Goal: Transaction & Acquisition: Book appointment/travel/reservation

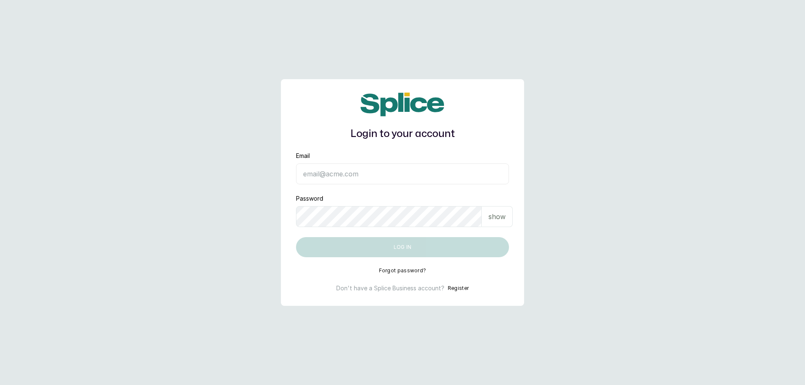
type input "[EMAIL_ADDRESS][DOMAIN_NAME]"
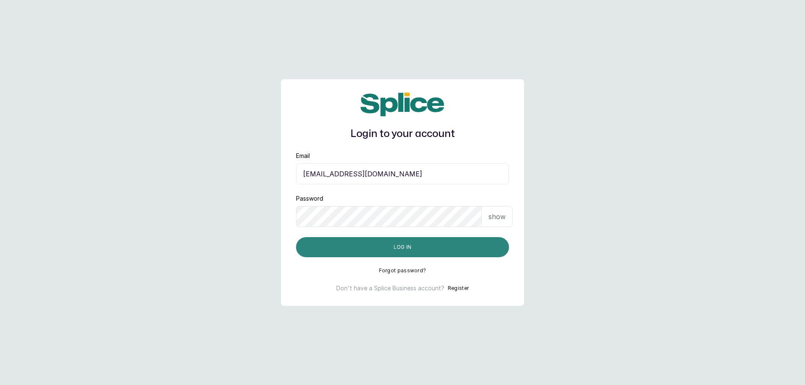
click at [367, 253] on button "Log in" at bounding box center [402, 247] width 213 height 20
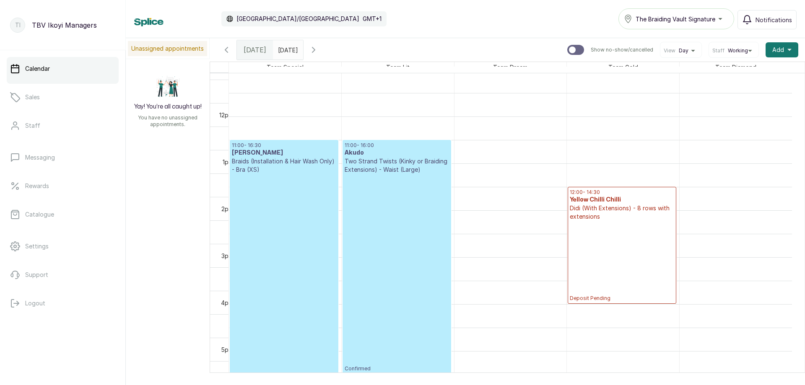
scroll to position [450, 0]
type input "dd/MM/yyyy"
click at [287, 50] on input "dd/MM/yyyy" at bounding box center [279, 48] width 13 height 14
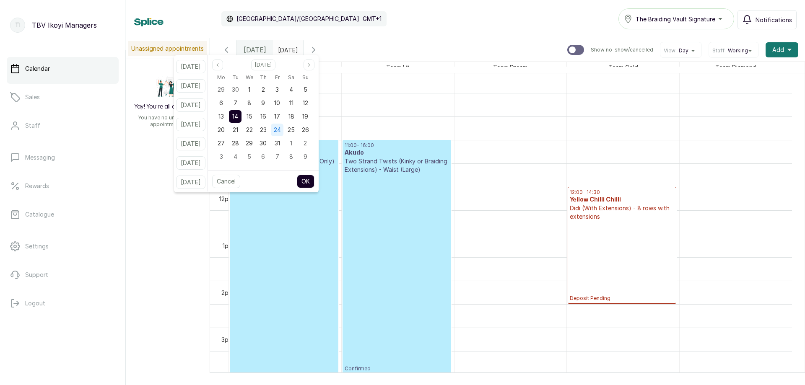
click at [281, 127] on span "24" at bounding box center [277, 129] width 7 height 7
click at [314, 179] on button "OK" at bounding box center [306, 181] width 18 height 13
type input "24/10/2025"
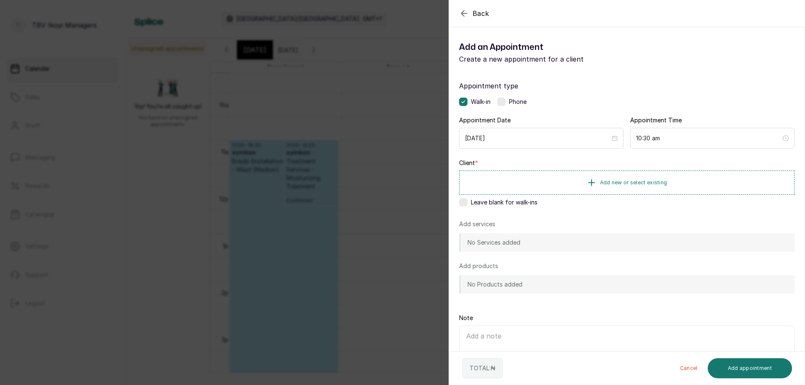
click at [466, 10] on icon "button" at bounding box center [464, 13] width 10 height 10
click at [595, 185] on button "Add new or select existing" at bounding box center [626, 182] width 335 height 23
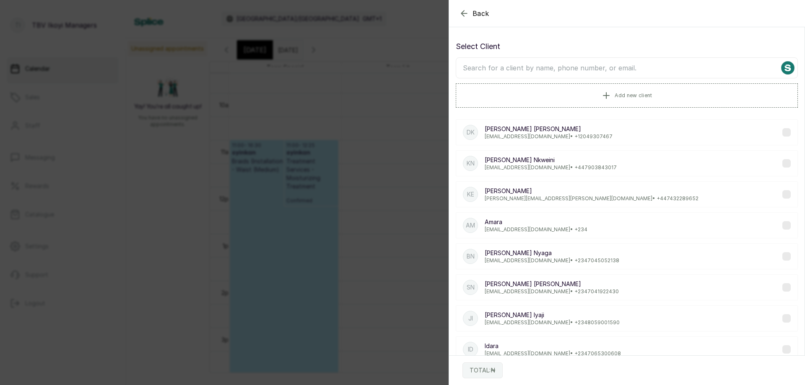
click at [570, 76] on input "text" at bounding box center [627, 67] width 342 height 21
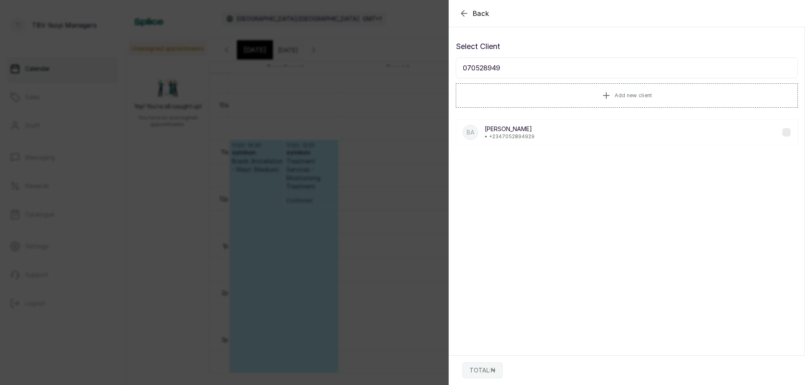
type input "070528949"
click at [534, 135] on div "ba bunmi akinyemi • +234 7052894929" at bounding box center [627, 133] width 342 height 26
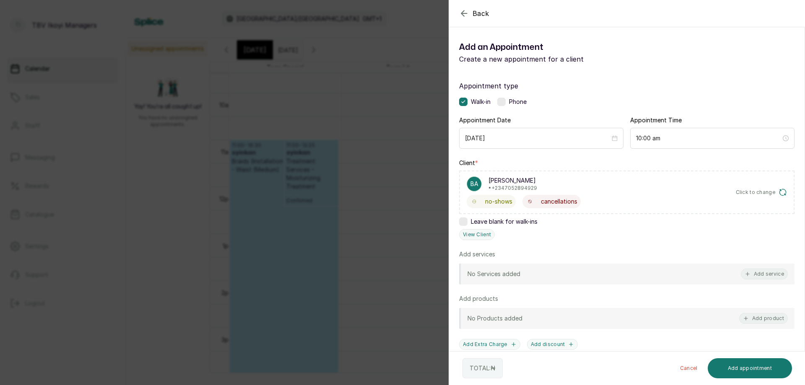
scroll to position [84, 0]
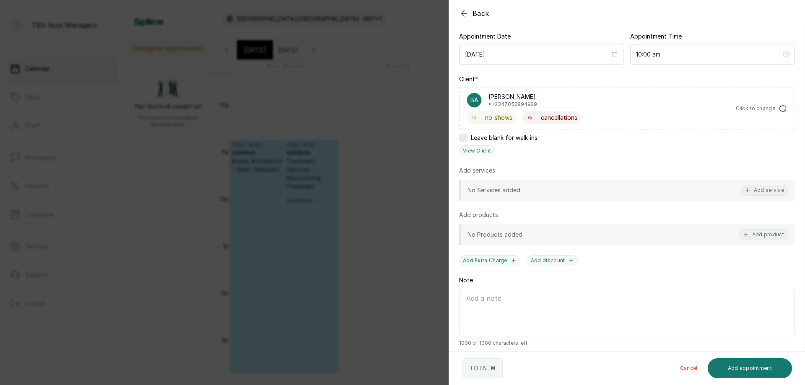
click at [759, 185] on div "No Services added Add service" at bounding box center [626, 190] width 335 height 21
click at [756, 192] on button "Add service" at bounding box center [764, 190] width 47 height 11
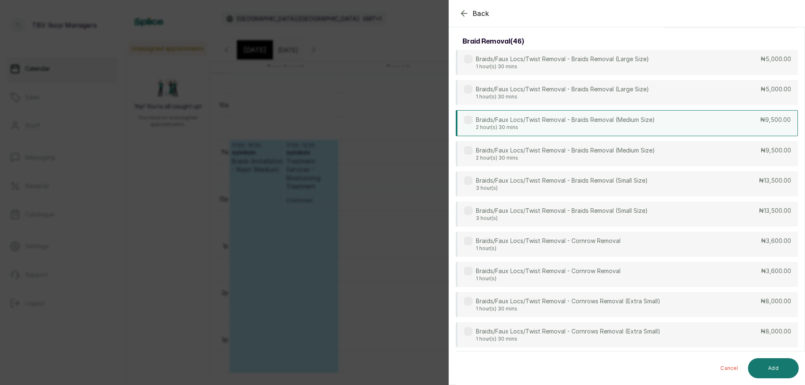
scroll to position [0, 0]
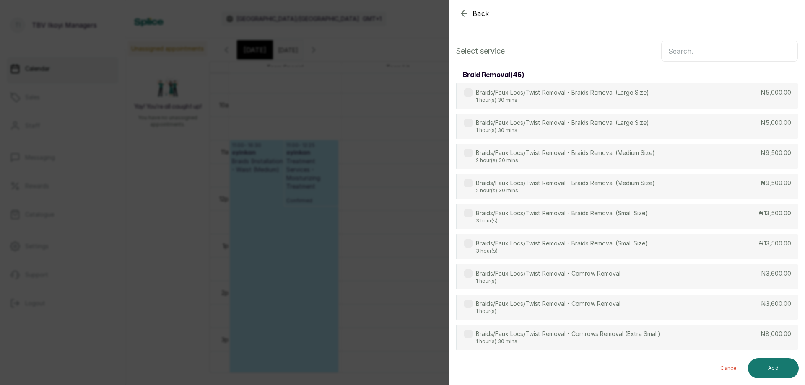
click at [686, 49] on input "text" at bounding box center [729, 51] width 137 height 21
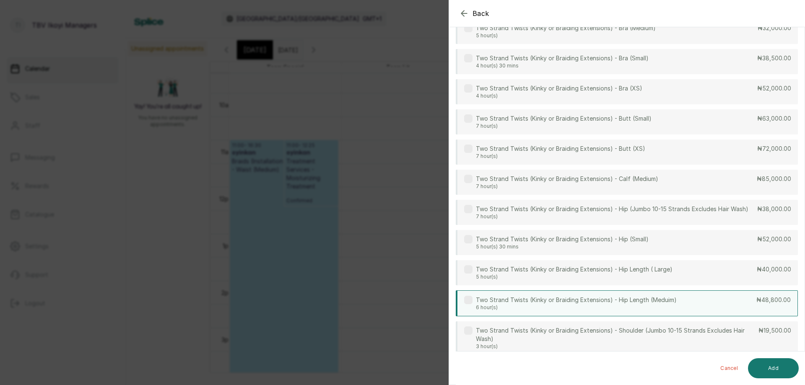
scroll to position [2638, 0]
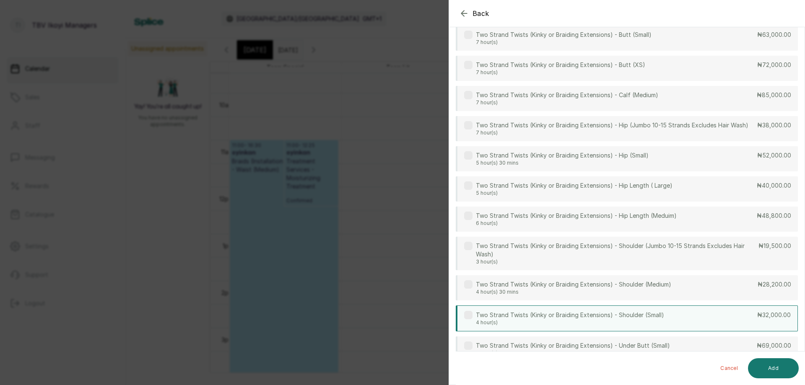
type input "twist"
click at [596, 315] on p "Two Strand Twists (Kinky or Braiding Extensions) - Shoulder (Small)" at bounding box center [570, 315] width 188 height 8
click at [772, 369] on button "Add" at bounding box center [773, 369] width 51 height 20
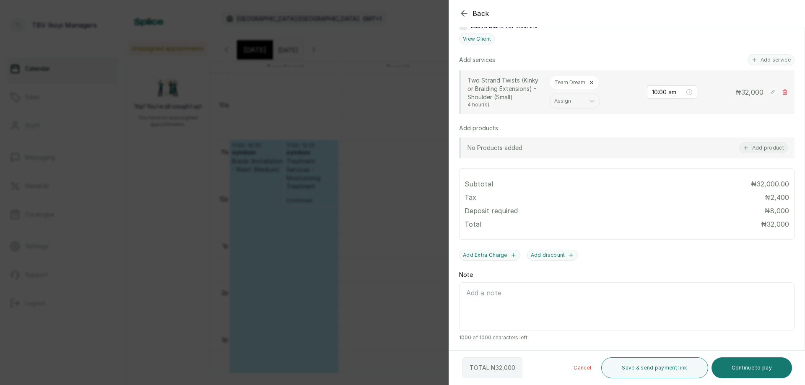
scroll to position [70, 0]
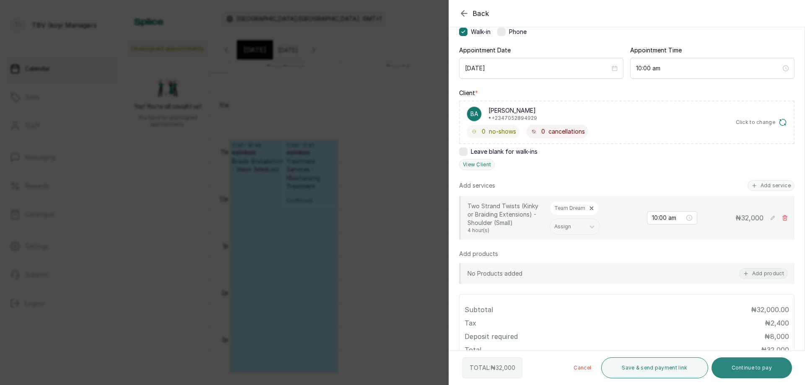
click at [775, 376] on button "Continue to pay" at bounding box center [752, 368] width 81 height 21
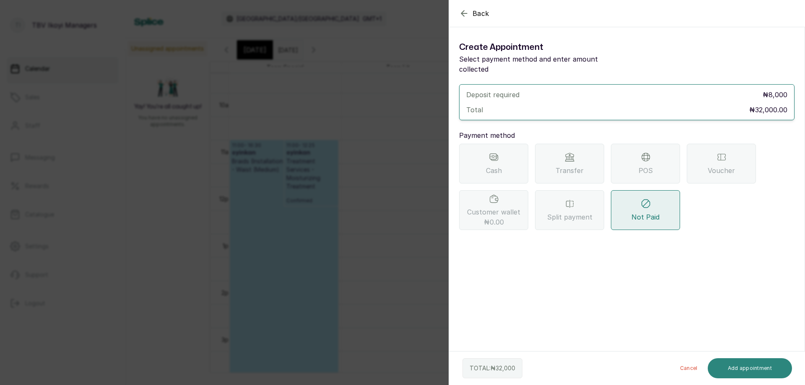
scroll to position [0, 0]
click at [582, 166] on div "Transfer" at bounding box center [569, 164] width 69 height 40
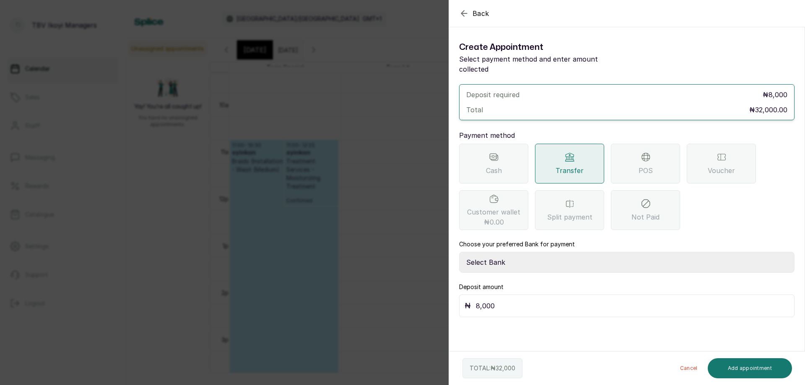
click at [499, 300] on input "8,000" at bounding box center [632, 306] width 313 height 12
type input "8"
type input "10,500"
click at [732, 366] on button "Add appointment" at bounding box center [750, 369] width 85 height 20
click at [543, 242] on div "Choose your preferred Bank for payment Select Bank TRACTION/TBV IKOYI Paystack-…" at bounding box center [626, 261] width 335 height 43
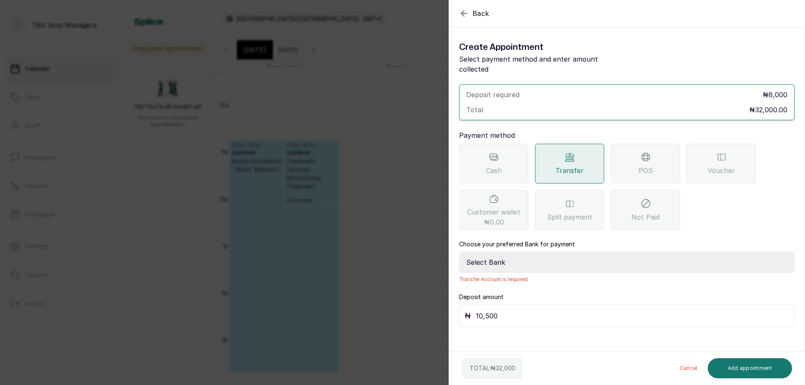
drag, startPoint x: 534, startPoint y: 248, endPoint x: 534, endPoint y: 254, distance: 5.5
click at [534, 252] on select "Select Bank TRACTION/TBV IKOYI Paystack-Titan AJSKYLAR LTD - TBV IKOYI Providus…" at bounding box center [626, 262] width 335 height 21
select select "37460b99-c85c-4cd3-891f-592518af968d"
click at [459, 252] on select "Select Bank TRACTION/TBV IKOYI Paystack-Titan AJSKYLAR LTD - TBV IKOYI Providus…" at bounding box center [626, 262] width 335 height 21
click at [749, 367] on button "Add appointment" at bounding box center [750, 369] width 85 height 20
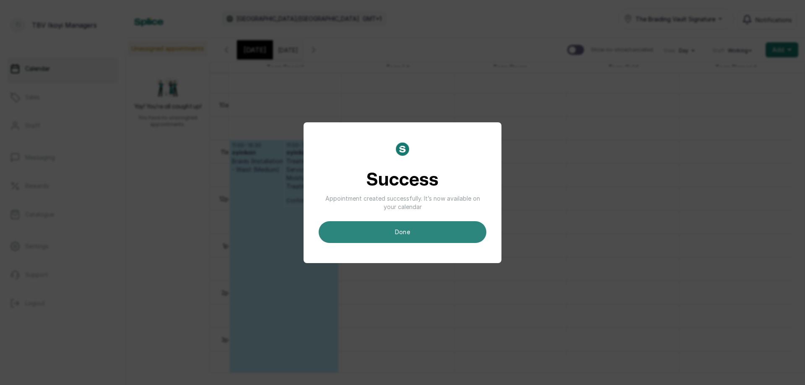
click at [448, 238] on button "done" at bounding box center [403, 232] width 168 height 22
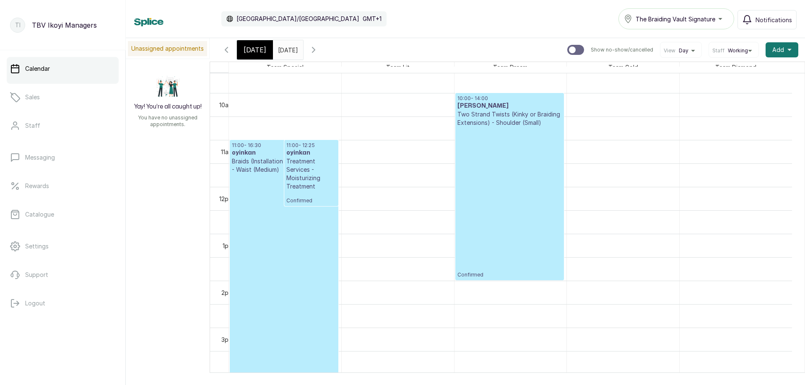
click at [468, 259] on p "Confirmed" at bounding box center [509, 202] width 104 height 151
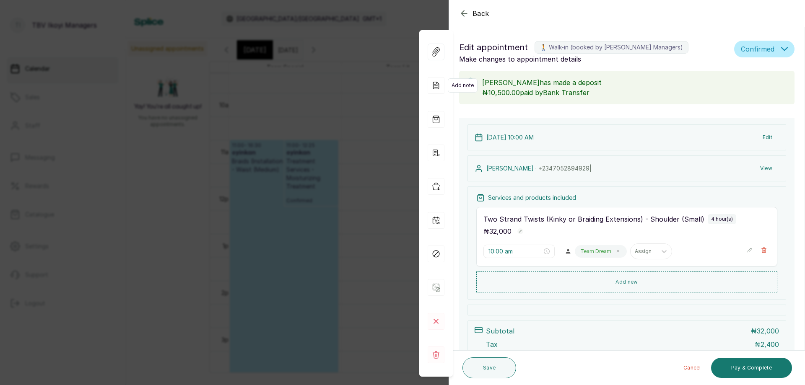
click at [433, 79] on icon at bounding box center [436, 85] width 17 height 17
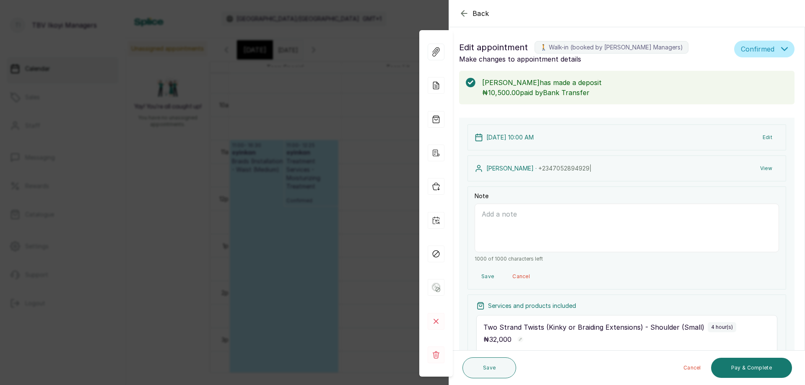
click at [496, 221] on textarea "Note" at bounding box center [627, 228] width 304 height 49
type textarea "deposit 10,500 olubunmi akinyemi 14/10/2025"
click at [494, 361] on button "Save" at bounding box center [490, 368] width 54 height 21
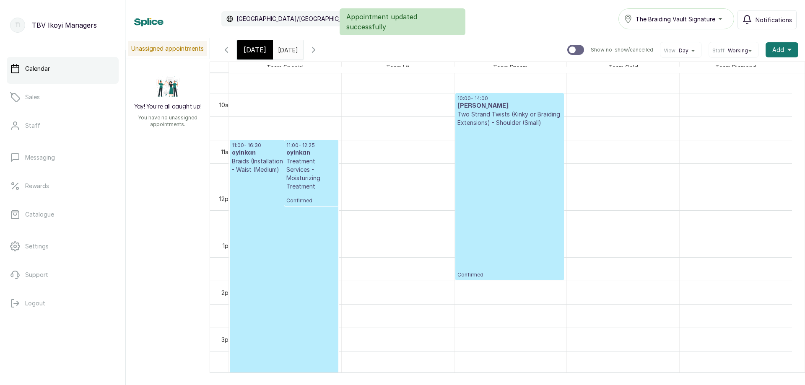
click at [253, 49] on span "Today" at bounding box center [255, 50] width 23 height 10
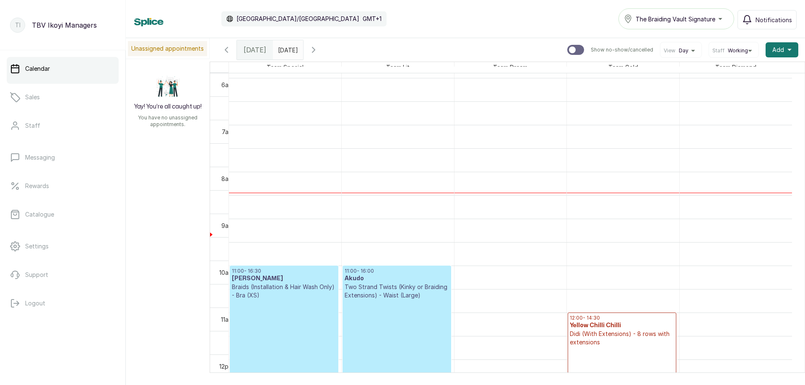
scroll to position [324, 0]
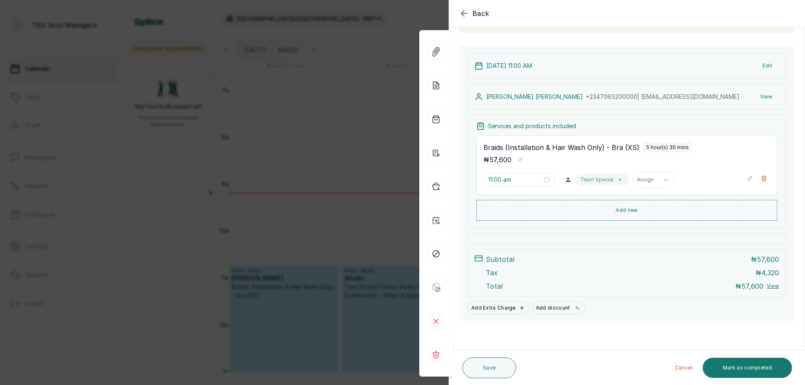
scroll to position [0, 0]
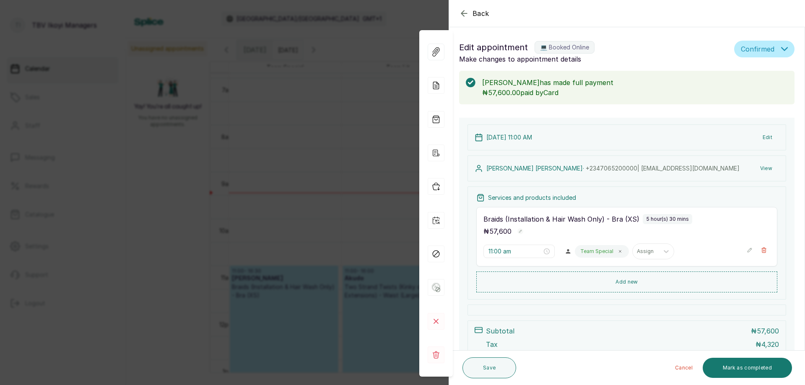
click at [464, 12] on icon "button" at bounding box center [464, 13] width 10 height 10
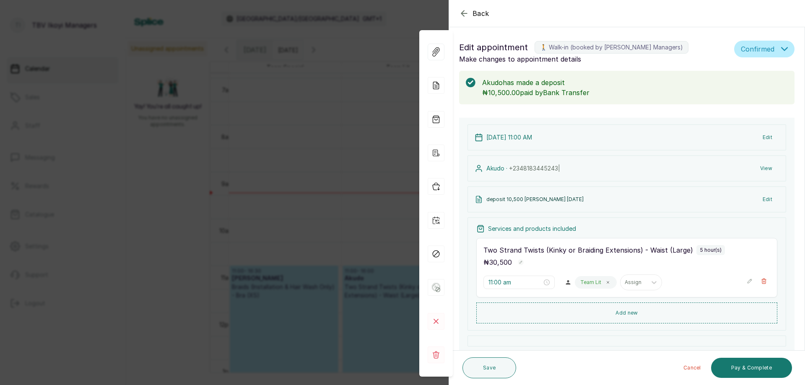
scroll to position [42, 0]
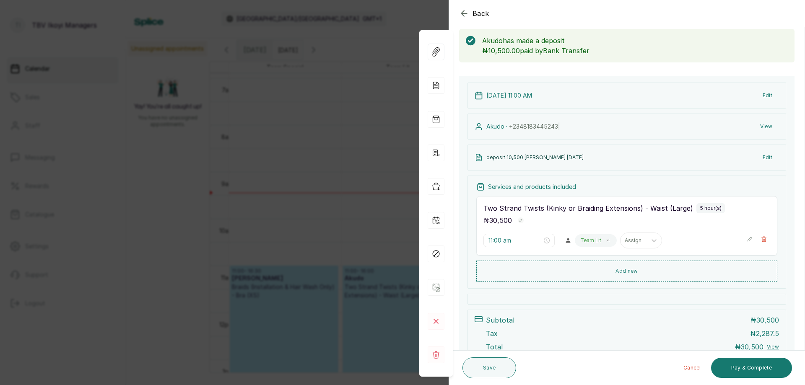
click at [466, 10] on icon "button" at bounding box center [464, 13] width 10 height 10
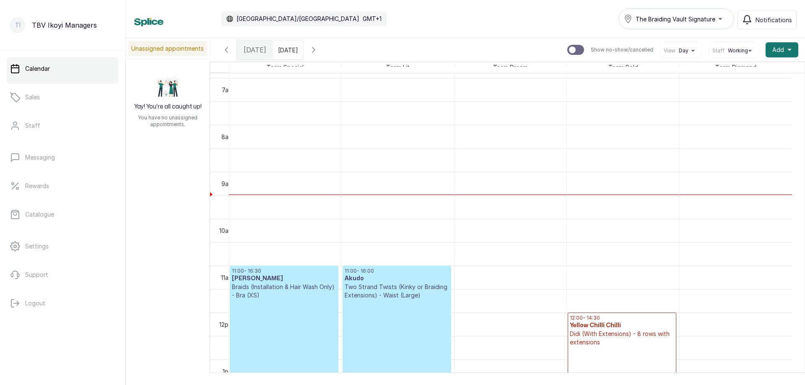
click at [287, 51] on input "24/10/2025" at bounding box center [279, 48] width 13 height 14
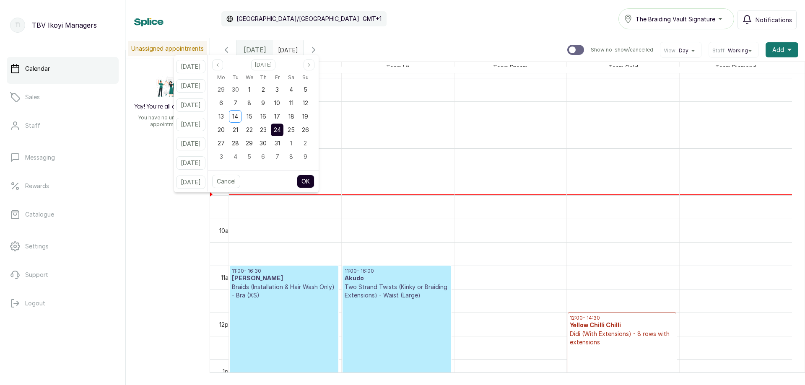
click at [283, 131] on div "24" at bounding box center [277, 130] width 13 height 13
click at [254, 127] on div "22" at bounding box center [249, 130] width 13 height 13
click at [281, 127] on span "24" at bounding box center [277, 129] width 7 height 7
click at [314, 178] on button "OK" at bounding box center [306, 181] width 18 height 13
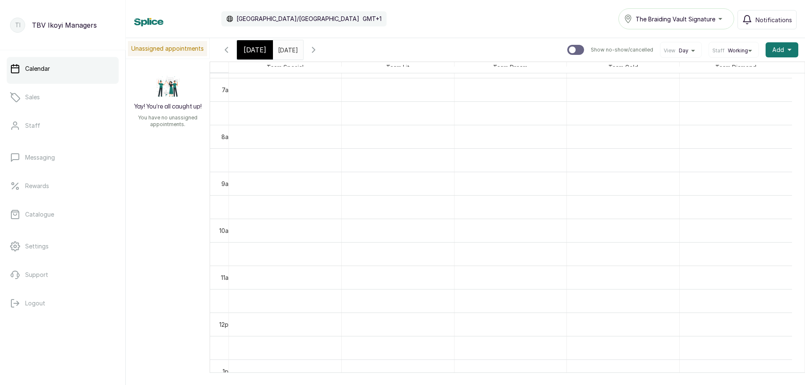
scroll to position [282, 0]
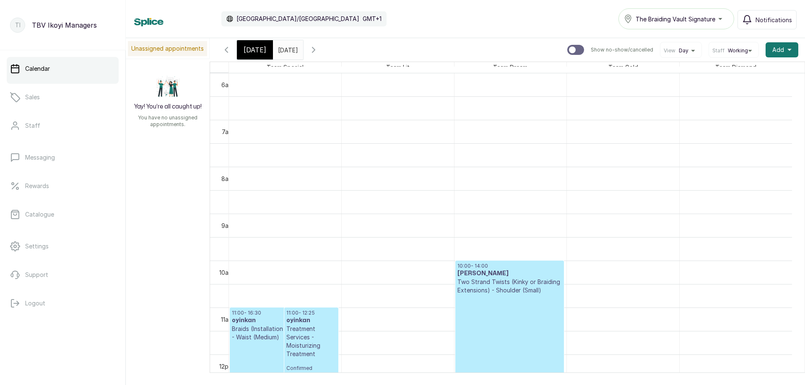
click at [478, 280] on p "Two Strand Twists (Kinky or Braiding Extensions) - Shoulder (Small)" at bounding box center [509, 286] width 104 height 17
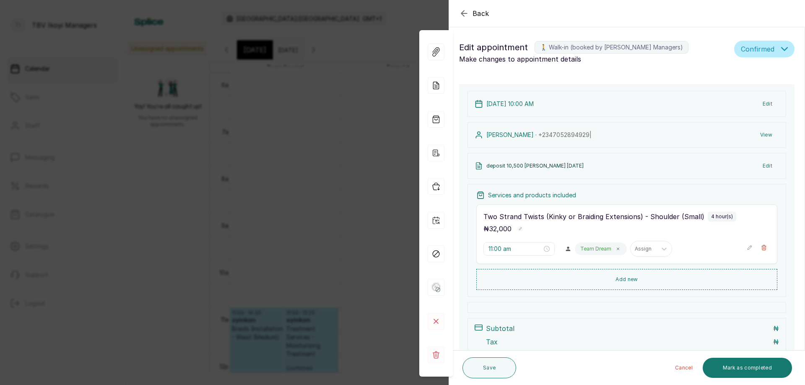
type input "10:00 am"
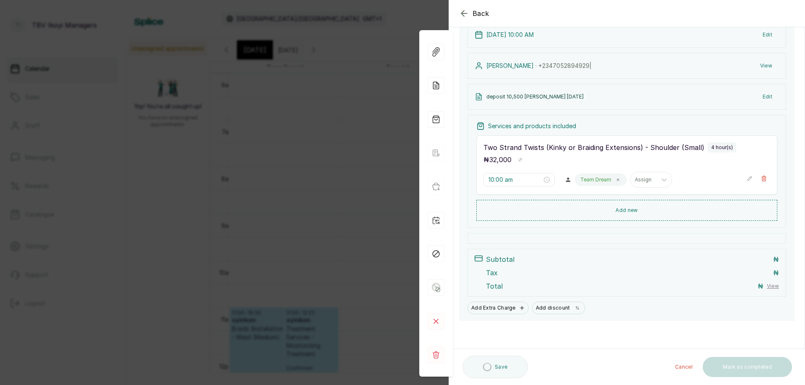
scroll to position [0, 0]
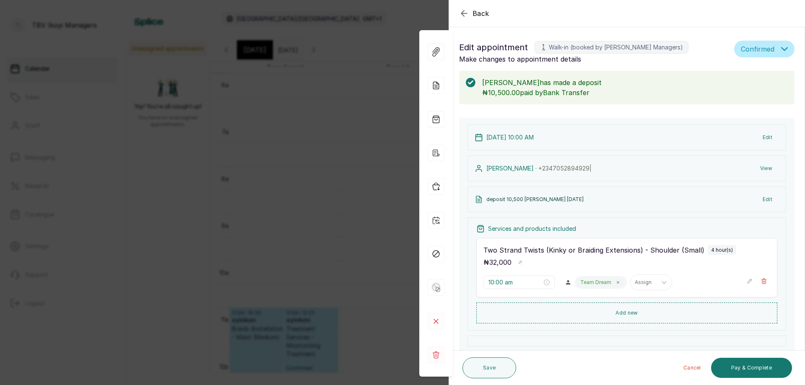
click at [465, 14] on icon "button" at bounding box center [464, 13] width 10 height 10
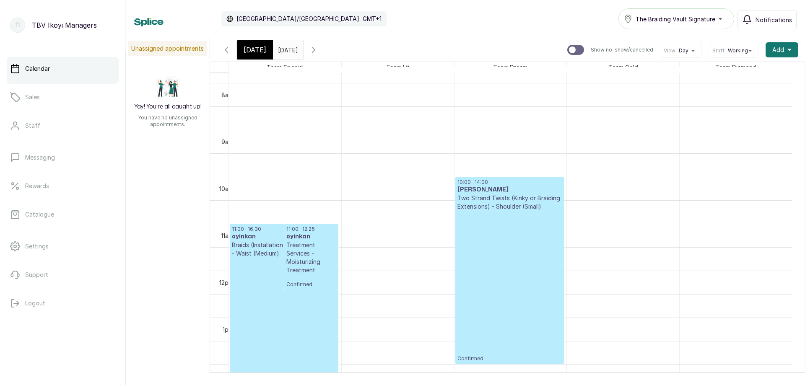
scroll to position [408, 0]
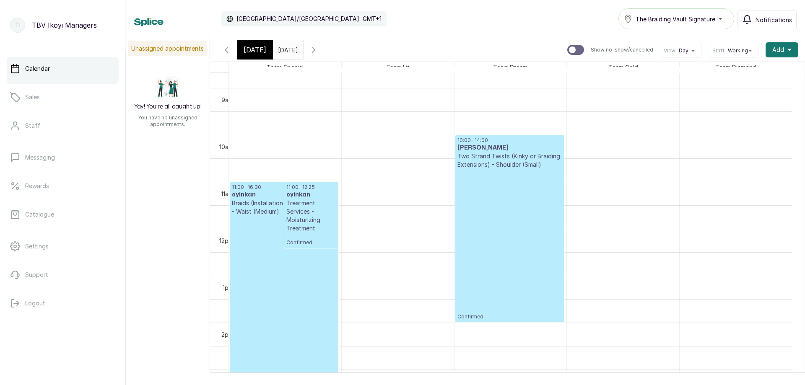
click at [257, 42] on div "Today" at bounding box center [255, 49] width 36 height 19
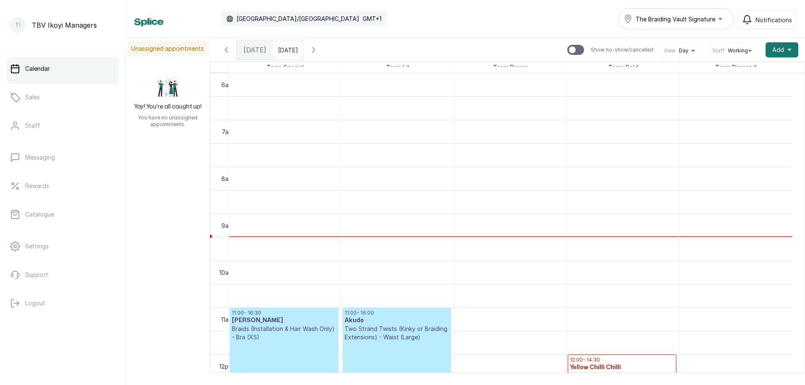
scroll to position [366, 0]
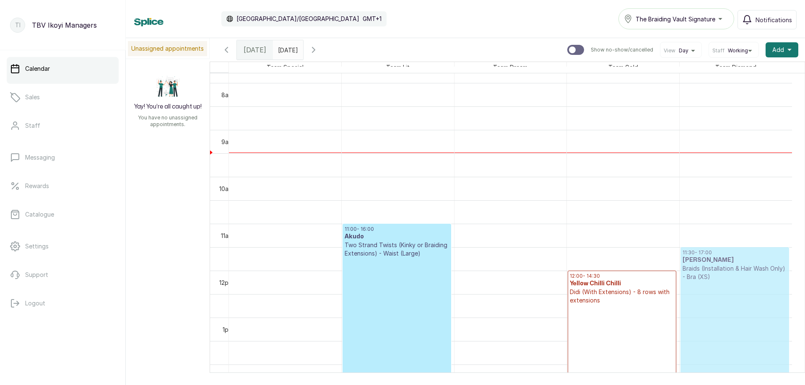
drag, startPoint x: 267, startPoint y: 244, endPoint x: 672, endPoint y: 257, distance: 405.3
click at [672, 257] on div "11:00 - 16:30 Margaret Witte Witte Braids (Installation & Hair Wash Only) - Bra…" at bounding box center [510, 270] width 563 height 1127
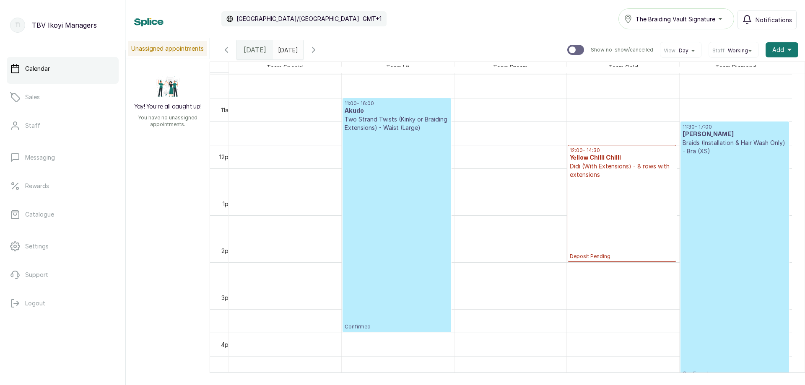
scroll to position [408, 0]
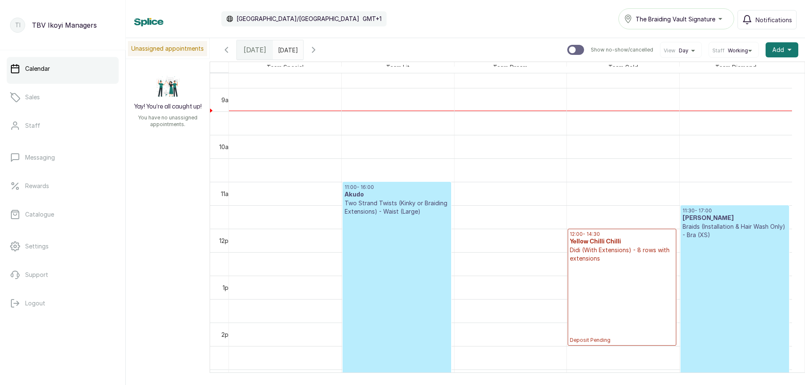
click at [228, 50] on icon "button" at bounding box center [226, 50] width 10 height 10
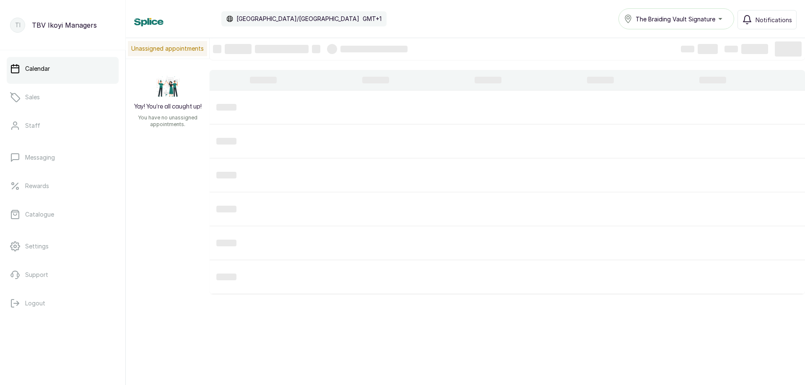
scroll to position [282, 0]
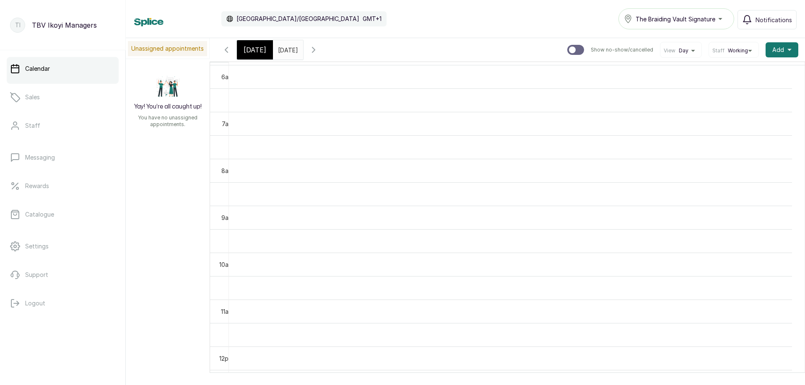
click at [229, 52] on icon "button" at bounding box center [226, 50] width 10 height 10
click at [256, 49] on span "Today" at bounding box center [255, 50] width 23 height 10
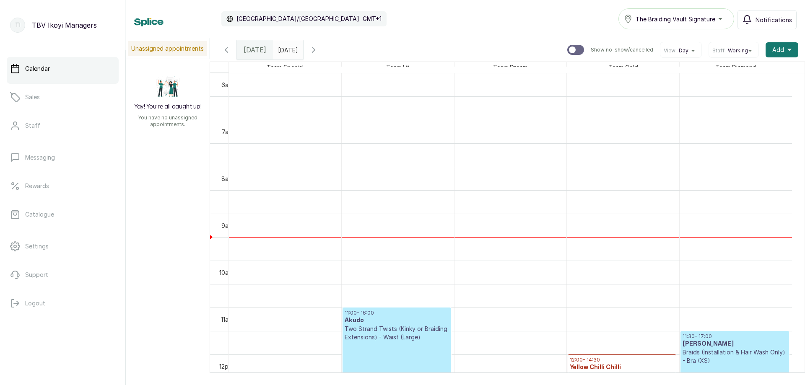
scroll to position [450, 0]
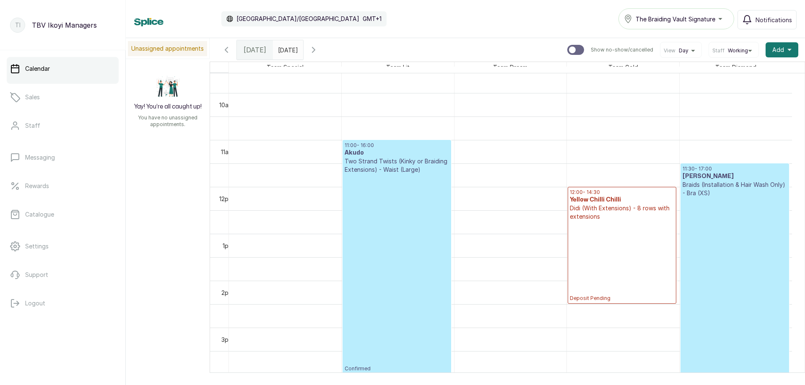
click at [720, 193] on p "Braids (Installation & Hair Wash Only) - Bra (XS)" at bounding box center [735, 189] width 104 height 17
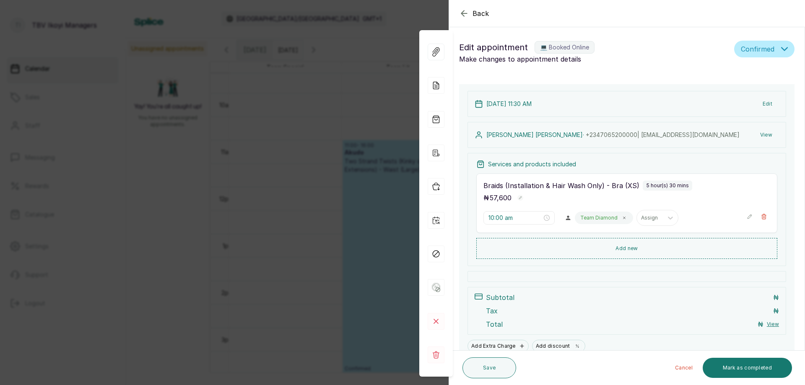
type input "11:30 am"
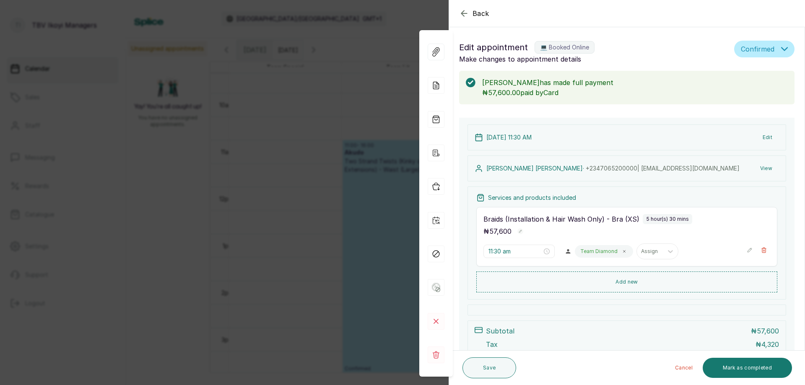
click at [467, 13] on icon "button" at bounding box center [464, 13] width 10 height 10
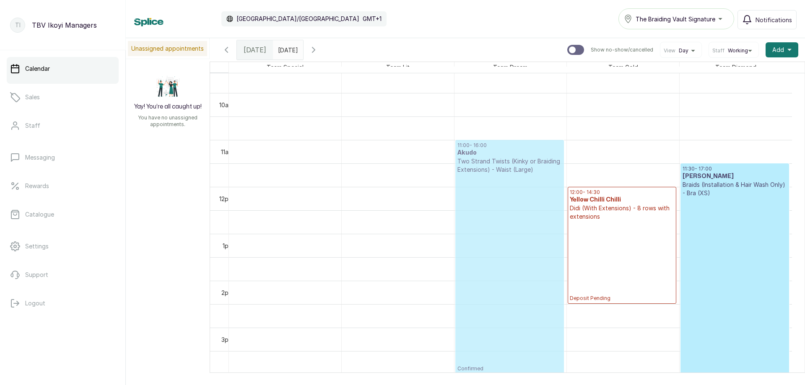
drag, startPoint x: 382, startPoint y: 155, endPoint x: 473, endPoint y: 165, distance: 92.4
click at [473, 165] on tr "11:00 - 16:00 Akudo Two Strand Twists (Kinky or Braiding Extensions) - Waist (L…" at bounding box center [510, 186] width 563 height 1127
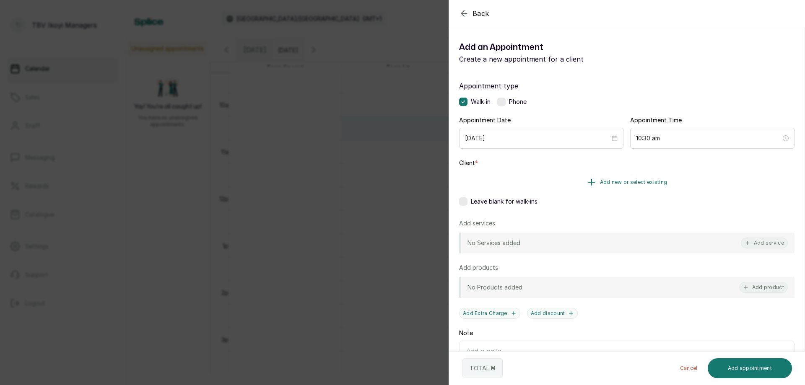
click at [625, 180] on span "Add new or select existing" at bounding box center [634, 182] width 68 height 7
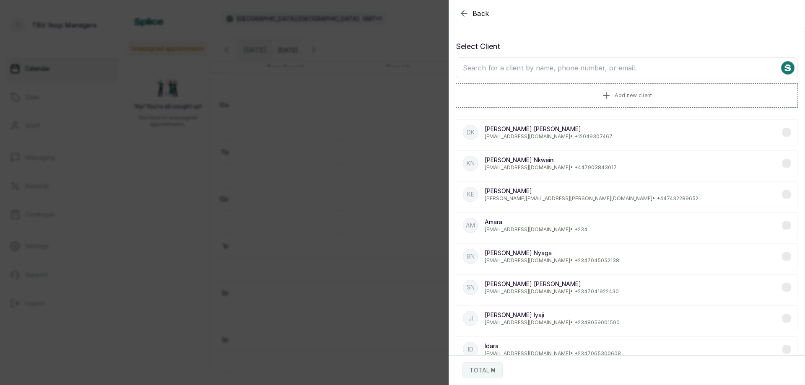
click at [467, 12] on icon "button" at bounding box center [464, 13] width 10 height 10
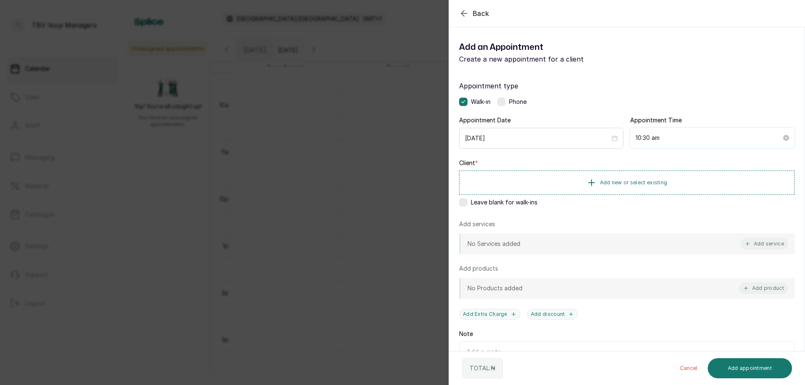
click at [669, 135] on input "10:30 am" at bounding box center [709, 137] width 146 height 9
click at [663, 156] on div "00" at bounding box center [663, 159] width 20 height 12
type input "10:00 am"
click at [690, 252] on button "OK" at bounding box center [685, 254] width 15 height 10
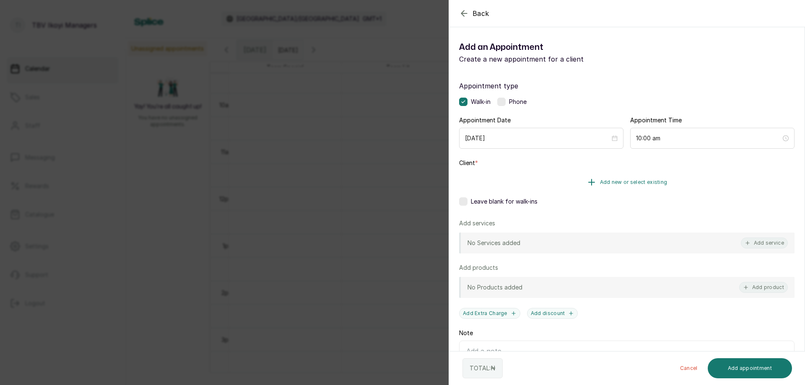
click at [648, 184] on span "Add new or select existing" at bounding box center [634, 182] width 68 height 7
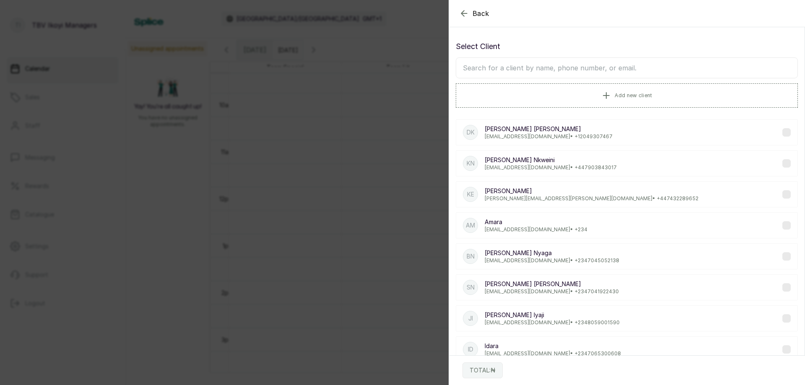
click at [601, 68] on input "text" at bounding box center [627, 67] width 342 height 21
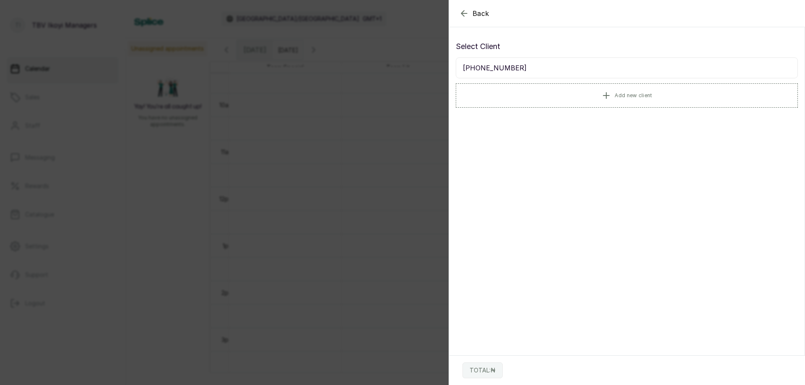
type input "+4475996568"
click at [463, 18] on icon "button" at bounding box center [464, 13] width 10 height 10
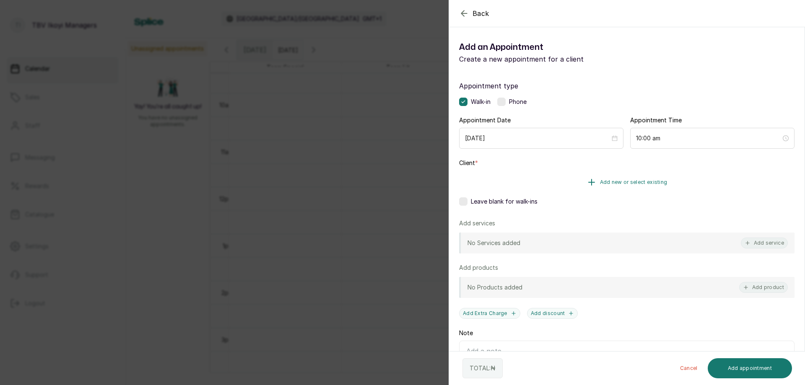
click at [650, 173] on button "Add new or select existing" at bounding box center [626, 182] width 335 height 23
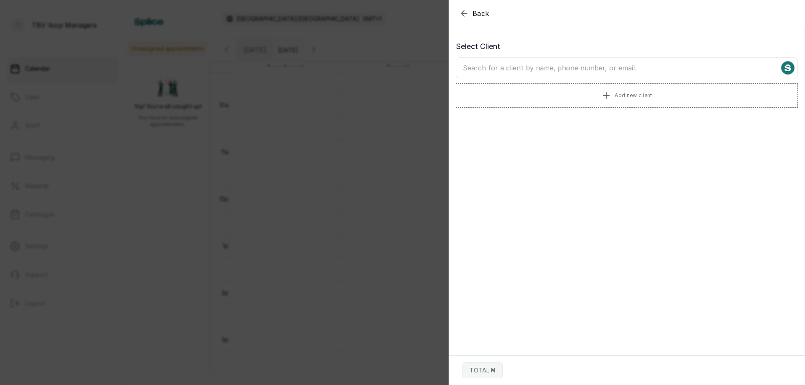
click at [576, 73] on input "text" at bounding box center [627, 67] width 342 height 21
type input "sandra fan"
click at [518, 133] on p "Sandra Fantodji Fantodji" at bounding box center [573, 129] width 176 height 8
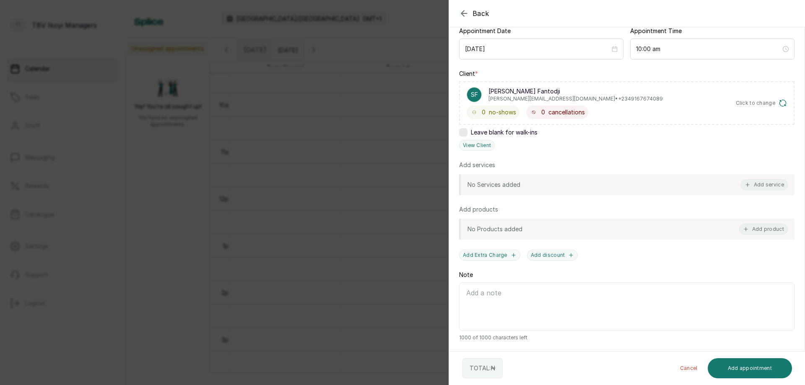
scroll to position [5, 0]
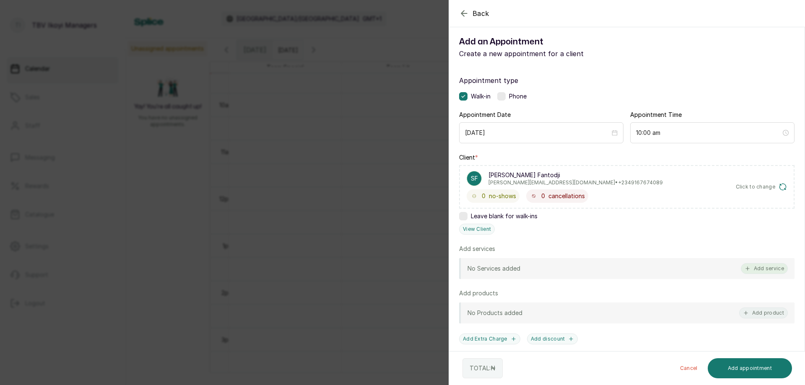
click at [753, 266] on button "Add service" at bounding box center [764, 268] width 47 height 11
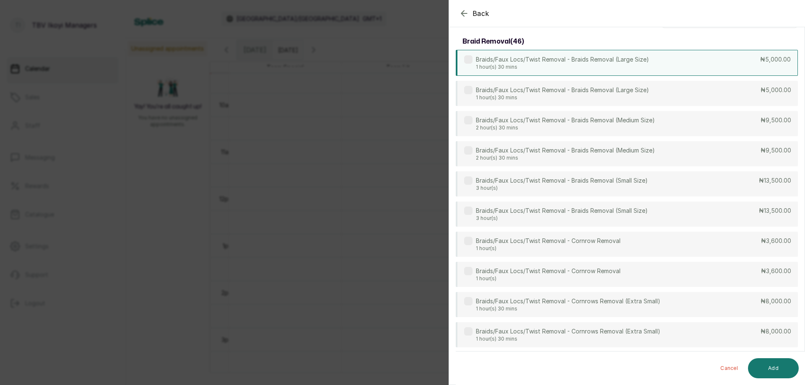
scroll to position [0, 0]
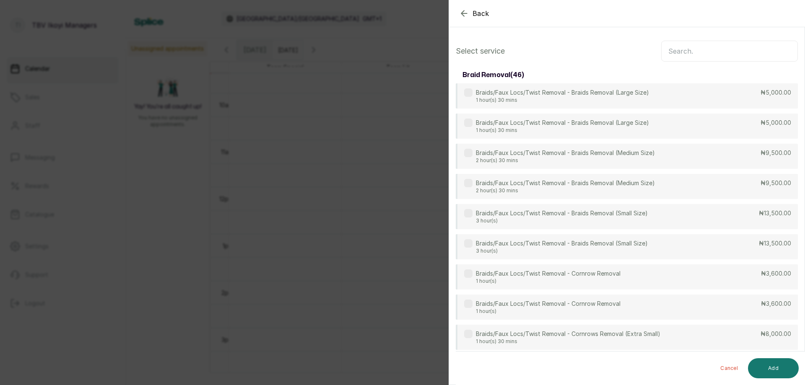
click at [689, 56] on input "text" at bounding box center [729, 51] width 137 height 21
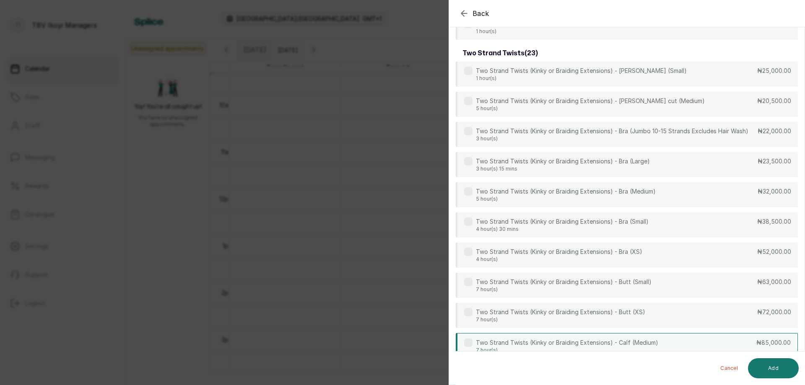
scroll to position [2474, 0]
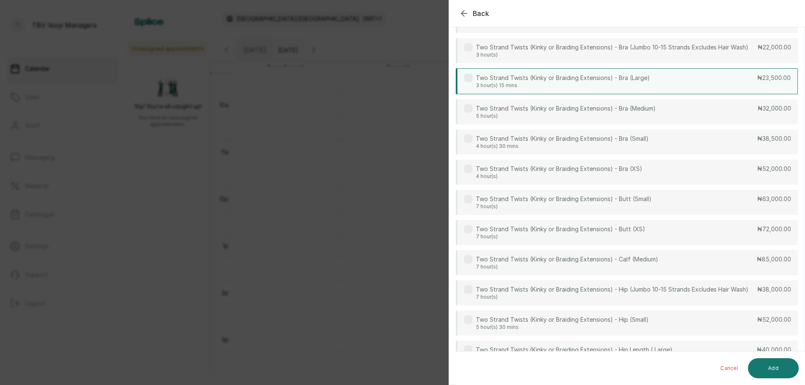
type input "twist"
click at [599, 81] on p "Two Strand Twists (Kinky or Braiding Extensions) - Bra (Large)" at bounding box center [563, 78] width 174 height 8
click at [761, 364] on button "Add" at bounding box center [773, 369] width 51 height 20
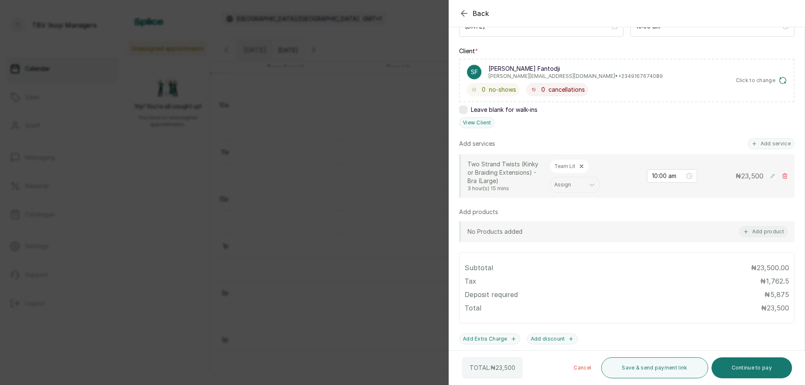
scroll to position [28, 0]
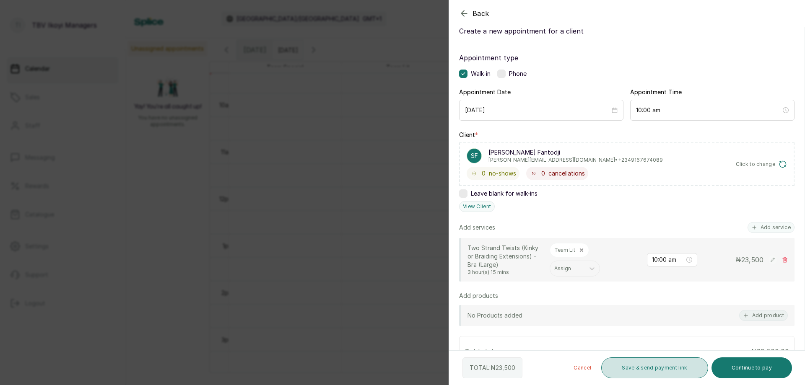
click at [637, 369] on button "Save & send payment link" at bounding box center [654, 368] width 107 height 21
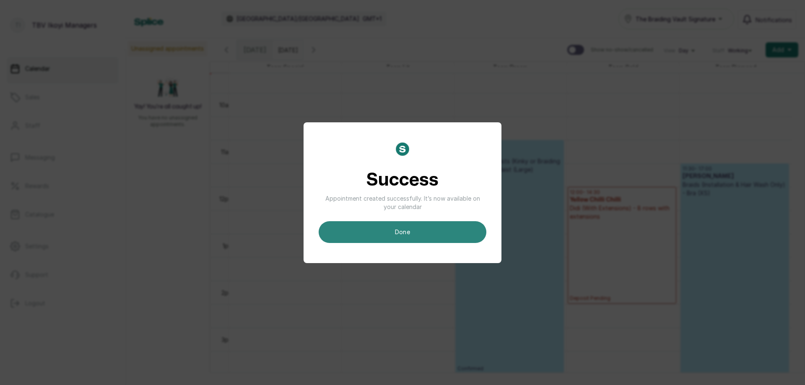
click at [402, 239] on button "done" at bounding box center [403, 232] width 168 height 22
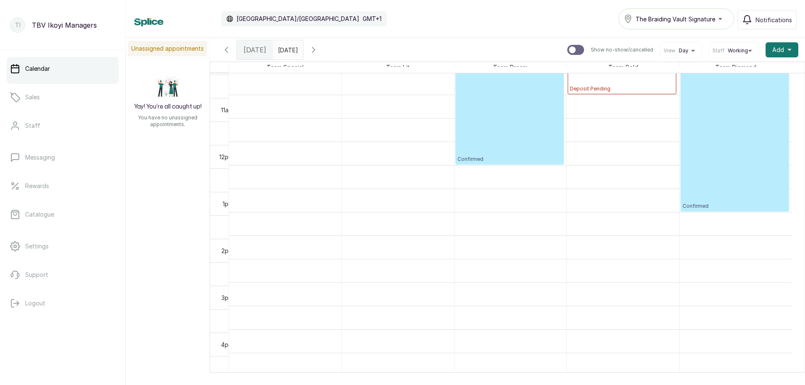
scroll to position [660, 0]
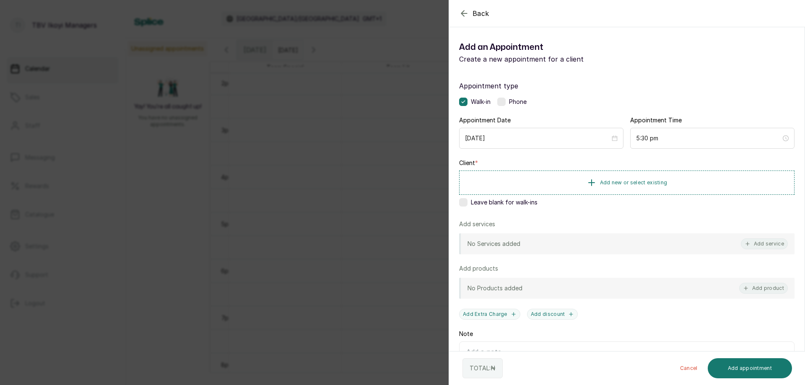
click at [468, 15] on icon "button" at bounding box center [464, 13] width 10 height 10
click at [660, 138] on input "5:00 pm" at bounding box center [708, 138] width 145 height 9
click at [636, 196] on div "03" at bounding box center [639, 194] width 20 height 12
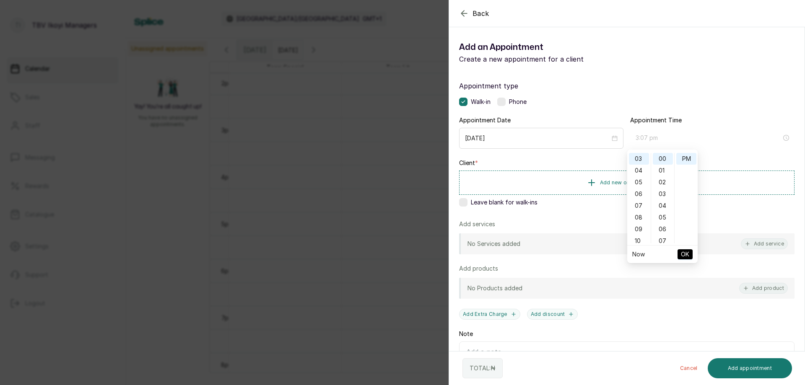
type input "3:00 pm"
click at [681, 252] on button "OK" at bounding box center [685, 254] width 15 height 10
click at [637, 182] on span "Add new or select existing" at bounding box center [634, 182] width 68 height 7
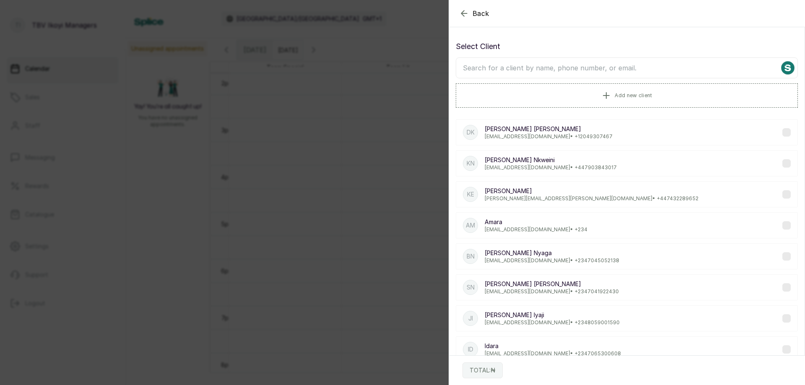
click at [616, 72] on input "text" at bounding box center [627, 67] width 342 height 21
type input "="
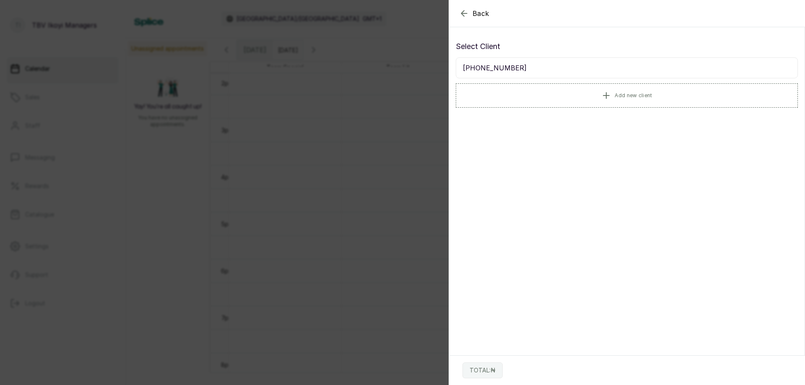
type input "+18627725418"
click at [469, 9] on icon "button" at bounding box center [464, 13] width 10 height 10
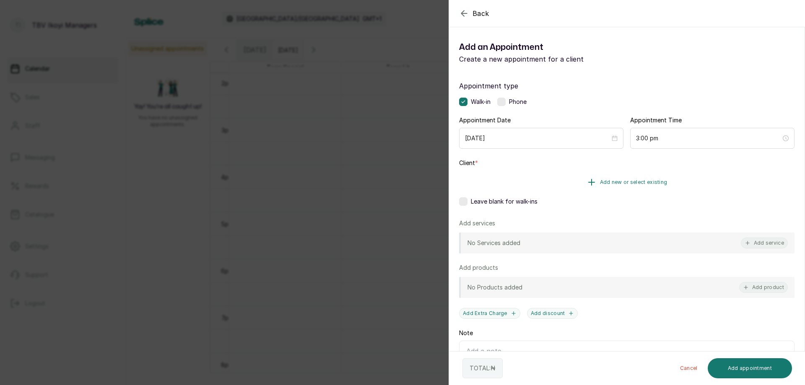
click at [634, 180] on span "Add new or select existing" at bounding box center [634, 182] width 68 height 7
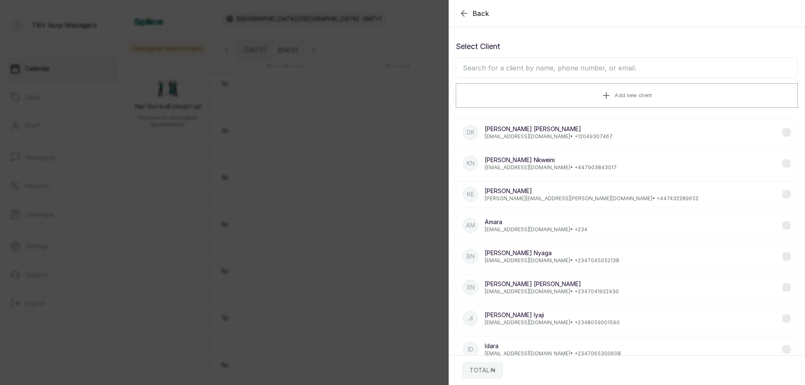
click at [611, 70] on input "text" at bounding box center [627, 67] width 342 height 21
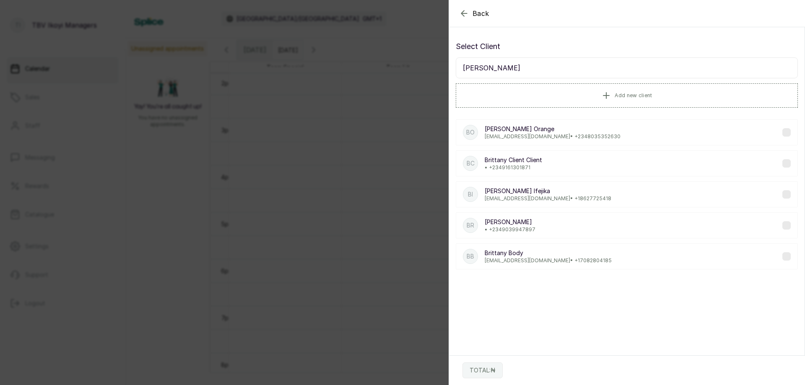
type input "brittany"
click at [546, 194] on p "Brittany Ifejika Ifejika" at bounding box center [548, 191] width 127 height 8
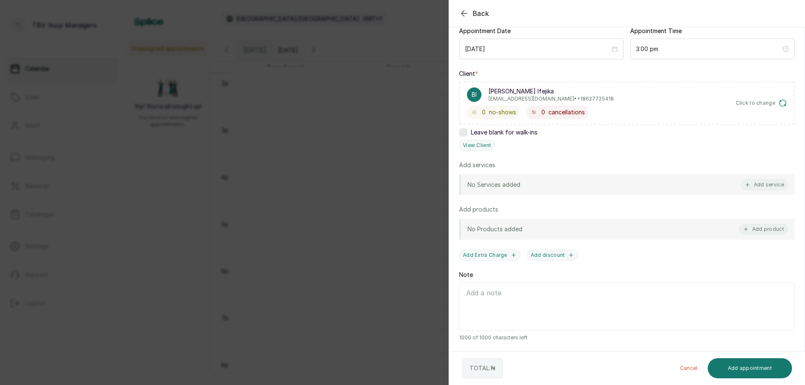
scroll to position [0, 0]
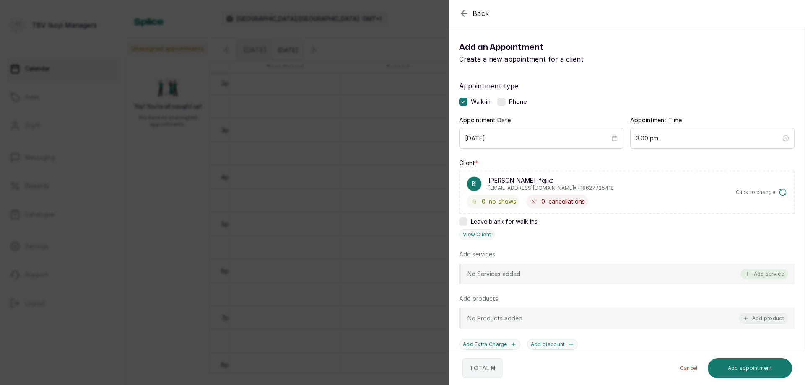
click at [746, 277] on button "Add service" at bounding box center [764, 274] width 47 height 11
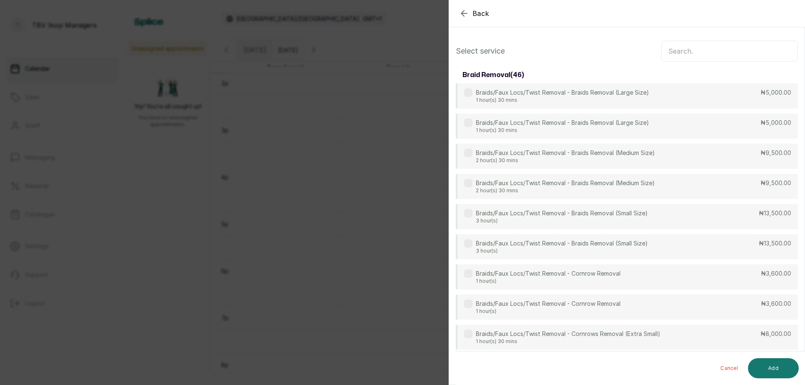
click at [724, 52] on input "text" at bounding box center [729, 51] width 137 height 21
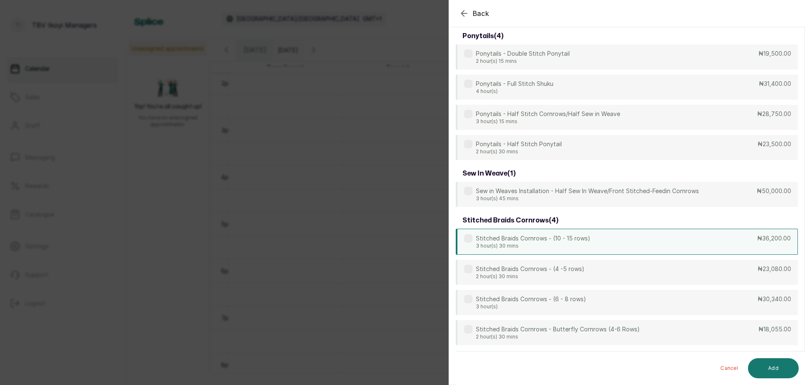
scroll to position [530, 0]
type input "stitch"
click at [552, 274] on p "2 hour(s) 30 mins" at bounding box center [530, 275] width 109 height 7
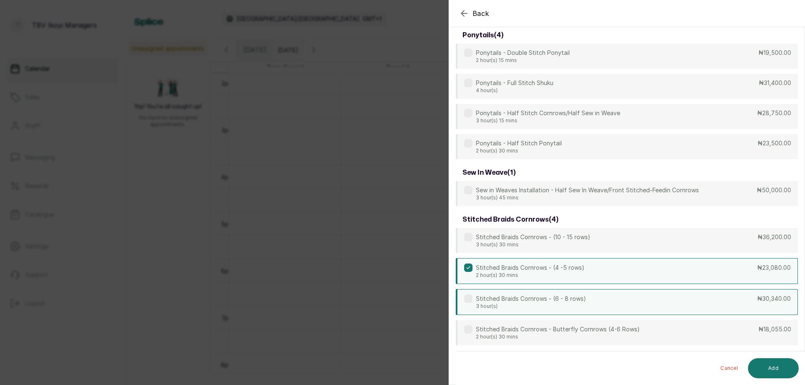
scroll to position [530, 0]
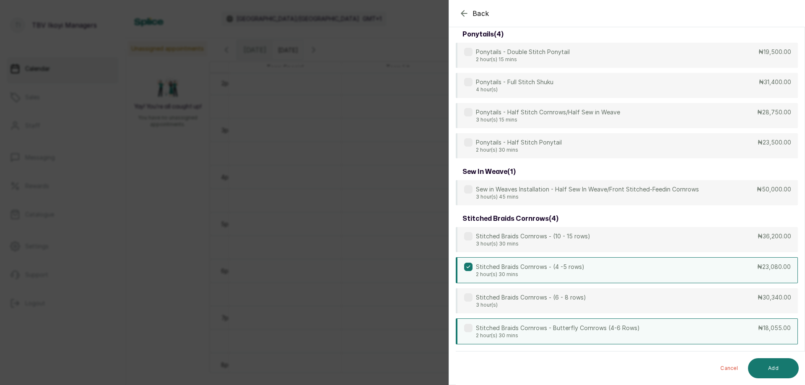
click at [606, 330] on p "Stitched Braids Cornrows - Butterfly Cornrows (4-6 Rows)" at bounding box center [558, 328] width 164 height 8
click at [468, 264] on label at bounding box center [468, 267] width 8 height 8
click at [777, 375] on button "Add" at bounding box center [773, 369] width 51 height 20
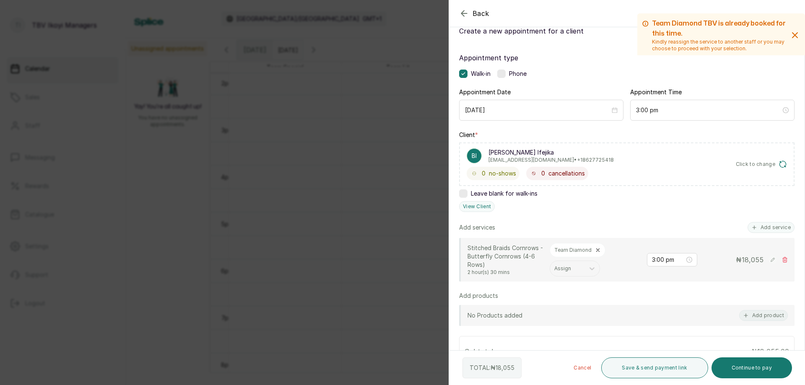
scroll to position [70, 0]
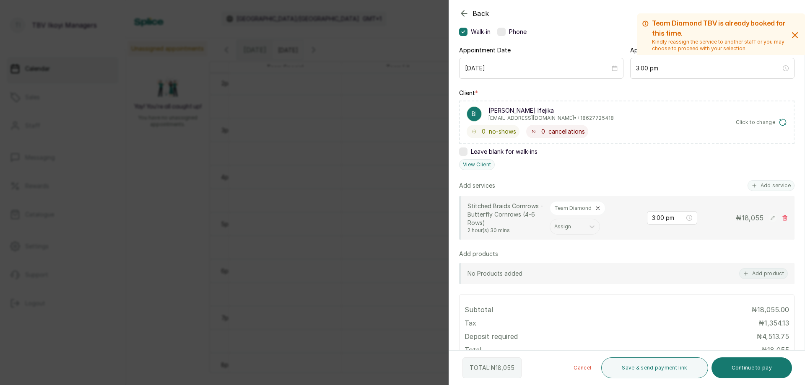
click at [790, 32] on icon "button" at bounding box center [795, 35] width 10 height 10
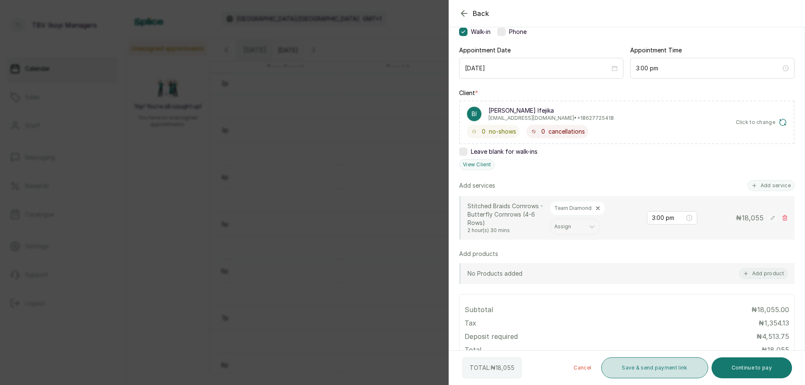
click at [644, 361] on button "Save & send payment link" at bounding box center [654, 368] width 107 height 21
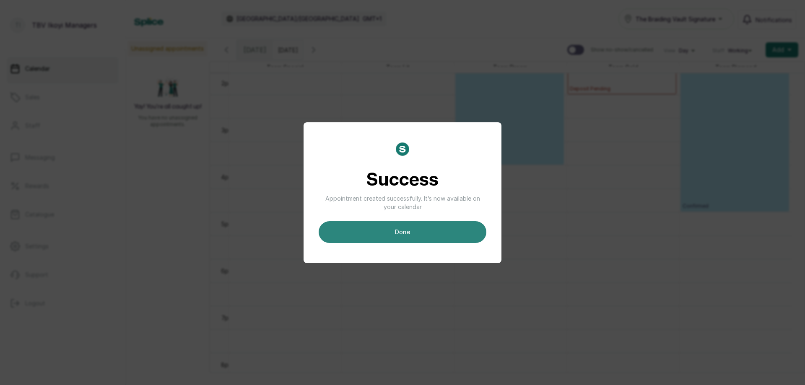
click at [378, 234] on button "done" at bounding box center [403, 232] width 168 height 22
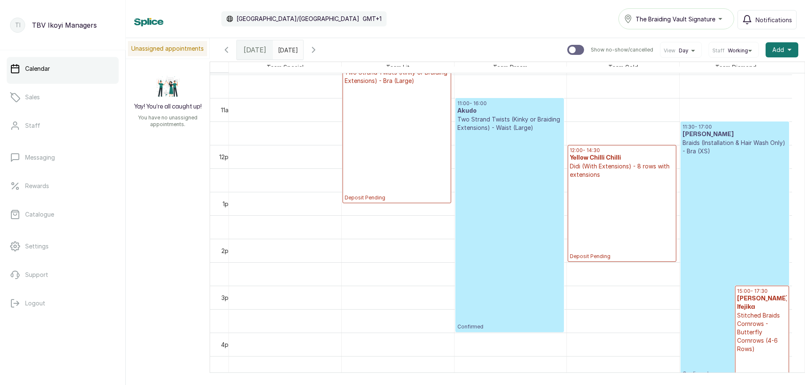
scroll to position [408, 0]
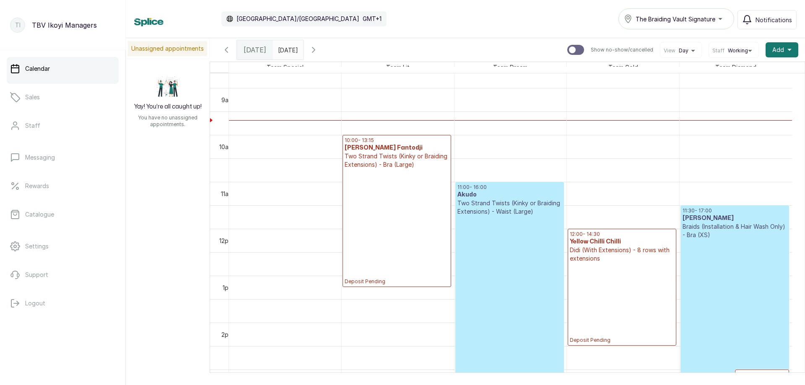
click at [391, 180] on p "Deposit Pending" at bounding box center [397, 227] width 104 height 116
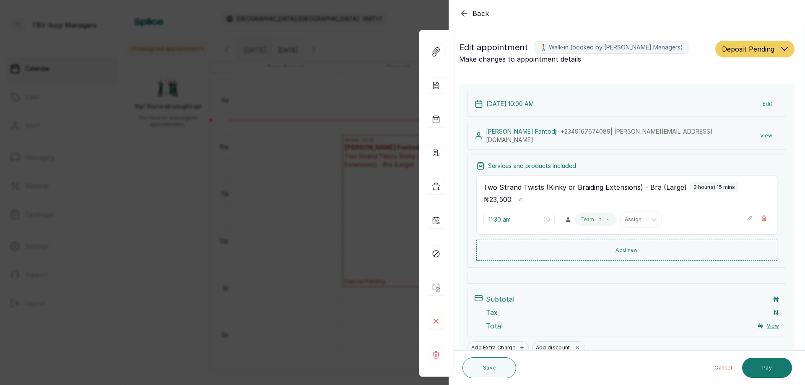
type input "10:00 am"
click at [464, 11] on icon "button" at bounding box center [463, 12] width 5 height 5
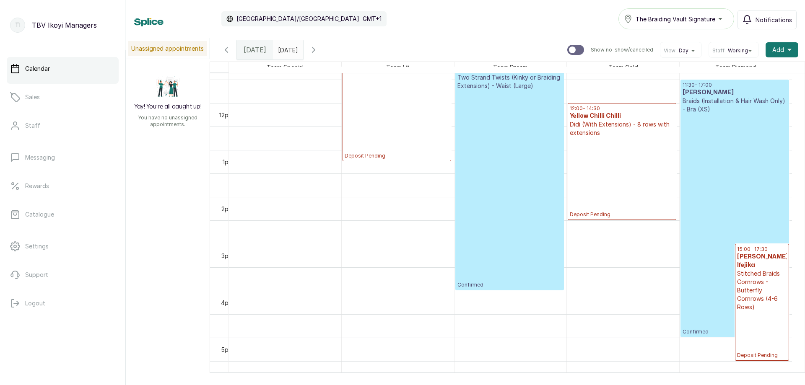
scroll to position [450, 0]
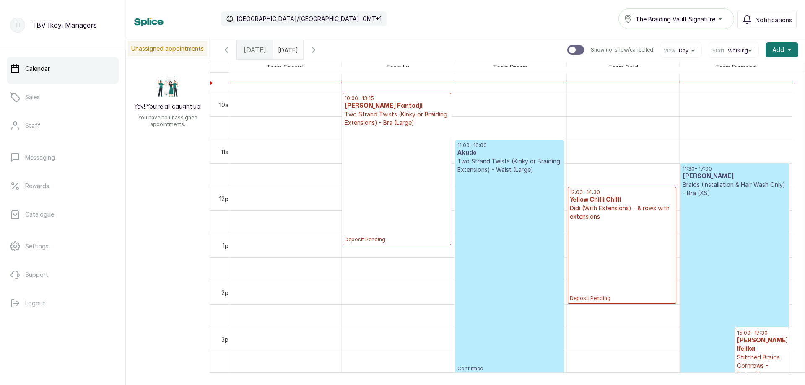
click at [245, 55] on div "Today" at bounding box center [255, 49] width 36 height 19
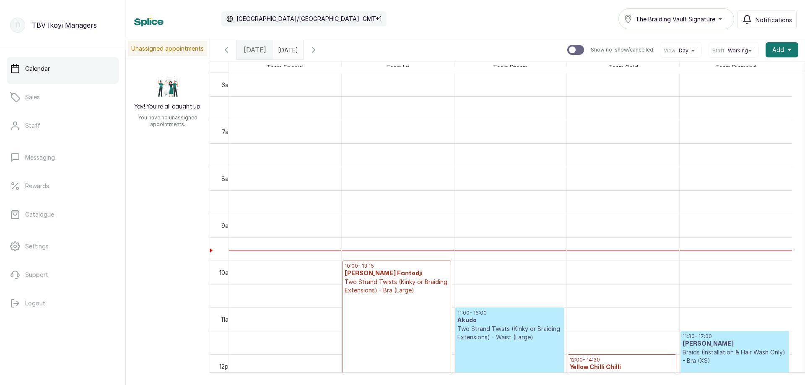
click at [228, 46] on icon "button" at bounding box center [226, 50] width 10 height 10
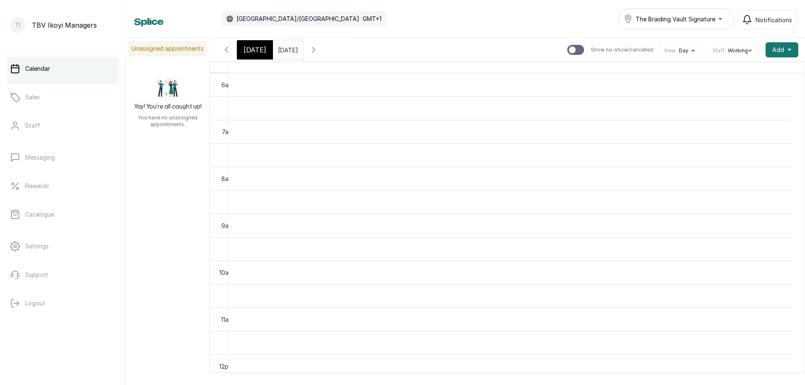
click at [229, 55] on icon "button" at bounding box center [226, 50] width 10 height 10
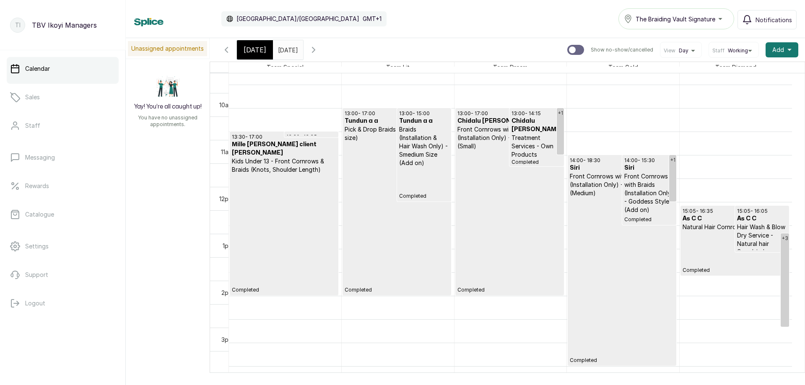
scroll to position [576, 0]
click at [221, 45] on icon "button" at bounding box center [226, 50] width 10 height 10
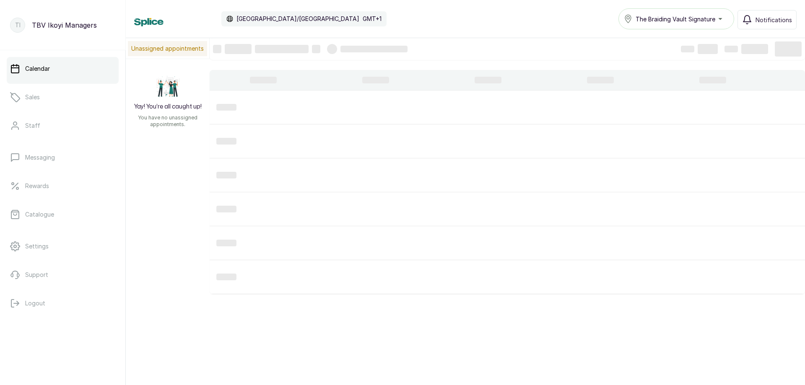
scroll to position [282, 0]
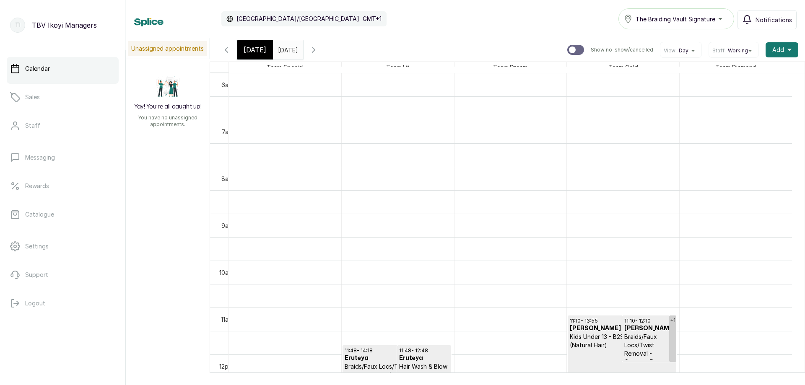
click at [226, 55] on icon "button" at bounding box center [226, 50] width 10 height 10
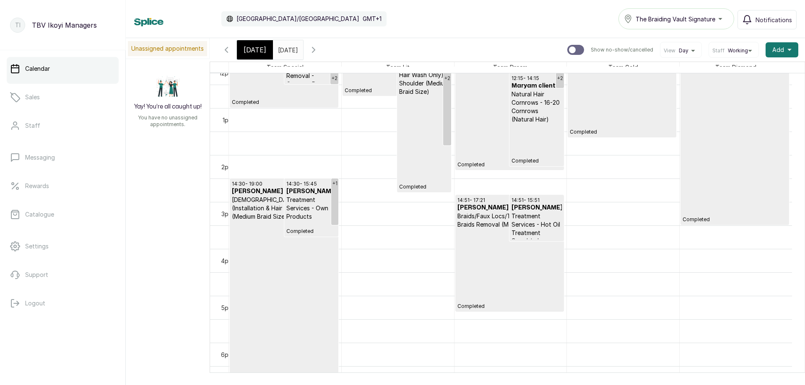
scroll to position [450, 0]
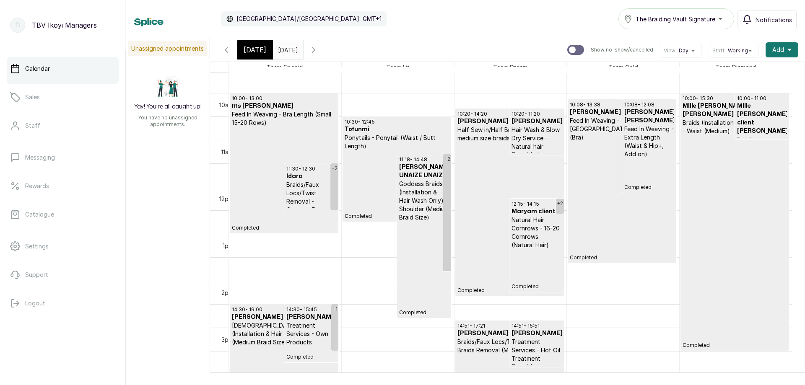
click at [319, 53] on icon "button" at bounding box center [314, 50] width 10 height 10
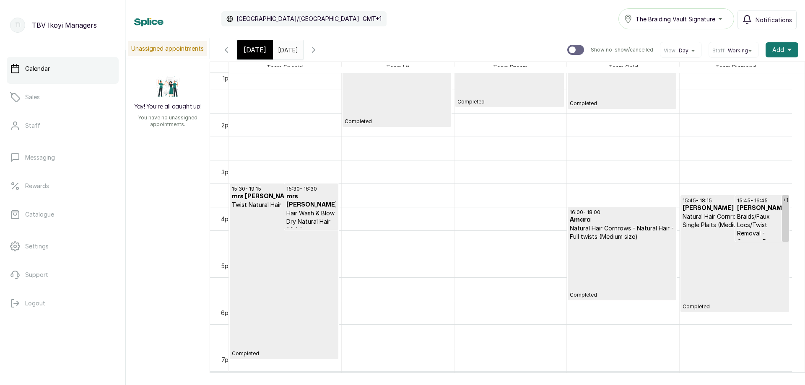
scroll to position [0, 0]
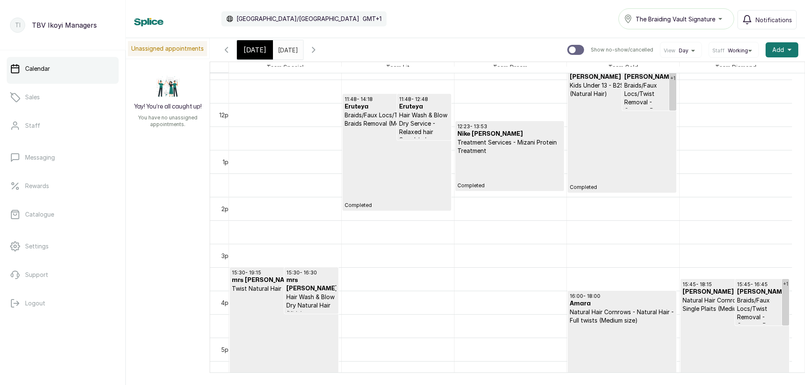
click at [319, 52] on icon "button" at bounding box center [314, 50] width 10 height 10
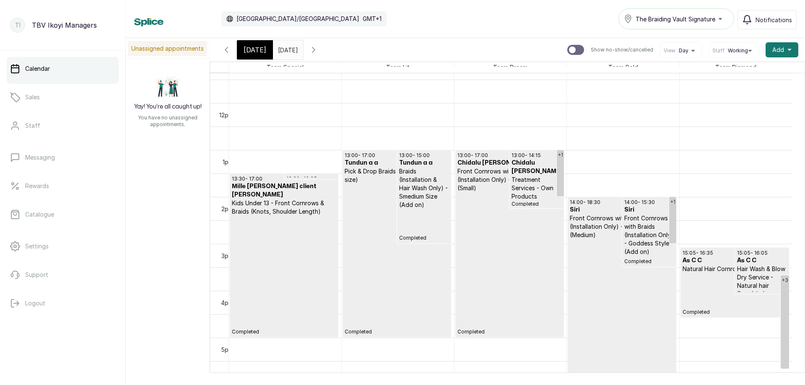
click at [248, 53] on span "Today" at bounding box center [255, 50] width 23 height 10
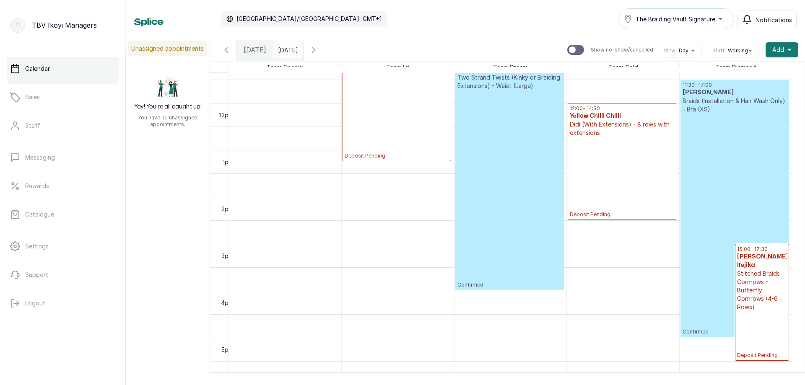
scroll to position [450, 0]
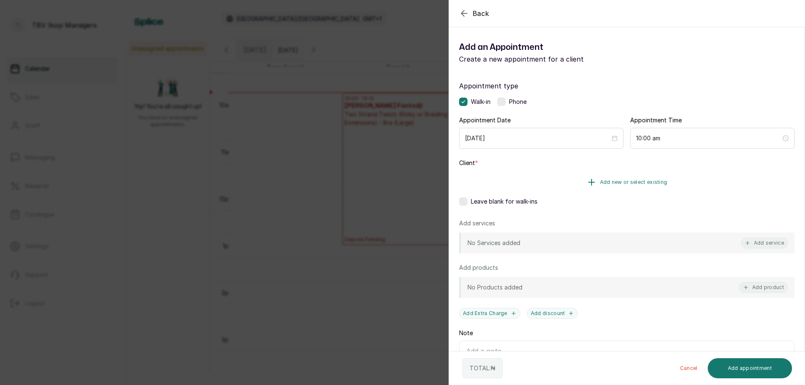
click at [671, 182] on button "Add new or select existing" at bounding box center [626, 182] width 335 height 23
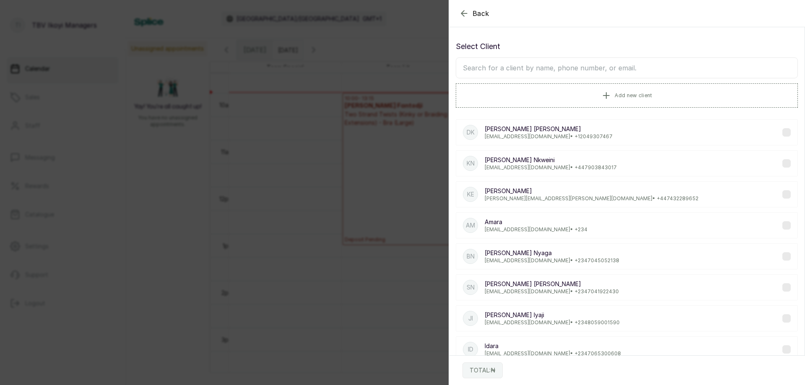
drag, startPoint x: 463, startPoint y: 15, endPoint x: 483, endPoint y: 30, distance: 24.8
click at [465, 16] on icon "button" at bounding box center [464, 13] width 10 height 10
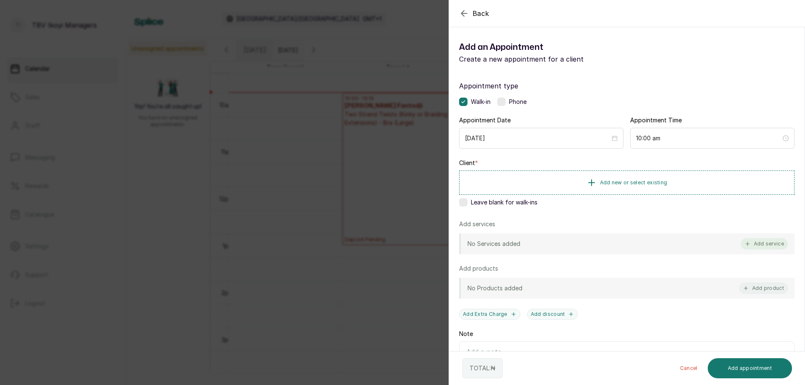
click at [755, 249] on button "Add service" at bounding box center [764, 244] width 47 height 11
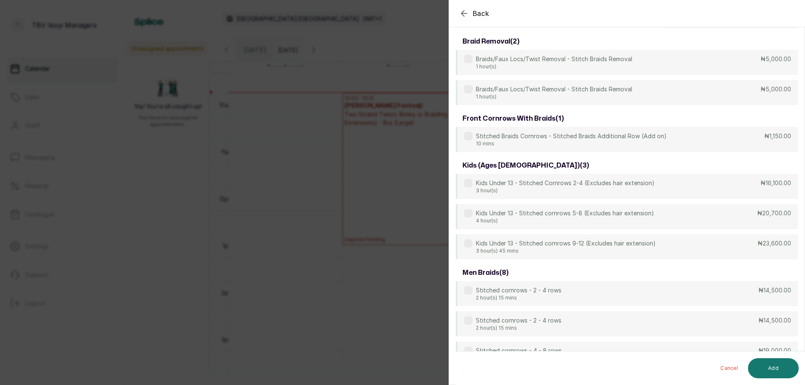
scroll to position [0, 0]
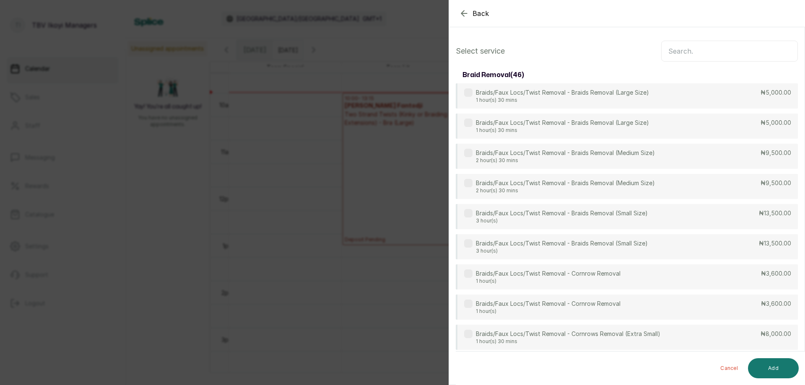
click at [679, 58] on input "text" at bounding box center [729, 51] width 137 height 21
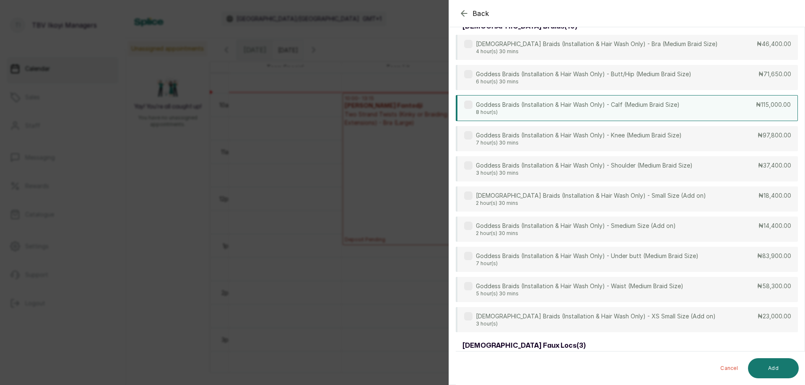
scroll to position [294, 0]
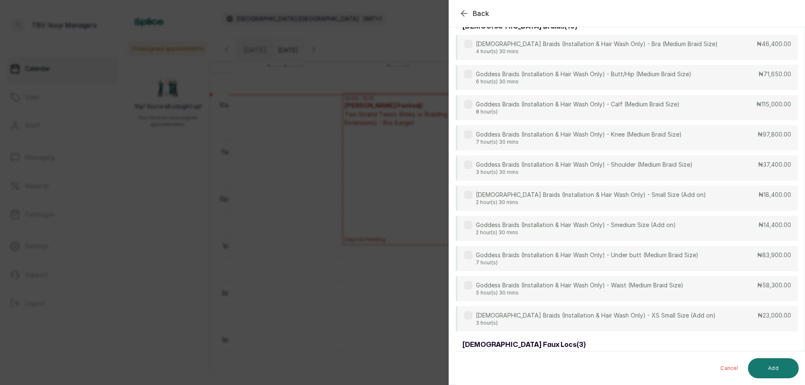
type input "godd"
click at [463, 16] on icon "button" at bounding box center [464, 13] width 10 height 10
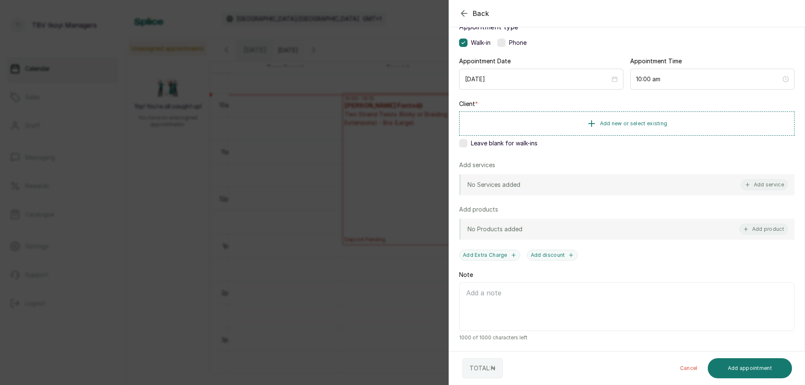
scroll to position [59, 0]
click at [461, 13] on icon "button" at bounding box center [463, 12] width 5 height 5
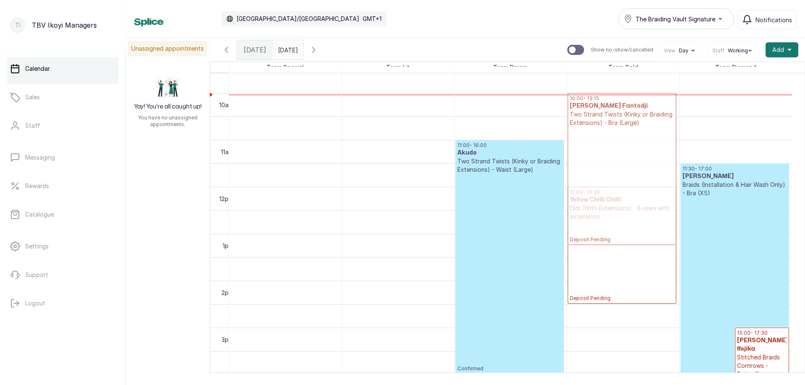
drag, startPoint x: 381, startPoint y: 139, endPoint x: 605, endPoint y: 136, distance: 224.8
click at [605, 136] on tr "10:00 - 13:15 Sandra Fantodji Fantodji Two Strand Twists (Kinky or Braiding Ext…" at bounding box center [510, 186] width 563 height 1127
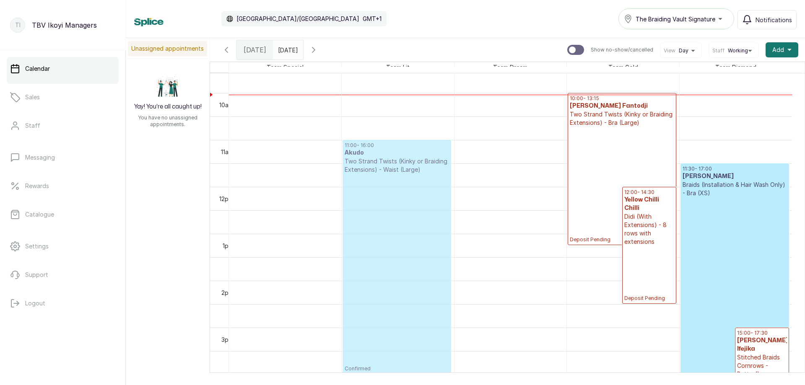
drag, startPoint x: 505, startPoint y: 177, endPoint x: 443, endPoint y: 182, distance: 62.3
click at [443, 182] on tr "11:00 - 16:00 Akudo Two Strand Twists (Kinky or Braiding Extensions) - Waist (L…" at bounding box center [510, 186] width 563 height 1127
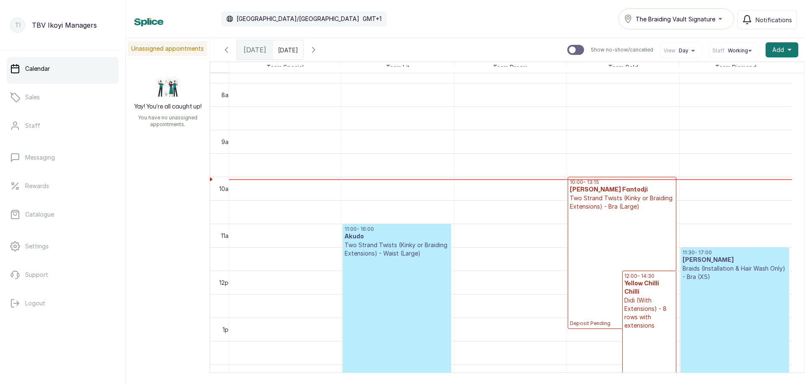
scroll to position [450, 0]
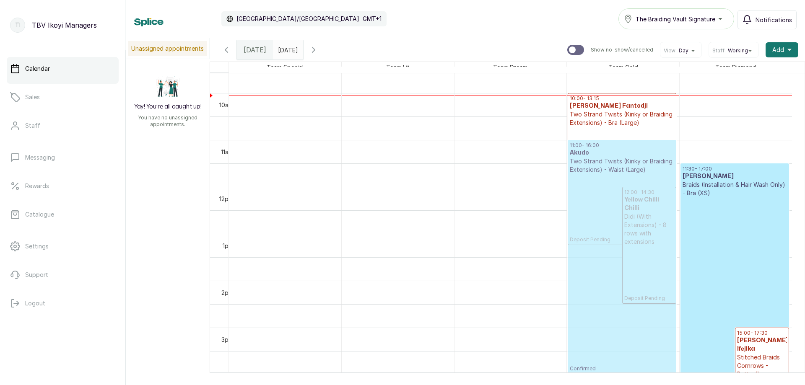
drag, startPoint x: 386, startPoint y: 160, endPoint x: 584, endPoint y: 163, distance: 197.9
click at [584, 163] on tr "11:00 - 16:00 Akudo Two Strand Twists (Kinky or Braiding Extensions) - Waist (L…" at bounding box center [510, 186] width 563 height 1127
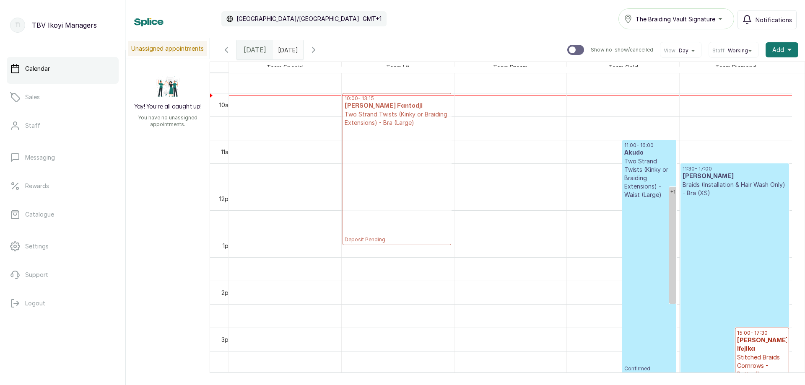
drag, startPoint x: 598, startPoint y: 122, endPoint x: 375, endPoint y: 130, distance: 222.8
click at [375, 130] on tr "10:00 - 13:15 Sandra Fantodji Fantodji Two Strand Twists (Kinky or Braiding Ext…" at bounding box center [510, 186] width 563 height 1127
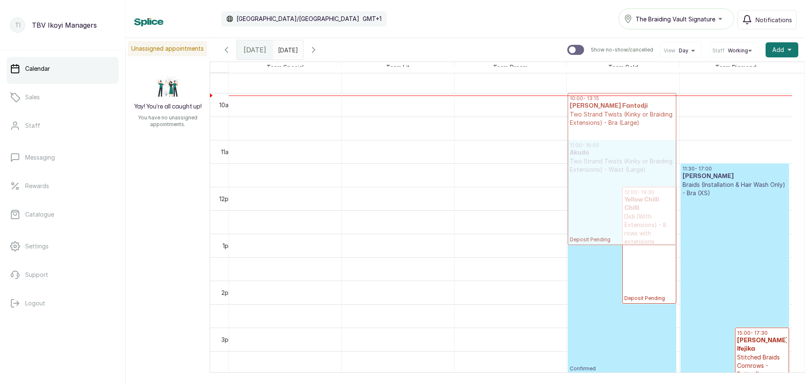
drag, startPoint x: 407, startPoint y: 141, endPoint x: 595, endPoint y: 132, distance: 188.9
click at [595, 132] on tr "10:00 - 13:15 Sandra Fantodji Fantodji Two Strand Twists (Kinky or Braiding Ext…" at bounding box center [510, 186] width 563 height 1127
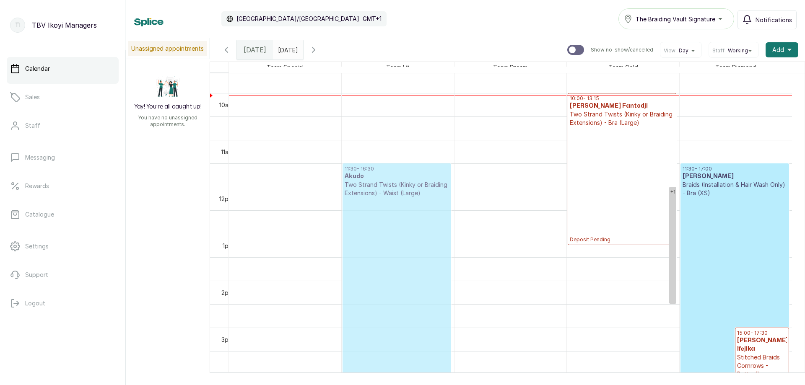
drag, startPoint x: 650, startPoint y: 160, endPoint x: 412, endPoint y: 177, distance: 237.9
click at [412, 177] on tr "11:30 - 16:30 Akudo Two Strand Twists (Kinky or Braiding Extensions) - Waist (L…" at bounding box center [510, 186] width 563 height 1127
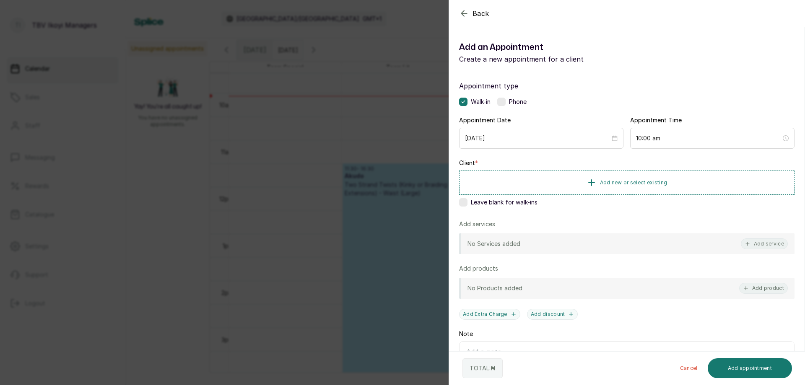
click at [463, 16] on icon "button" at bounding box center [464, 13] width 10 height 10
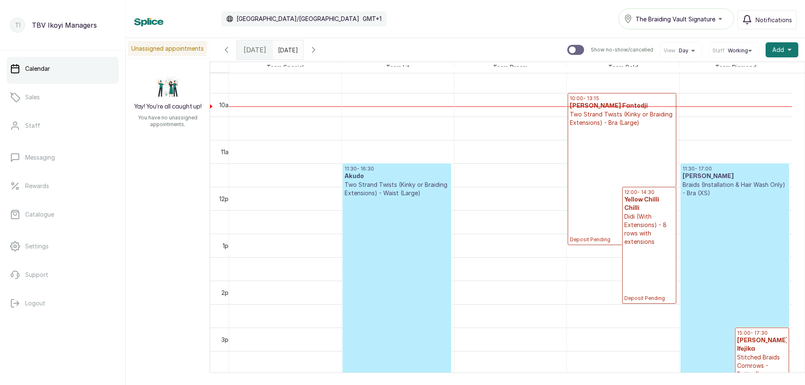
click at [287, 53] on input "24/10/2025" at bounding box center [279, 48] width 13 height 14
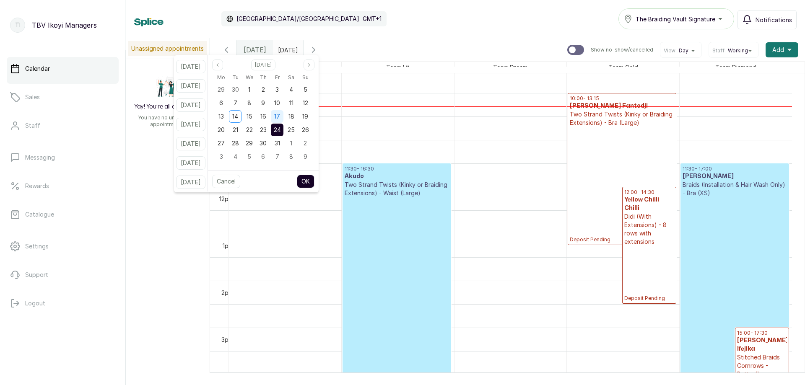
click at [280, 113] on span "17" at bounding box center [277, 116] width 6 height 7
click at [309, 178] on button "OK" at bounding box center [306, 181] width 18 height 13
type input "17/10/2025"
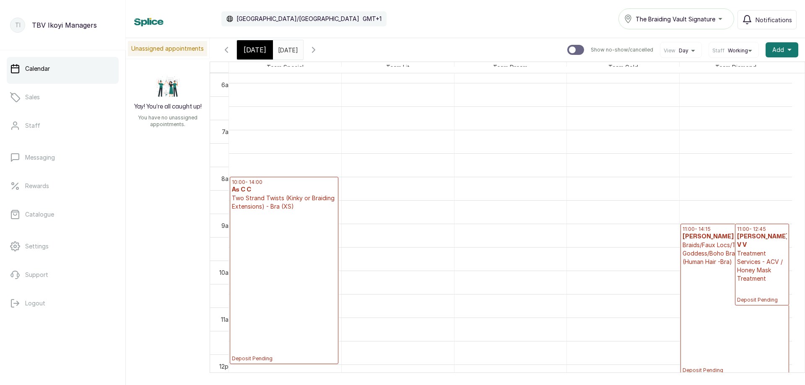
scroll to position [366, 0]
click at [228, 46] on icon "button" at bounding box center [226, 50] width 10 height 10
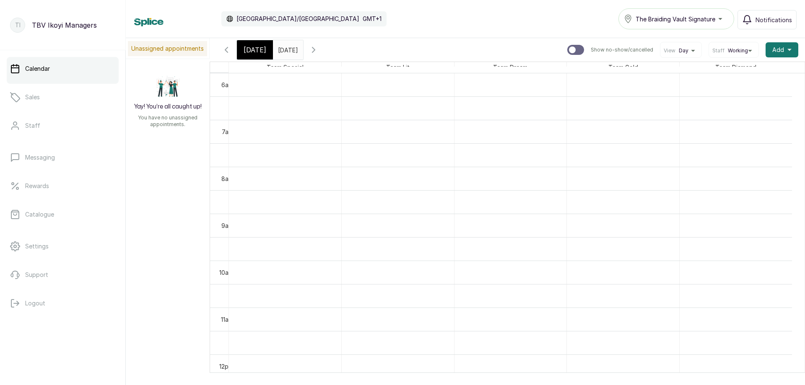
click at [216, 51] on div "Today Thu Oct 16, 2025 17/10/2025 Show no-show/cancelled View Day Staff Working…" at bounding box center [507, 49] width 595 height 23
click at [231, 49] on icon "button" at bounding box center [226, 50] width 10 height 10
click at [260, 47] on span "Today" at bounding box center [255, 50] width 23 height 10
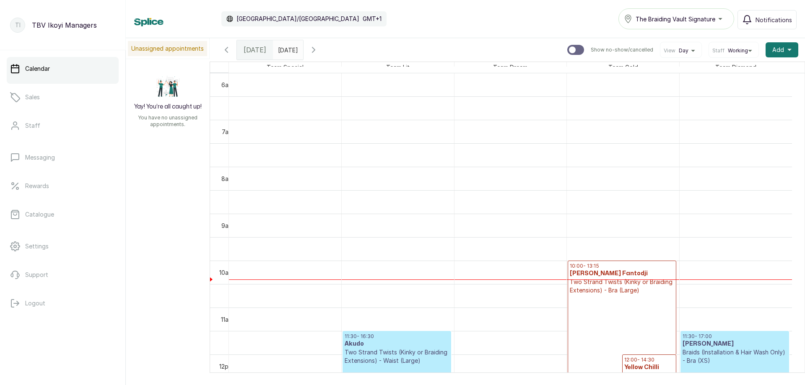
scroll to position [408, 0]
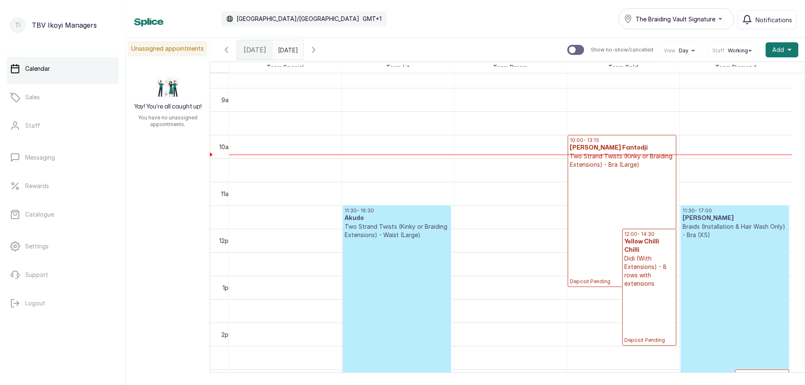
click at [627, 192] on p "Deposit Pending" at bounding box center [622, 227] width 104 height 116
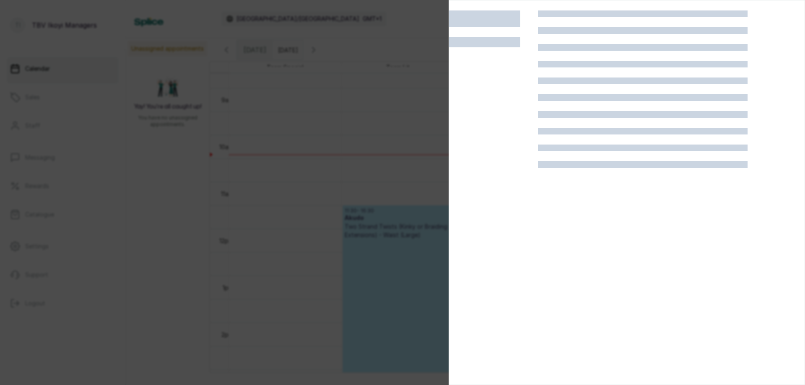
click at [284, 159] on div at bounding box center [402, 192] width 805 height 385
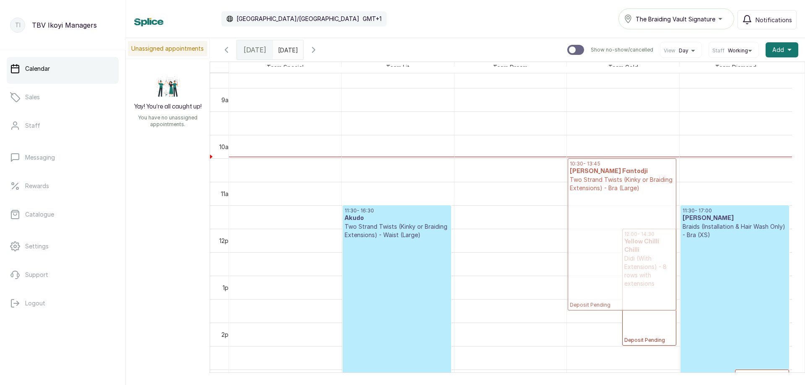
drag, startPoint x: 636, startPoint y: 152, endPoint x: 639, endPoint y: 171, distance: 18.6
click at [639, 171] on div "10:00 - 13:15 Sandra Fantodji Fantodji Two Strand Twists (Kinky or Braiding Ext…" at bounding box center [623, 228] width 112 height 1127
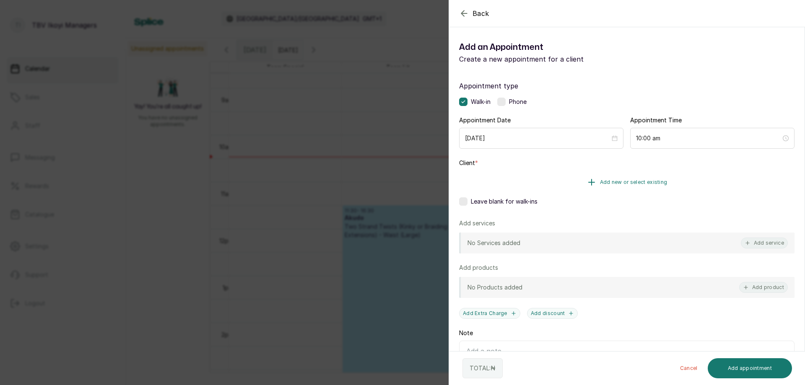
click at [651, 180] on span "Add new or select existing" at bounding box center [634, 182] width 68 height 7
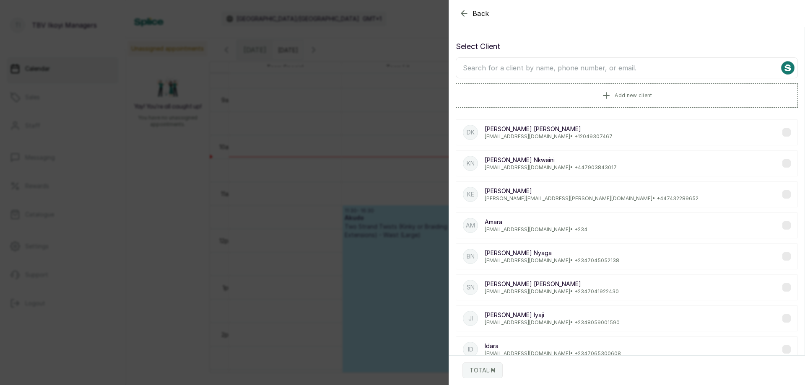
click at [562, 72] on input "text" at bounding box center [627, 67] width 342 height 21
click at [665, 69] on input "text" at bounding box center [627, 67] width 342 height 21
click at [660, 67] on input "text" at bounding box center [627, 67] width 342 height 21
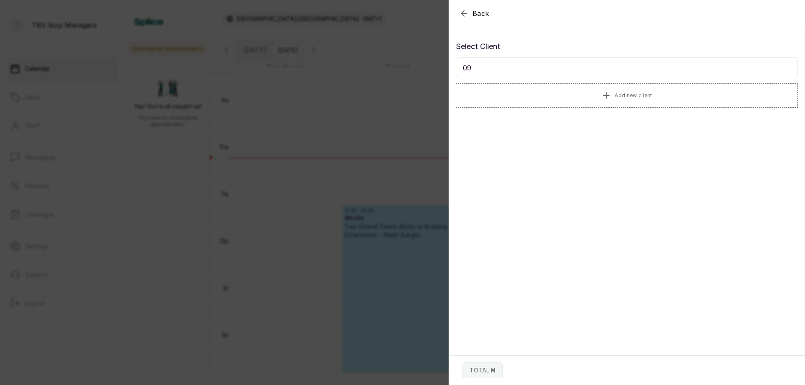
type input "0"
type input "09073769419"
click at [660, 91] on button "Add new client" at bounding box center [627, 94] width 342 height 23
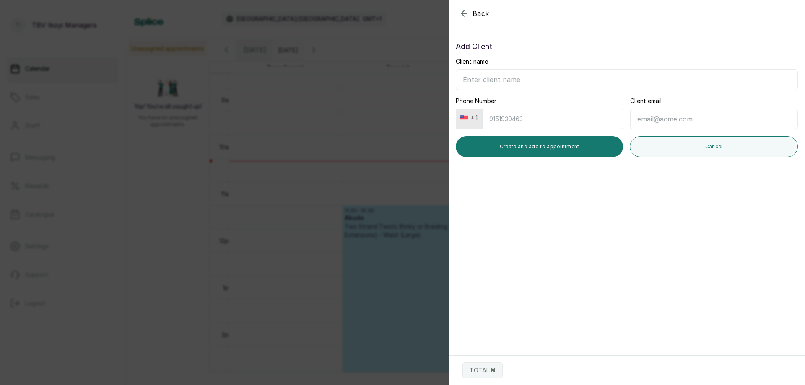
click at [571, 120] on input "Phone Number" at bounding box center [552, 119] width 141 height 21
type input "9073769419"
click at [705, 118] on input "Client email" at bounding box center [714, 119] width 168 height 21
click at [547, 84] on input "Client name" at bounding box center [627, 79] width 342 height 21
type input "Naomi"
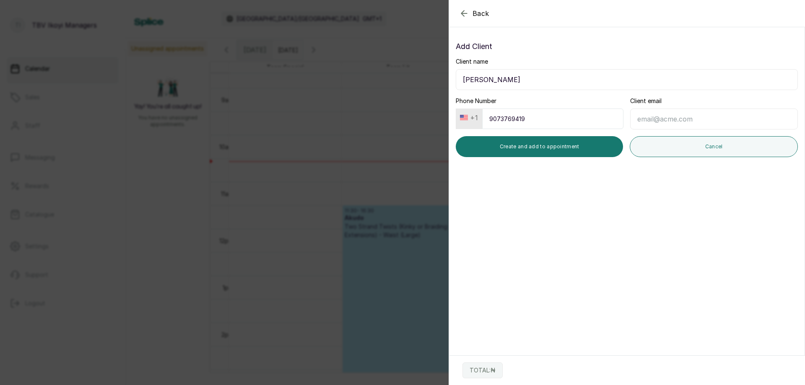
click at [666, 117] on input "Client email" at bounding box center [714, 119] width 168 height 21
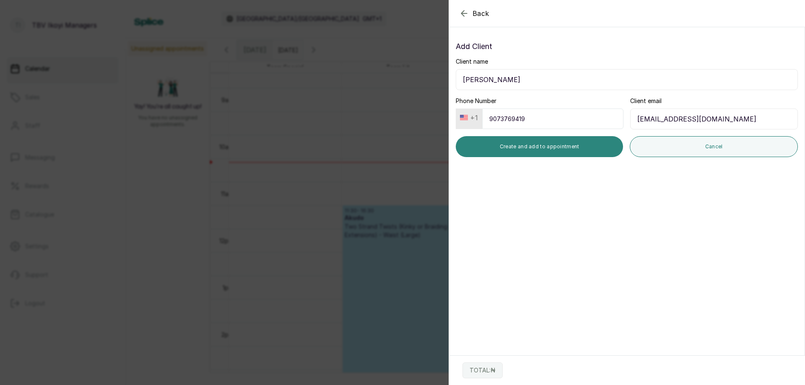
type input "nemefieh@gmail.com"
click at [563, 150] on button "Create and add to appointment" at bounding box center [539, 146] width 167 height 21
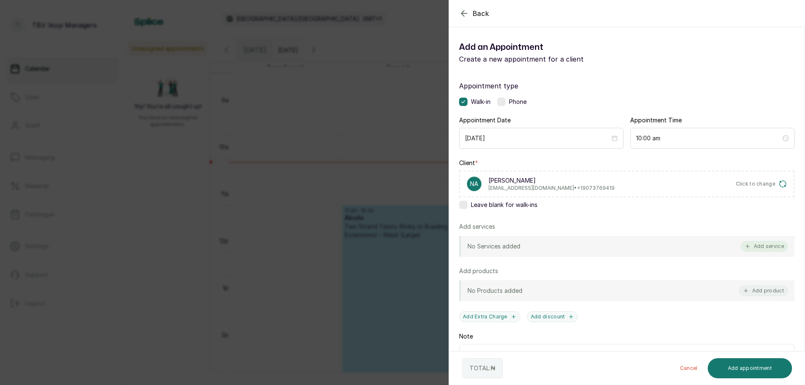
click at [761, 246] on button "Add service" at bounding box center [764, 246] width 47 height 11
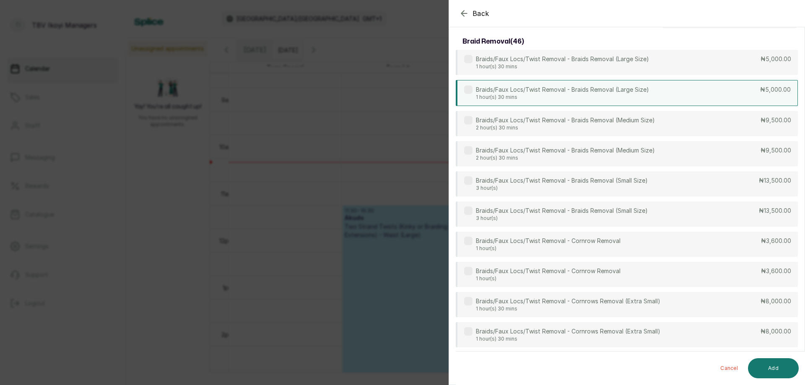
scroll to position [0, 0]
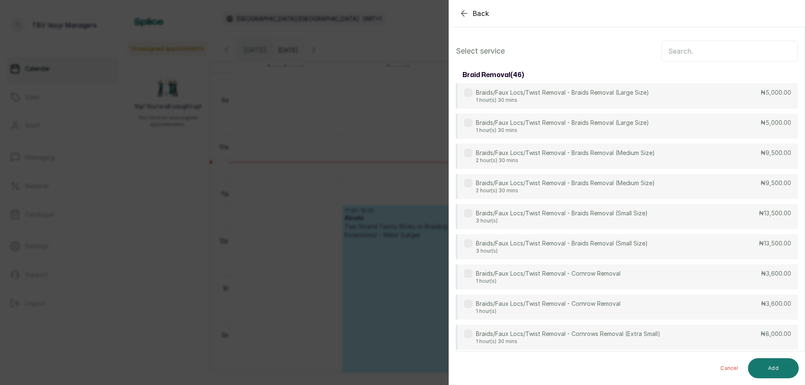
click at [699, 57] on input "text" at bounding box center [729, 51] width 137 height 21
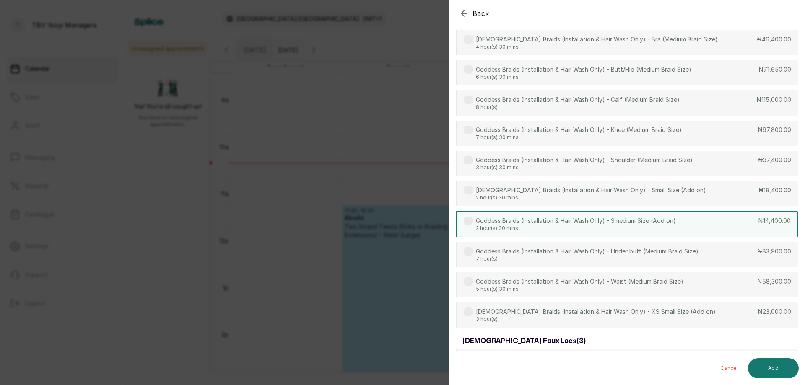
scroll to position [256, 0]
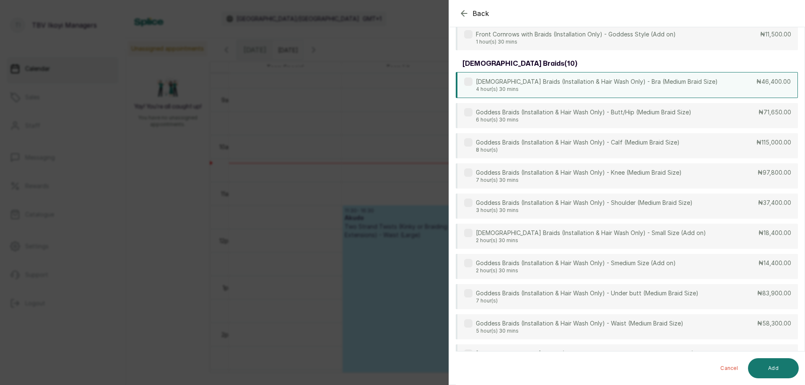
click at [658, 83] on p "Goddess Braids (Installation & Hair Wash Only) - Bra (Medium Braid Size)" at bounding box center [597, 82] width 242 height 8
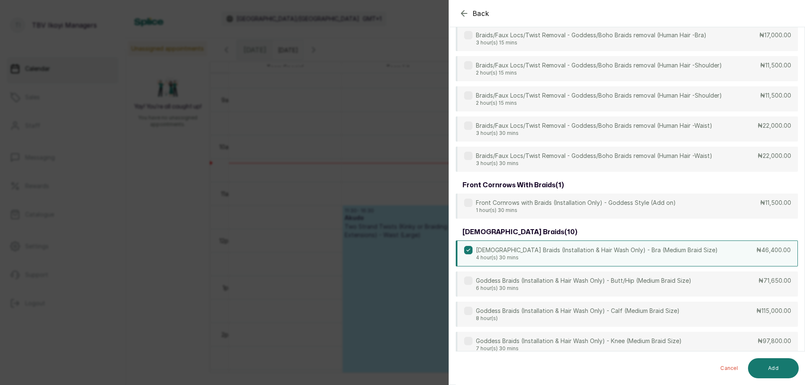
scroll to position [0, 0]
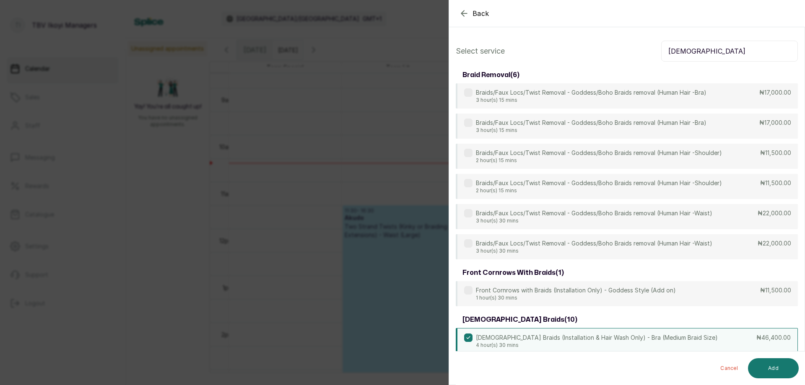
click at [698, 47] on input "goddess" at bounding box center [729, 51] width 137 height 21
type input "g"
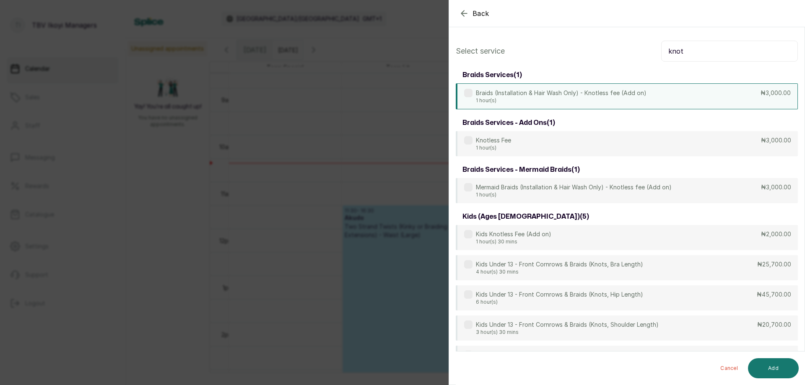
click at [701, 92] on div "Braids (Installation & Hair Wash Only) - Knotless fee (Add on) 1 hour(s) ₦3,000…" at bounding box center [627, 96] width 342 height 26
click at [709, 52] on input "knot" at bounding box center [729, 51] width 137 height 21
type input "k"
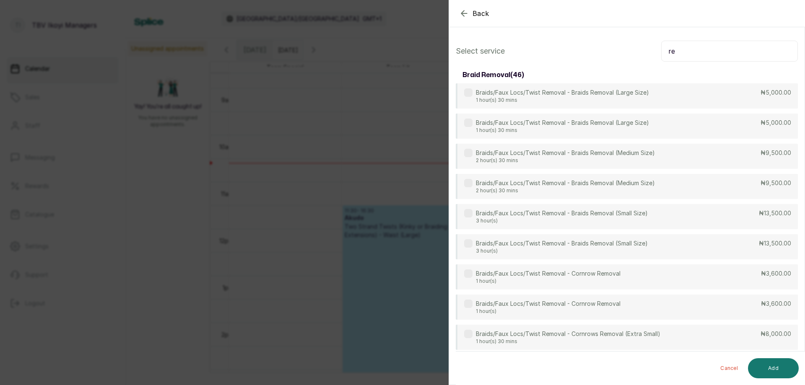
type input "r"
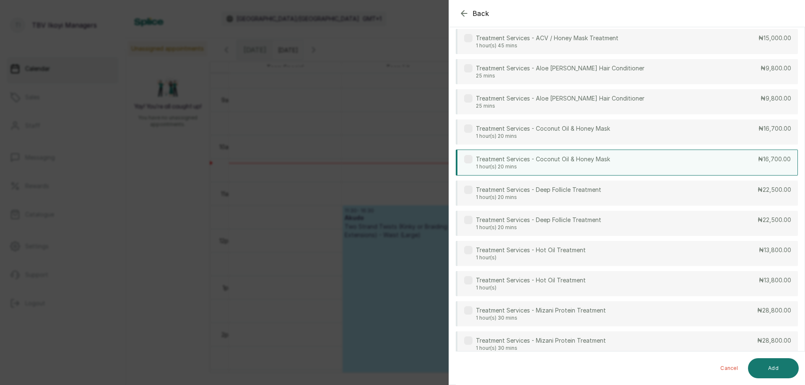
scroll to position [586, 0]
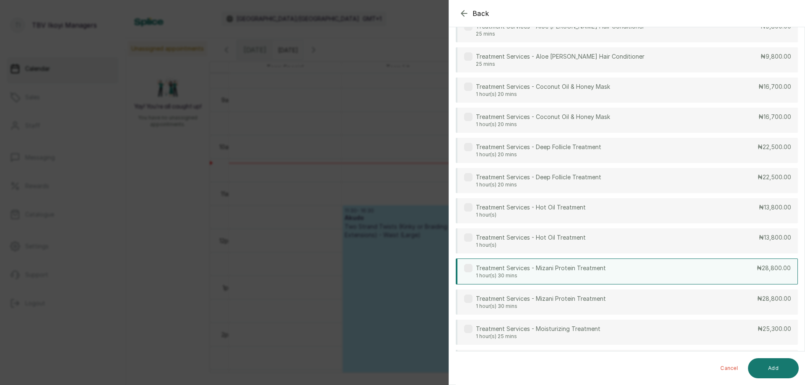
click at [620, 272] on div "Treatment Services - Mizani Protein Treatment 1 hour(s) 30 mins ₦28,800.00" at bounding box center [627, 272] width 342 height 26
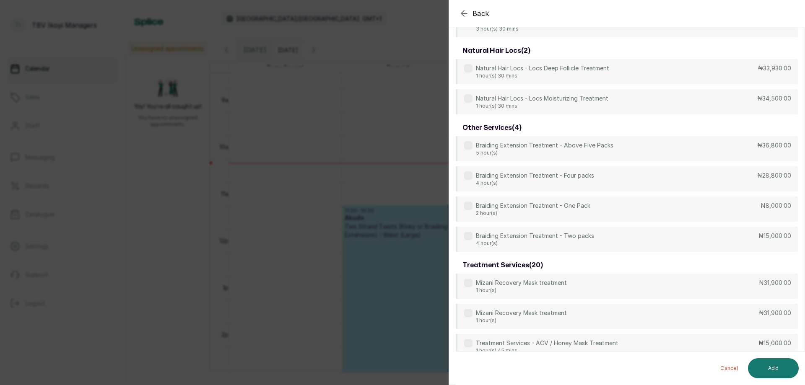
scroll to position [0, 0]
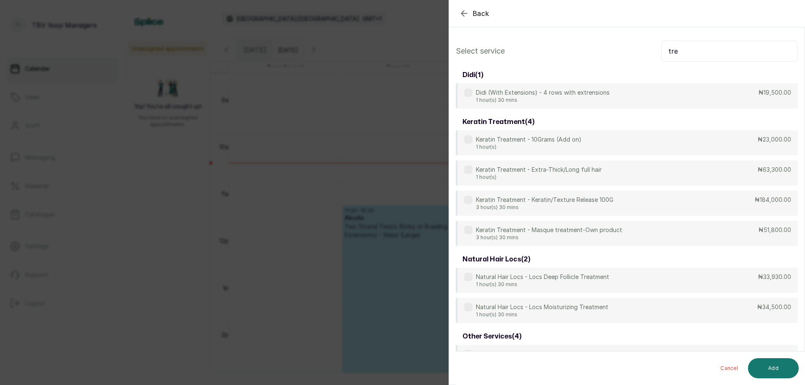
click at [697, 53] on input "tre" at bounding box center [729, 51] width 137 height 21
type input "t"
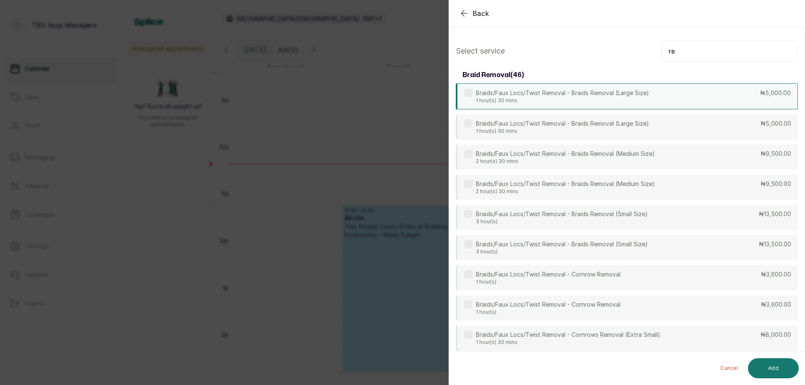
type input "re"
click at [703, 89] on div "Braids/Faux Locs/Twist Removal - Braids Removal (Large Size) 1 hour(s) 30 mins …" at bounding box center [627, 96] width 342 height 26
click at [757, 370] on button "Add" at bounding box center [773, 369] width 51 height 20
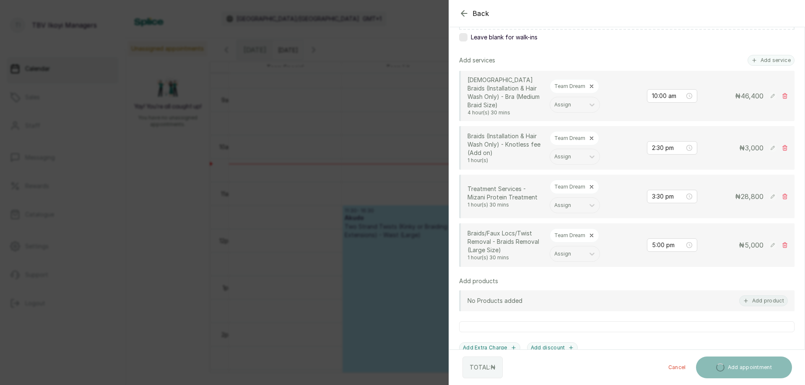
scroll to position [84, 0]
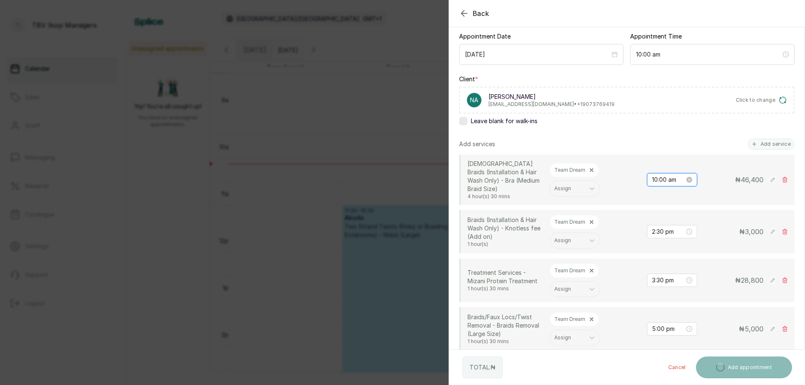
click at [659, 179] on input "10:00 am" at bounding box center [668, 179] width 33 height 9
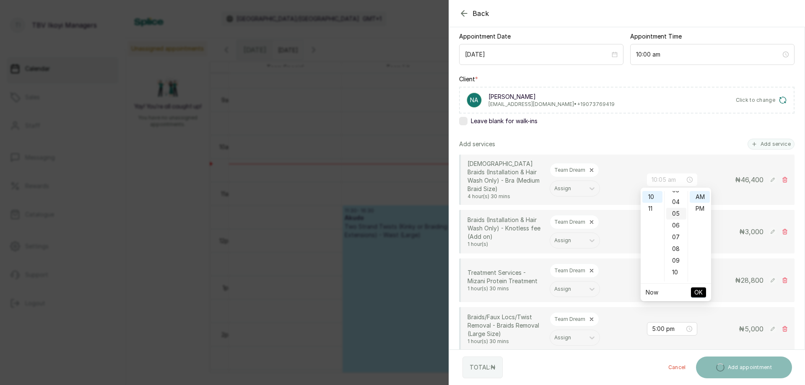
click at [676, 214] on div "05" at bounding box center [676, 214] width 20 height 12
type input "10:05 am"
click at [699, 292] on span "OK" at bounding box center [698, 293] width 8 height 16
click at [658, 228] on input "2:30 pm" at bounding box center [669, 231] width 34 height 9
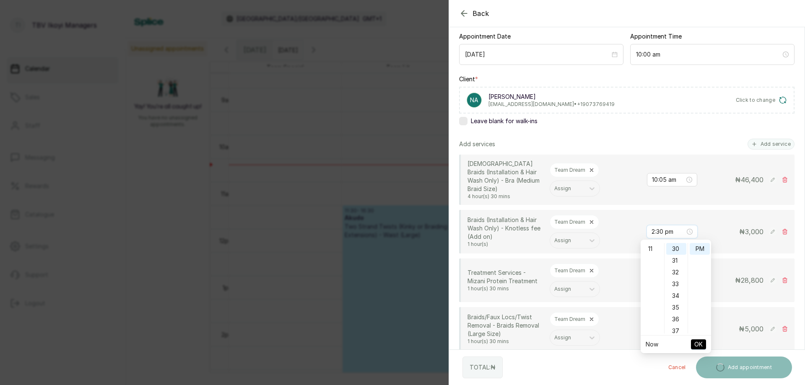
scroll to position [87, 0]
click at [655, 275] on div "10" at bounding box center [652, 279] width 20 height 12
click at [673, 249] on div "00" at bounding box center [676, 249] width 20 height 12
click at [702, 247] on div "AM" at bounding box center [700, 249] width 20 height 12
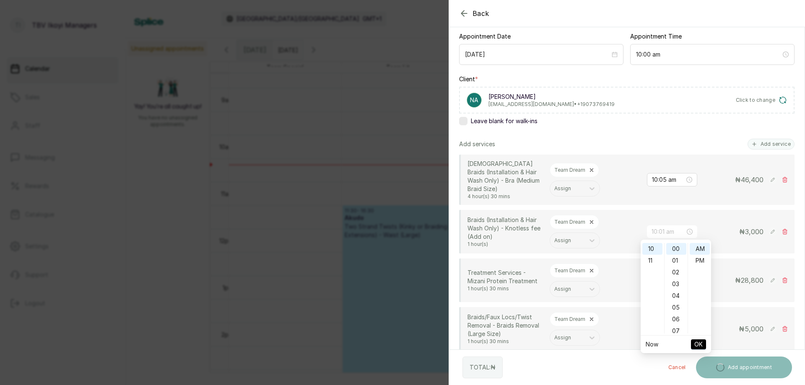
type input "10:00 am"
click at [701, 341] on span "OK" at bounding box center [698, 345] width 8 height 16
click at [670, 183] on div "10:05 am" at bounding box center [672, 179] width 50 height 13
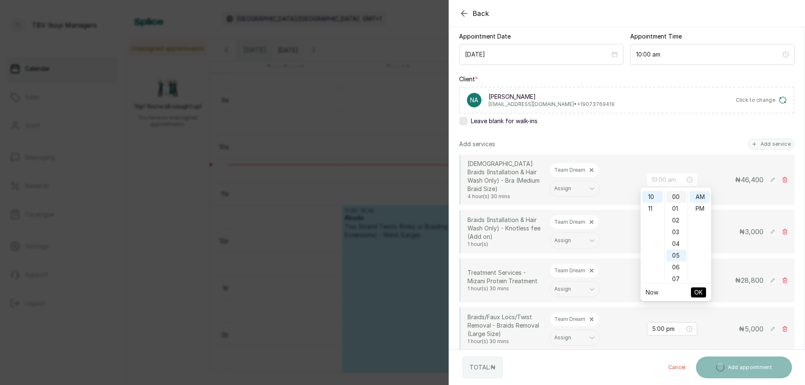
click at [674, 198] on div "00" at bounding box center [676, 197] width 20 height 12
type input "10:00 am"
click at [700, 290] on span "OK" at bounding box center [698, 293] width 8 height 16
click at [670, 284] on input "3:30 pm" at bounding box center [668, 280] width 33 height 9
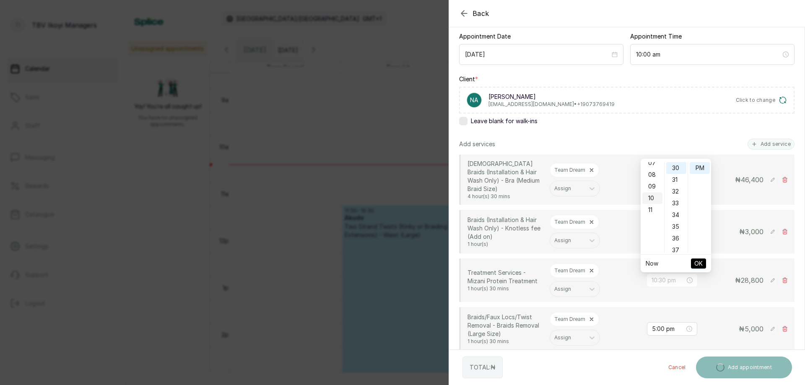
click at [656, 199] on div "10" at bounding box center [652, 198] width 20 height 12
click at [678, 171] on div "00" at bounding box center [676, 168] width 20 height 12
click at [694, 169] on div "AM" at bounding box center [700, 168] width 20 height 12
type input "10:00 am"
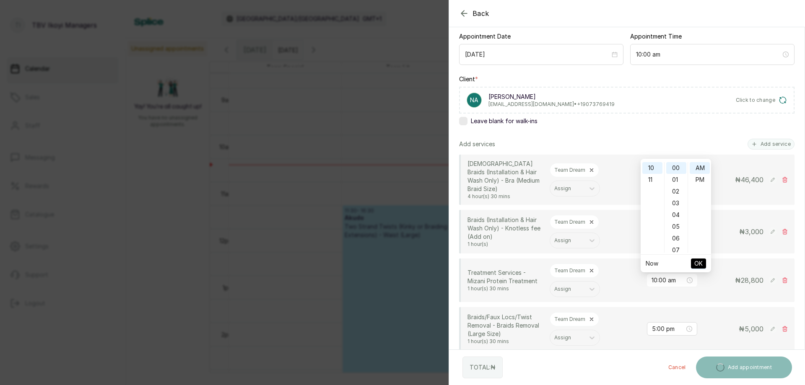
click at [702, 259] on span "OK" at bounding box center [698, 264] width 8 height 16
click at [660, 333] on input "5:00 pm" at bounding box center [669, 329] width 34 height 9
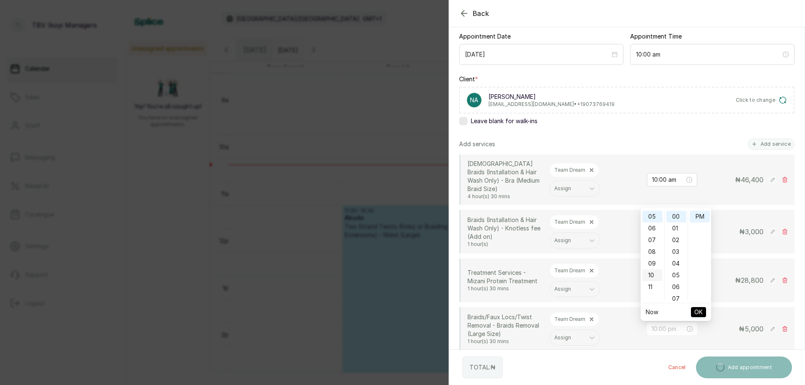
click at [654, 277] on div "10" at bounding box center [652, 276] width 20 height 12
click at [698, 218] on div "AM" at bounding box center [700, 217] width 20 height 12
type input "10:00 am"
click at [697, 307] on span "OK" at bounding box center [698, 312] width 8 height 16
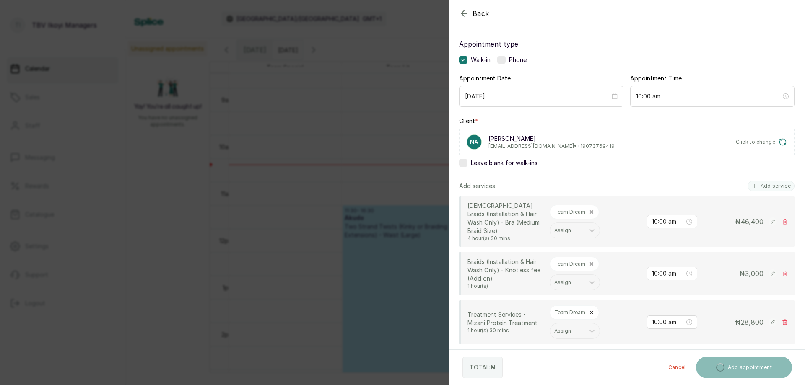
scroll to position [126, 0]
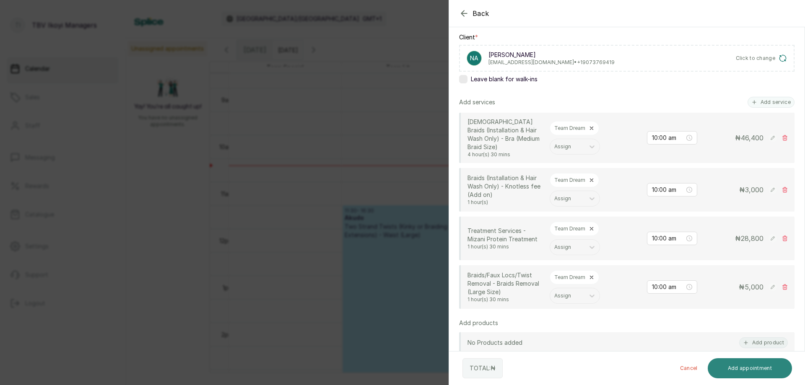
click at [720, 369] on button "Add appointment" at bounding box center [750, 369] width 85 height 20
drag, startPoint x: 722, startPoint y: 369, endPoint x: 712, endPoint y: 349, distance: 22.1
click at [721, 361] on button "Add appointment" at bounding box center [750, 369] width 85 height 20
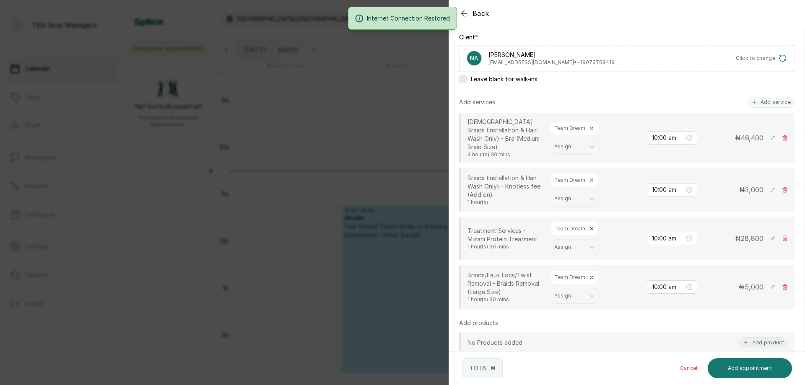
click at [456, 12] on div "Internet Connection Restored" at bounding box center [402, 18] width 805 height 23
click at [464, 13] on div "Internet Connection Restored" at bounding box center [402, 18] width 805 height 23
click at [465, 13] on div "Internet Connection Restored" at bounding box center [402, 18] width 805 height 23
click at [461, 10] on div "Internet Connection Restored" at bounding box center [402, 18] width 805 height 23
click at [603, 105] on div "Add services Add service" at bounding box center [626, 102] width 335 height 11
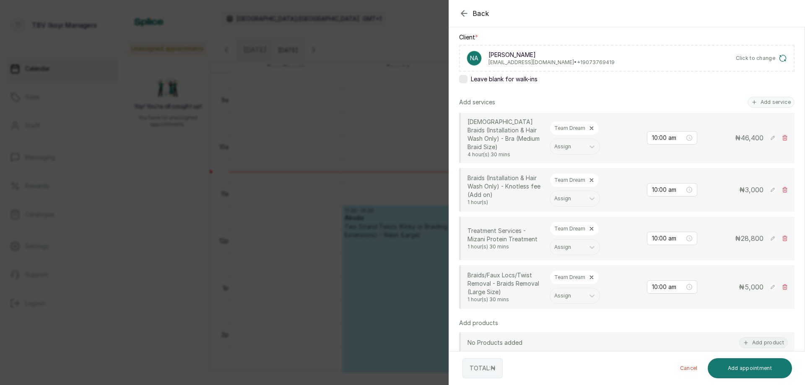
click at [783, 189] on icon at bounding box center [785, 189] width 5 height 5
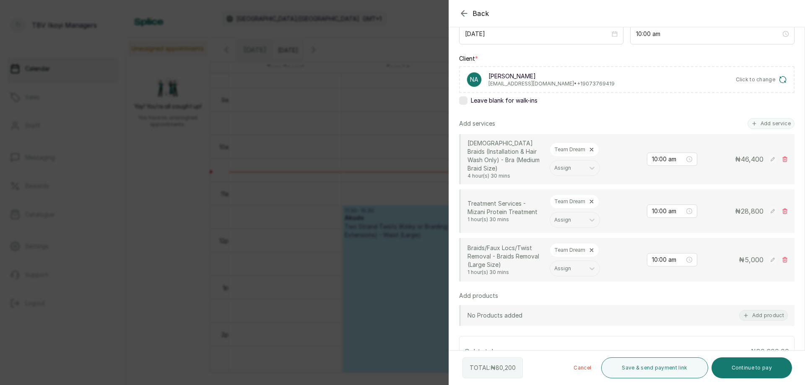
scroll to position [0, 0]
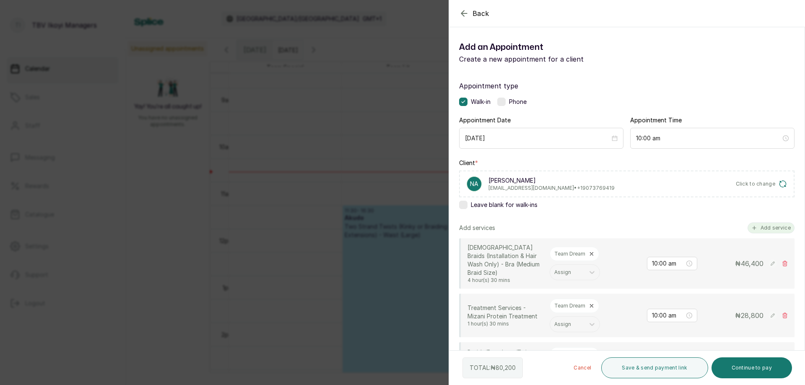
click at [771, 223] on button "Add service" at bounding box center [771, 228] width 47 height 11
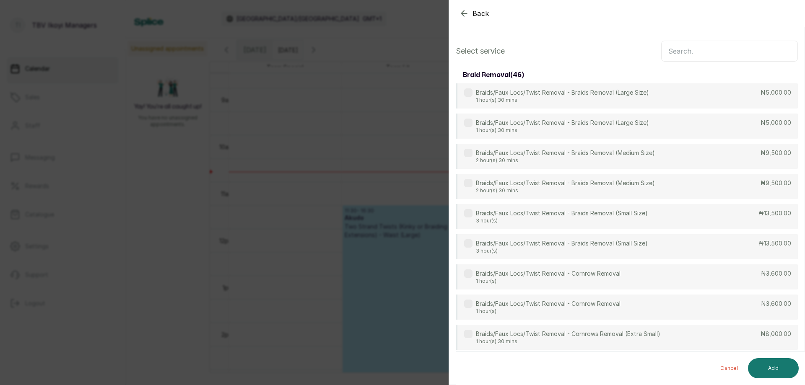
click at [734, 54] on input "text" at bounding box center [729, 51] width 137 height 21
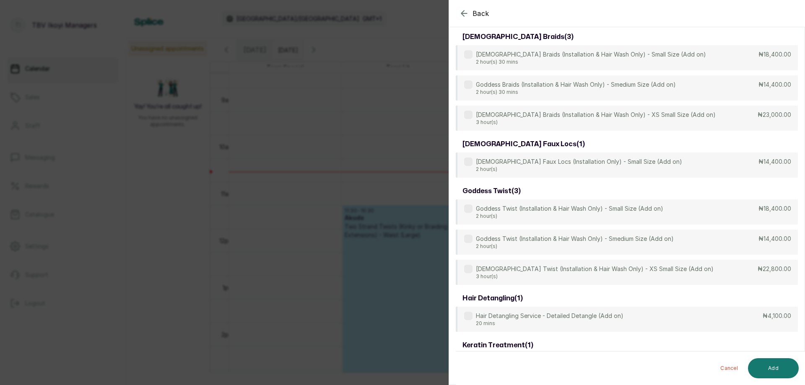
scroll to position [397, 0]
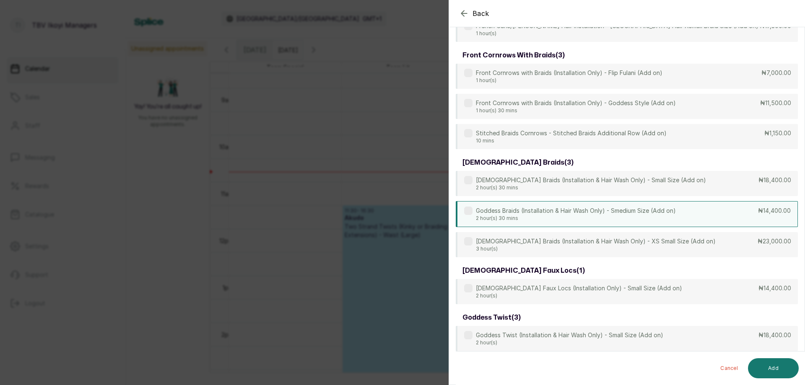
type input "add on"
click at [552, 215] on p "2 hour(s) 30 mins" at bounding box center [576, 218] width 200 height 7
click at [777, 367] on button "Add" at bounding box center [773, 369] width 51 height 20
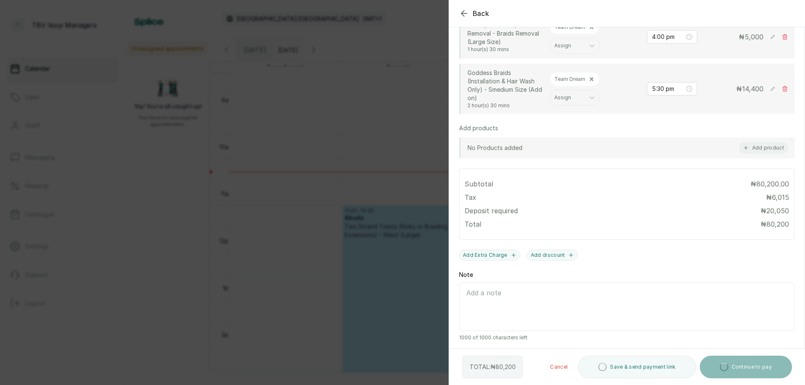
scroll to position [202, 0]
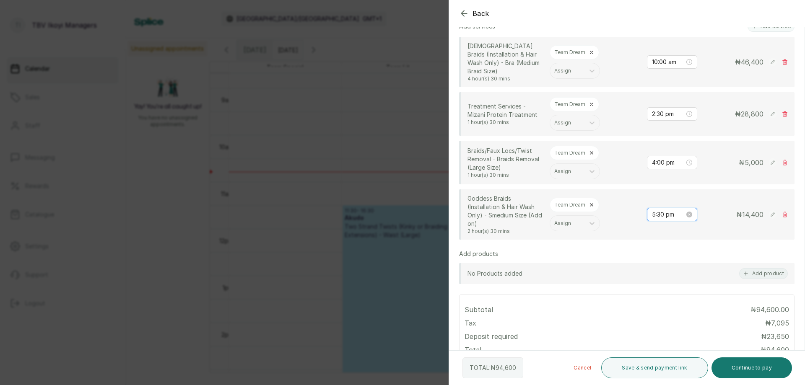
click at [670, 214] on input "5:30 pm" at bounding box center [668, 214] width 33 height 9
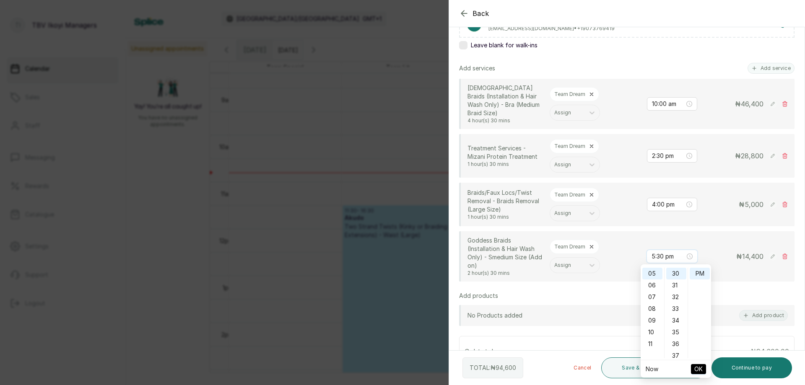
scroll to position [0, 0]
type input "5:30 pm"
click at [585, 304] on div "Add products No Products added Add product" at bounding box center [626, 309] width 335 height 34
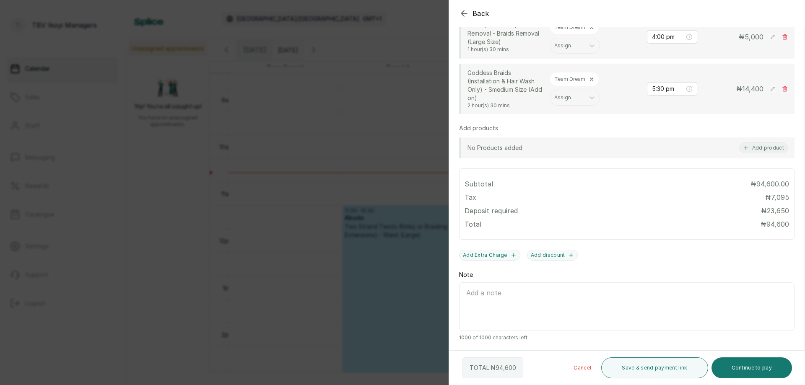
scroll to position [118, 0]
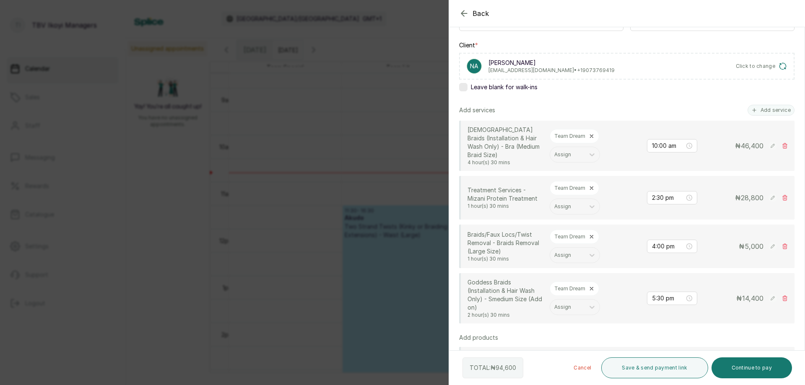
click at [769, 145] on rect at bounding box center [773, 146] width 8 height 8
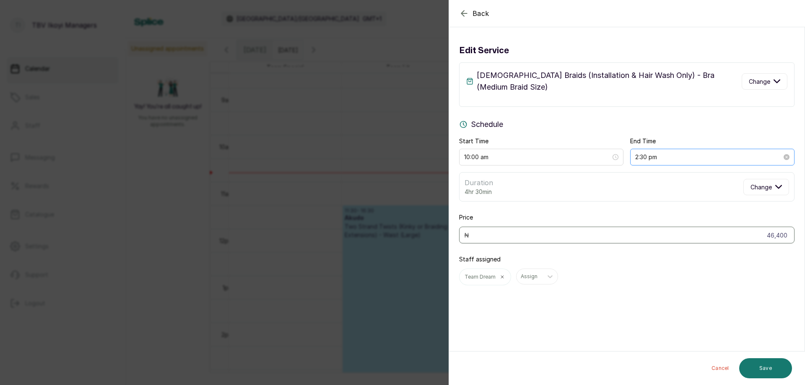
scroll to position [0, 0]
click at [563, 85] on p "Goddess Braids (Installation & Hair Wash Only) - Bra (Medium Braid Size)" at bounding box center [609, 81] width 265 height 23
click at [753, 83] on span "Change" at bounding box center [759, 81] width 21 height 9
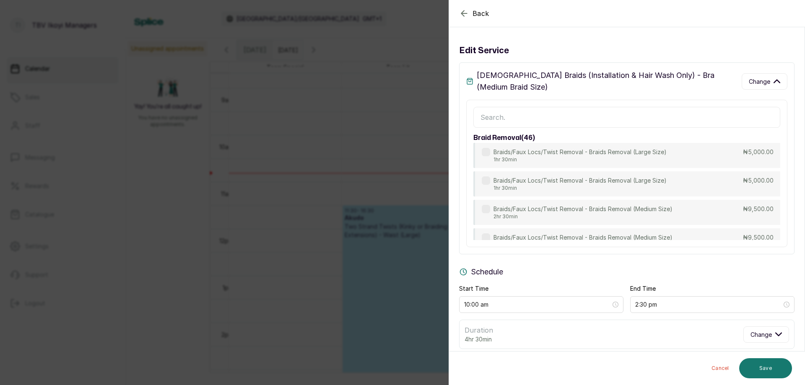
click at [636, 118] on input "text" at bounding box center [626, 117] width 307 height 21
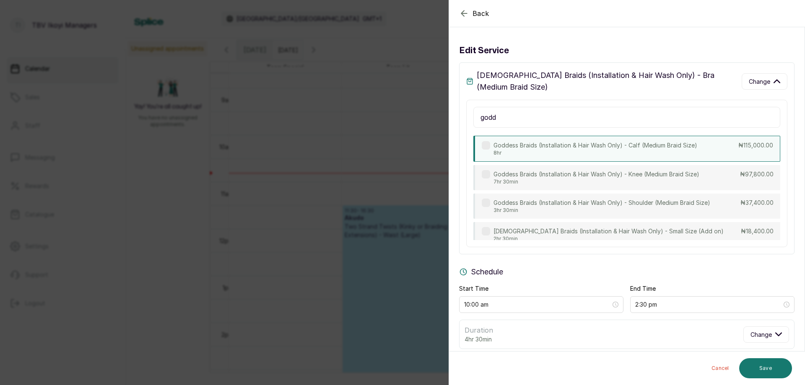
scroll to position [208, 0]
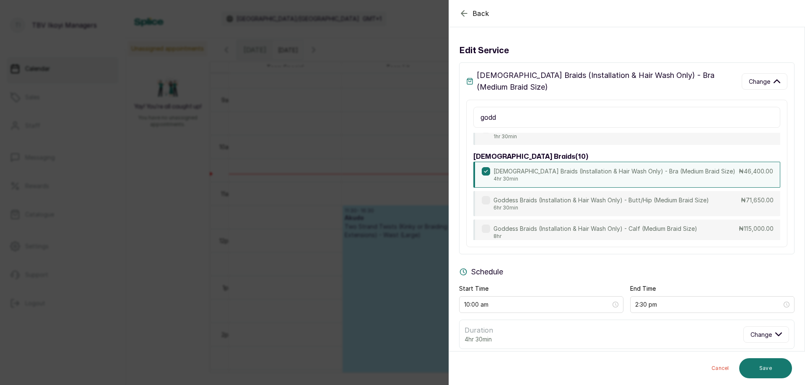
type input "godd"
click at [491, 182] on div "Goddess Braids (Installation & Hair Wash Only) - Bra (Medium Braid Size) 4hr 30…" at bounding box center [609, 174] width 254 height 15
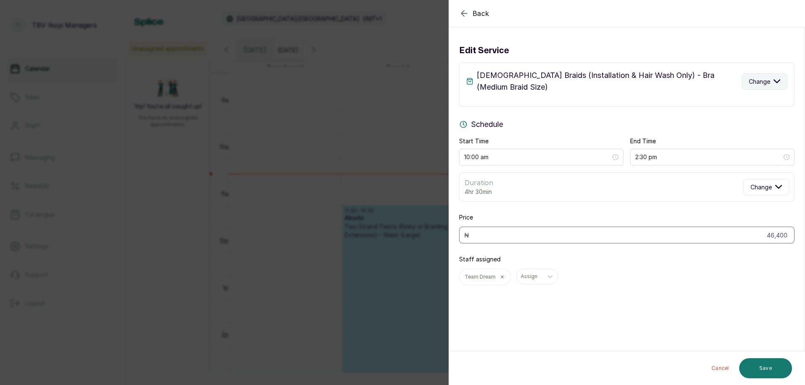
click at [755, 77] on span "Change" at bounding box center [759, 81] width 21 height 9
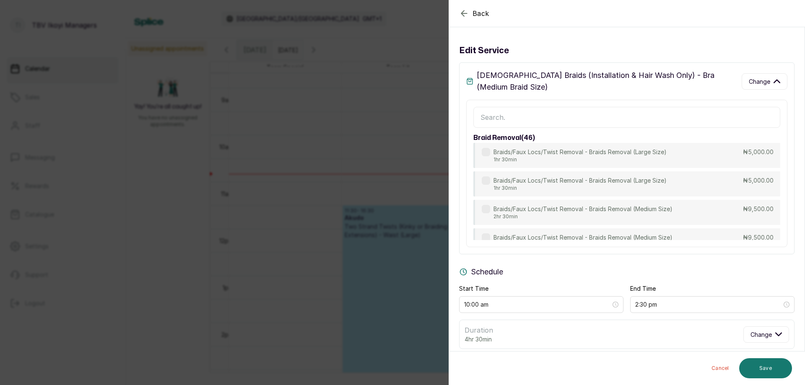
click at [668, 119] on input "text" at bounding box center [626, 117] width 307 height 21
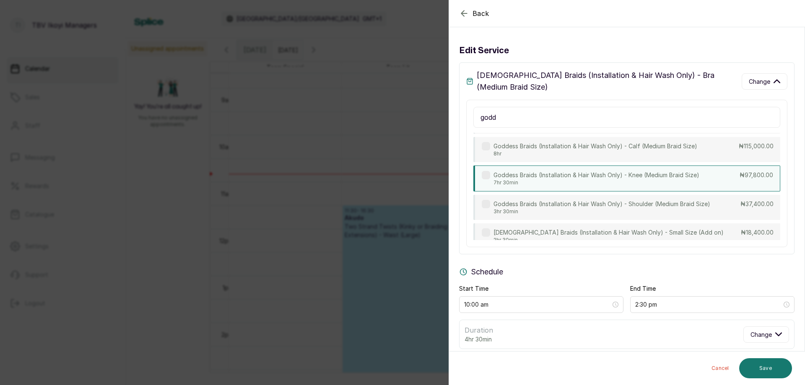
scroll to position [332, 0]
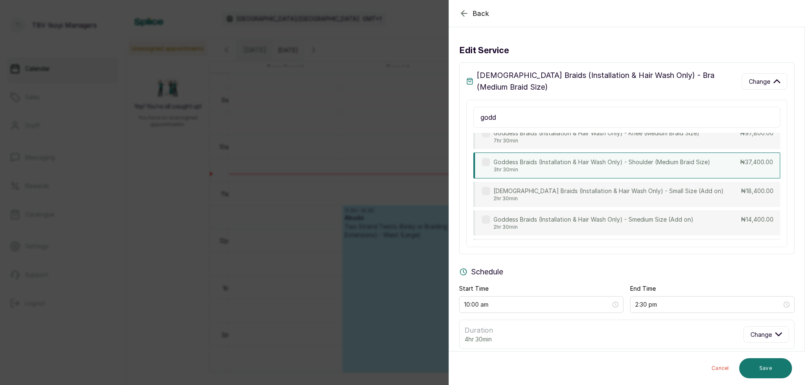
type input "godd"
click at [624, 166] on p "Goddess Braids (Installation & Hair Wash Only) - Shoulder (Medium Braid Size)" at bounding box center [602, 162] width 217 height 8
type input "1:30 pm"
type input "37,400"
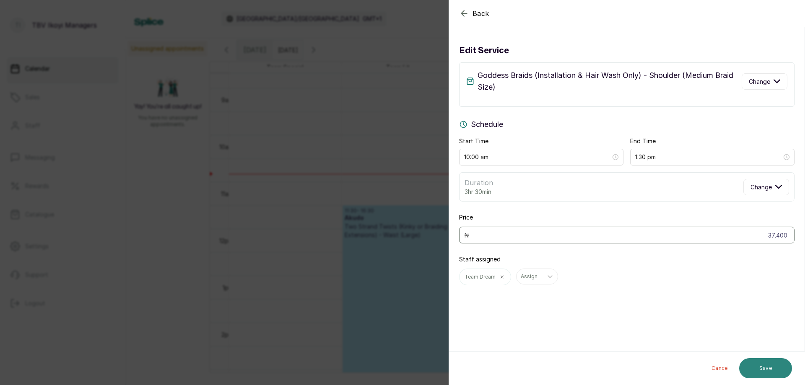
click at [764, 362] on button "Save" at bounding box center [765, 369] width 53 height 20
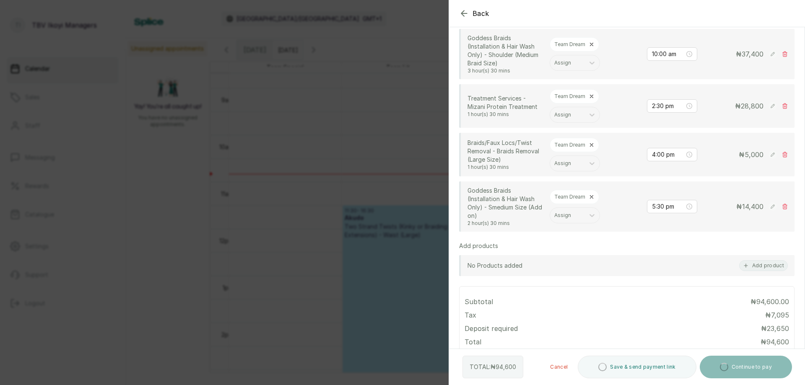
scroll to position [168, 0]
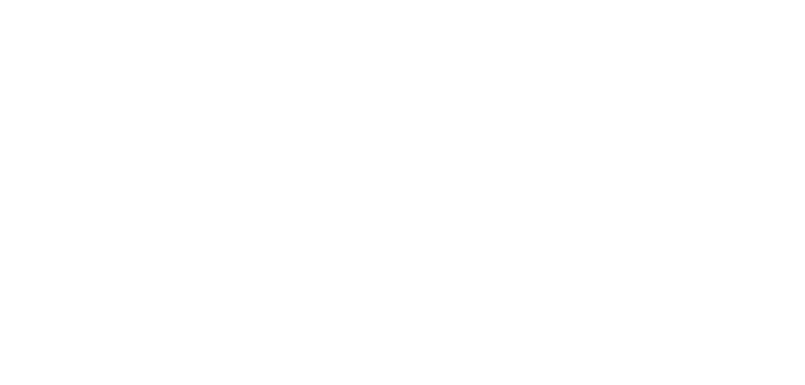
click at [565, 0] on html at bounding box center [402, 0] width 805 height 0
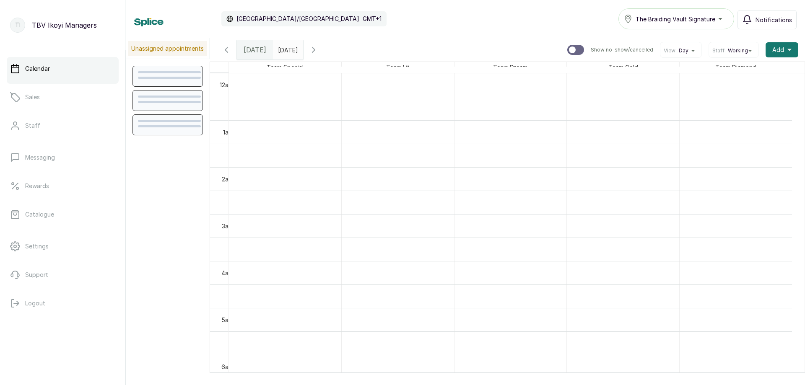
scroll to position [282, 0]
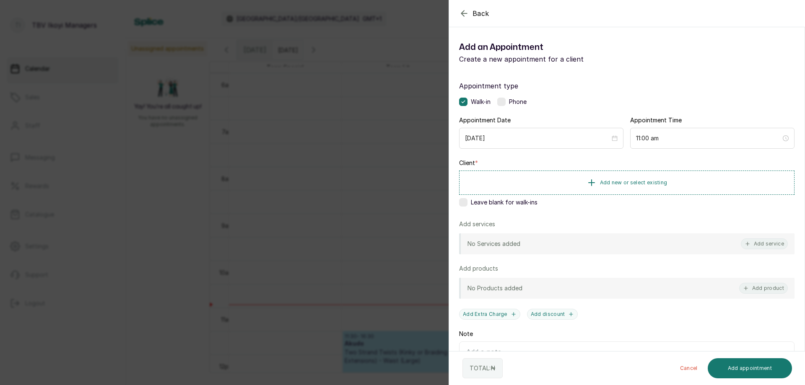
click at [462, 15] on icon "button" at bounding box center [464, 13] width 10 height 10
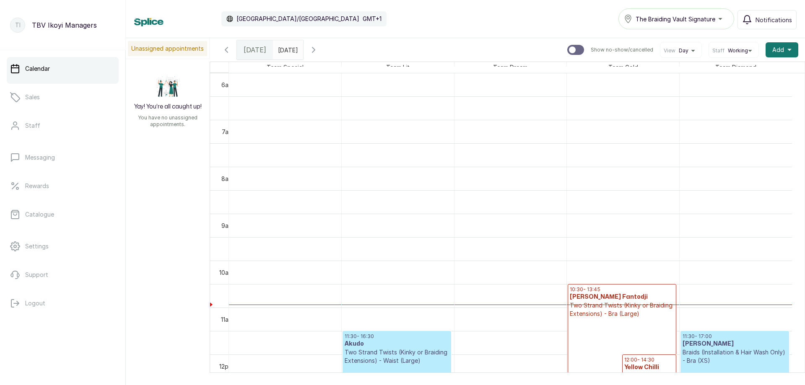
scroll to position [366, 0]
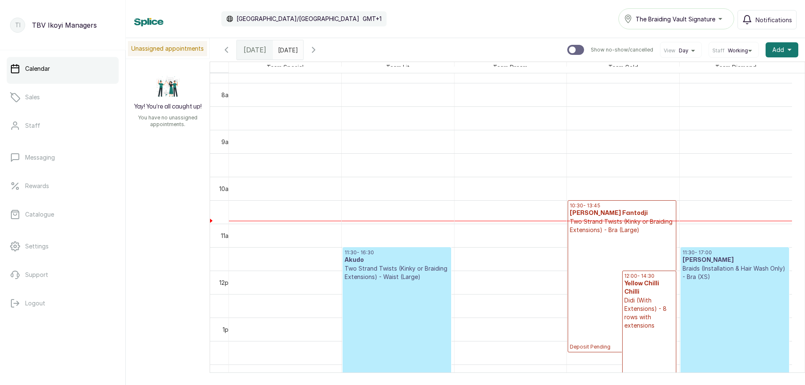
click at [259, 53] on span "Today" at bounding box center [255, 50] width 23 height 10
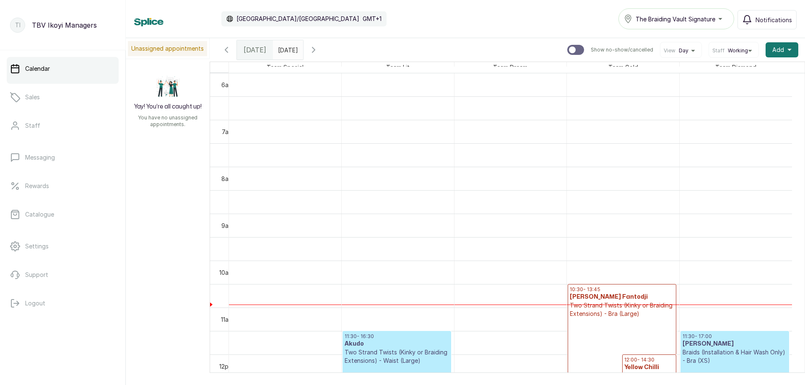
scroll to position [408, 0]
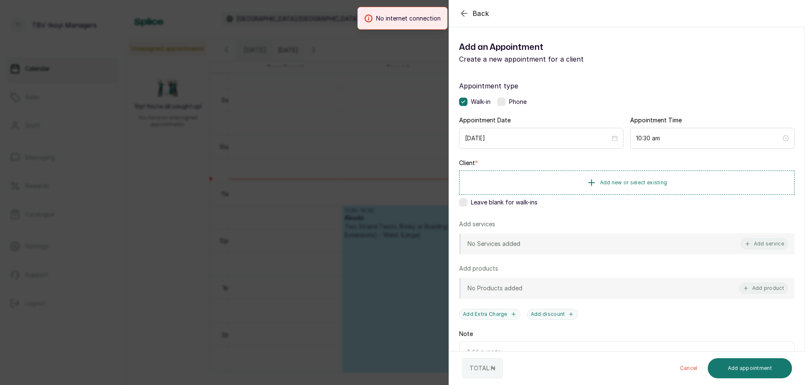
click at [464, 13] on div "No internet connection" at bounding box center [402, 18] width 805 height 23
click at [465, 10] on div "No internet connection" at bounding box center [402, 18] width 805 height 23
click at [462, 10] on div "No internet connection" at bounding box center [402, 18] width 805 height 23
click at [460, 12] on div "Internet Connection Restored" at bounding box center [402, 18] width 805 height 23
click at [464, 10] on div "Internet Connection Restored" at bounding box center [402, 18] width 805 height 23
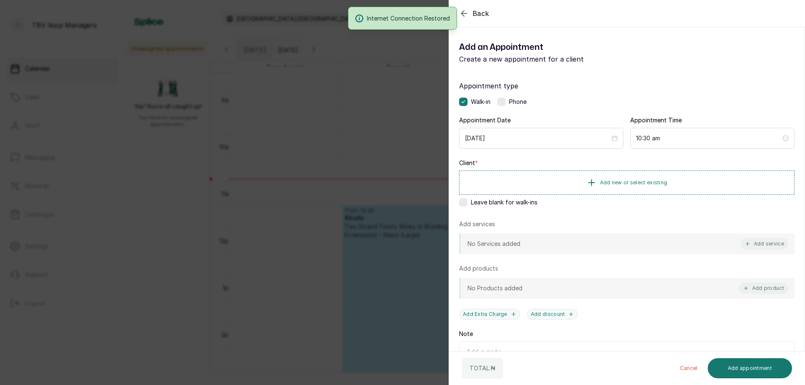
click at [461, 14] on div "Internet Connection Restored" at bounding box center [402, 18] width 805 height 23
click at [338, 165] on div "Back Add Appointment Add an Appointment Create a new appointment for a client A…" at bounding box center [402, 192] width 805 height 385
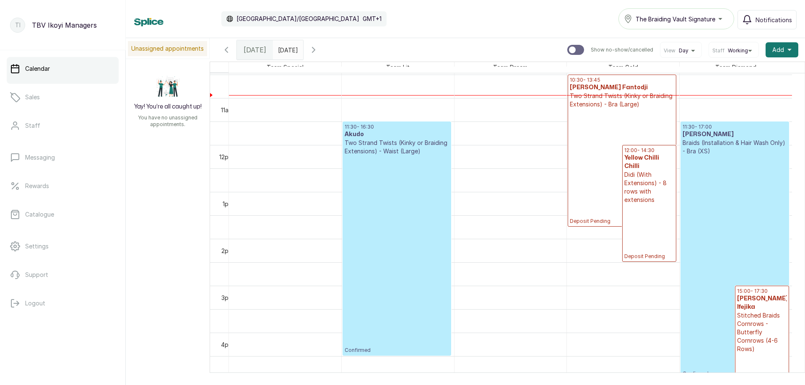
scroll to position [450, 0]
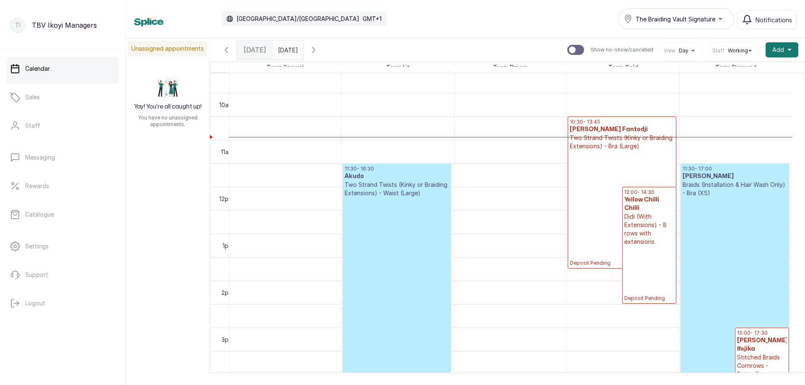
click at [597, 168] on p "Deposit Pending" at bounding box center [622, 209] width 104 height 116
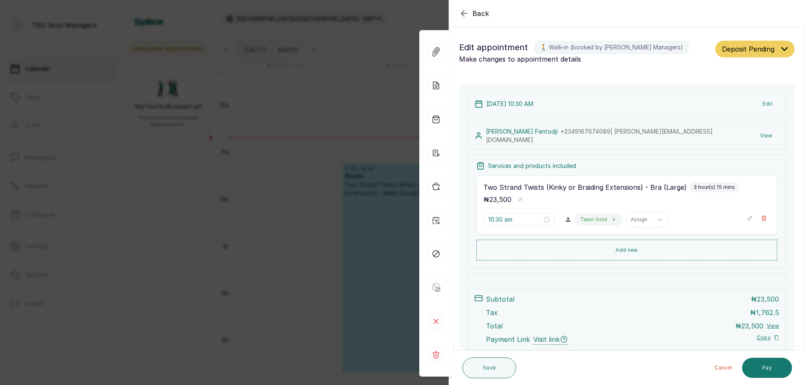
click at [746, 49] on span "Deposit Pending" at bounding box center [748, 49] width 52 height 10
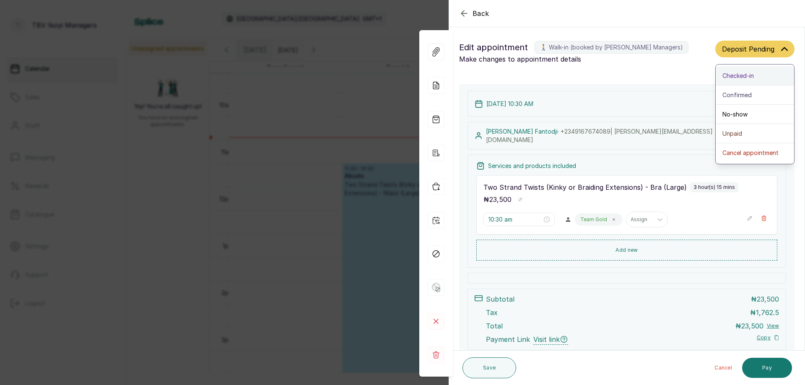
click at [728, 77] on span "Checked-in" at bounding box center [737, 75] width 31 height 9
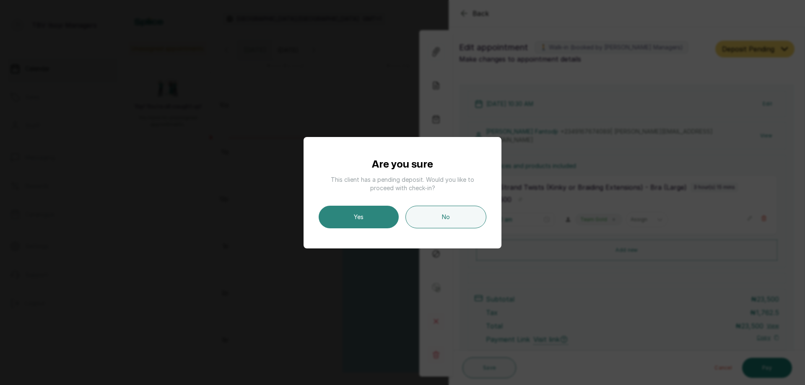
click at [348, 220] on button "Yes" at bounding box center [359, 217] width 80 height 23
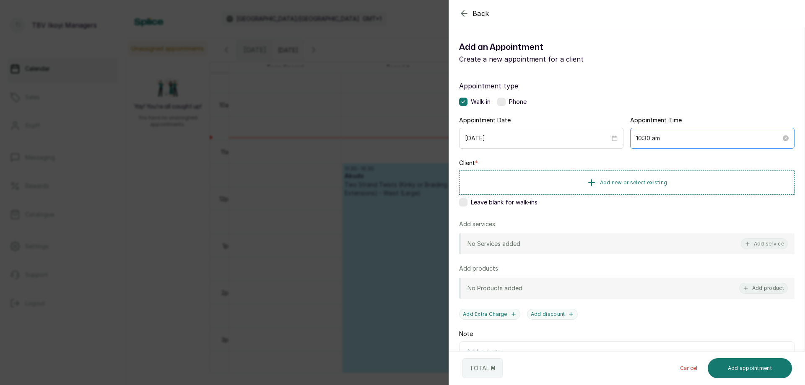
click at [671, 133] on div "10:30 am" at bounding box center [712, 138] width 164 height 21
click at [662, 159] on div "00" at bounding box center [663, 159] width 20 height 12
type input "10:00 am"
click at [684, 253] on span "OK" at bounding box center [685, 255] width 8 height 16
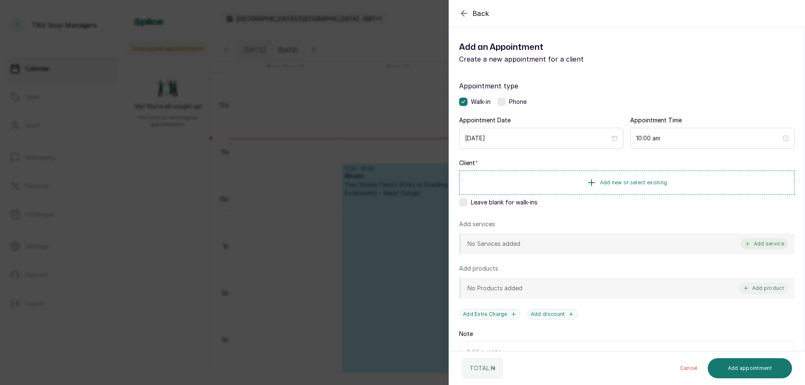
click at [769, 242] on button "Add service" at bounding box center [764, 244] width 47 height 11
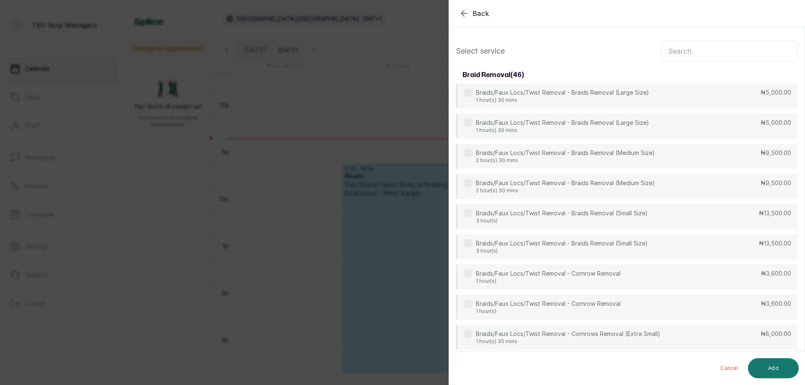
click at [686, 50] on input "text" at bounding box center [729, 51] width 137 height 21
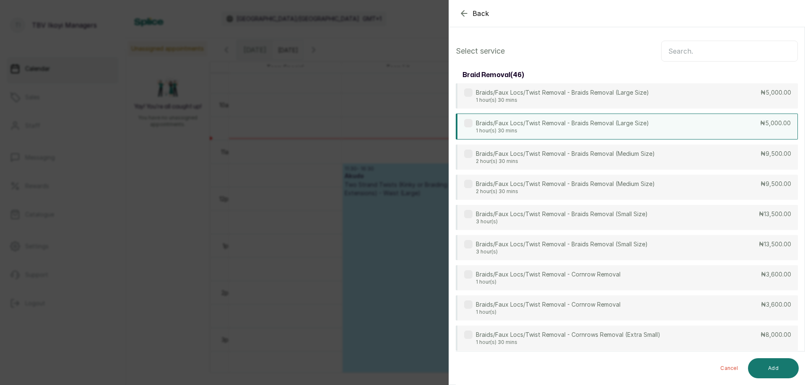
click at [624, 124] on p "Braids/Faux Locs/Twist Removal - Braids Removal (Large Size)" at bounding box center [562, 123] width 173 height 8
click at [782, 369] on button "Add" at bounding box center [773, 369] width 51 height 20
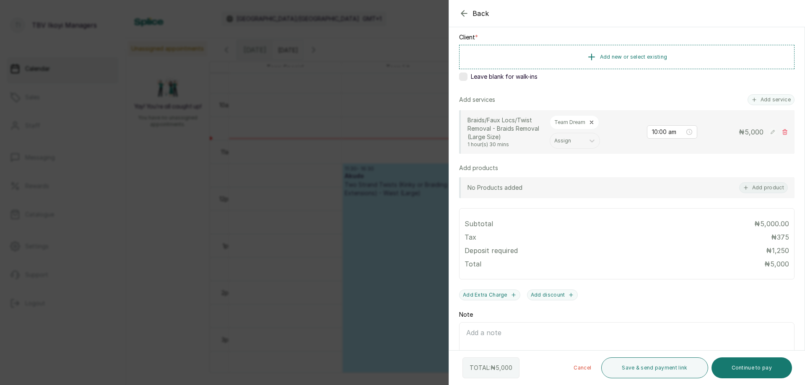
scroll to position [84, 0]
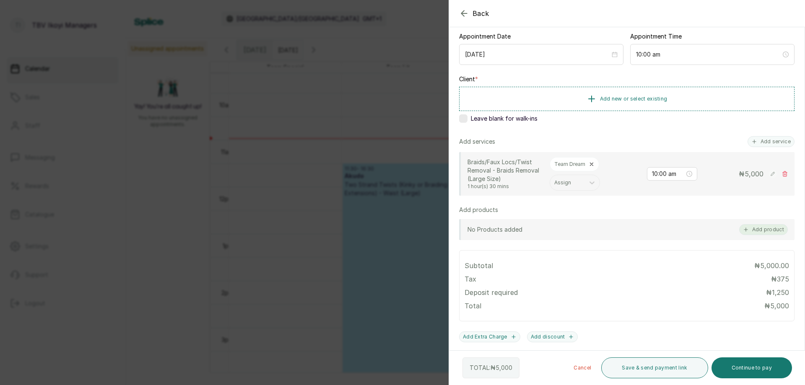
click at [768, 226] on button "Add product" at bounding box center [763, 229] width 49 height 11
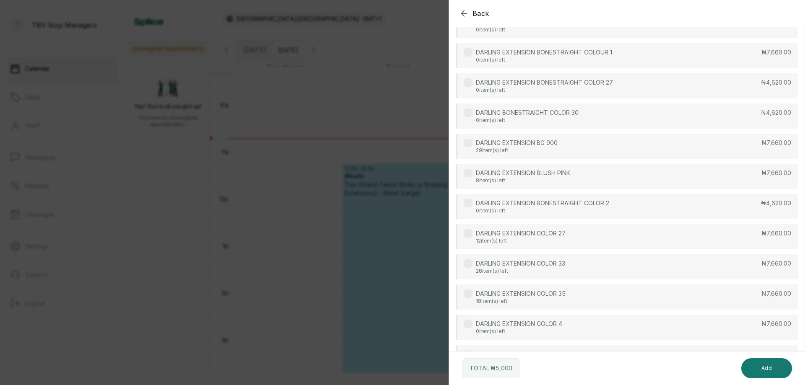
scroll to position [0, 0]
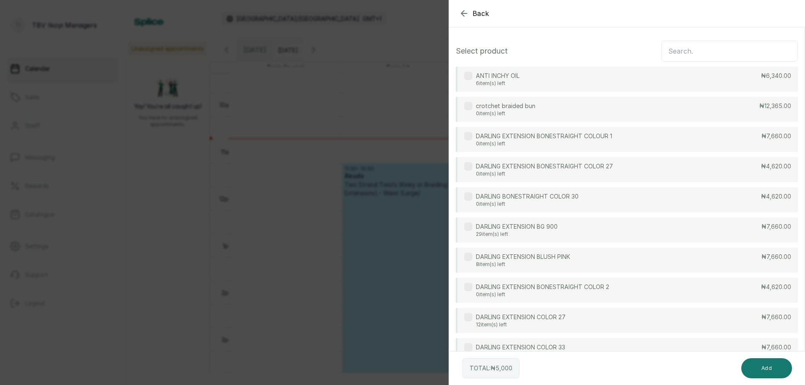
click at [464, 12] on icon "button" at bounding box center [464, 13] width 10 height 10
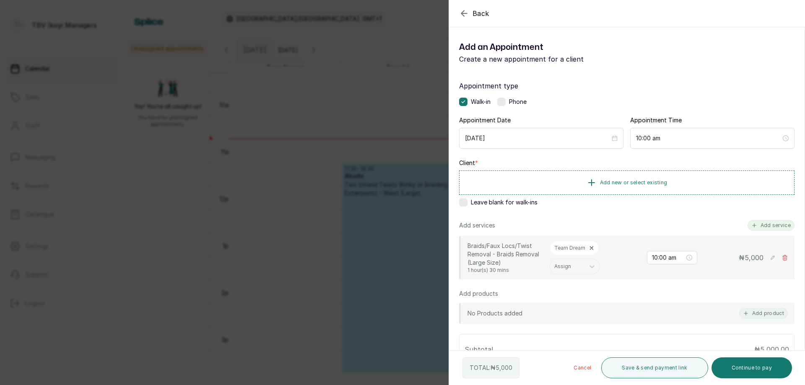
click at [786, 223] on button "Add service" at bounding box center [771, 225] width 47 height 11
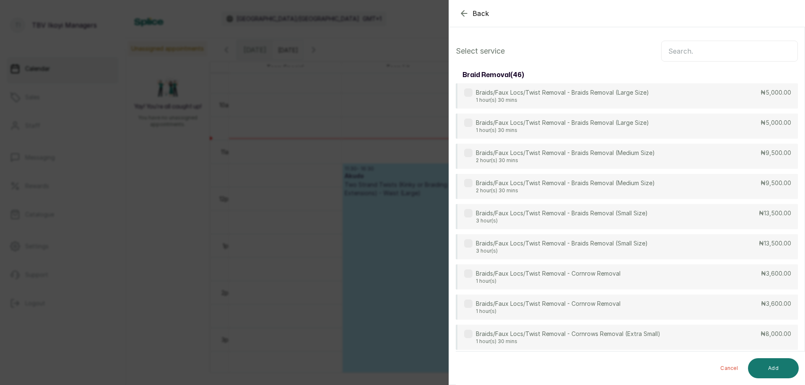
click at [728, 52] on input "text" at bounding box center [729, 51] width 137 height 21
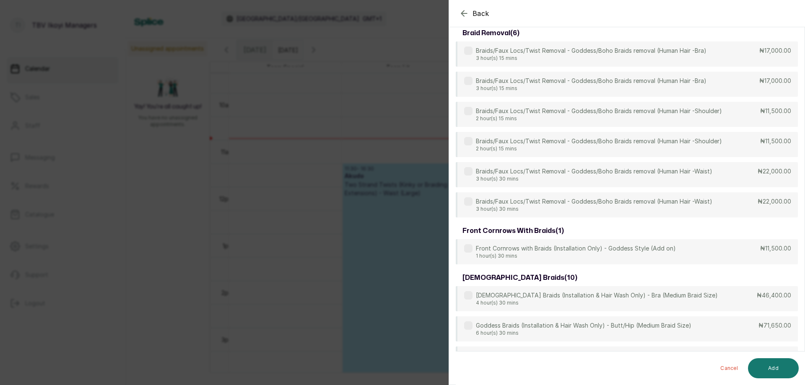
scroll to position [252, 0]
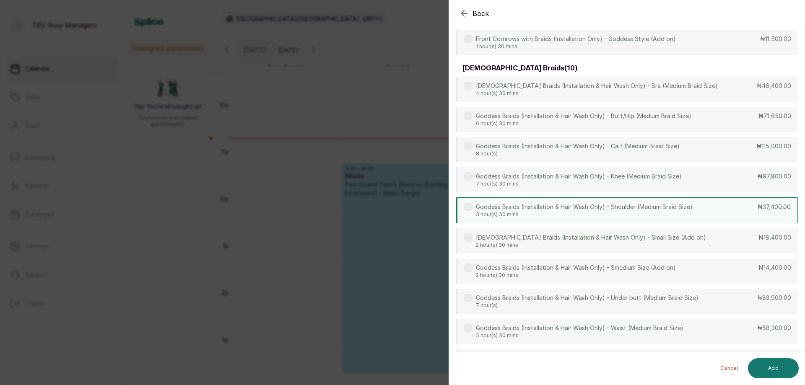
type input "godd"
click at [611, 215] on p "3 hour(s) 30 mins" at bounding box center [584, 214] width 217 height 7
click at [601, 265] on p "Goddess Braids (Installation & Hair Wash Only) - Smedium Size (Add on)" at bounding box center [576, 268] width 200 height 8
click at [766, 370] on button "Add" at bounding box center [773, 369] width 51 height 20
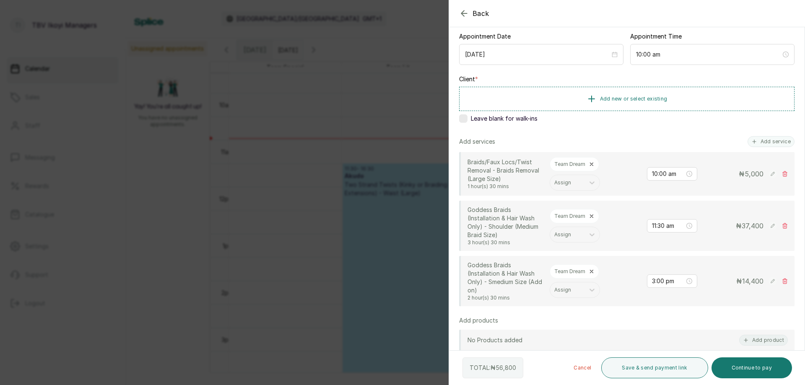
scroll to position [126, 0]
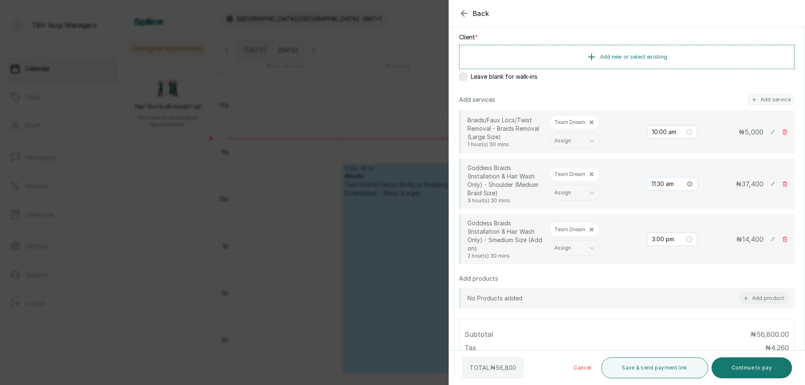
click at [658, 183] on input "11:30 am" at bounding box center [669, 183] width 34 height 9
click at [648, 270] on div "10" at bounding box center [652, 274] width 20 height 12
type input "10:00 am"
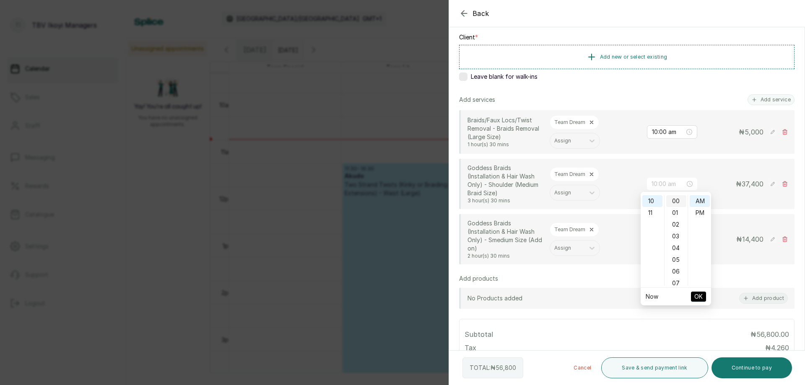
click at [671, 199] on div "00" at bounding box center [676, 201] width 20 height 12
click at [699, 298] on span "OK" at bounding box center [698, 297] width 8 height 16
click at [673, 239] on input "3:00 pm" at bounding box center [668, 239] width 33 height 9
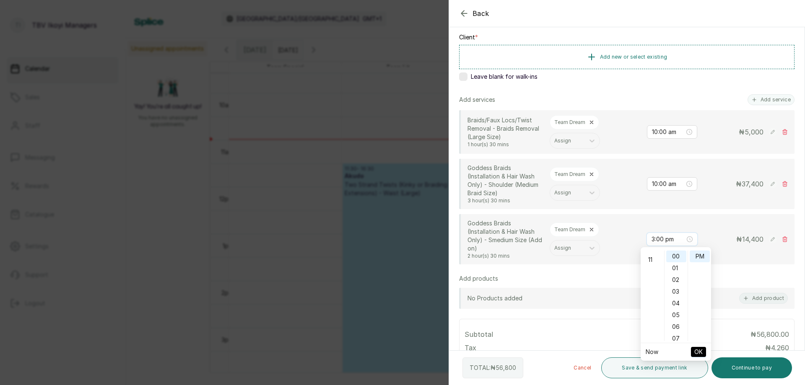
scroll to position [42, 0]
click at [647, 330] on div "10" at bounding box center [652, 332] width 20 height 12
click at [702, 255] on div "AM" at bounding box center [700, 257] width 20 height 12
type input "10:00 am"
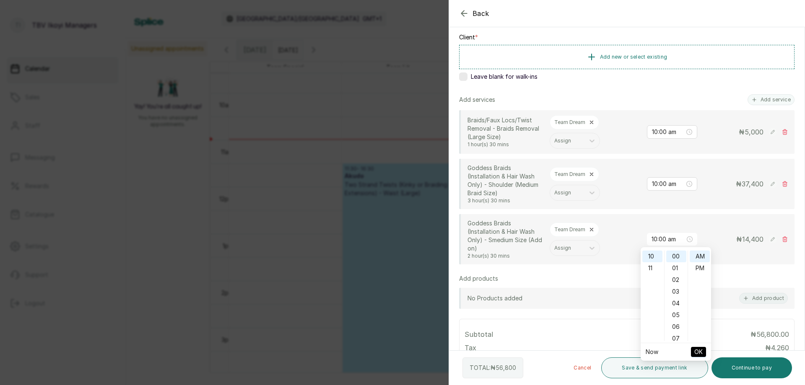
click at [696, 350] on span "OK" at bounding box center [698, 352] width 8 height 16
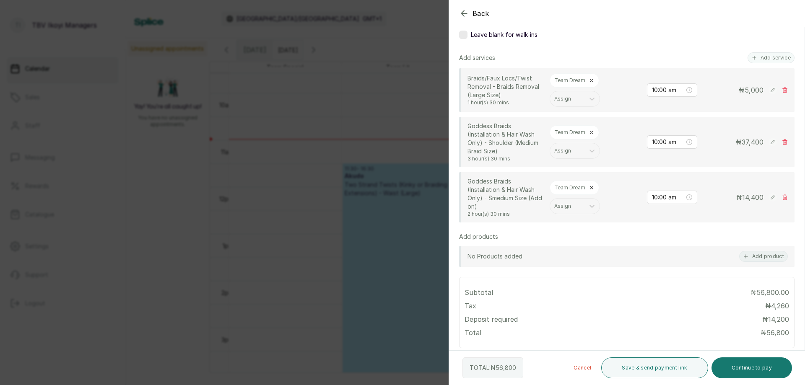
scroll to position [84, 0]
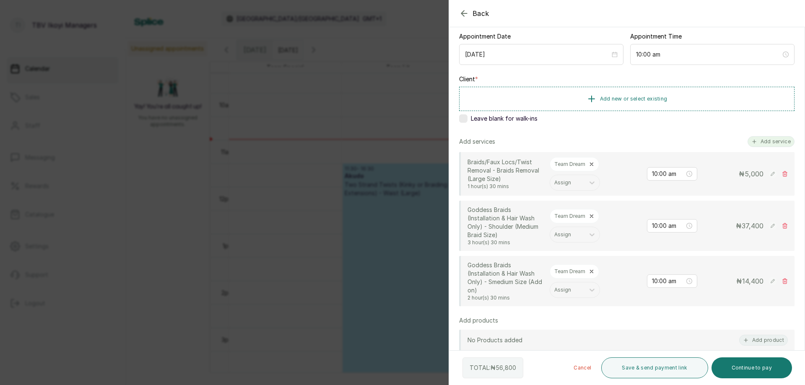
click at [766, 145] on button "Add service" at bounding box center [771, 141] width 47 height 11
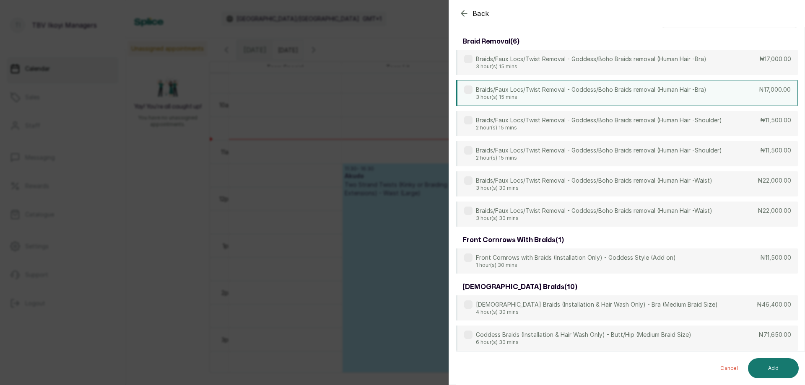
scroll to position [0, 0]
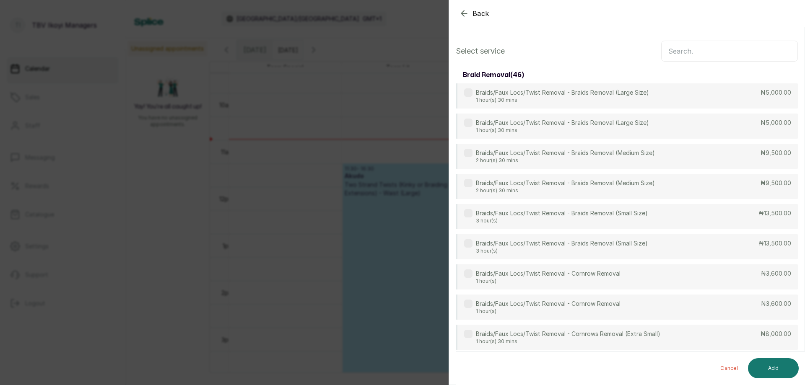
click at [739, 50] on input "text" at bounding box center [729, 51] width 137 height 21
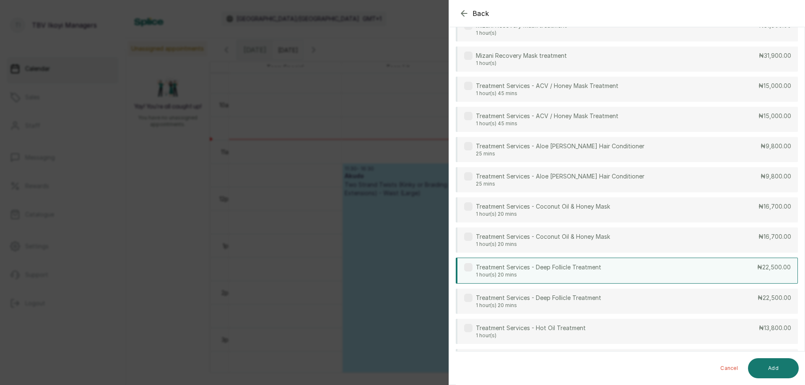
scroll to position [503, 0]
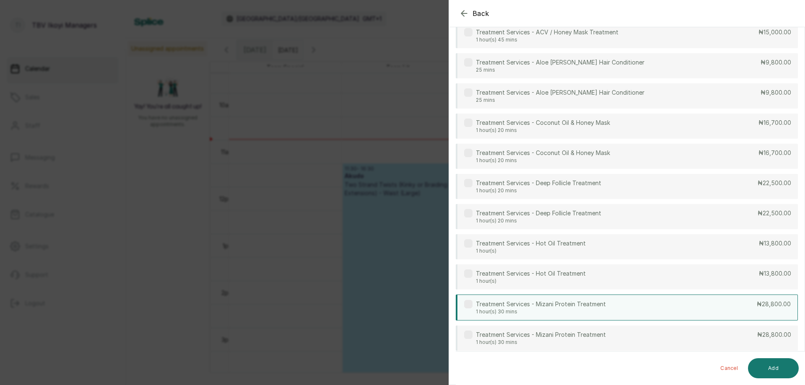
type input "trea"
click at [619, 307] on div "Treatment Services - Mizani Protein Treatment 1 hour(s) 30 mins ₦28,800.00" at bounding box center [627, 308] width 342 height 26
click at [774, 375] on button "Add" at bounding box center [773, 369] width 51 height 20
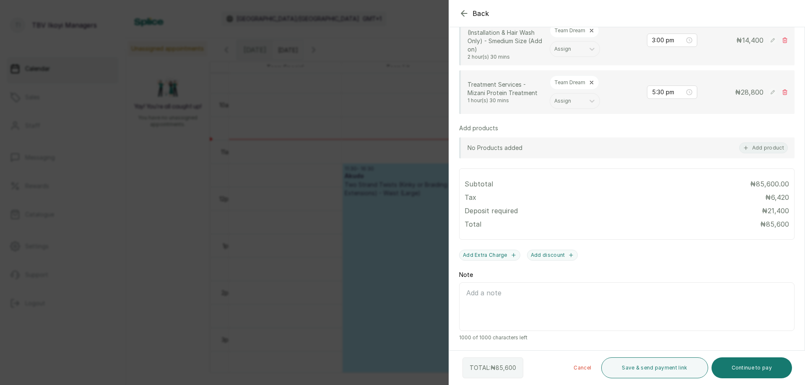
scroll to position [199, 0]
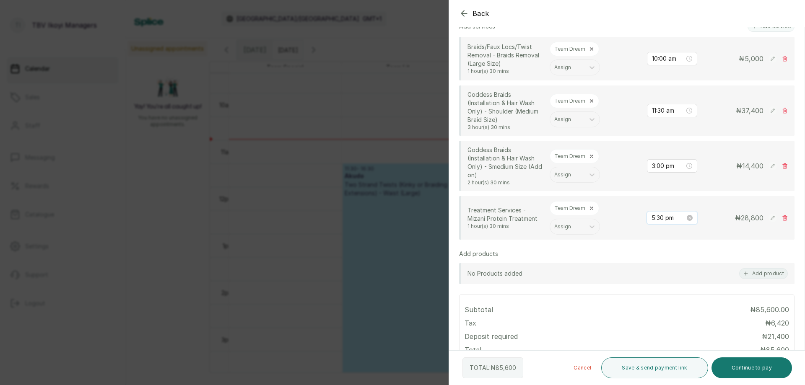
click at [673, 216] on input "5:30 pm" at bounding box center [669, 217] width 34 height 9
click at [660, 269] on div "10" at bounding box center [652, 269] width 20 height 12
click at [671, 236] on div "00" at bounding box center [676, 235] width 20 height 12
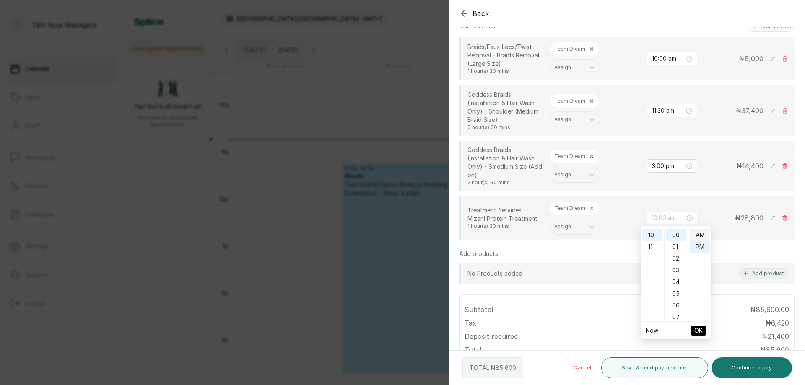
click at [702, 233] on div "AM" at bounding box center [700, 235] width 20 height 12
type input "10:00 am"
click at [702, 333] on span "OK" at bounding box center [698, 331] width 8 height 16
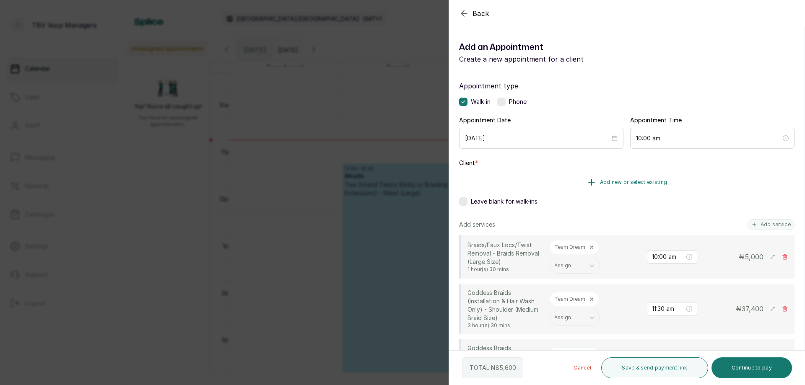
click at [620, 187] on button "Add new or select existing" at bounding box center [626, 182] width 335 height 23
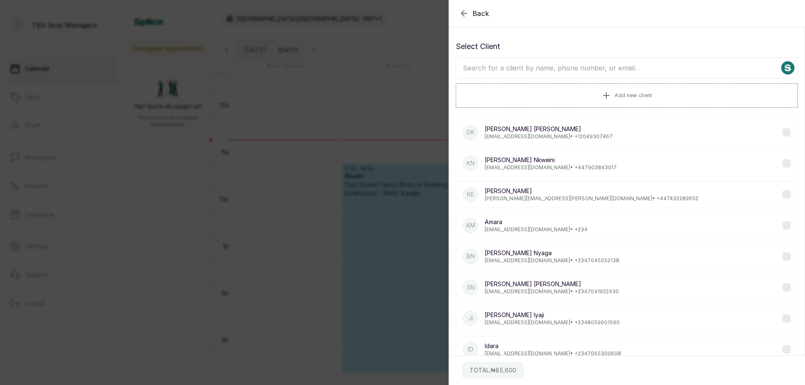
click at [621, 70] on input "text" at bounding box center [627, 67] width 342 height 21
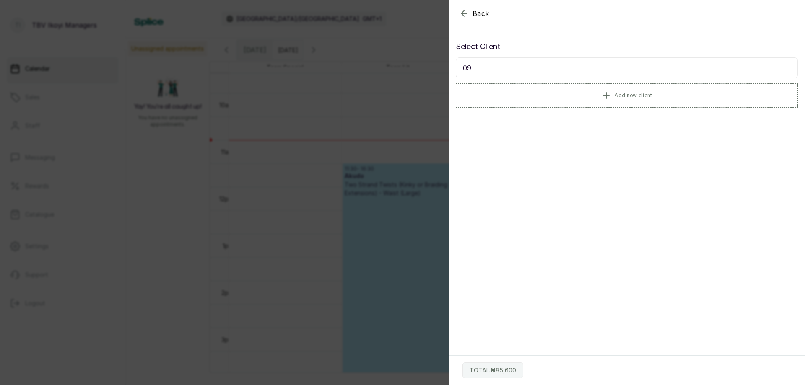
type input "0"
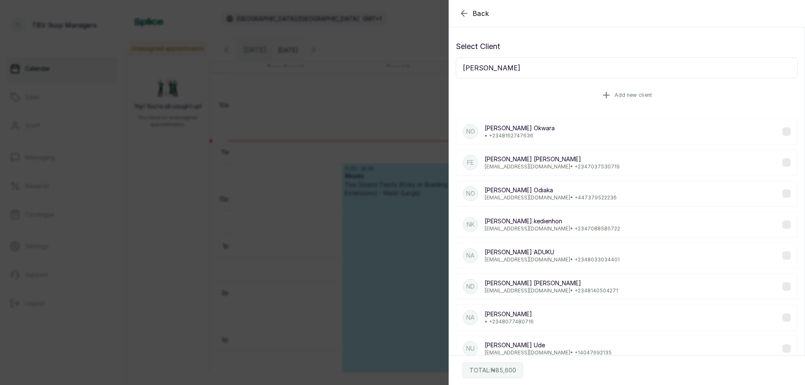
type input "Naomi"
click at [623, 96] on span "Add new client" at bounding box center [633, 95] width 37 height 7
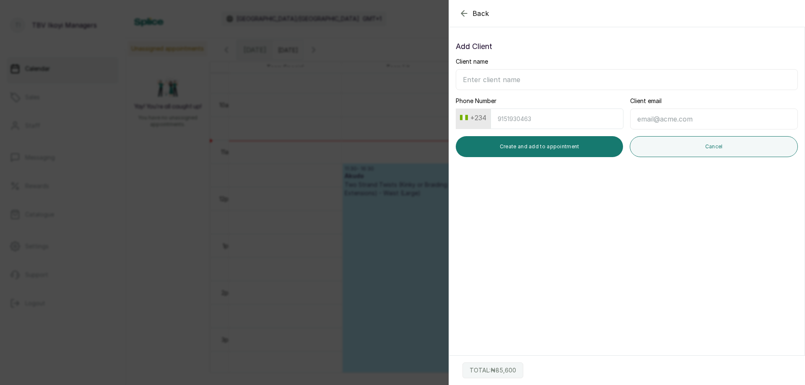
click at [540, 80] on input "Client name" at bounding box center [627, 79] width 342 height 21
type input "Naomi"
click at [509, 118] on input "Phone Number" at bounding box center [557, 119] width 133 height 21
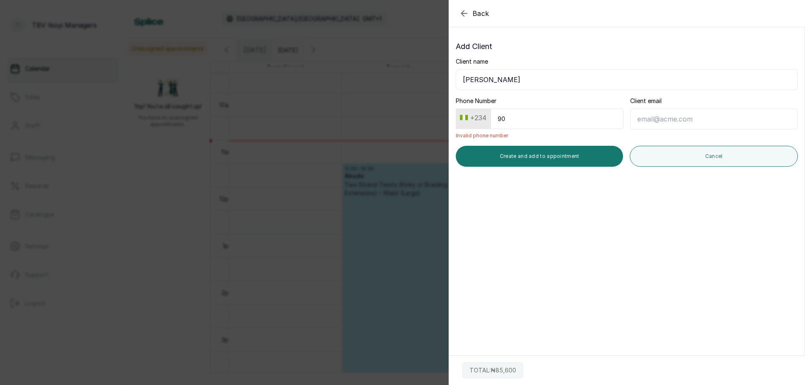
type input "9"
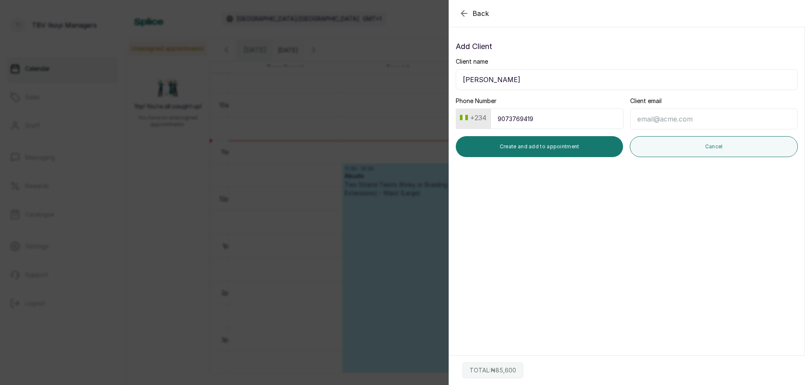
type input "9073769419"
click at [680, 121] on input "Client email" at bounding box center [714, 119] width 168 height 21
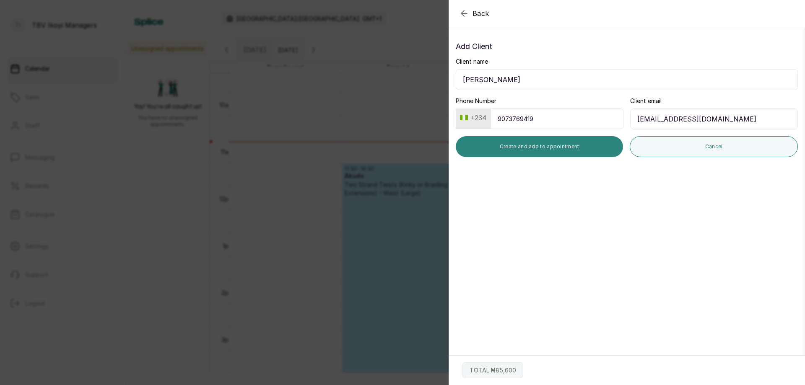
type input "nemepieh@gmail.com"
click at [564, 141] on button "Create and add to appointment" at bounding box center [539, 146] width 167 height 21
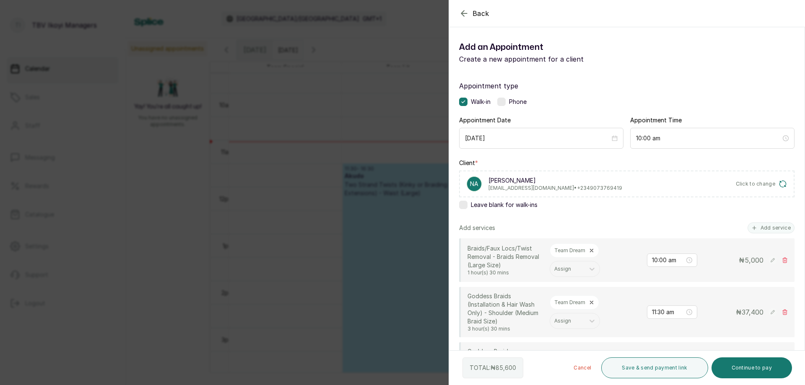
scroll to position [126, 0]
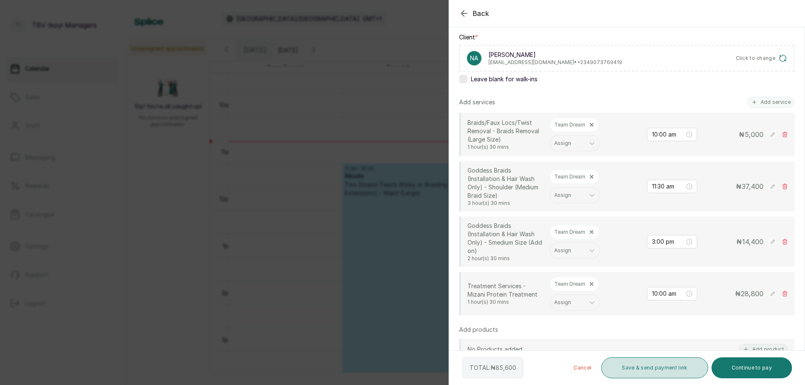
click at [666, 361] on button "Save & send payment link" at bounding box center [654, 368] width 107 height 21
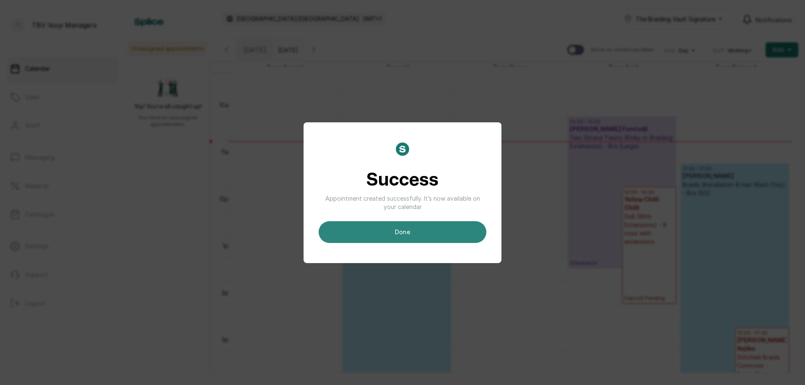
click at [424, 229] on button "done" at bounding box center [403, 232] width 168 height 22
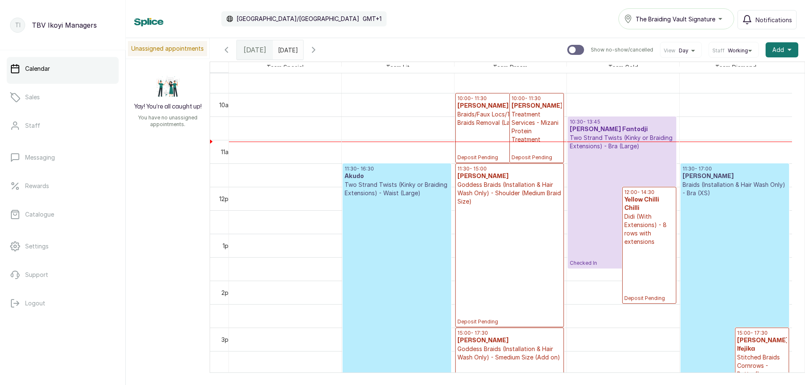
scroll to position [408, 0]
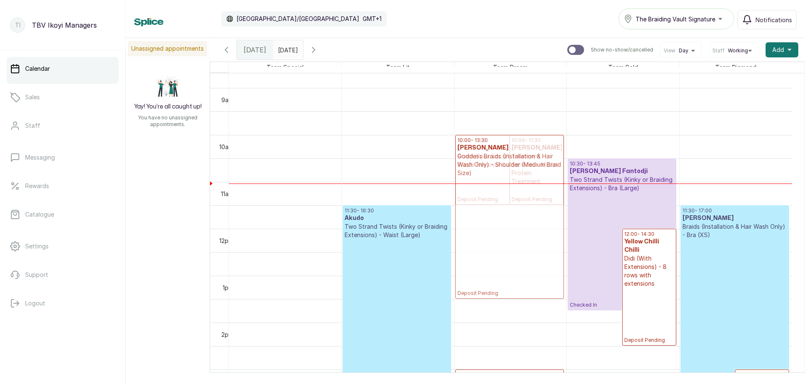
drag, startPoint x: 491, startPoint y: 268, endPoint x: 502, endPoint y: 198, distance: 70.9
click at [502, 198] on div "10:00 - 11:30 Naomi Braids/Faux Locs/Twist Removal - Braids Removal (Large Size…" at bounding box center [511, 228] width 112 height 1127
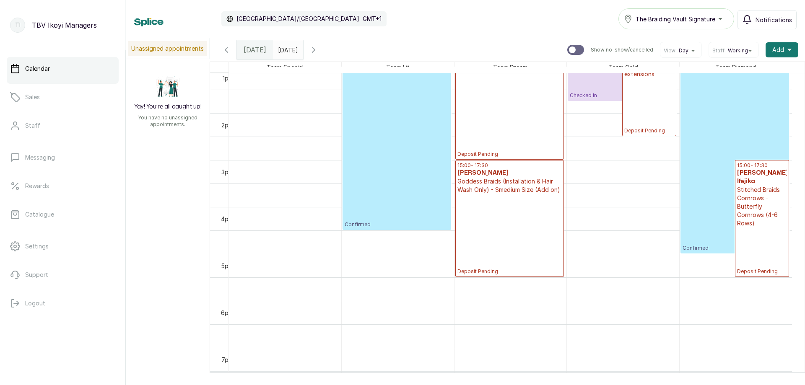
scroll to position [534, 0]
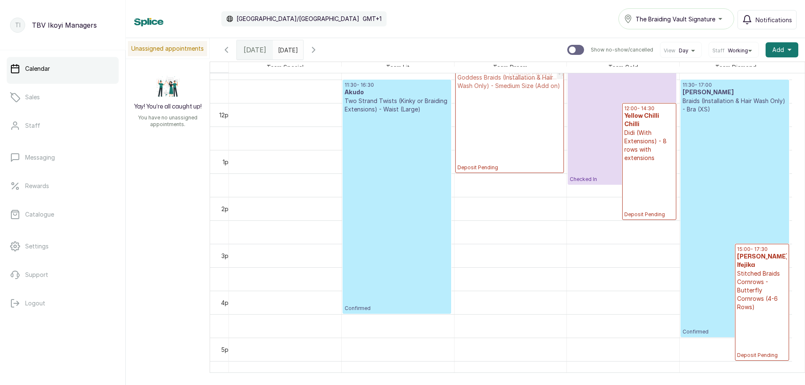
drag, startPoint x: 510, startPoint y: 288, endPoint x: 514, endPoint y: 106, distance: 182.4
click at [514, 106] on div "+1 10:00 - 13:30 Naomi Goddess Braids (Installation & Hair Wash Only) - Shoulde…" at bounding box center [511, 103] width 112 height 1127
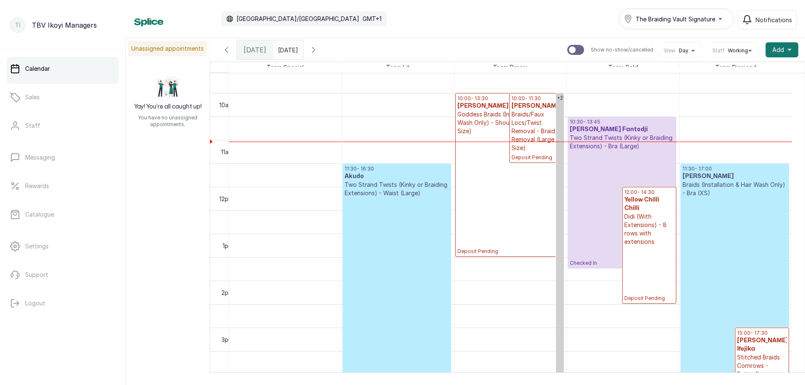
click at [519, 198] on p "Deposit Pending" at bounding box center [509, 195] width 104 height 120
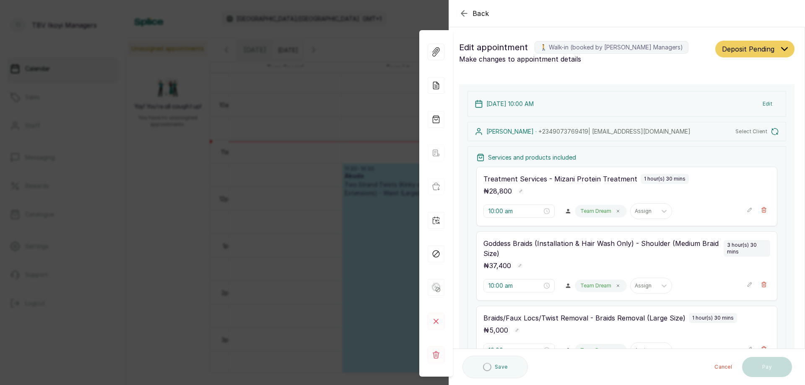
click at [751, 49] on span "Deposit Pending" at bounding box center [748, 49] width 52 height 10
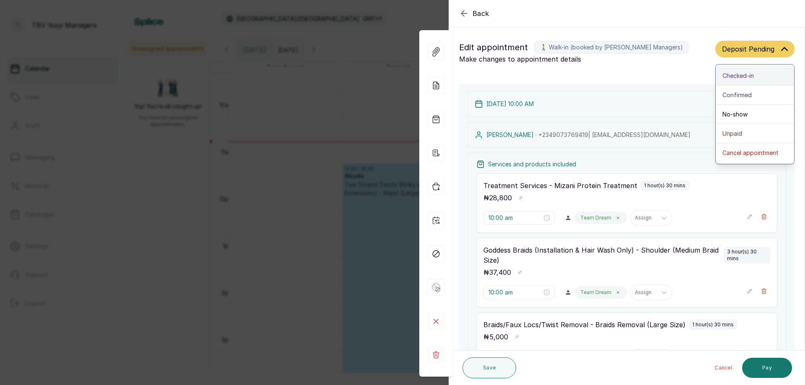
click at [746, 71] on button "Checked-in" at bounding box center [755, 75] width 78 height 19
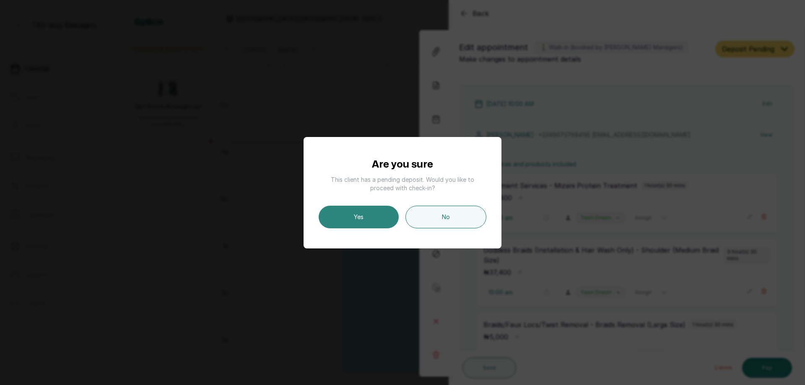
click at [361, 209] on button "Yes" at bounding box center [359, 217] width 80 height 23
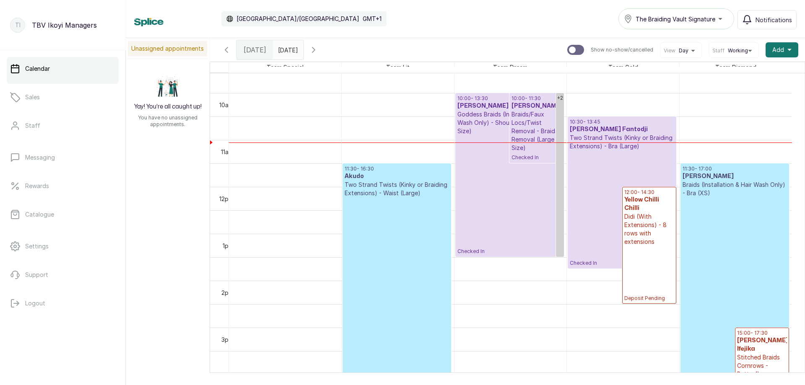
scroll to position [366, 0]
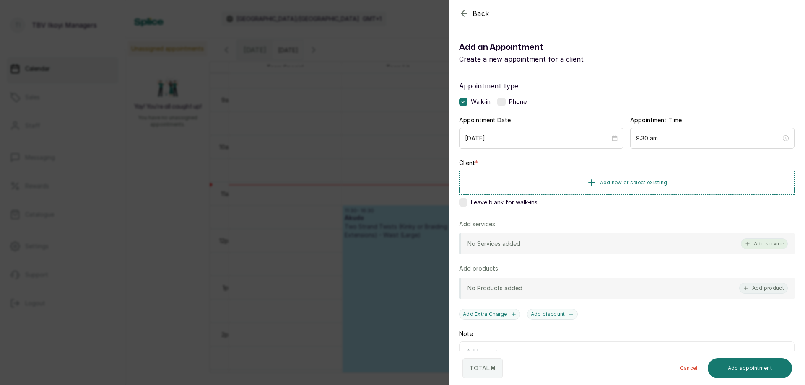
click at [755, 247] on button "Add service" at bounding box center [764, 244] width 47 height 11
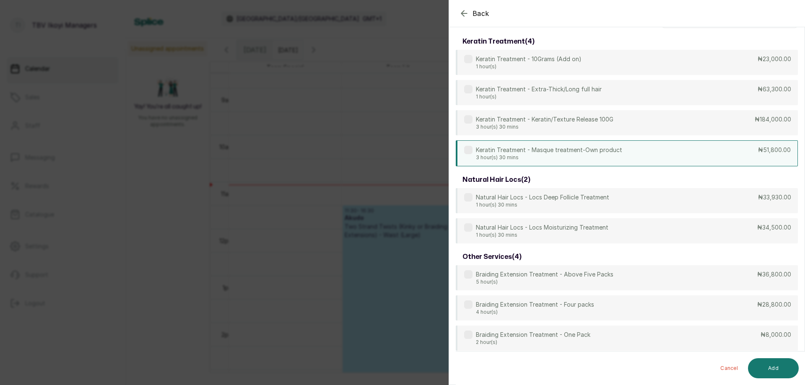
scroll to position [0, 0]
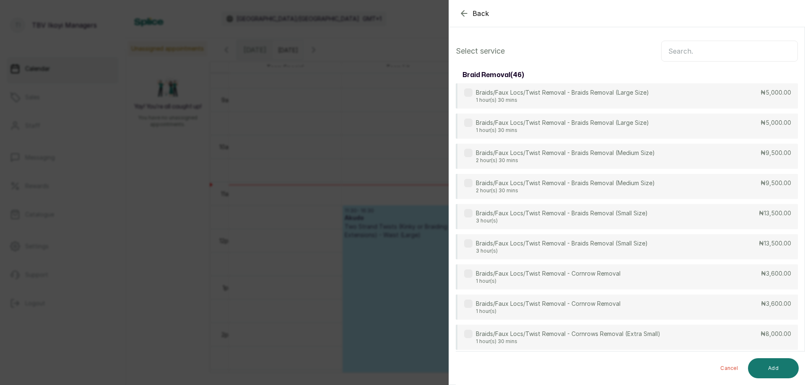
click at [732, 44] on input "text" at bounding box center [729, 51] width 137 height 21
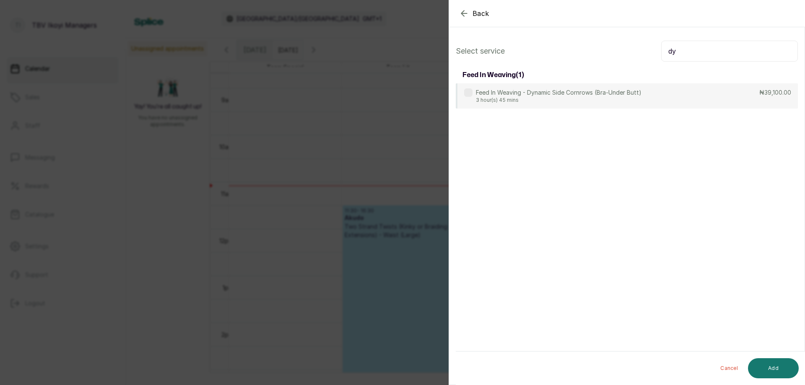
type input "d"
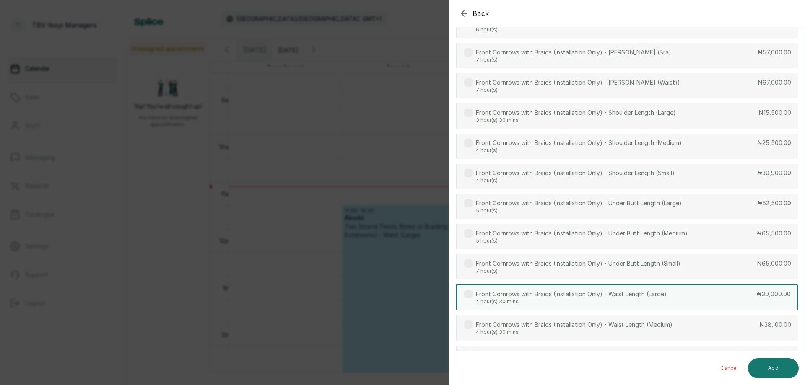
scroll to position [461, 0]
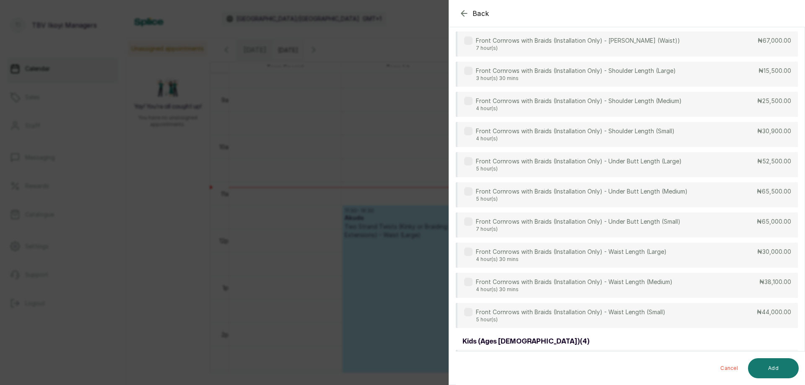
type input "front"
click at [463, 11] on icon "button" at bounding box center [464, 13] width 10 height 10
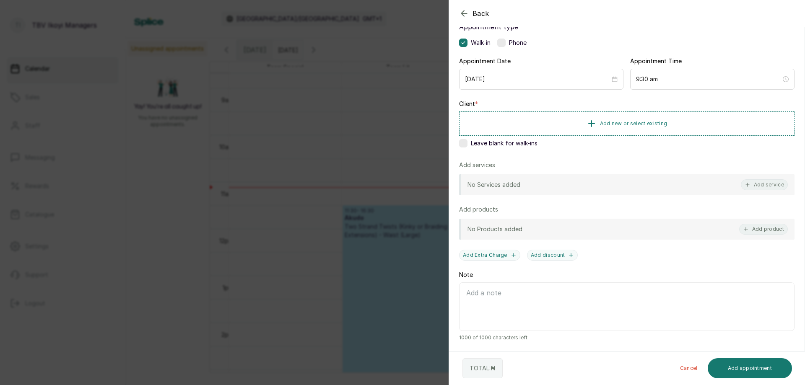
scroll to position [59, 0]
click at [465, 13] on icon "button" at bounding box center [464, 13] width 10 height 10
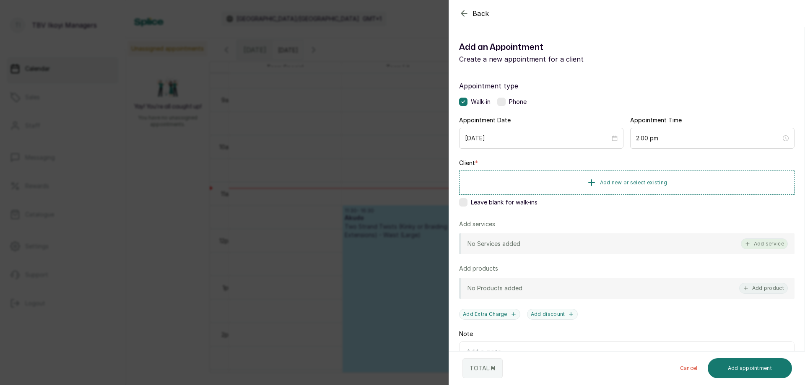
click at [760, 241] on button "Add service" at bounding box center [764, 244] width 47 height 11
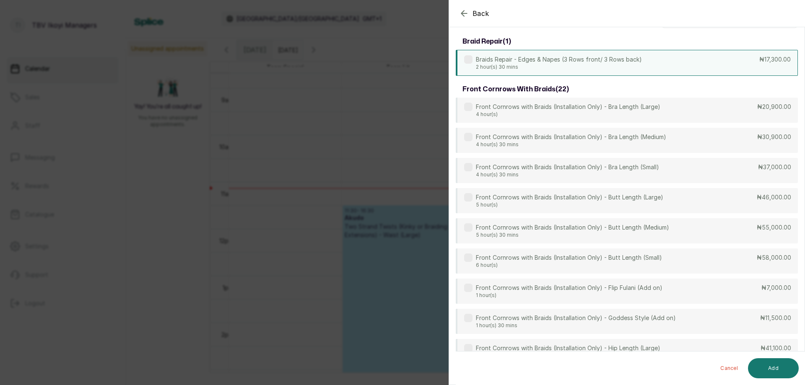
scroll to position [0, 0]
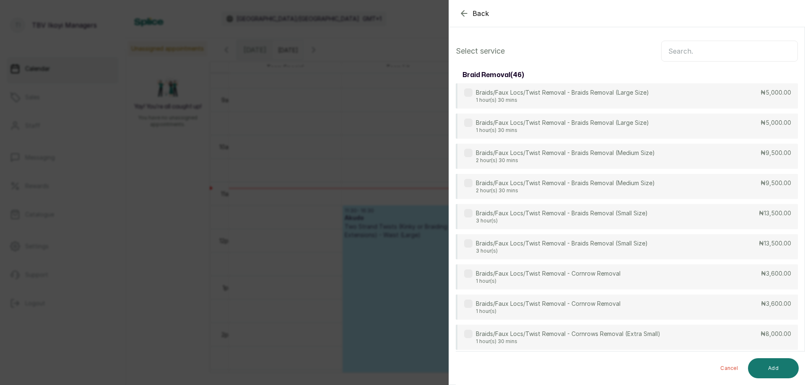
click at [692, 55] on input "text" at bounding box center [729, 51] width 137 height 21
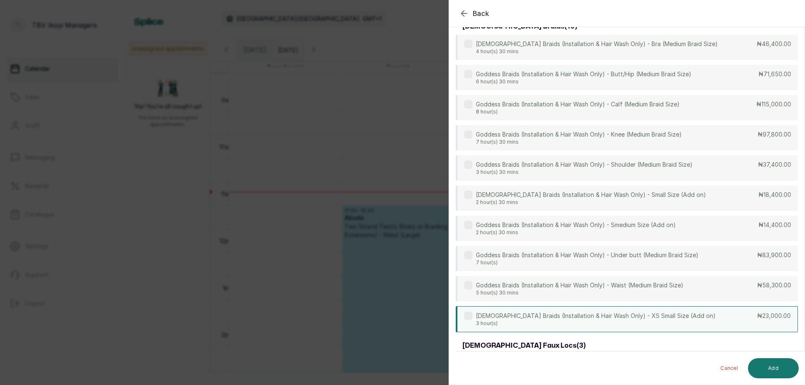
scroll to position [335, 0]
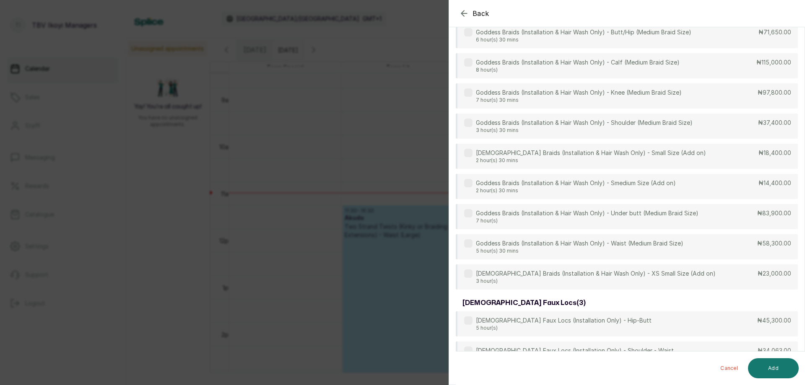
type input "godd"
click at [462, 10] on icon "button" at bounding box center [464, 13] width 10 height 10
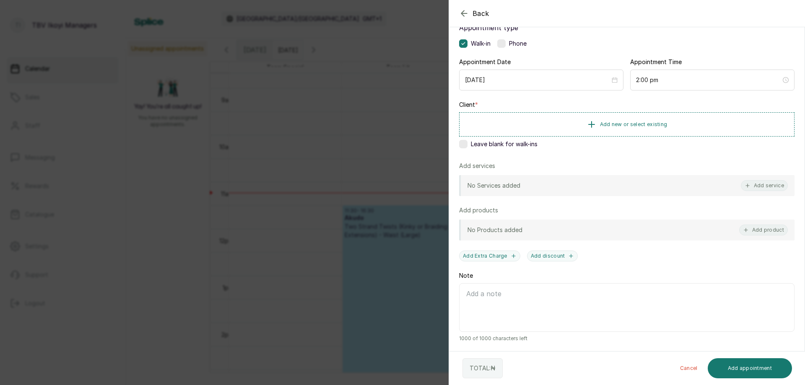
scroll to position [59, 0]
click at [466, 11] on icon "button" at bounding box center [464, 13] width 10 height 10
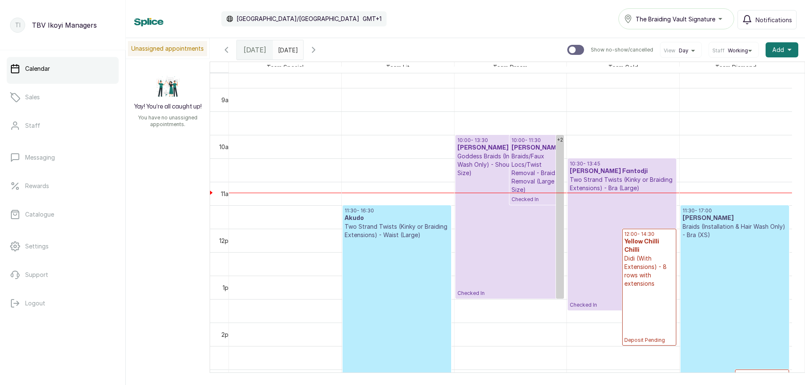
type input "dd/MM/yyyy"
click at [287, 49] on input "dd/MM/yyyy" at bounding box center [279, 48] width 13 height 14
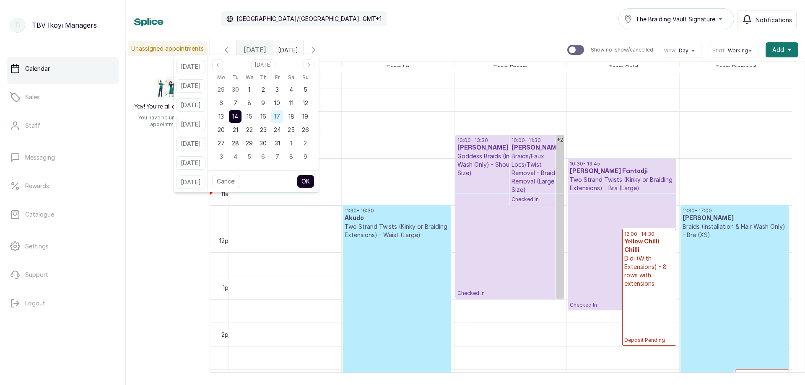
click at [280, 117] on span "17" at bounding box center [277, 116] width 6 height 7
click at [313, 179] on button "OK" at bounding box center [306, 181] width 18 height 13
type input "17/10/2025"
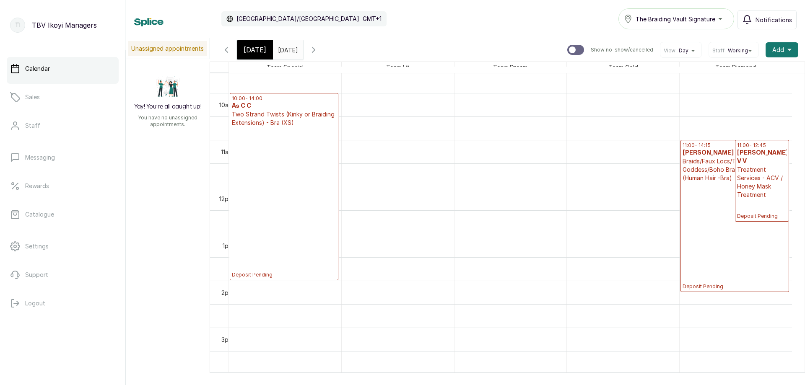
scroll to position [366, 0]
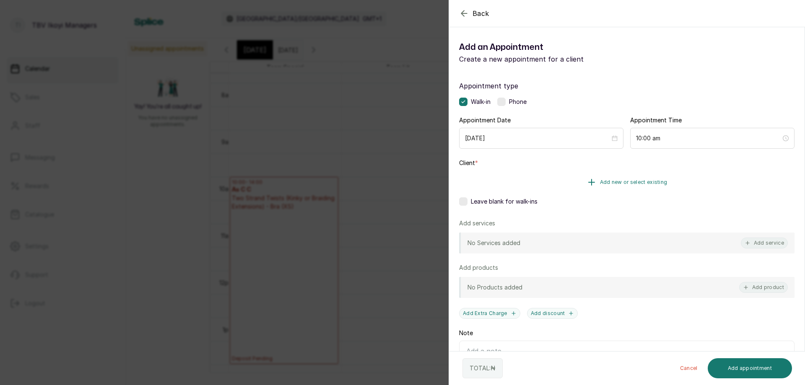
click at [642, 179] on span "Add new or select existing" at bounding box center [634, 182] width 68 height 7
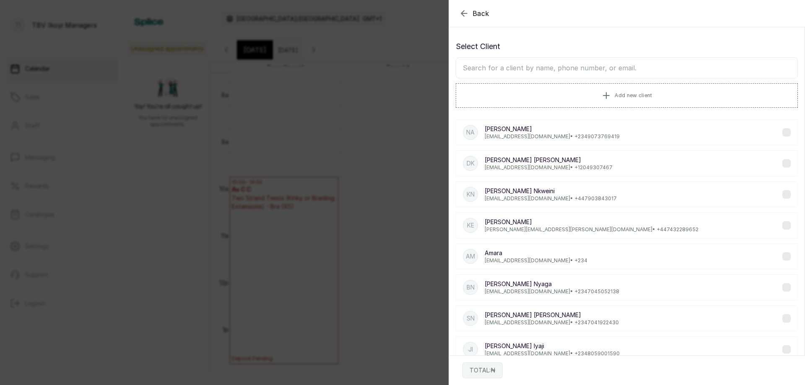
click at [604, 59] on input "text" at bounding box center [627, 67] width 342 height 21
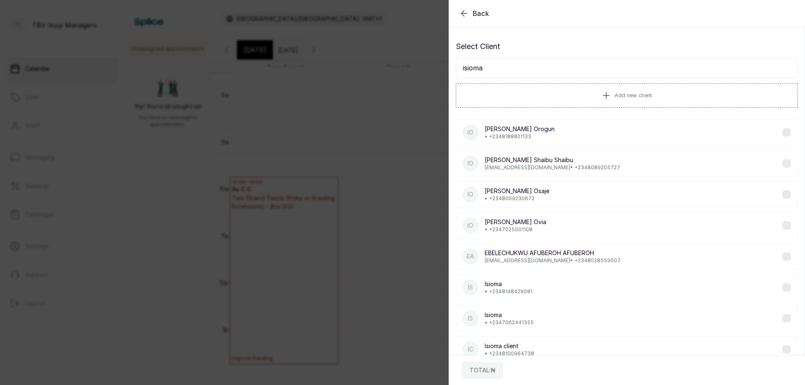
type input "isioma"
click at [546, 231] on div "IO Isioma Ovia Ovia • +234 7025001108" at bounding box center [627, 226] width 342 height 26
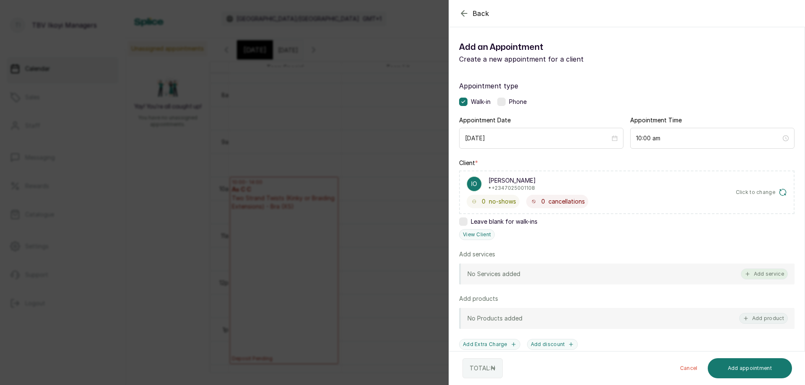
click at [751, 276] on button "Add service" at bounding box center [764, 274] width 47 height 11
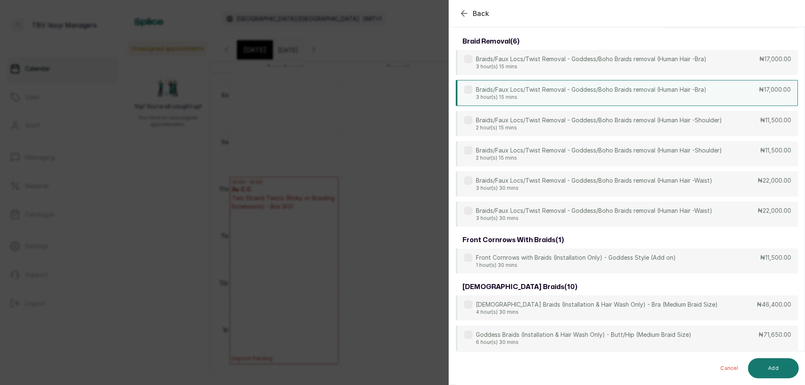
scroll to position [0, 0]
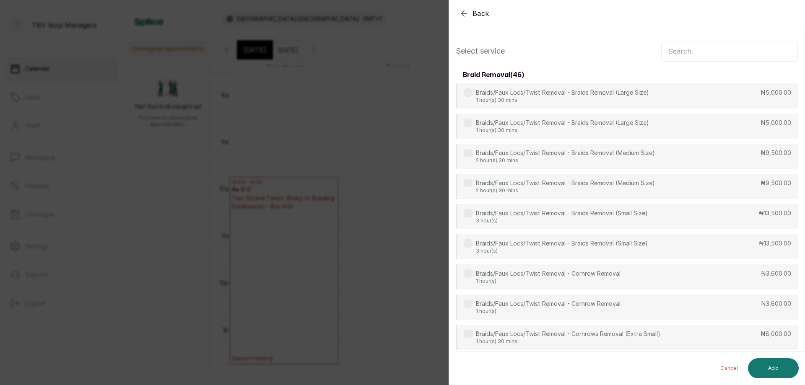
click at [710, 52] on input "text" at bounding box center [729, 51] width 137 height 21
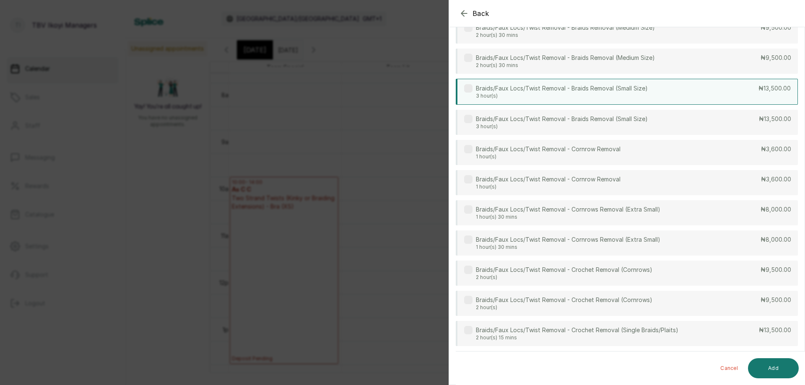
scroll to position [42, 0]
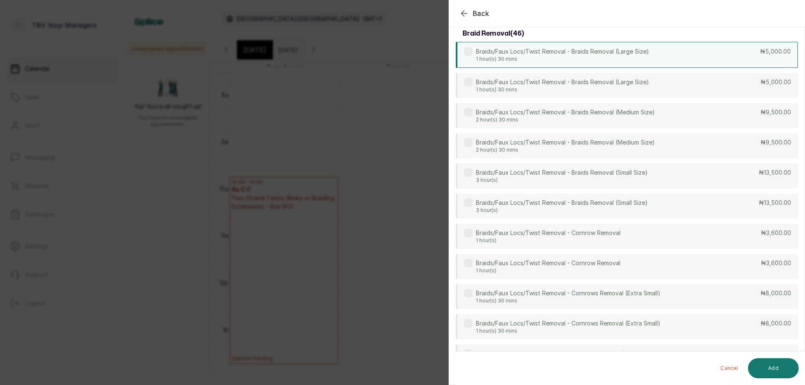
click at [679, 56] on div "Braids/Faux Locs/Twist Removal - Braids Removal (Large Size) 1 hour(s) 30 mins …" at bounding box center [627, 55] width 342 height 26
click at [659, 82] on div "Braids/Faux Locs/Twist Removal - Braids Removal (Large Size) 1 hour(s) 30 mins …" at bounding box center [627, 86] width 342 height 26
click at [469, 83] on icon at bounding box center [468, 83] width 4 height 4
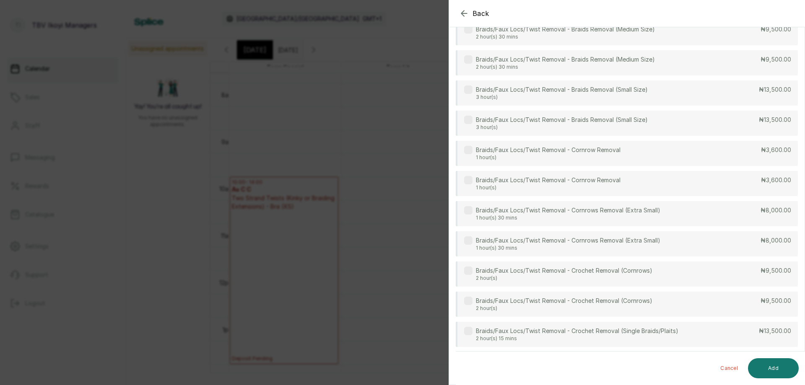
scroll to position [0, 0]
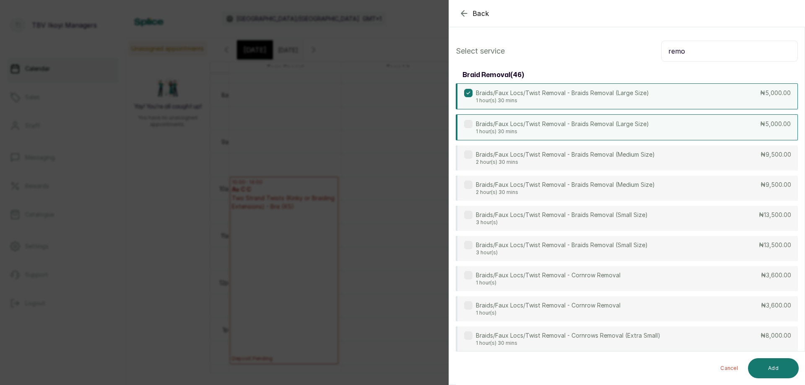
click at [697, 52] on input "remo" at bounding box center [729, 51] width 137 height 21
type input "r"
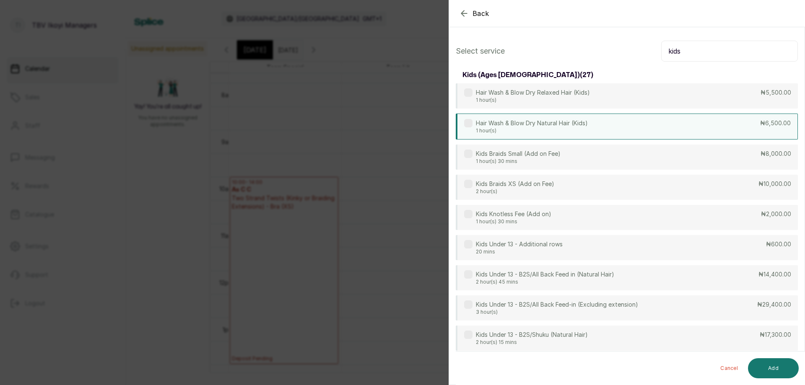
type input "kids"
click at [564, 124] on p "Hair Wash & Blow Dry Natural Hair (Kids)" at bounding box center [532, 123] width 112 height 8
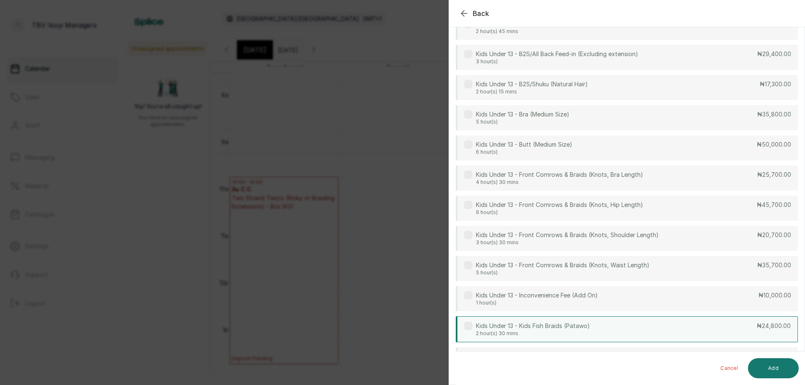
scroll to position [335, 0]
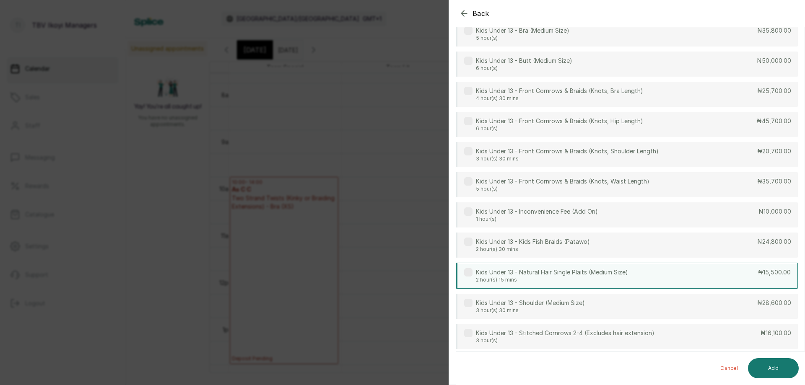
click at [644, 274] on div "Kids Under 13 - Natural Hair Single Plaits (Medium Size) 2 hour(s) 15 mins ₦15,…" at bounding box center [627, 276] width 342 height 26
click at [764, 372] on button "Add" at bounding box center [773, 369] width 51 height 20
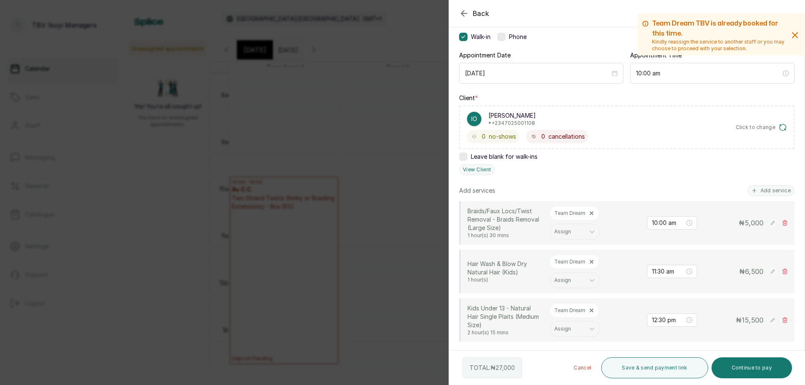
scroll to position [191, 0]
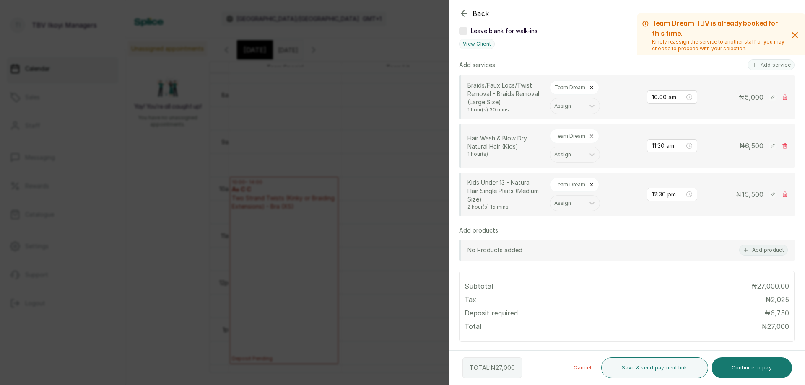
click at [585, 183] on p "Team Dream" at bounding box center [569, 185] width 31 height 7
click at [579, 201] on div at bounding box center [567, 204] width 26 height 8
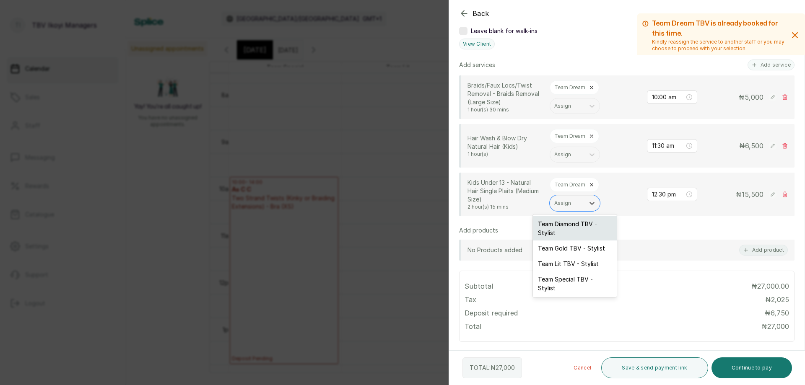
click at [570, 229] on div "Team Diamond TBV - Stylist" at bounding box center [575, 228] width 84 height 24
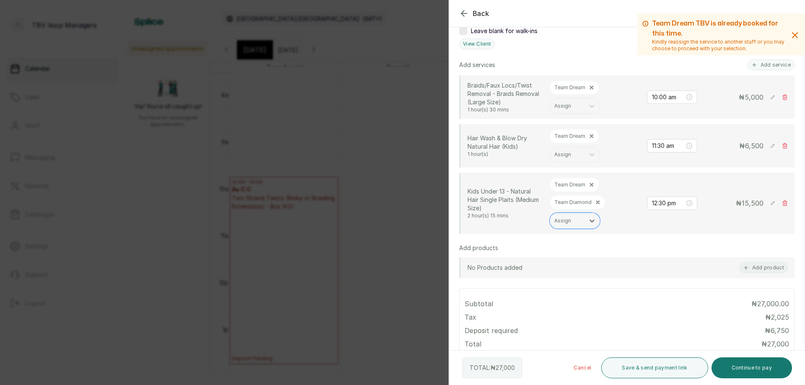
click at [590, 184] on icon at bounding box center [591, 185] width 3 height 3
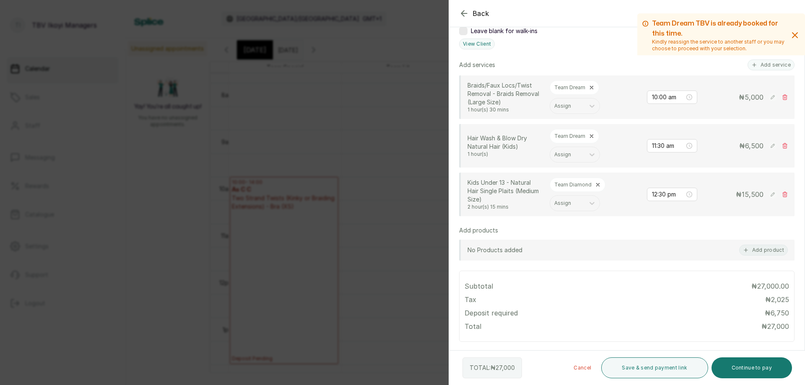
click at [576, 139] on p "Team Dream" at bounding box center [569, 136] width 31 height 7
click at [594, 135] on icon at bounding box center [592, 136] width 6 height 6
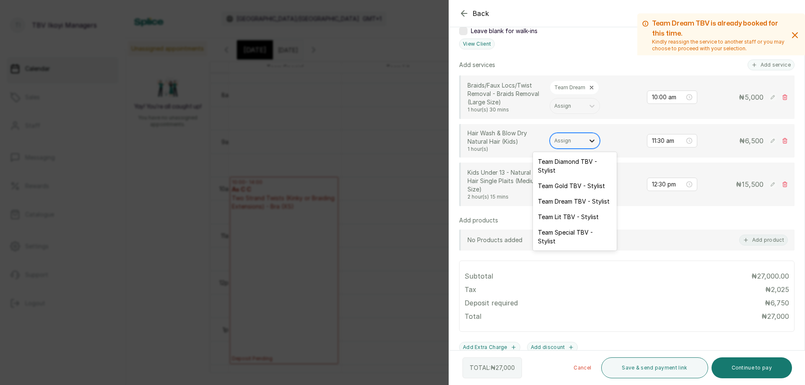
click at [591, 144] on icon at bounding box center [592, 141] width 8 height 8
click at [581, 161] on div "Team Diamond TBV - Stylist" at bounding box center [575, 166] width 84 height 24
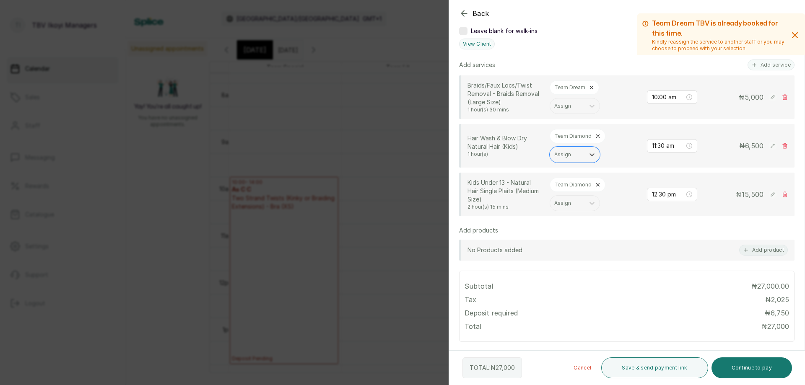
click at [582, 85] on p "Team Dream" at bounding box center [569, 87] width 31 height 7
click at [592, 87] on icon at bounding box center [592, 88] width 6 height 6
click at [590, 94] on icon at bounding box center [592, 96] width 8 height 8
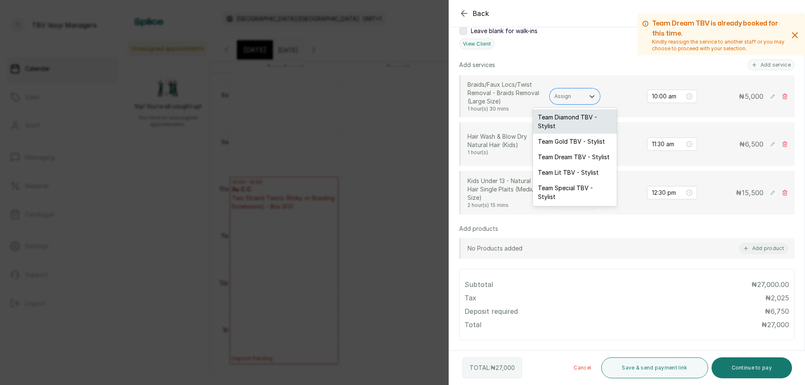
click at [583, 121] on div "Team Diamond TBV - Stylist" at bounding box center [575, 121] width 84 height 24
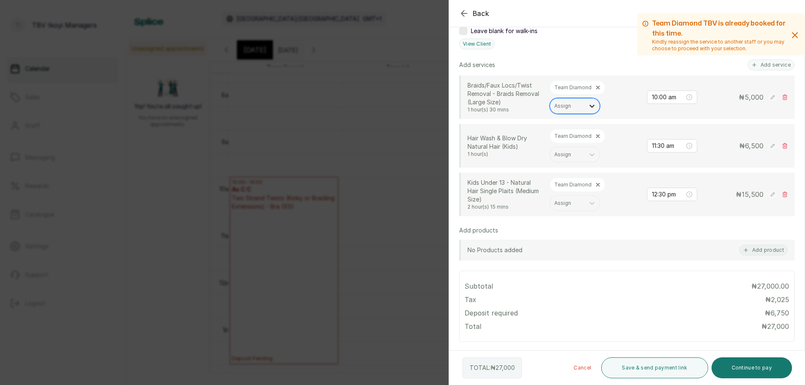
click at [593, 106] on icon at bounding box center [592, 106] width 5 height 3
click at [559, 173] on div "Team Special TBV - Stylist" at bounding box center [575, 178] width 84 height 24
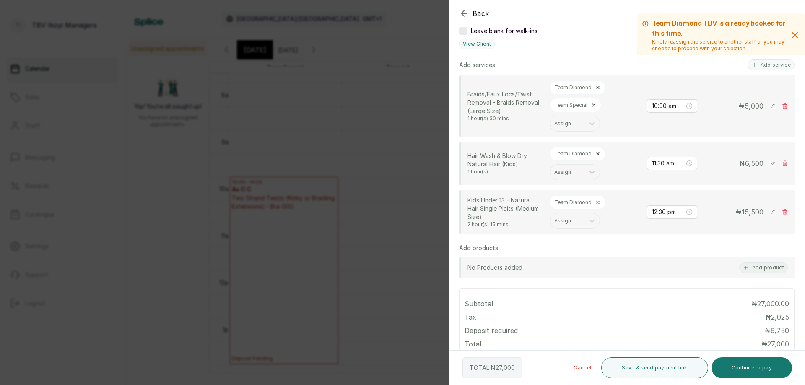
click at [574, 151] on p "Team Diamond" at bounding box center [572, 154] width 37 height 7
click at [584, 169] on div "Assign" at bounding box center [567, 172] width 34 height 11
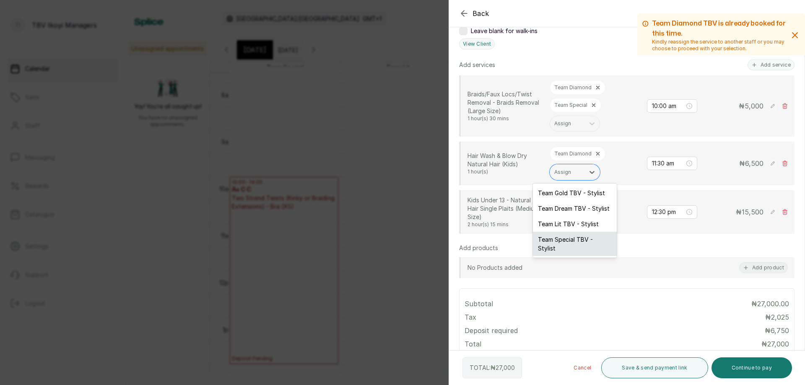
click at [559, 236] on div "Team Special TBV - Stylist" at bounding box center [575, 244] width 84 height 24
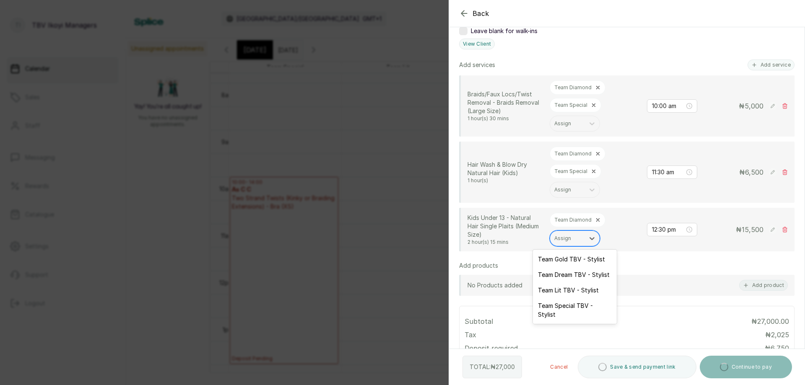
click at [565, 236] on div at bounding box center [567, 239] width 26 height 8
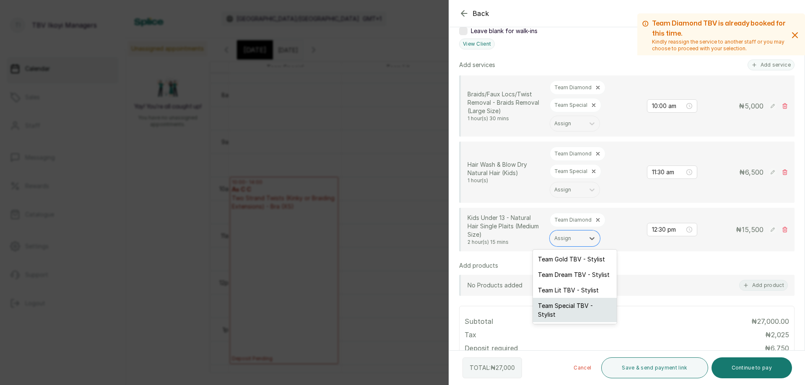
click at [572, 301] on div "Team Special TBV - Stylist" at bounding box center [575, 310] width 84 height 24
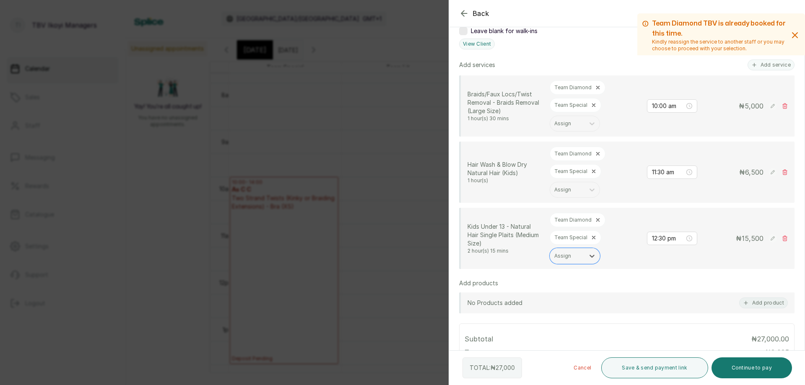
scroll to position [149, 0]
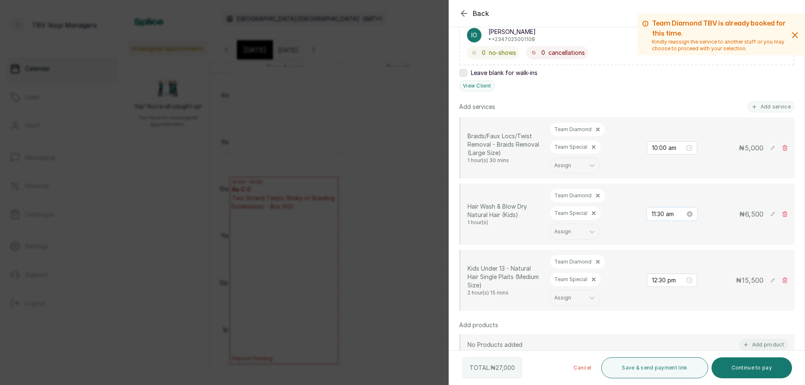
click at [670, 216] on input "11:30 am" at bounding box center [669, 214] width 34 height 9
click at [653, 260] on div "10" at bounding box center [652, 265] width 20 height 12
click at [675, 231] on div "00" at bounding box center [676, 232] width 20 height 12
type input "10:00 am"
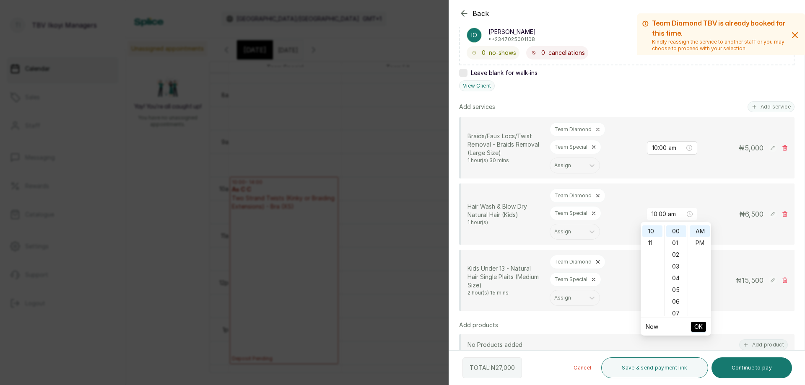
click at [698, 325] on span "OK" at bounding box center [698, 327] width 8 height 16
click at [658, 281] on input "12:30 pm" at bounding box center [669, 280] width 34 height 9
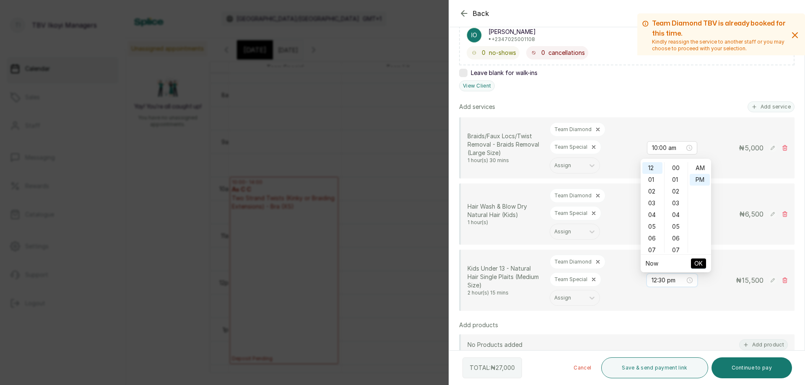
scroll to position [12, 0]
click at [652, 200] on div "10" at bounding box center [652, 202] width 20 height 12
click at [676, 167] on div "00" at bounding box center [676, 168] width 20 height 12
click at [704, 173] on div "AM" at bounding box center [700, 168] width 20 height 12
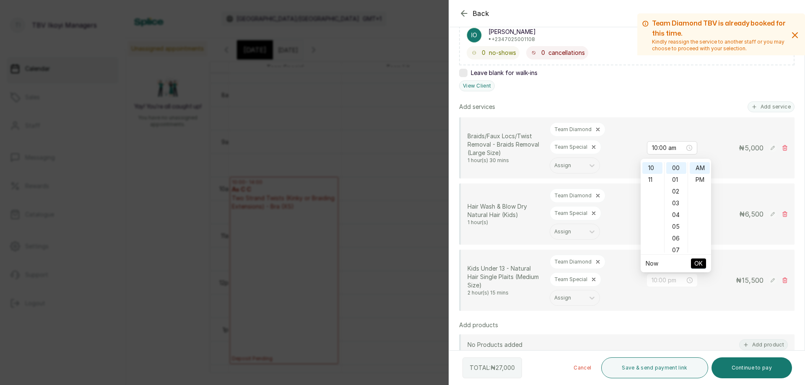
type input "10:00 am"
click at [702, 265] on span "OK" at bounding box center [698, 264] width 8 height 16
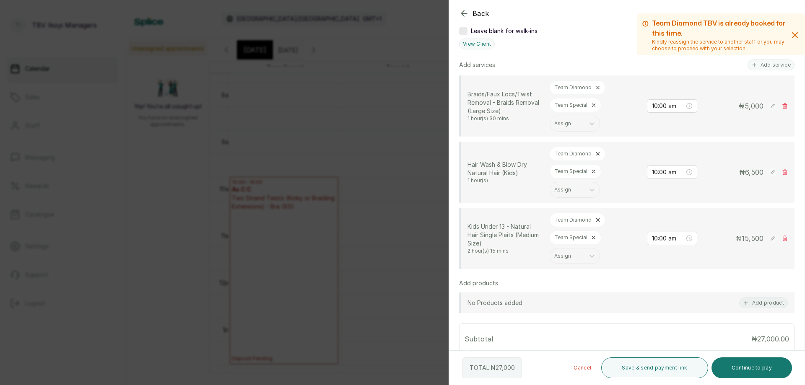
scroll to position [65, 0]
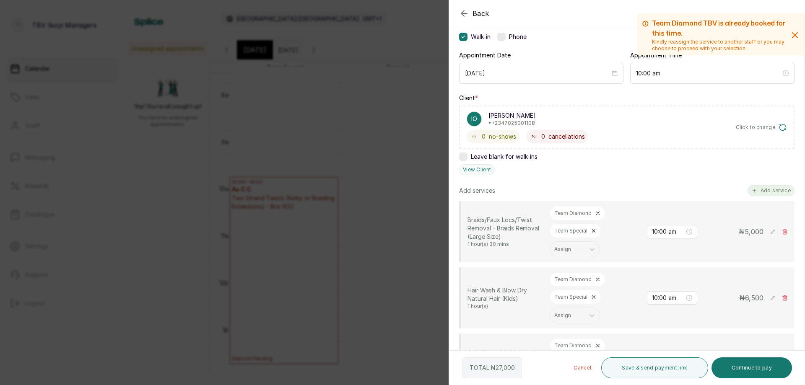
click at [771, 189] on button "Add service" at bounding box center [771, 190] width 47 height 11
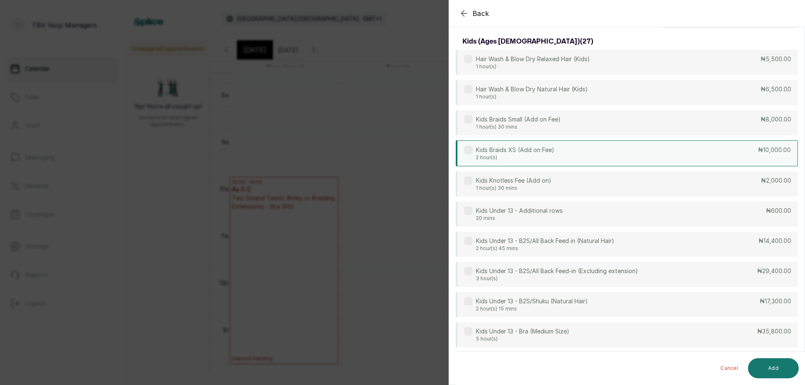
scroll to position [0, 0]
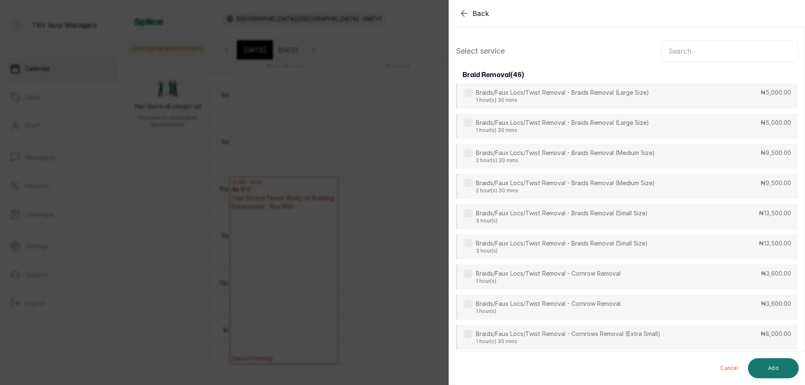
click at [735, 55] on input "text" at bounding box center [729, 51] width 137 height 21
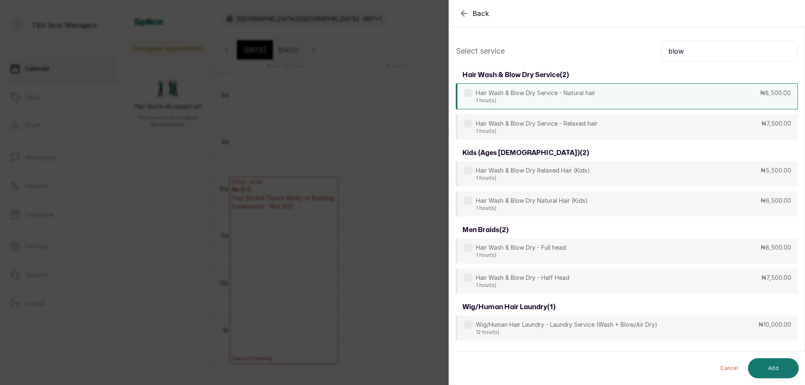
type input "blow"
click at [590, 95] on p "Hair Wash & Blow Dry Service - Natural hair" at bounding box center [536, 93] width 120 height 8
click at [779, 366] on button "Add" at bounding box center [773, 369] width 51 height 20
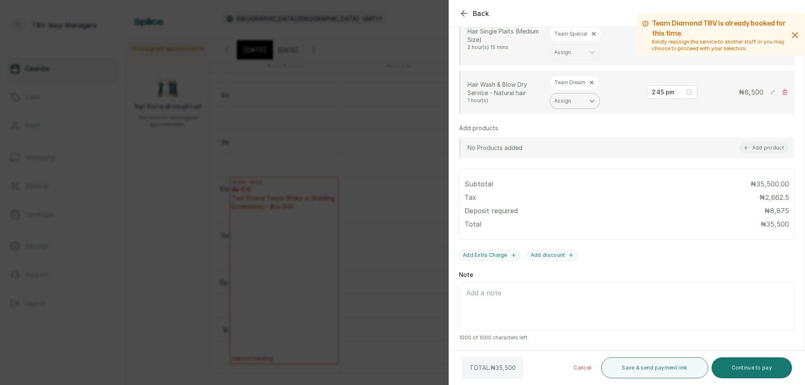
scroll to position [269, 0]
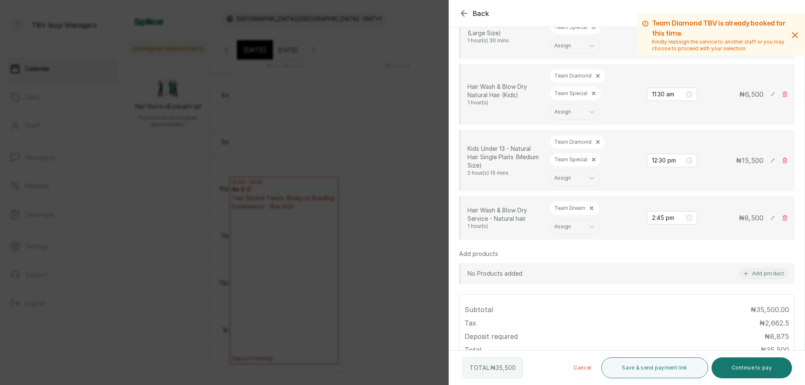
click at [584, 207] on p "Team Dream" at bounding box center [569, 208] width 31 height 7
click at [590, 208] on icon at bounding box center [592, 208] width 6 height 6
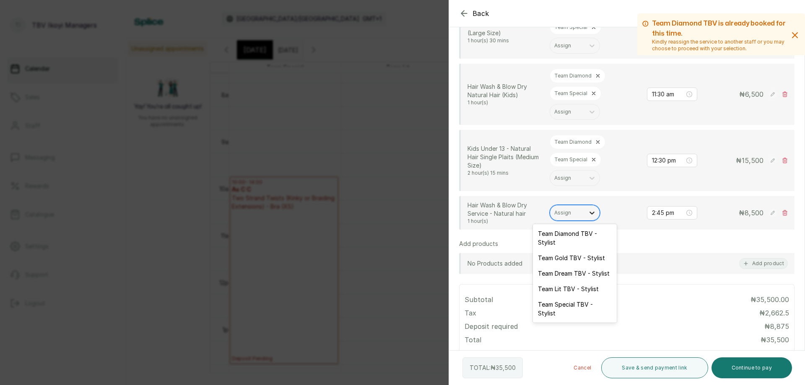
click at [585, 211] on div at bounding box center [592, 212] width 15 height 15
click at [577, 304] on div "Team Special TBV - Stylist" at bounding box center [575, 309] width 84 height 24
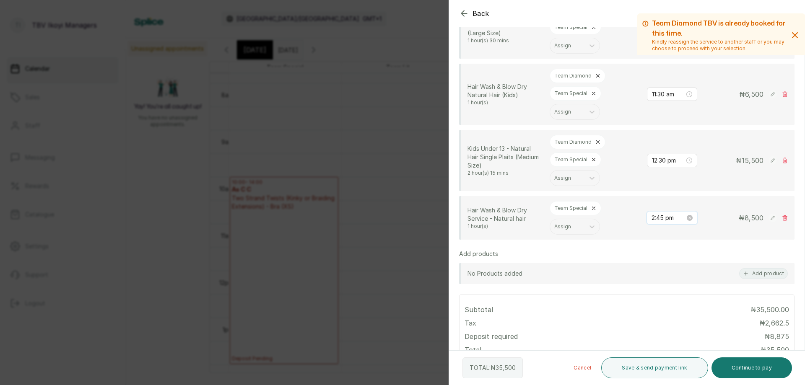
click at [670, 214] on input "2:45 pm" at bounding box center [669, 217] width 34 height 9
type input "2:00 pm"
click at [678, 235] on div "00" at bounding box center [676, 235] width 20 height 12
click at [697, 329] on span "OK" at bounding box center [698, 331] width 8 height 16
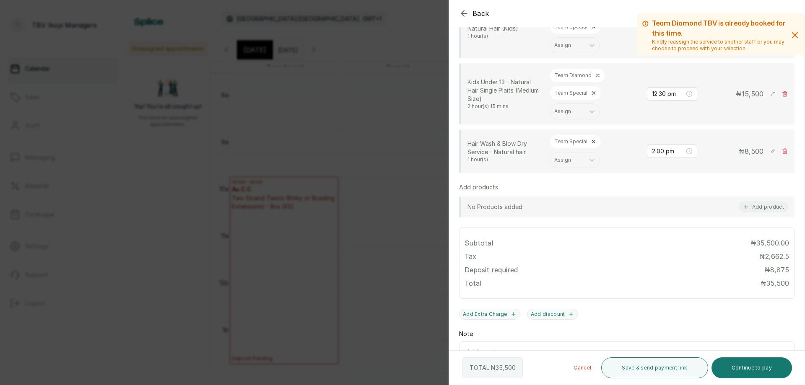
scroll to position [168, 0]
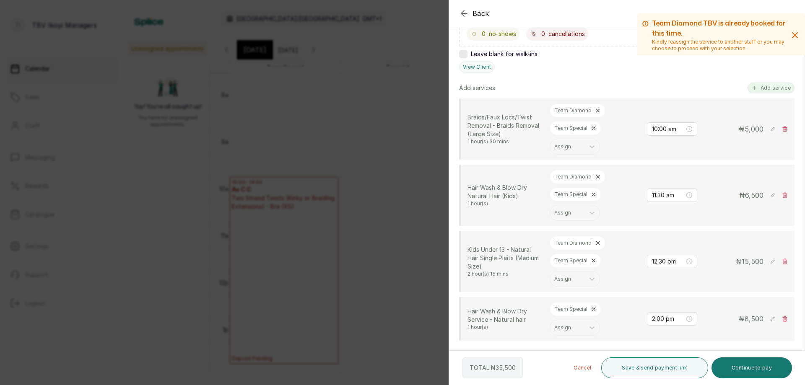
click at [764, 90] on button "Add service" at bounding box center [771, 88] width 47 height 11
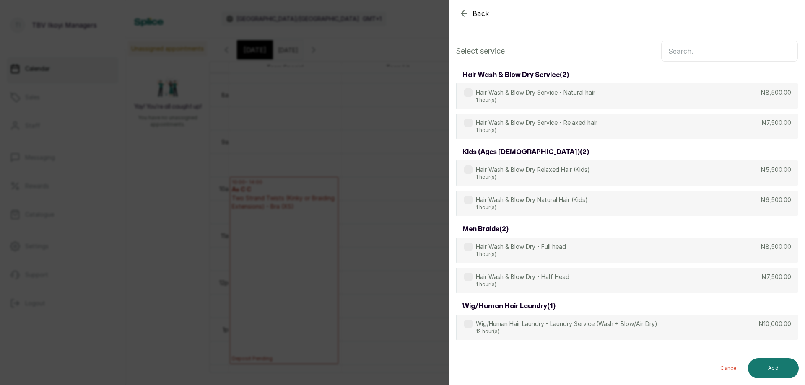
click at [721, 46] on input "text" at bounding box center [729, 51] width 137 height 21
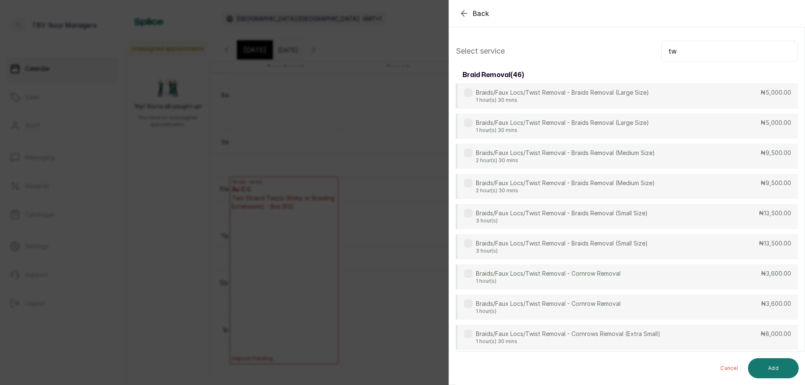
type input "t"
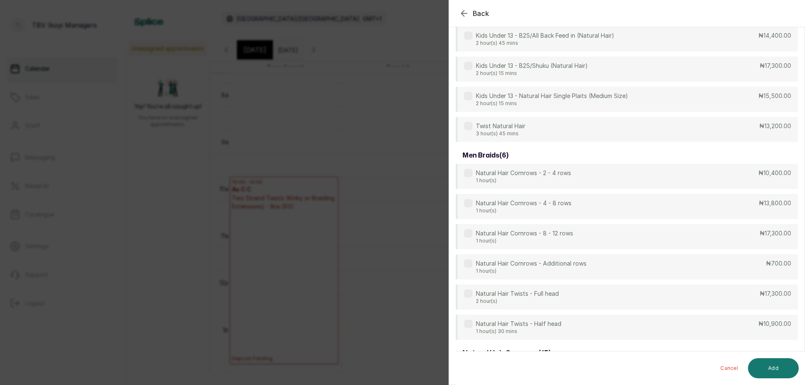
scroll to position [587, 0]
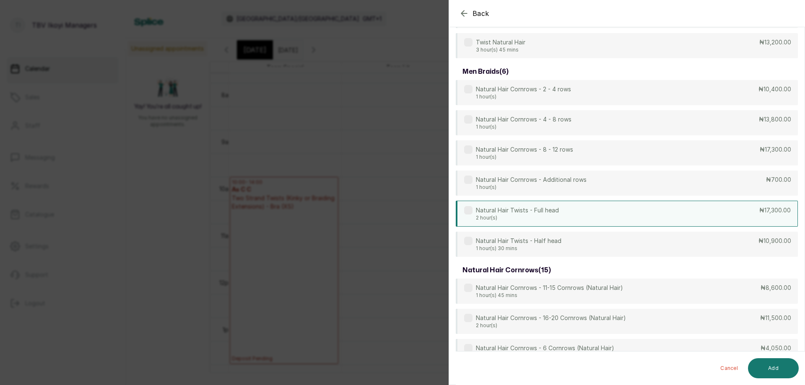
type input "natural"
click at [612, 218] on div "Natural Hair Twists - Full head 2 hour(s) ₦17,300.00" at bounding box center [627, 214] width 342 height 26
click at [773, 376] on button "Add" at bounding box center [773, 369] width 51 height 20
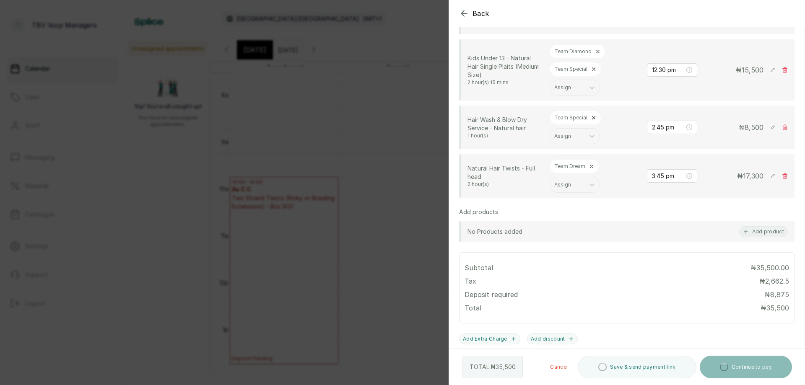
scroll to position [275, 0]
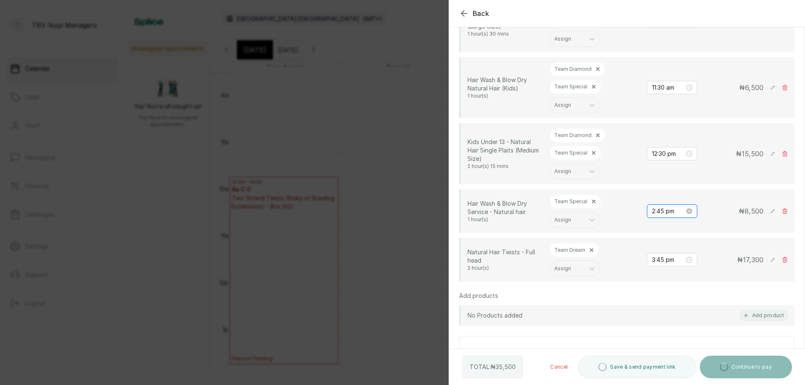
click at [666, 213] on input "2:45 pm" at bounding box center [668, 211] width 33 height 9
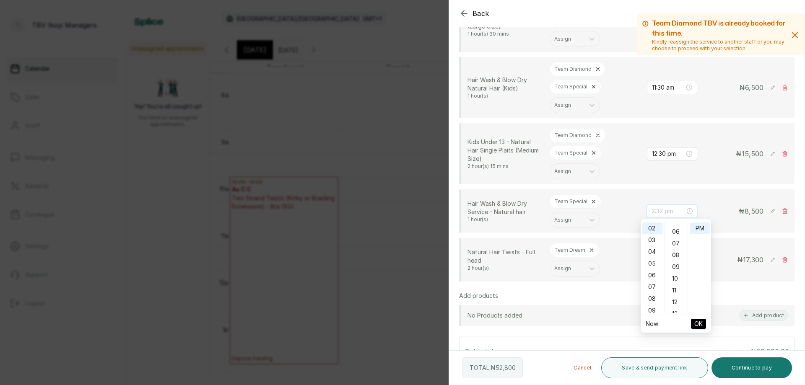
scroll to position [0, 0]
click at [678, 232] on div "00" at bounding box center [676, 229] width 20 height 12
type input "2:00 pm"
click at [699, 323] on span "OK" at bounding box center [698, 324] width 8 height 16
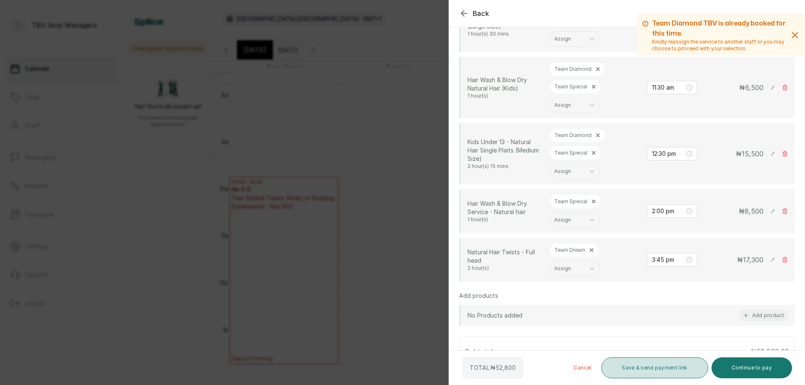
click at [670, 364] on button "Save & send payment link" at bounding box center [654, 368] width 107 height 21
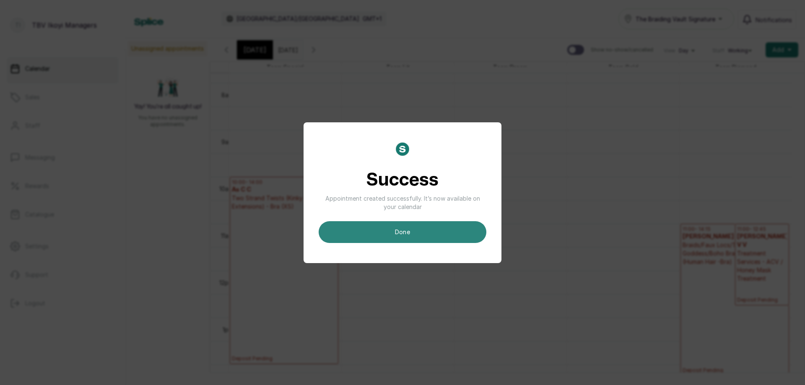
click at [416, 227] on button "done" at bounding box center [403, 232] width 168 height 22
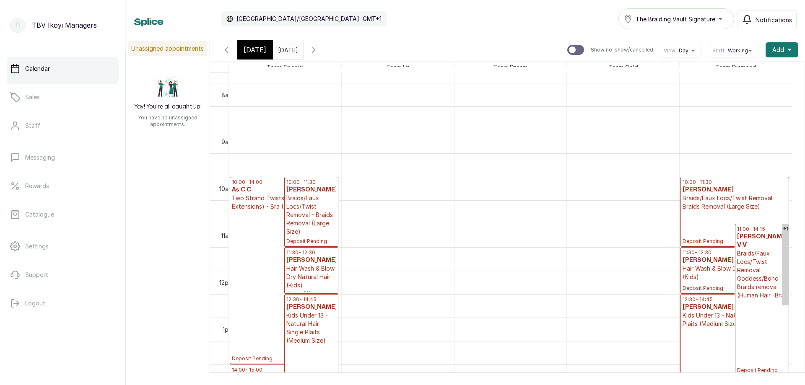
click at [247, 52] on span "Today" at bounding box center [255, 50] width 23 height 10
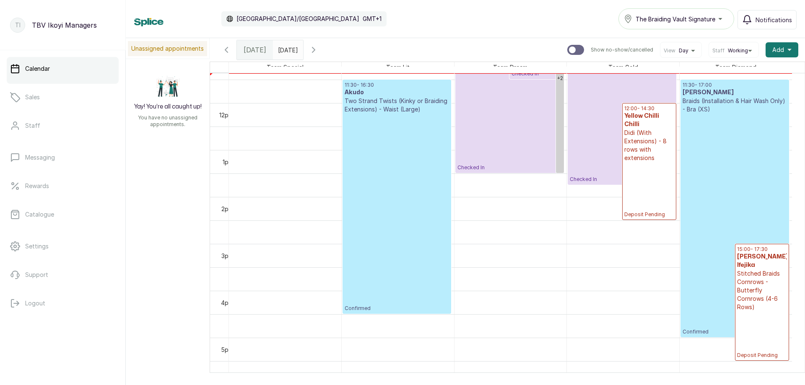
scroll to position [408, 0]
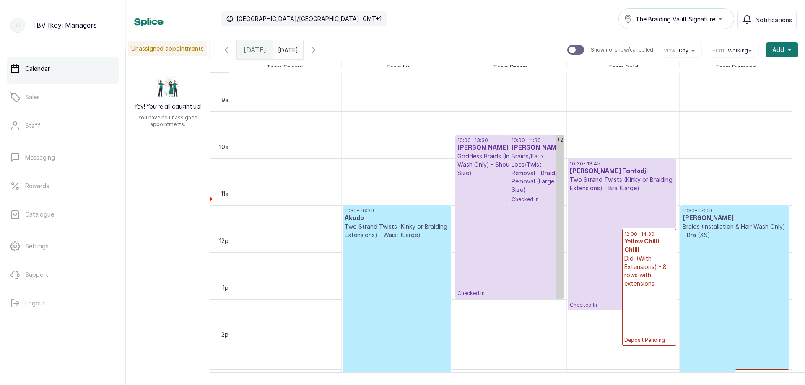
click at [717, 249] on p "Confirmed" at bounding box center [735, 350] width 104 height 222
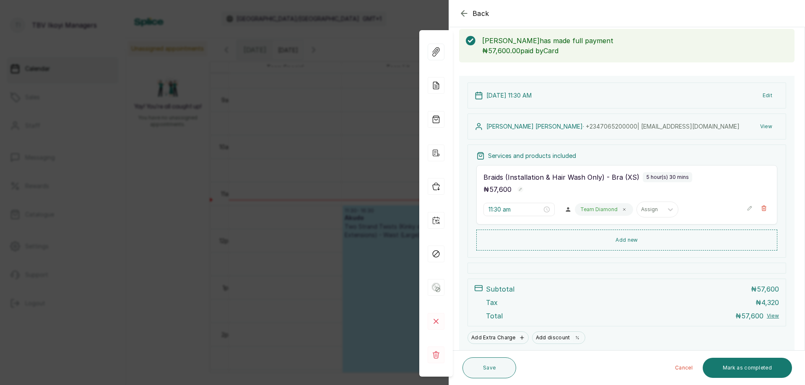
scroll to position [0, 0]
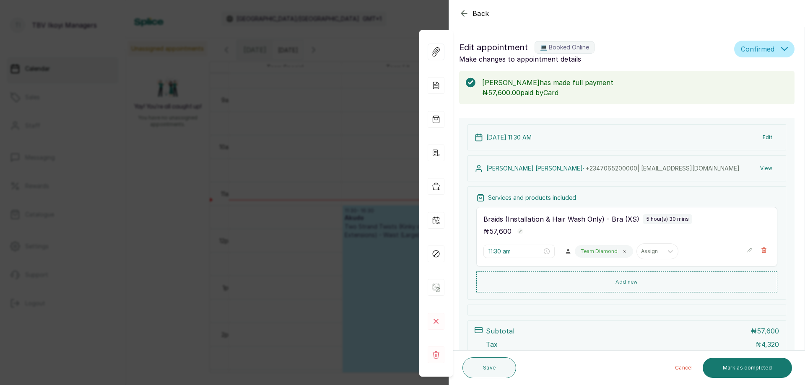
click at [747, 251] on icon "button" at bounding box center [750, 250] width 6 height 6
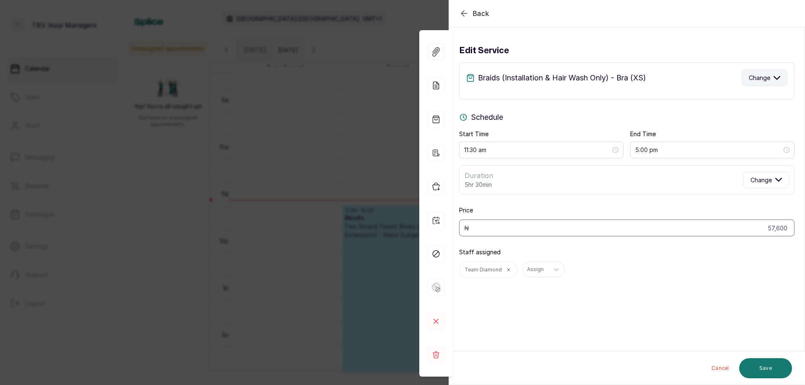
click at [760, 82] on button "Change" at bounding box center [765, 78] width 46 height 16
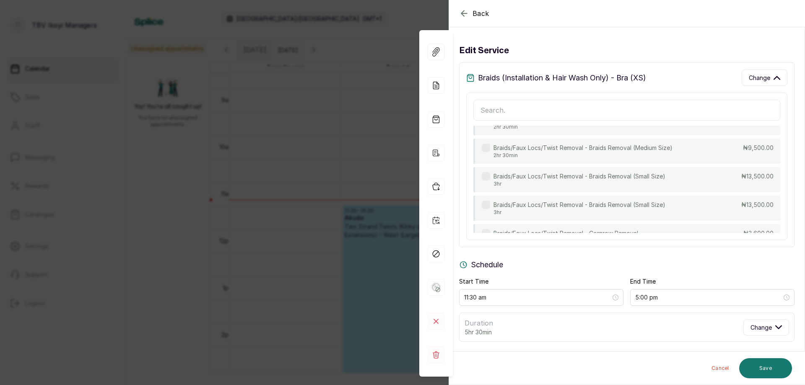
scroll to position [83, 0]
click at [577, 113] on input "text" at bounding box center [626, 110] width 307 height 21
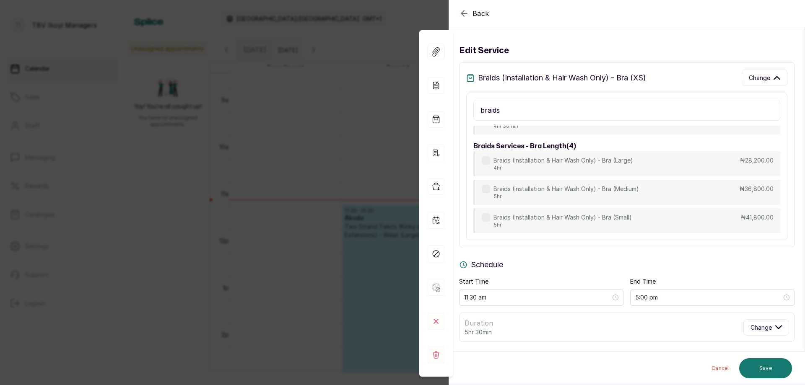
scroll to position [1789, 0]
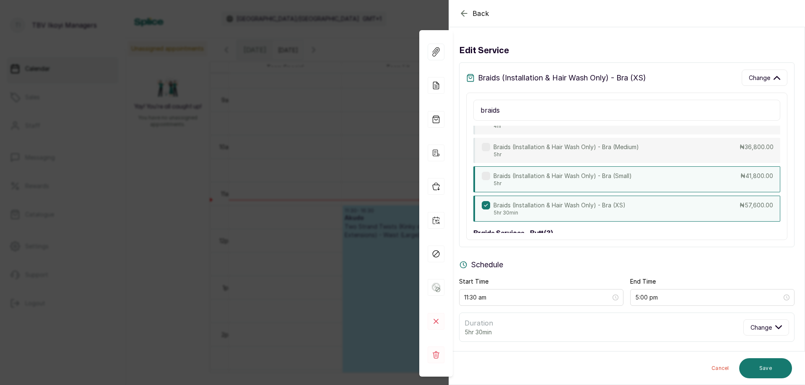
type input "braids"
click at [624, 180] on p "Braids (Installation & Hair Wash Only) - Bra (Small)" at bounding box center [563, 176] width 138 height 8
type input "4:30 pm"
type input "41,800"
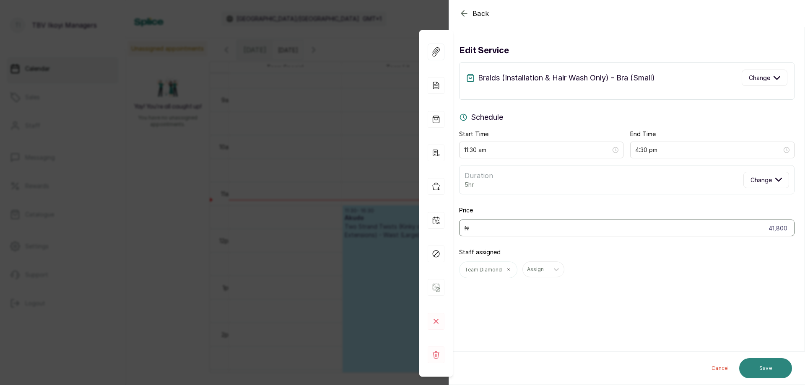
click at [772, 374] on button "Save" at bounding box center [765, 369] width 53 height 20
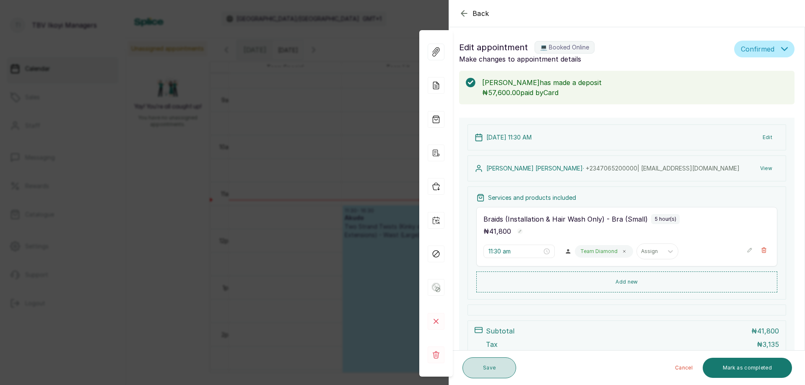
click at [470, 365] on button "Save" at bounding box center [490, 368] width 54 height 21
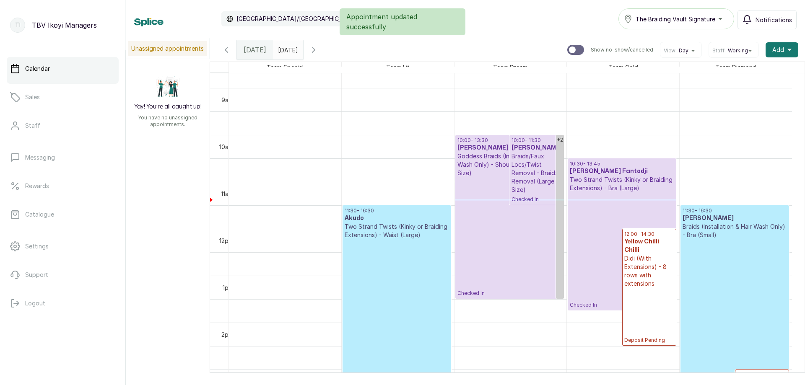
click at [712, 264] on p "Confirmed" at bounding box center [735, 338] width 104 height 198
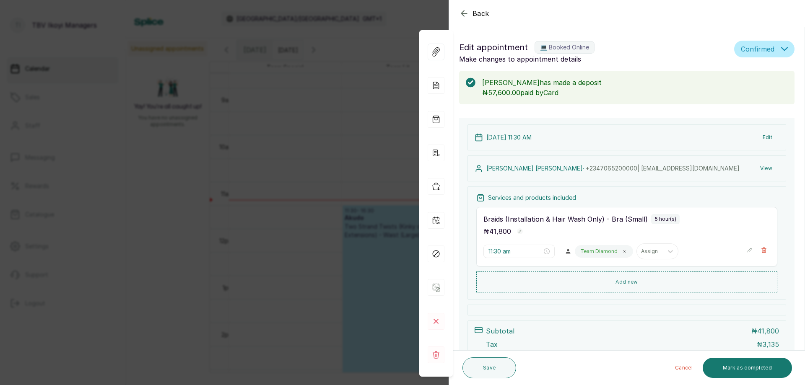
click at [747, 251] on icon "button" at bounding box center [750, 250] width 6 height 6
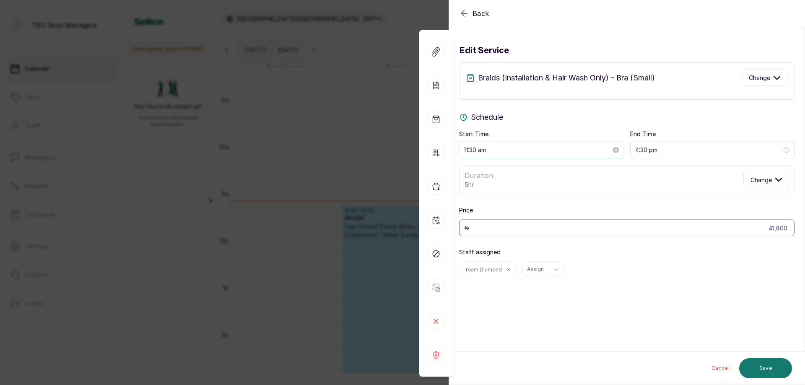
click at [526, 151] on input "11:30 am" at bounding box center [538, 150] width 148 height 9
click at [496, 198] on div "22" at bounding box center [495, 201] width 20 height 12
type input "11:22 am"
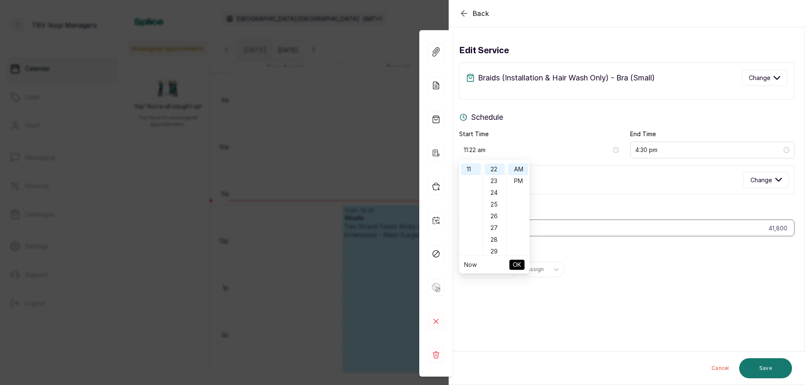
click at [520, 265] on span "OK" at bounding box center [517, 265] width 8 height 16
type input "4:22 pm"
click at [768, 363] on button "Save" at bounding box center [765, 369] width 53 height 20
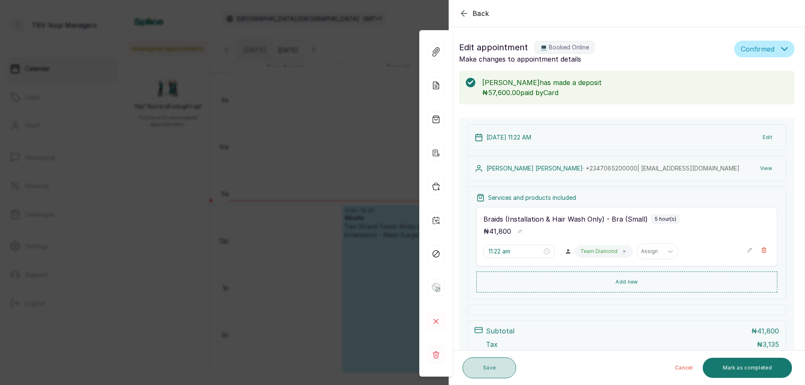
click at [483, 363] on button "Save" at bounding box center [490, 368] width 54 height 21
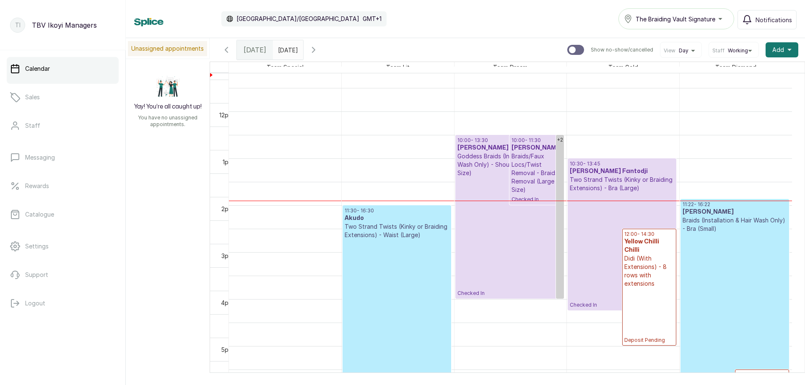
scroll to position [408, 0]
click at [719, 252] on p "Confirmed" at bounding box center [735, 332] width 104 height 198
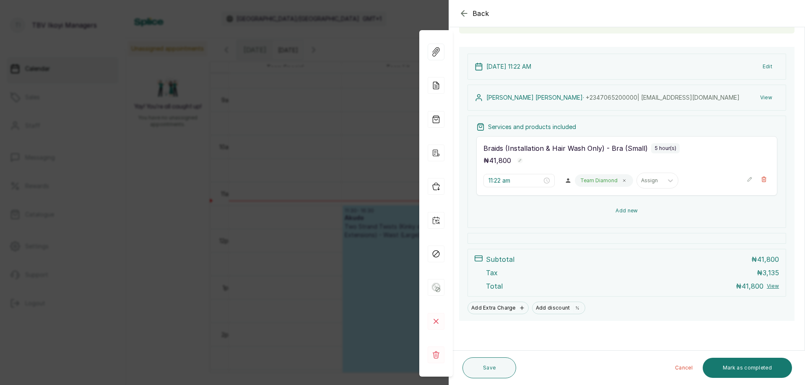
scroll to position [71, 0]
click at [630, 211] on button "Add new" at bounding box center [626, 211] width 301 height 20
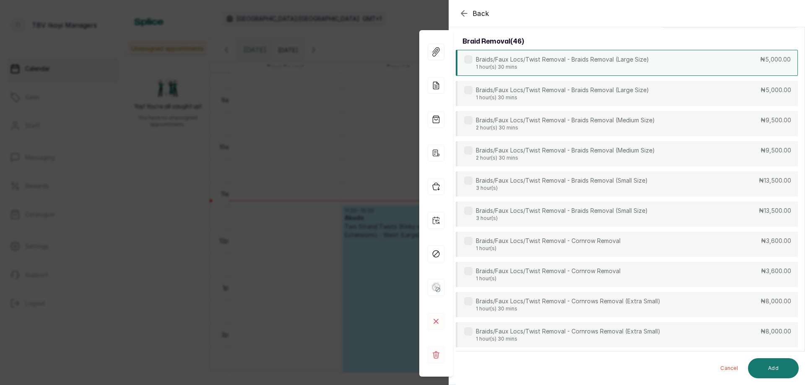
scroll to position [0, 0]
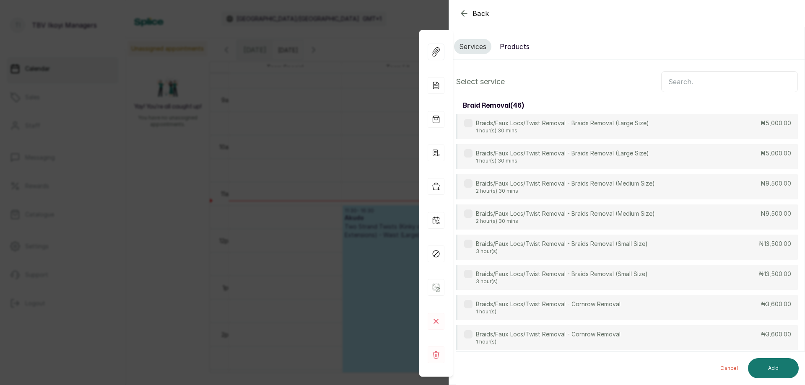
click at [679, 75] on input "text" at bounding box center [729, 81] width 137 height 21
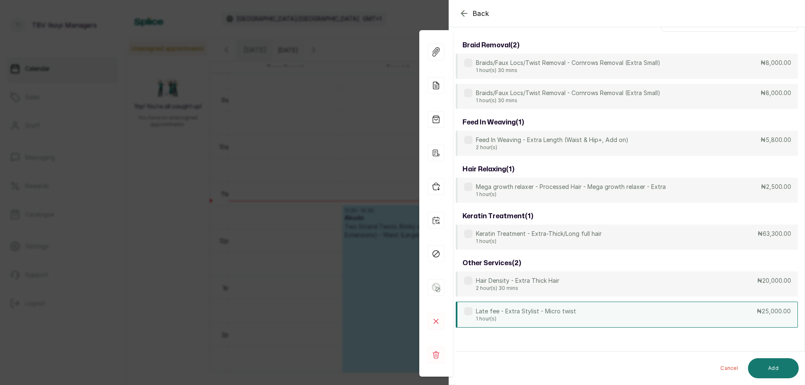
scroll to position [60, 0]
type input "extra"
click at [610, 309] on div "Late fee - Extra Stylist - Micro twist 1 hour(s) ₦25,000.00" at bounding box center [627, 315] width 342 height 26
click at [766, 370] on button "Add" at bounding box center [773, 369] width 51 height 20
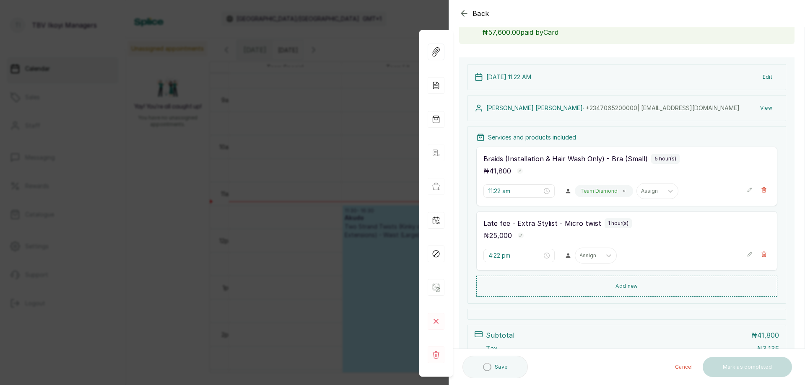
scroll to position [136, 0]
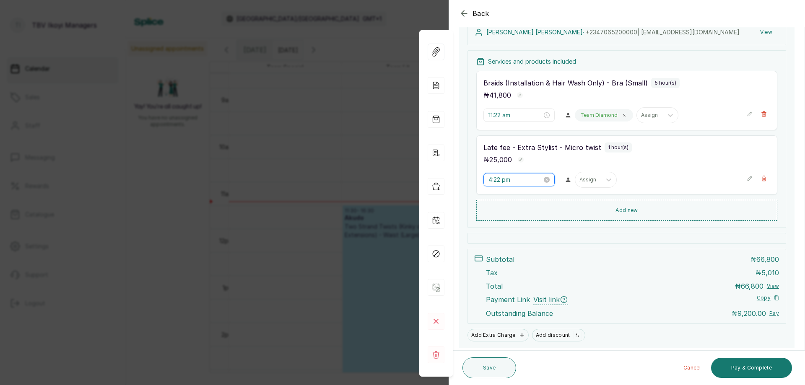
click at [510, 182] on input "4:22 pm" at bounding box center [516, 179] width 54 height 9
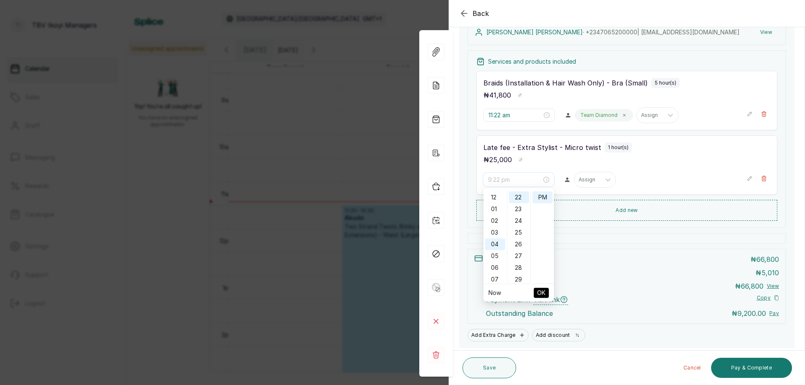
scroll to position [126, 0]
click at [495, 203] on div "11" at bounding box center [495, 201] width 20 height 12
click at [538, 200] on div "AM" at bounding box center [543, 198] width 20 height 12
type input "11:22 am"
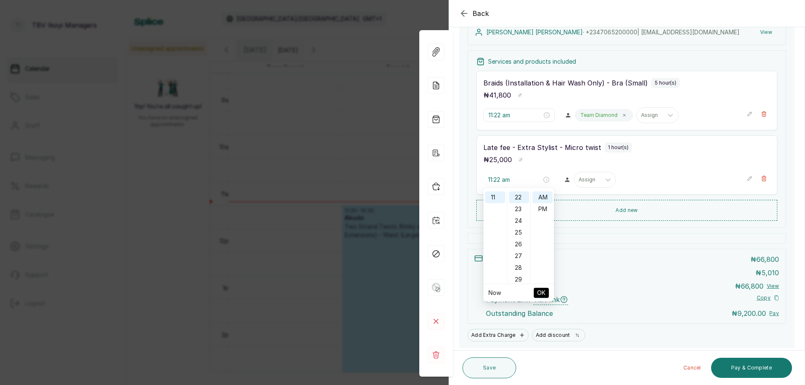
click at [546, 294] on button "OK" at bounding box center [541, 293] width 15 height 10
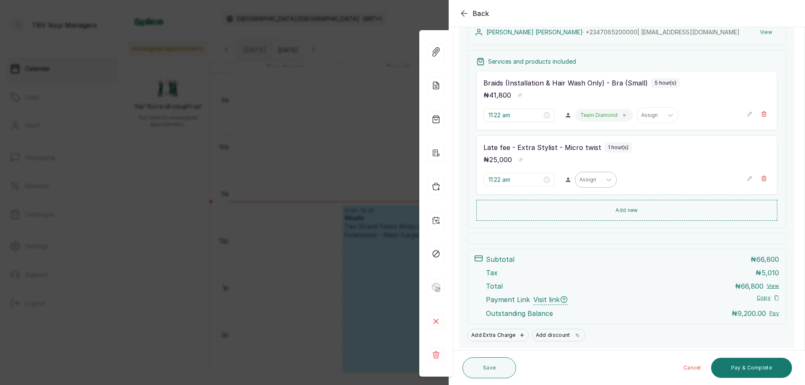
click at [595, 177] on div "Assign" at bounding box center [588, 179] width 26 height 11
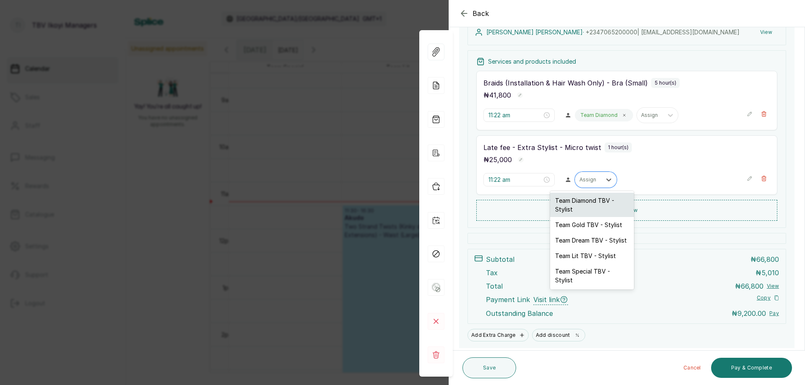
click at [592, 204] on div "Team Diamond TBV - Stylist" at bounding box center [592, 205] width 84 height 24
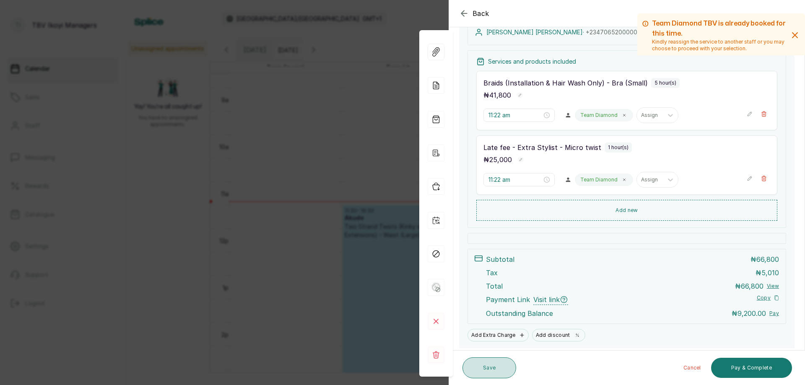
click at [481, 367] on button "Save" at bounding box center [490, 368] width 54 height 21
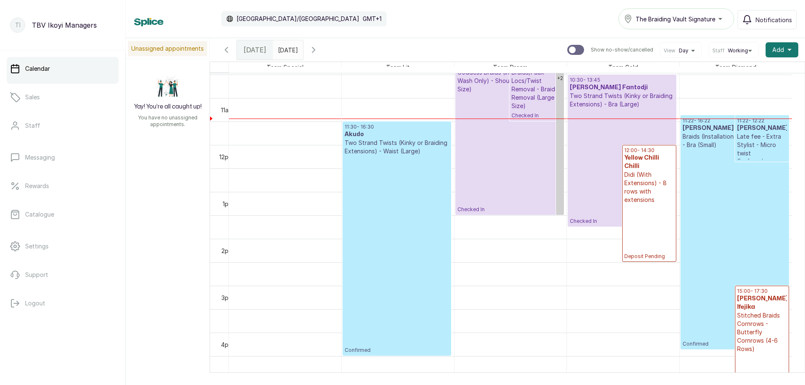
scroll to position [408, 0]
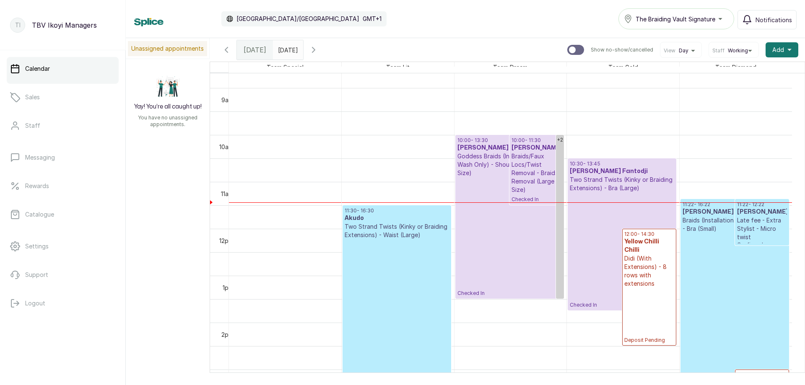
click at [714, 254] on p "Confirmed" at bounding box center [735, 332] width 104 height 198
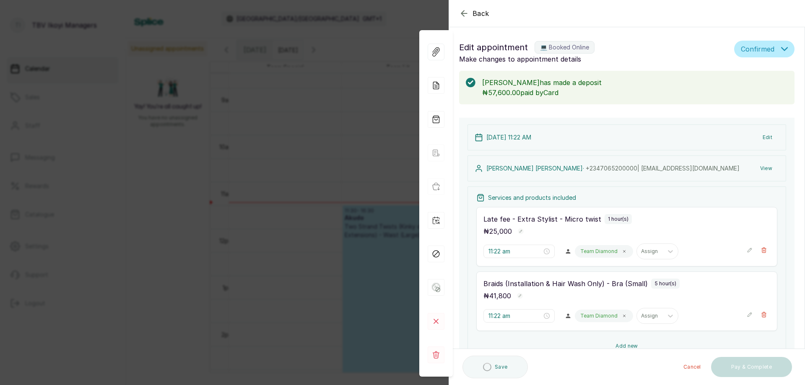
scroll to position [84, 0]
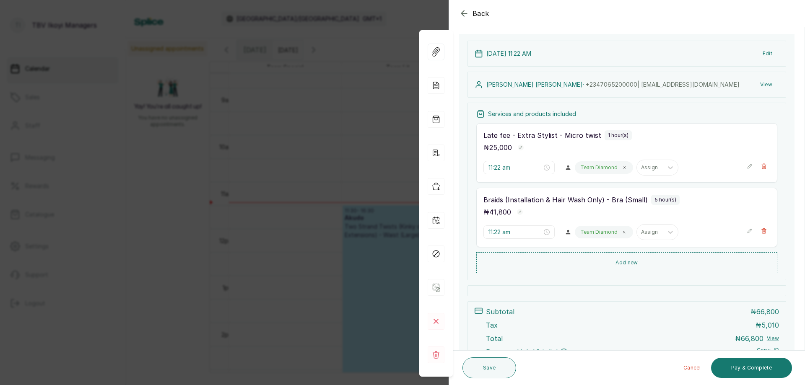
click at [747, 230] on icon "button" at bounding box center [750, 231] width 6 height 6
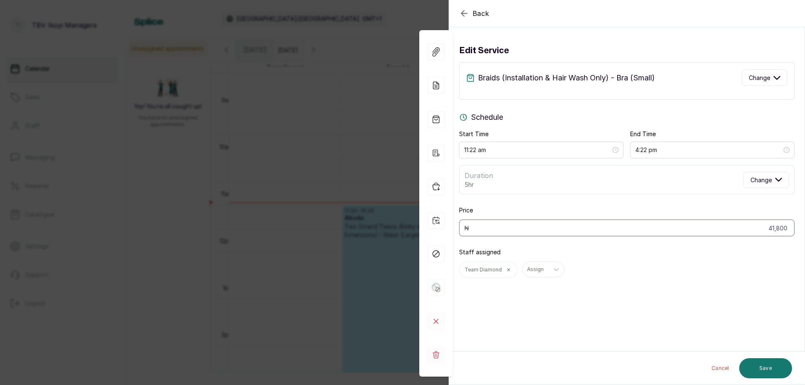
scroll to position [0, 0]
click at [756, 70] on button "Change" at bounding box center [765, 78] width 46 height 16
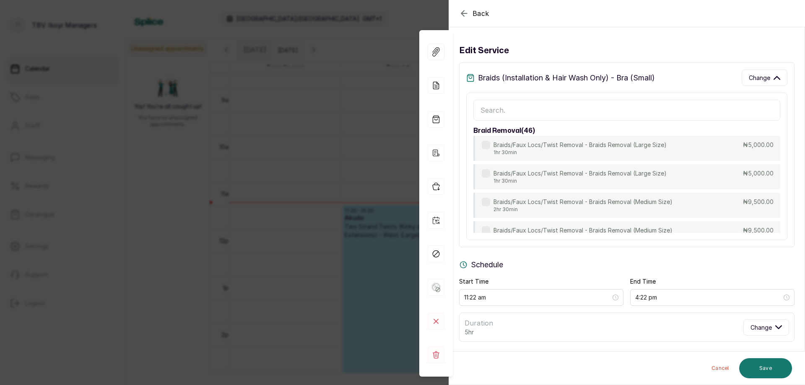
click at [670, 109] on input "text" at bounding box center [626, 110] width 307 height 21
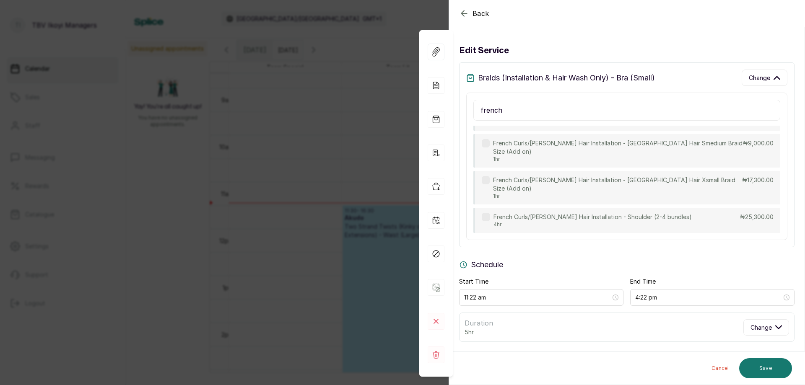
scroll to position [375, 0]
type input "french"
click at [574, 243] on p "French Curls/Lugo Hair Installation - Waist (4-7bundles)" at bounding box center [594, 247] width 201 height 8
type input "43,130"
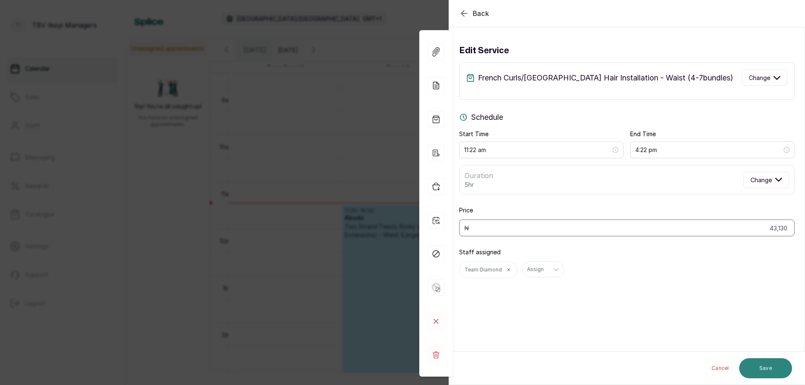
click at [768, 370] on button "Save" at bounding box center [765, 369] width 53 height 20
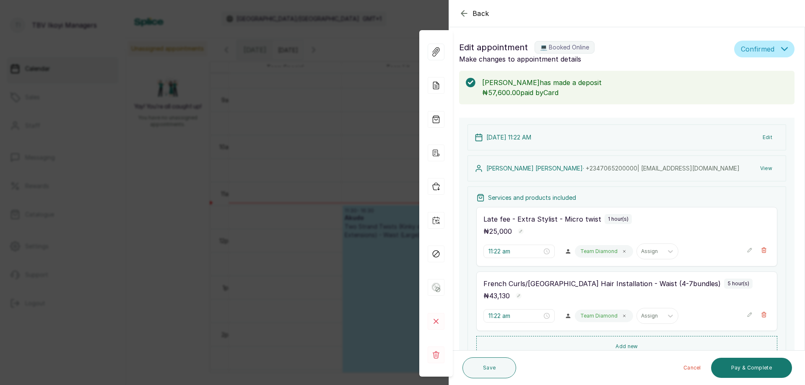
scroll to position [126, 0]
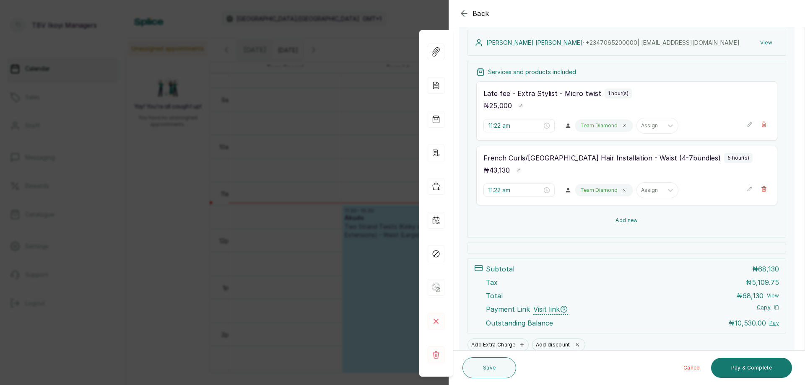
click at [615, 218] on button "Add new" at bounding box center [626, 220] width 301 height 20
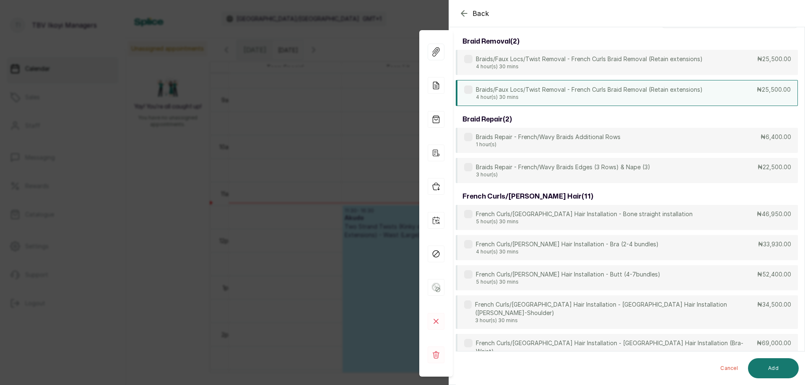
scroll to position [0, 0]
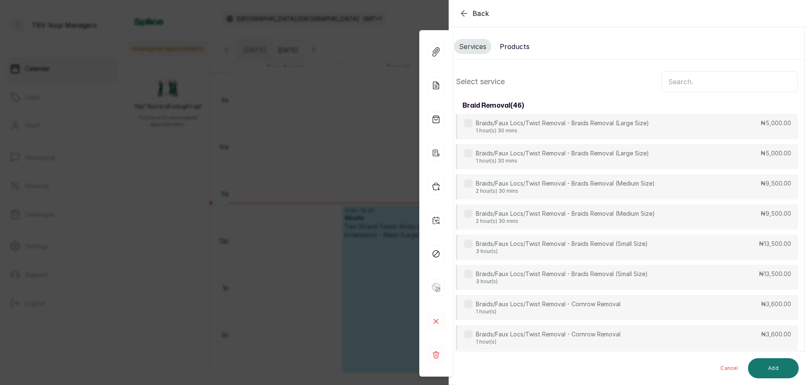
click at [696, 81] on input "text" at bounding box center [729, 81] width 137 height 21
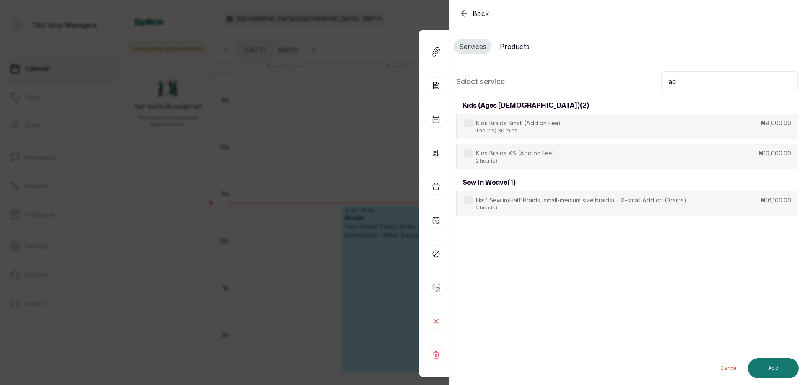
type input "a"
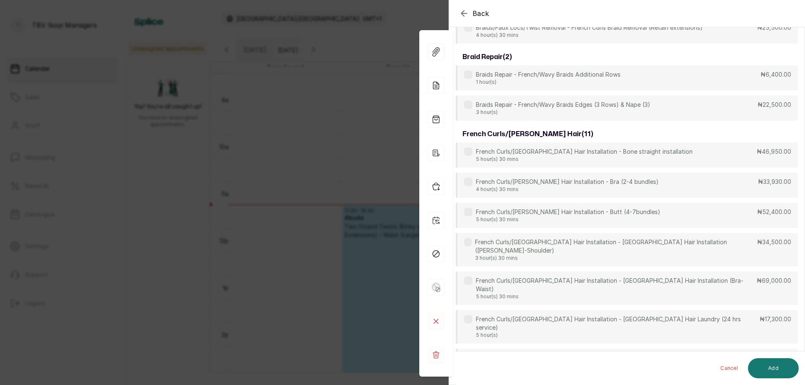
scroll to position [168, 0]
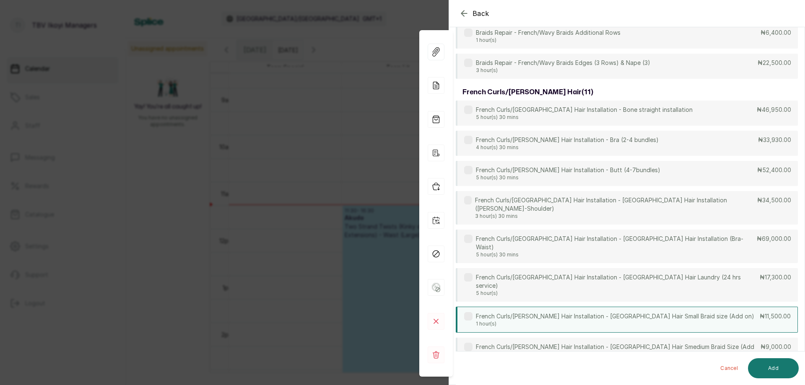
type input "french"
click at [640, 312] on p "French Curls/Lugo Hair Installation - Lugo Hair Small Braid size (Add on)" at bounding box center [615, 316] width 278 height 8
click at [779, 370] on button "Add" at bounding box center [773, 369] width 51 height 20
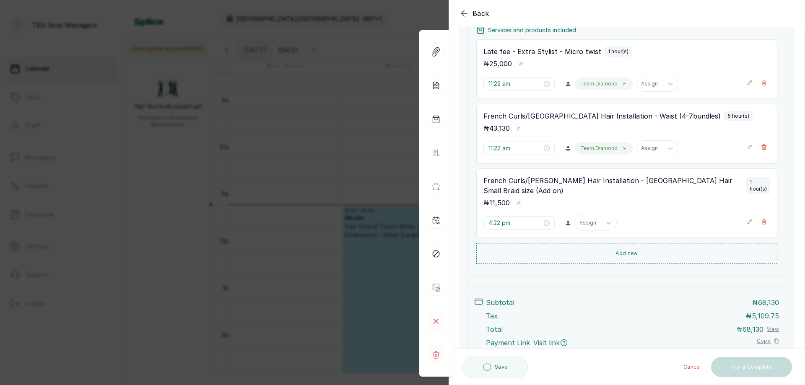
scroll to position [84, 0]
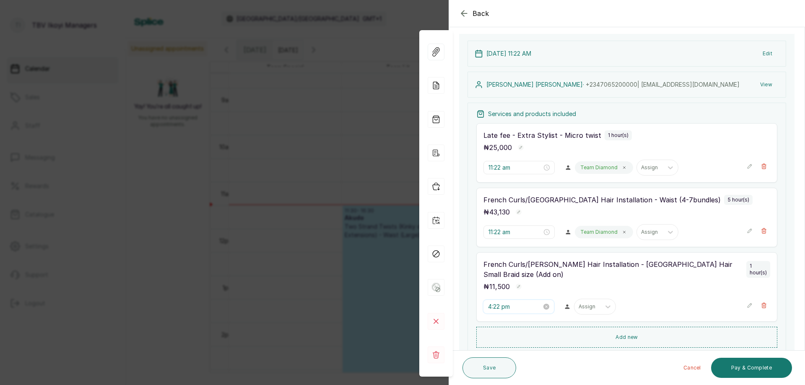
click at [519, 302] on input "4:22 pm" at bounding box center [515, 306] width 54 height 9
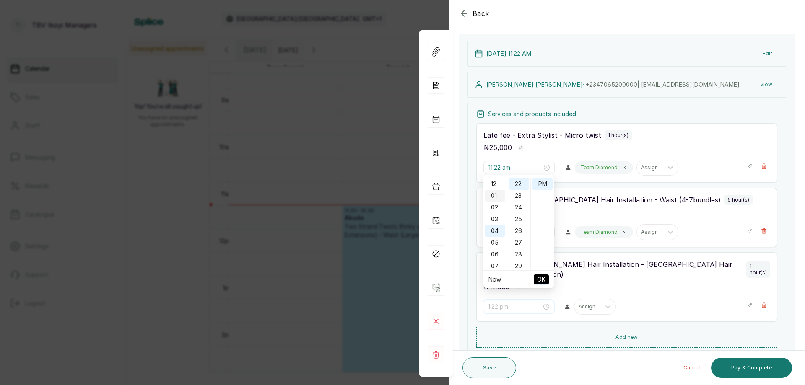
scroll to position [0, 0]
click at [494, 226] on div "11" at bounding box center [495, 229] width 20 height 12
click at [548, 184] on div "AM" at bounding box center [543, 184] width 20 height 12
type input "11:22 am"
click at [545, 275] on span "OK" at bounding box center [541, 280] width 8 height 16
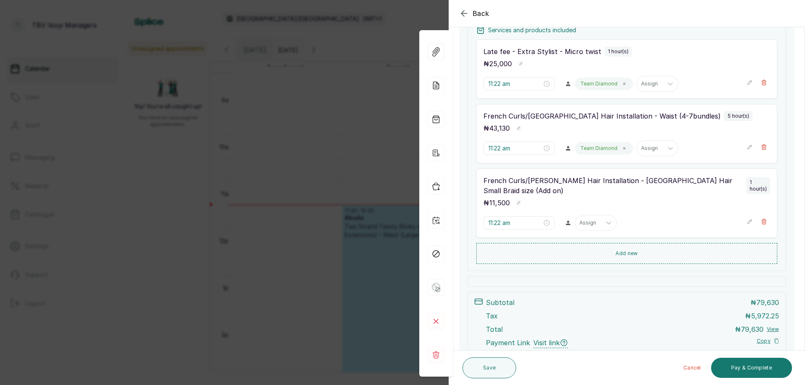
scroll to position [210, 0]
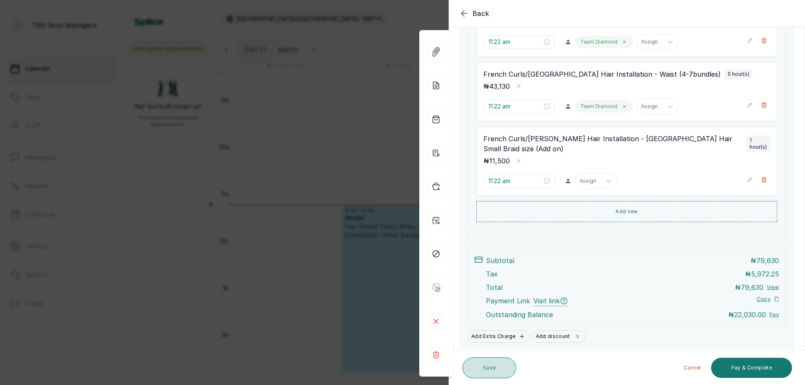
click at [496, 375] on button "Save" at bounding box center [490, 368] width 54 height 21
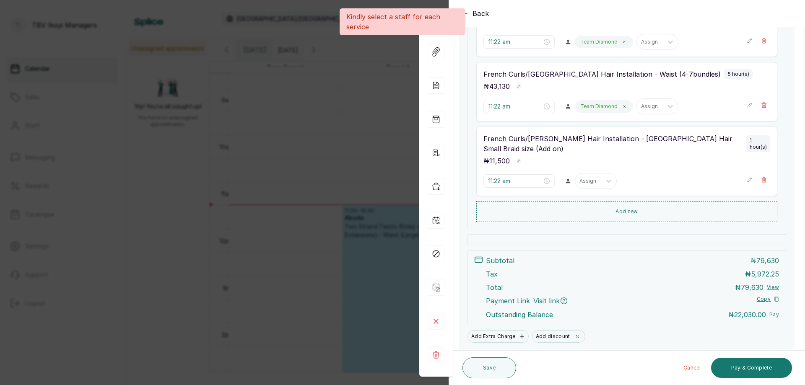
scroll to position [84, 0]
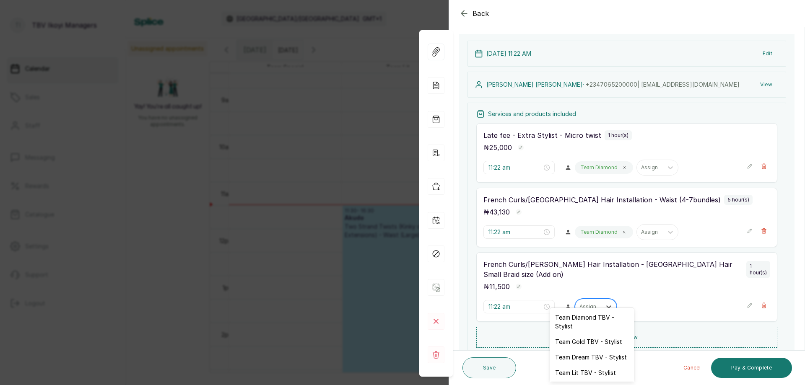
click at [585, 301] on div "Assign" at bounding box center [588, 306] width 26 height 11
click at [580, 327] on div "Team Diamond TBV - Stylist" at bounding box center [592, 322] width 84 height 24
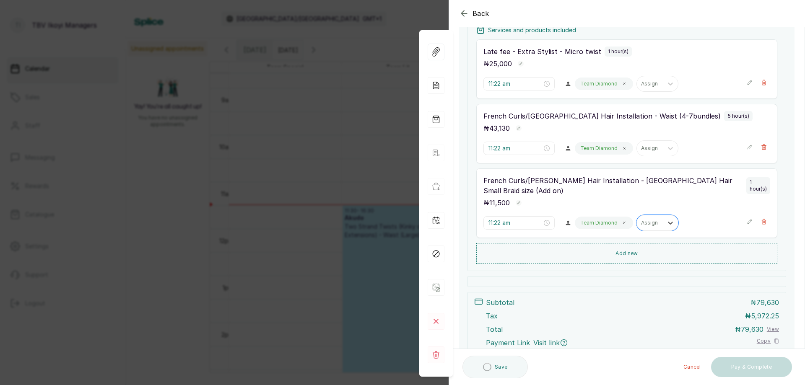
scroll to position [210, 0]
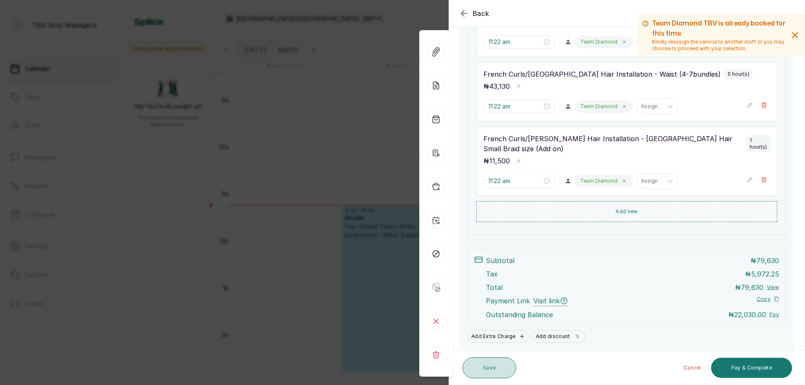
click at [485, 376] on button "Save" at bounding box center [490, 368] width 54 height 21
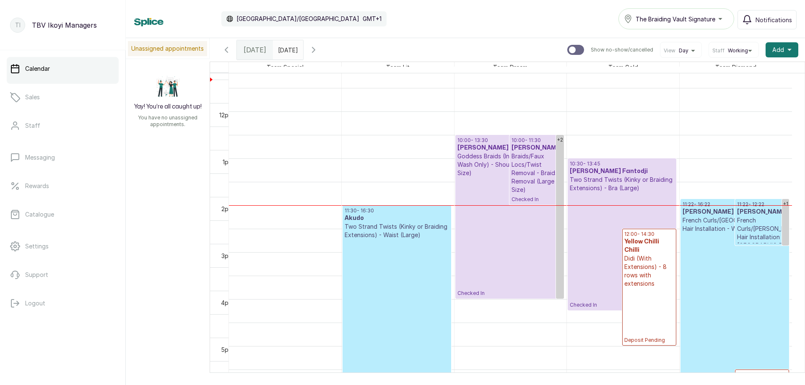
scroll to position [408, 0]
click at [257, 42] on div "Today" at bounding box center [255, 49] width 36 height 19
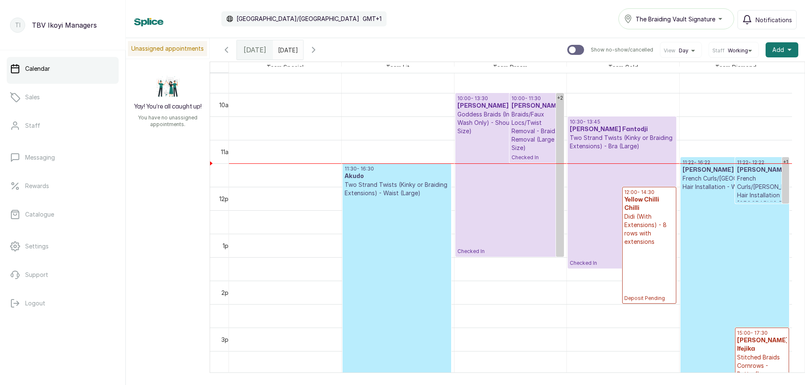
click at [287, 42] on input "17/10/2025" at bounding box center [279, 48] width 13 height 14
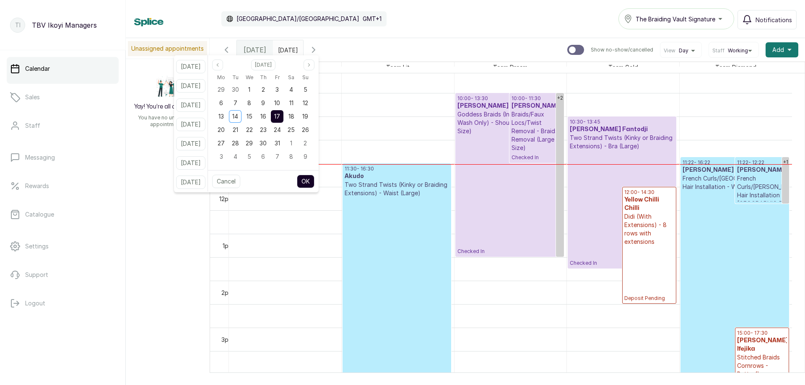
click at [429, 26] on div "Calendar Africa/Lagos GMT+1 The Braiding Vault Signature Notifications" at bounding box center [465, 18] width 663 height 21
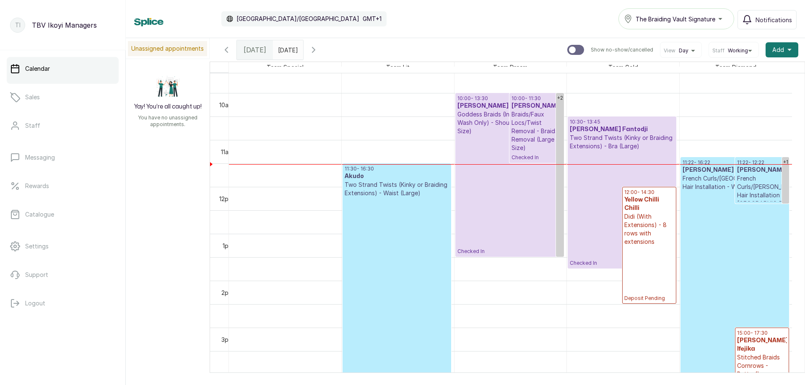
click at [263, 47] on span "Today" at bounding box center [255, 50] width 23 height 10
click at [287, 54] on input "17/10/2025" at bounding box center [279, 48] width 13 height 14
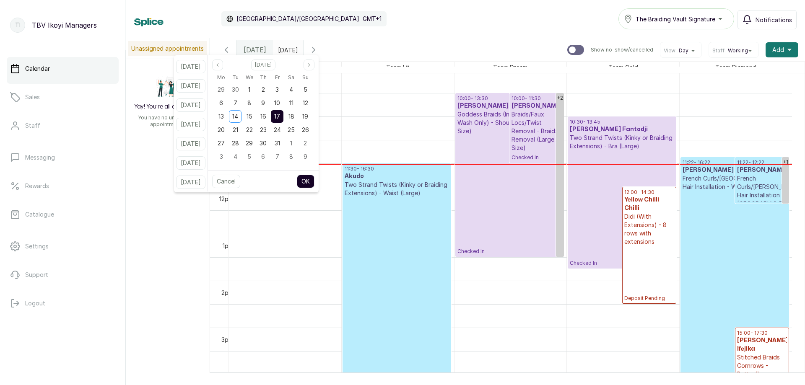
click at [280, 117] on span "17" at bounding box center [277, 116] width 6 height 7
click at [252, 115] on span "15" at bounding box center [250, 116] width 6 height 7
click at [268, 117] on div "16" at bounding box center [263, 116] width 13 height 13
click at [283, 114] on div "17" at bounding box center [277, 116] width 13 height 13
click at [312, 183] on button "OK" at bounding box center [306, 181] width 18 height 13
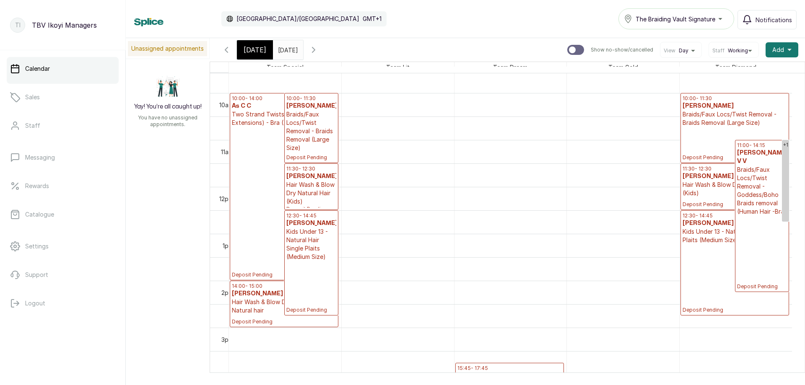
scroll to position [408, 0]
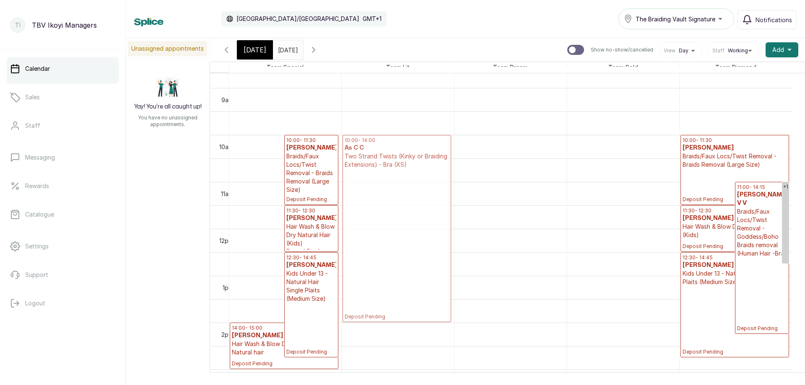
drag, startPoint x: 252, startPoint y: 164, endPoint x: 359, endPoint y: 166, distance: 107.0
click at [359, 166] on tr "10:00 - 14:00 As C C Two Strand Twists (Kinky or Braiding Extensions) - Bra (XS…" at bounding box center [510, 228] width 563 height 1127
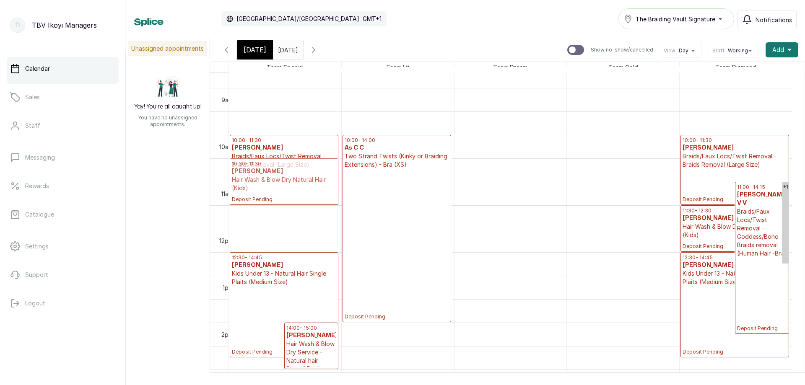
click at [283, 165] on div "12:30 - 14:45 Isioma Ovia Ovia Kids Under 13 - Natural Hair Single Plaits (Medi…" at bounding box center [285, 228] width 112 height 1127
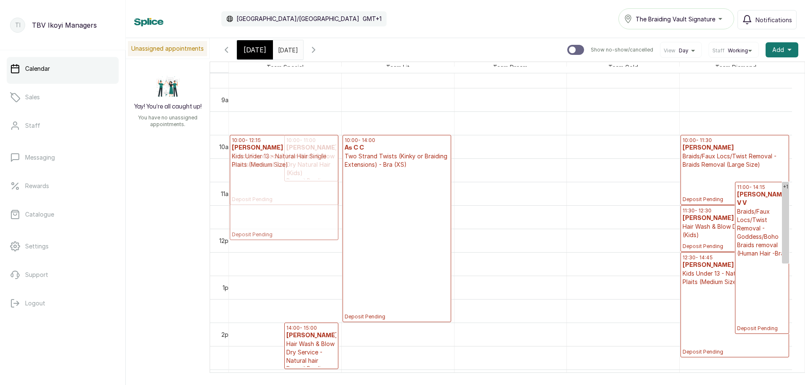
drag, startPoint x: 270, startPoint y: 291, endPoint x: 291, endPoint y: 177, distance: 116.0
click at [291, 177] on div "10:00 - 11:30 Isioma Ovia Ovia Braids/Faux Locs/Twist Removal - Braids Removal …" at bounding box center [285, 228] width 112 height 1127
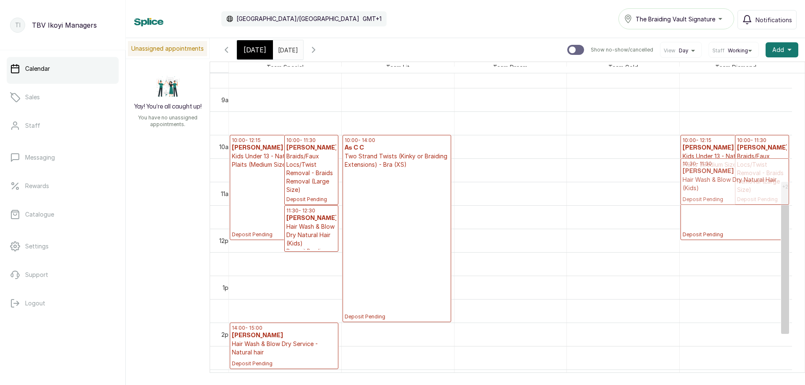
drag, startPoint x: 746, startPoint y: 228, endPoint x: 745, endPoint y: 164, distance: 63.8
click at [745, 164] on div "+2 10:00 - 12:15 Isioma Ovia Ovia Kids Under 13 - Natural Hair Single Plaits (M…" at bounding box center [736, 228] width 112 height 1127
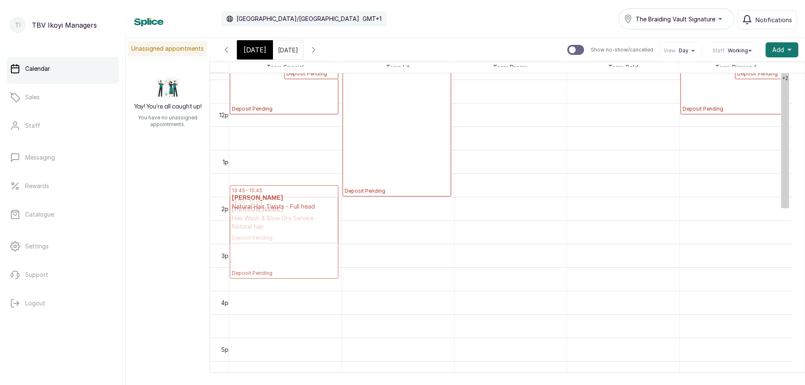
drag, startPoint x: 496, startPoint y: 323, endPoint x: 293, endPoint y: 239, distance: 219.6
click at [293, 239] on tr "+1 10:00 - 12:15 Isioma Ovia Ovia Kids Under 13 - Natural Hair Single Plaits (M…" at bounding box center [510, 103] width 563 height 1127
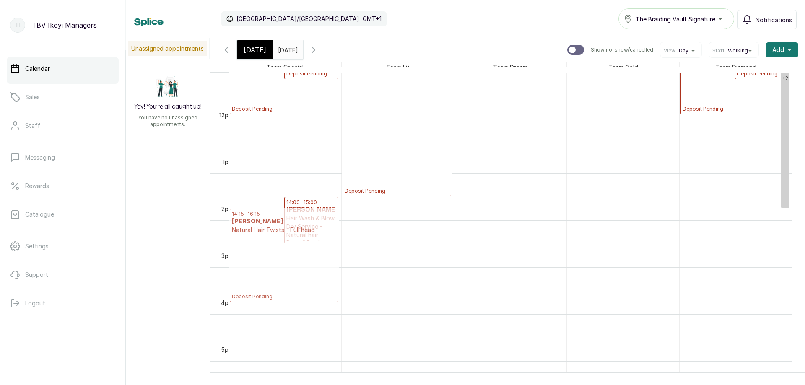
drag, startPoint x: 271, startPoint y: 201, endPoint x: 267, endPoint y: 217, distance: 16.0
click at [267, 217] on div "+1 10:00 - 12:15 Isioma Ovia Ovia Kids Under 13 - Natural Hair Single Plaits (M…" at bounding box center [285, 103] width 112 height 1127
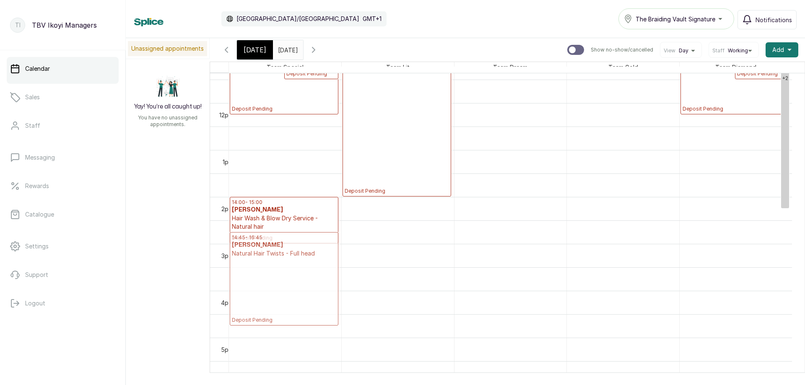
drag, startPoint x: 494, startPoint y: 217, endPoint x: 314, endPoint y: 218, distance: 179.9
click at [314, 218] on tr "+1 10:00 - 12:15 Isioma Ovia Ovia Kids Under 13 - Natural Hair Single Plaits (M…" at bounding box center [510, 103] width 563 height 1127
click at [312, 213] on div "+1 10:00 - 12:15 Isioma Ovia Ovia Kids Under 13 - Natural Hair Single Plaits (M…" at bounding box center [285, 103] width 112 height 1127
click at [314, 206] on h3 "Isioma Ovia Ovia" at bounding box center [284, 210] width 104 height 8
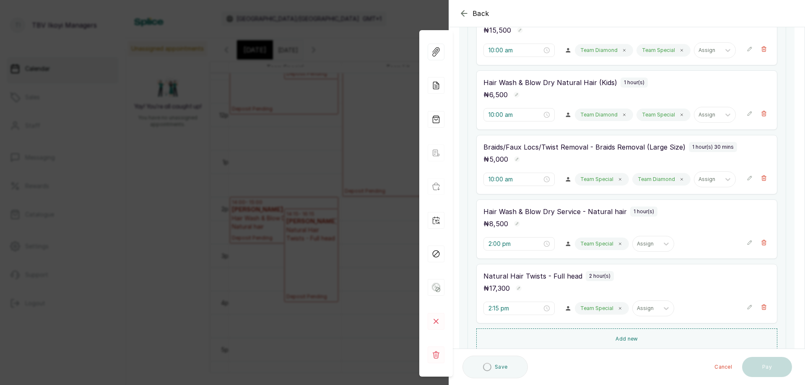
scroll to position [210, 0]
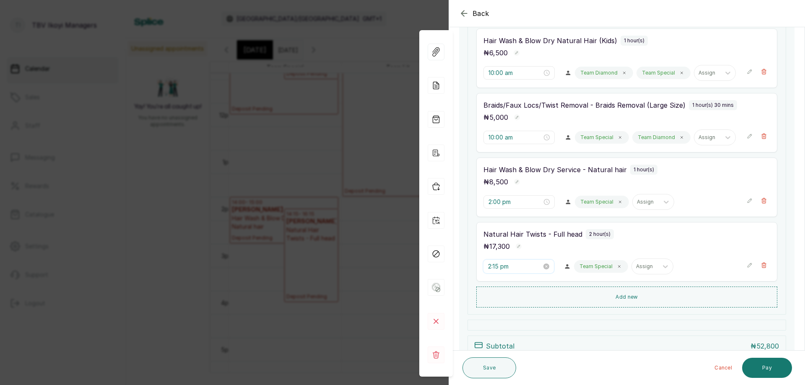
click at [519, 268] on input "2:15 pm" at bounding box center [515, 266] width 54 height 9
click at [516, 154] on div "00" at bounding box center [519, 154] width 20 height 12
type input "2:00 pm"
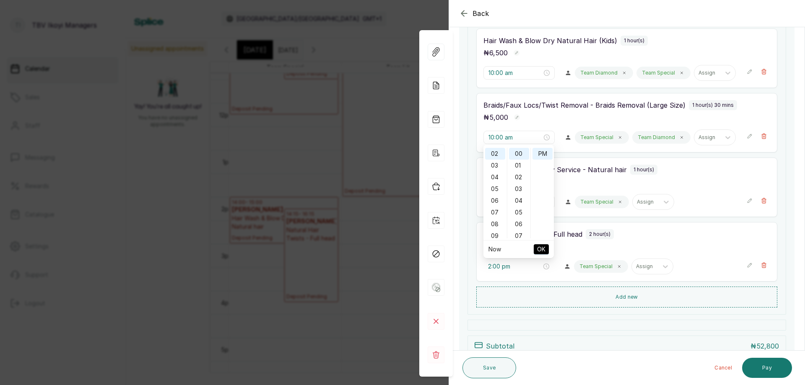
click at [542, 249] on span "OK" at bounding box center [541, 250] width 8 height 16
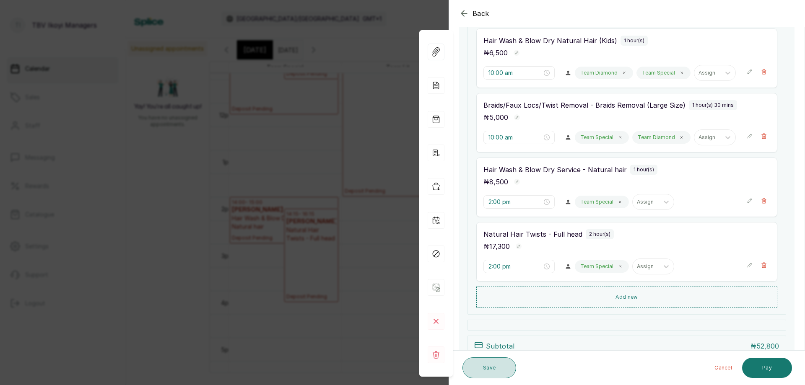
click at [481, 370] on button "Save" at bounding box center [490, 368] width 54 height 21
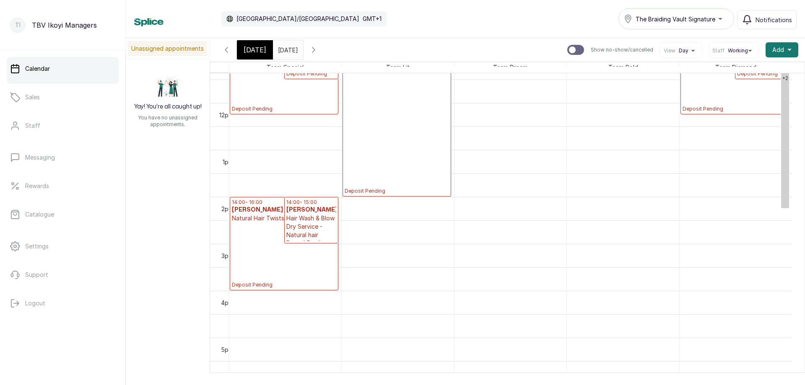
scroll to position [408, 0]
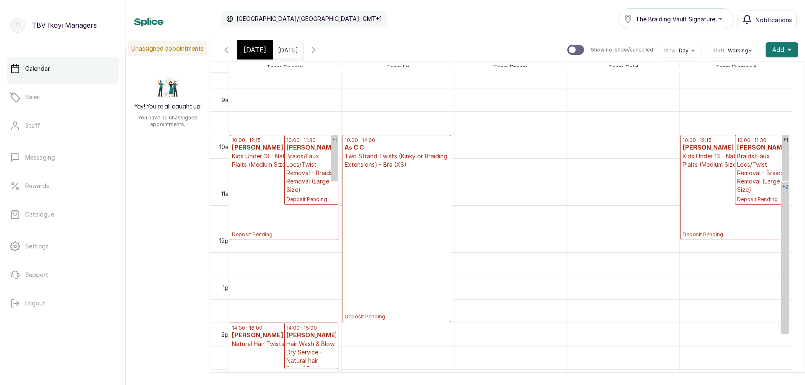
click at [788, 195] on link "+2" at bounding box center [785, 258] width 8 height 152
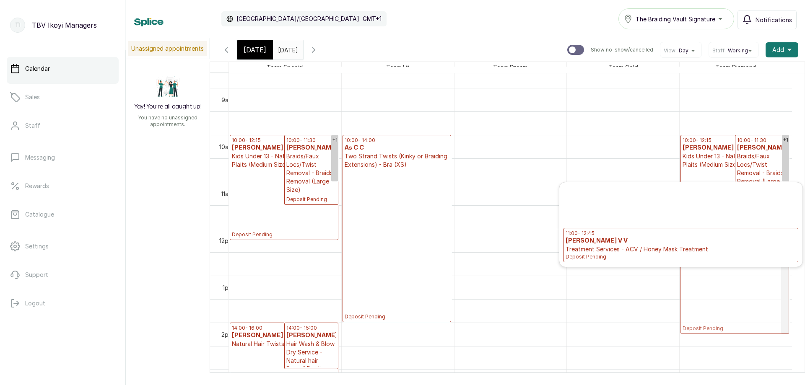
drag, startPoint x: 657, startPoint y: 213, endPoint x: 629, endPoint y: 213, distance: 28.5
click at [629, 213] on div "11:00 - 14:15 Chinyere V V Braids/Faux Locs/Twist Removal - Goddess/Boho Braids…" at bounding box center [680, 224] width 243 height 85
click at [629, 212] on p "Braids/Faux Locs/Twist Removal - Goddess/Boho Braids removal (Human Hair -Bra)" at bounding box center [681, 208] width 231 height 8
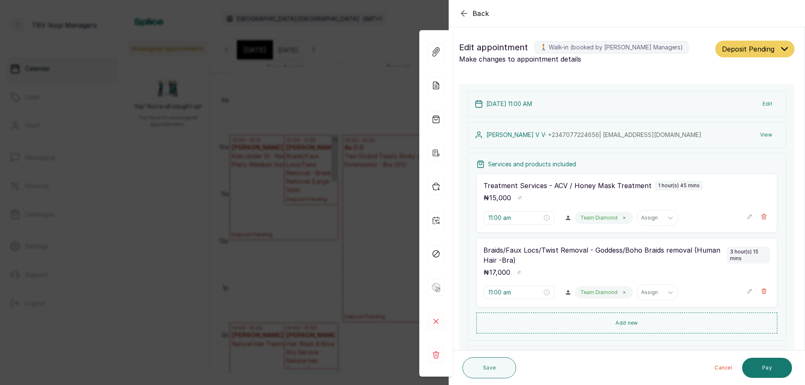
click at [611, 219] on p "Team Diamond" at bounding box center [598, 218] width 37 height 7
click at [624, 218] on icon at bounding box center [625, 218] width 2 height 2
click at [622, 294] on icon at bounding box center [624, 293] width 4 height 4
click at [591, 213] on div "Assign" at bounding box center [588, 218] width 26 height 11
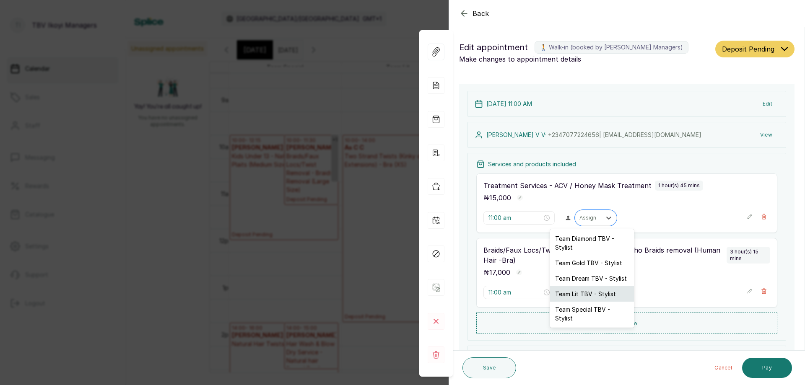
click at [588, 294] on div "Team Lit TBV - Stylist" at bounding box center [592, 294] width 84 height 16
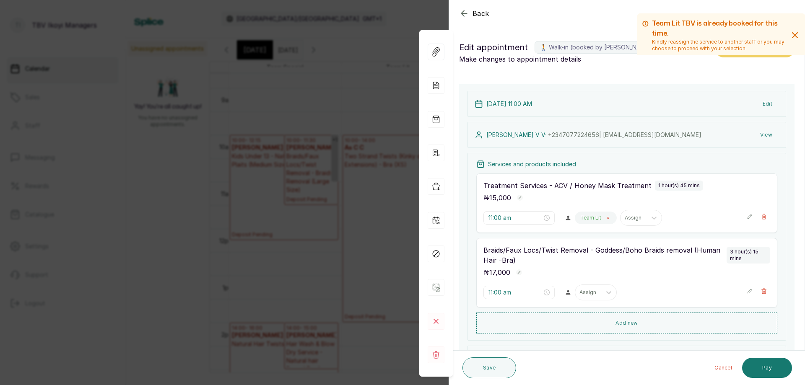
click at [606, 218] on icon at bounding box center [608, 218] width 4 height 4
click at [590, 218] on div at bounding box center [589, 218] width 18 height 8
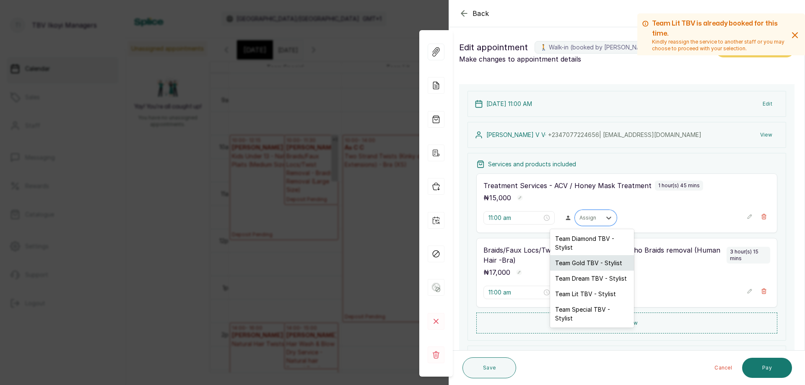
click at [589, 262] on div "Team Gold TBV - Stylist" at bounding box center [592, 263] width 84 height 16
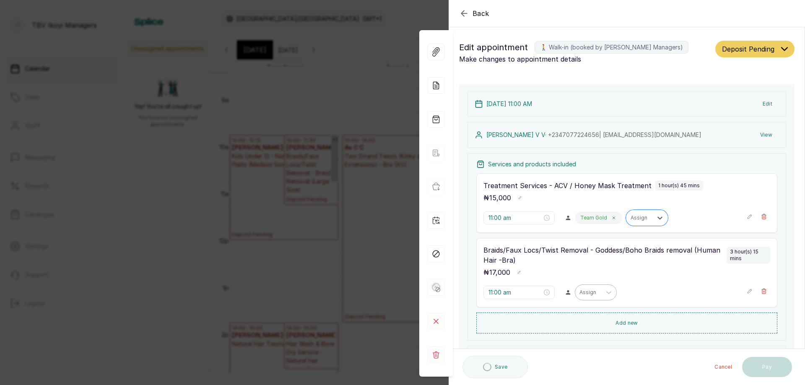
click at [592, 293] on div at bounding box center [589, 293] width 18 height 8
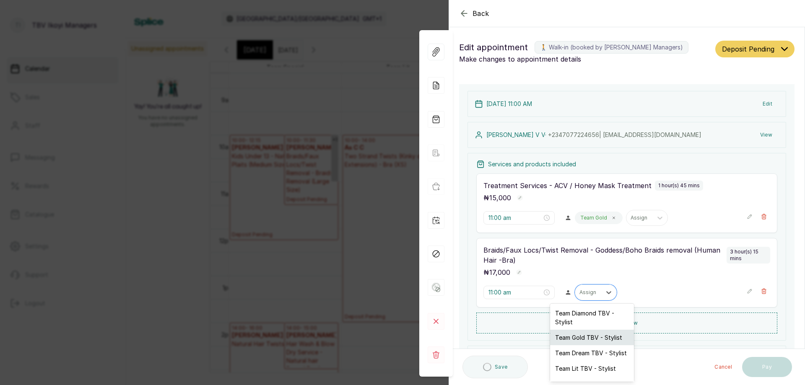
click at [594, 345] on div "Team Gold TBV - Stylist" at bounding box center [592, 338] width 84 height 16
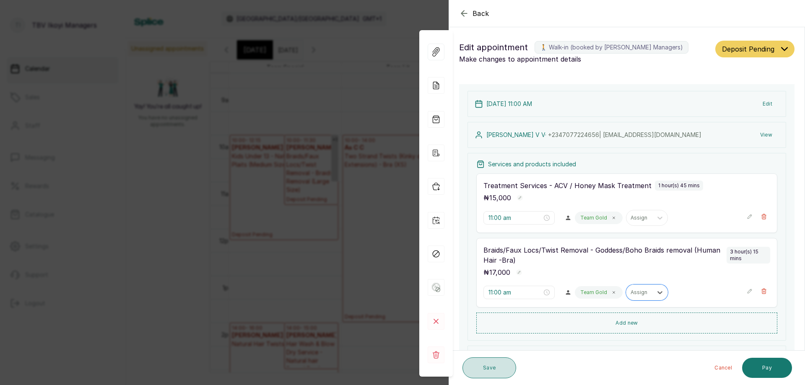
click at [469, 370] on button "Save" at bounding box center [490, 368] width 54 height 21
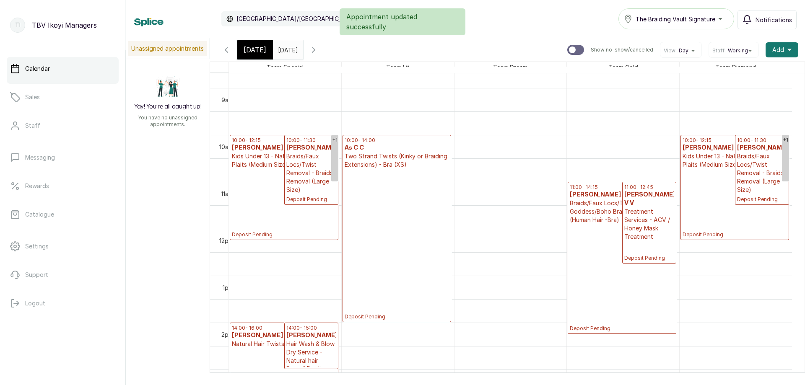
click at [258, 190] on p "Deposit Pending" at bounding box center [284, 203] width 104 height 69
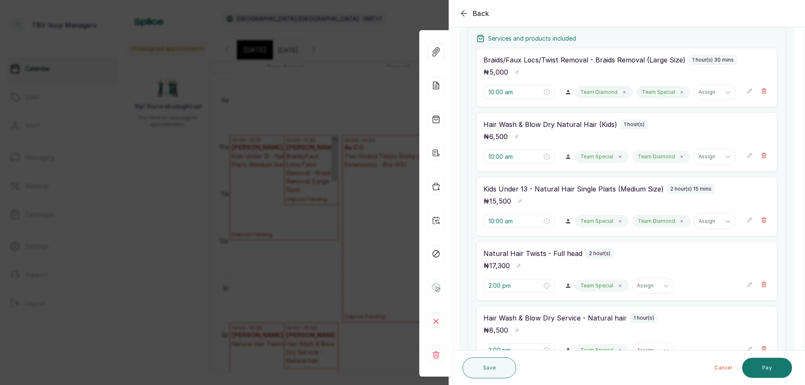
scroll to position [168, 0]
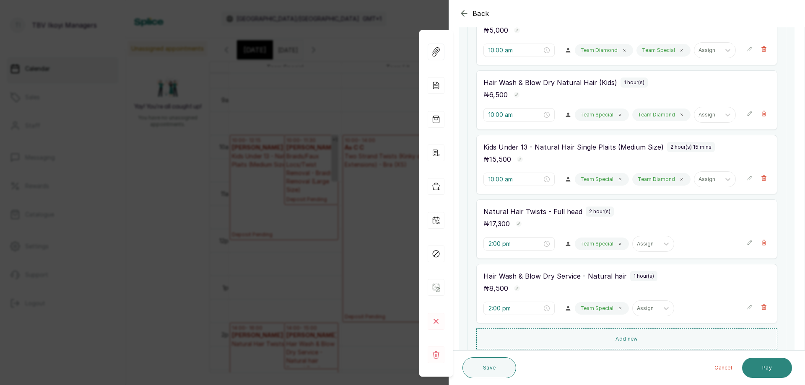
click at [782, 360] on button "Pay" at bounding box center [767, 368] width 50 height 20
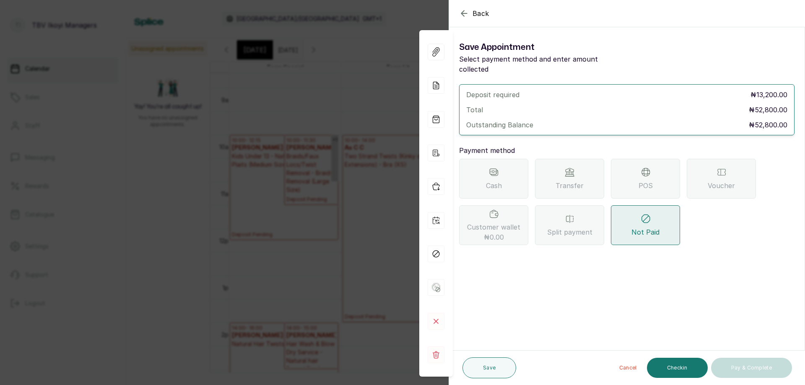
click at [576, 169] on div "Transfer" at bounding box center [569, 179] width 69 height 40
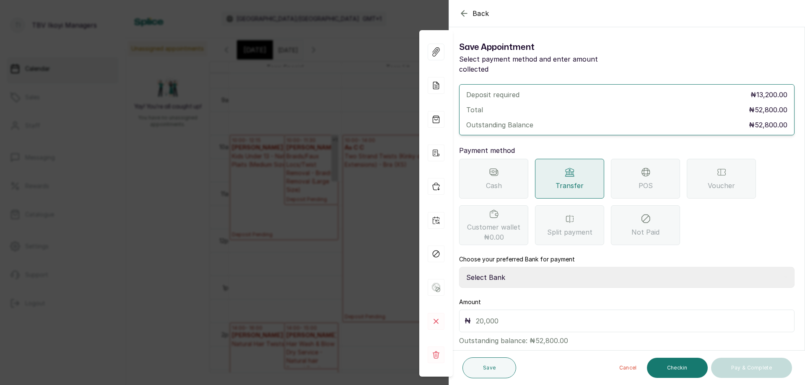
click at [517, 315] on input "text" at bounding box center [632, 321] width 313 height 12
type input "10,500"
click at [502, 267] on select "Select Bank TRACTION/TBV IKOYI Paystack-Titan AJSKYLAR LTD - TBV IKOYI Providus…" at bounding box center [626, 277] width 335 height 21
select select "37460b99-c85c-4cd3-891f-592518af968d"
click at [459, 267] on select "Select Bank TRACTION/TBV IKOYI Paystack-Titan AJSKYLAR LTD - TBV IKOYI Providus…" at bounding box center [626, 277] width 335 height 21
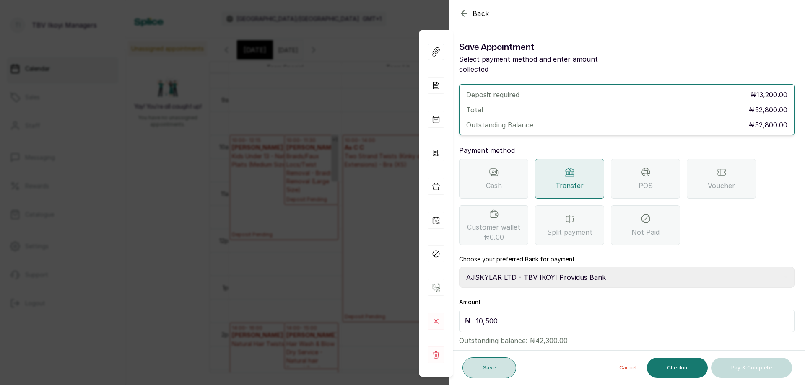
click at [488, 365] on button "Save" at bounding box center [490, 368] width 54 height 21
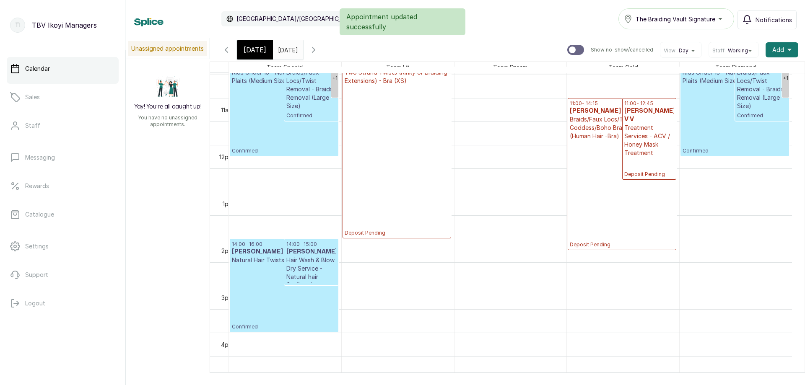
scroll to position [366, 0]
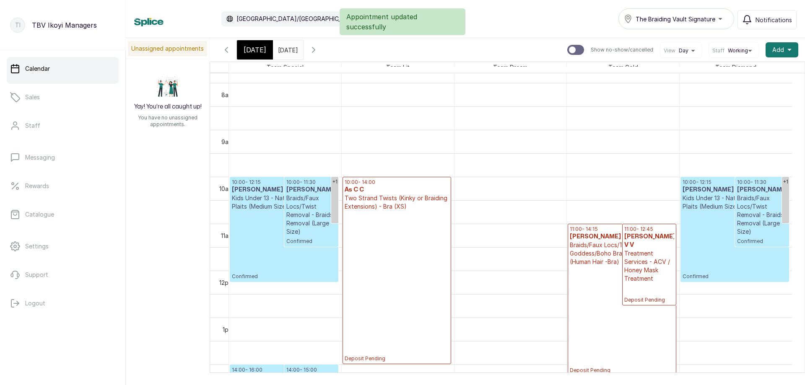
click at [301, 234] on p "Braids/Faux Locs/Twist Removal - Braids Removal (Large Size)" at bounding box center [311, 215] width 50 height 42
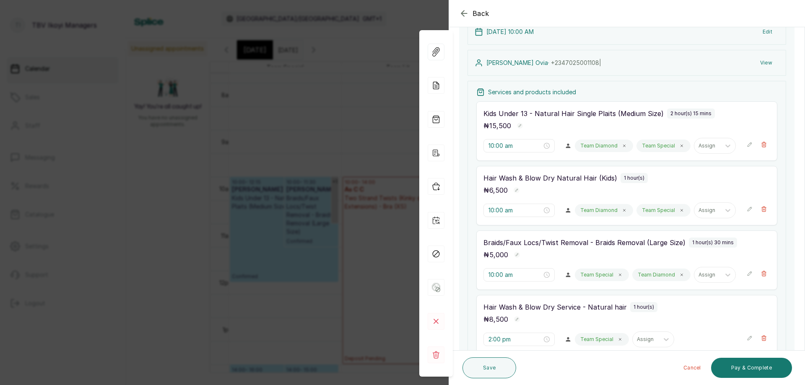
scroll to position [64, 0]
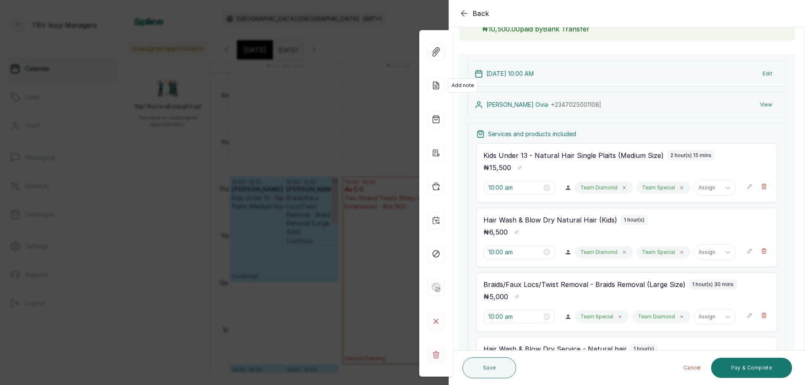
click at [430, 94] on icon at bounding box center [436, 85] width 17 height 17
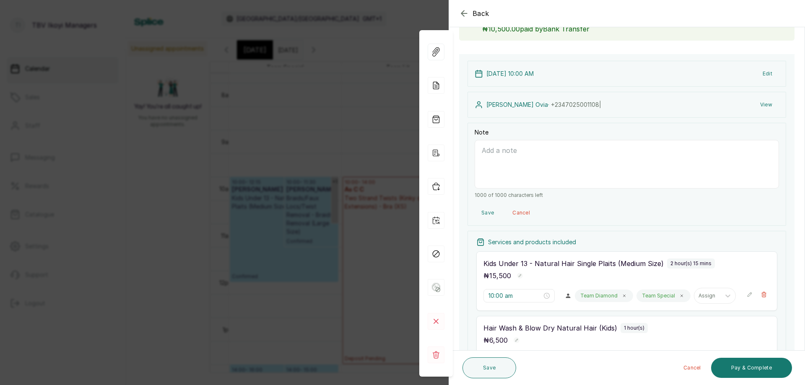
click at [502, 164] on textarea "Note" at bounding box center [627, 164] width 304 height 49
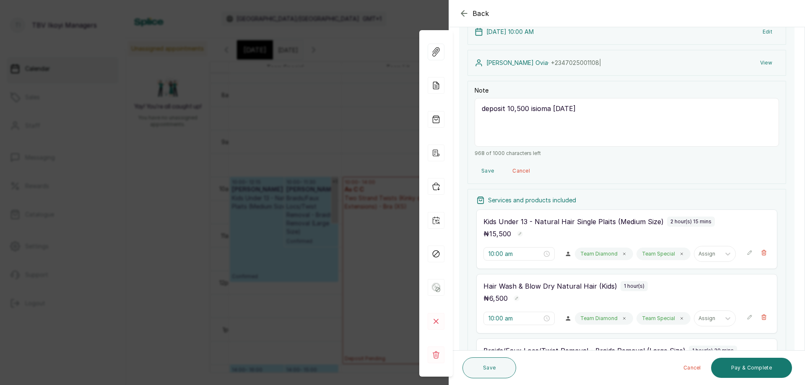
scroll to position [0, 0]
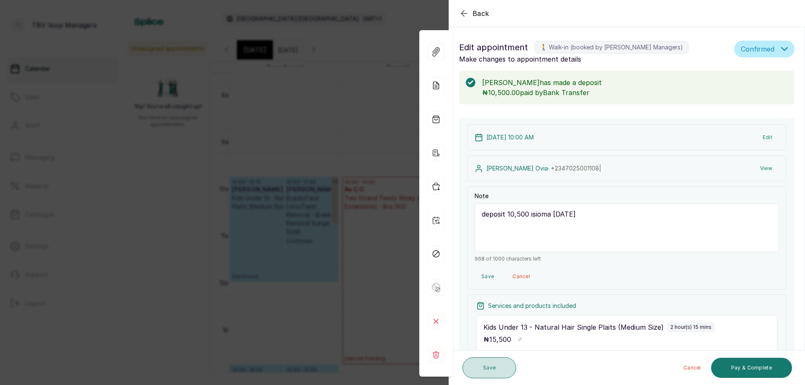
type textarea "deposit 10,500 isioma 14/10/2025"
click at [492, 369] on button "Save" at bounding box center [490, 368] width 54 height 21
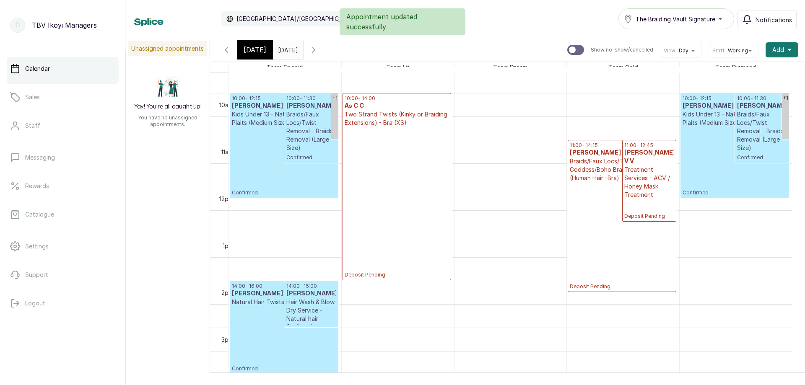
scroll to position [408, 0]
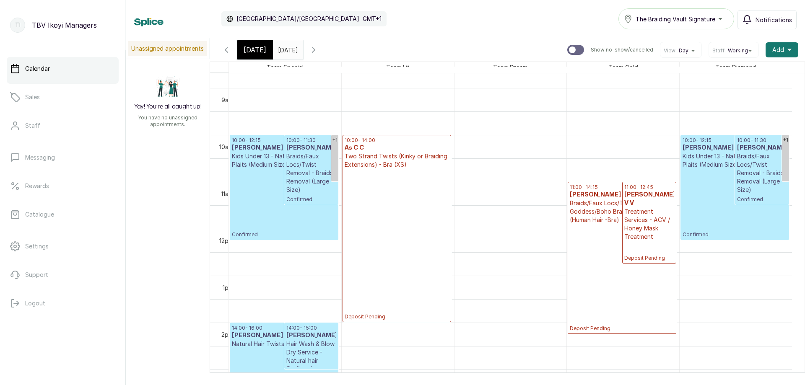
click at [248, 50] on span "Today" at bounding box center [255, 50] width 23 height 10
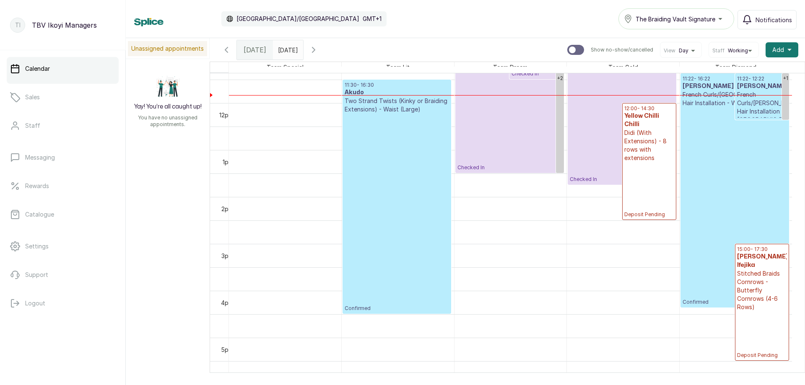
scroll to position [450, 0]
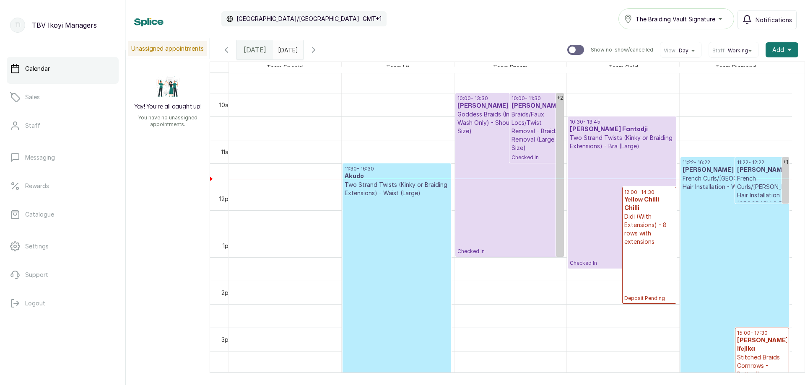
click at [718, 189] on p "French Curls/Lugo Hair Installation - Waist (4-7bundles)" at bounding box center [735, 182] width 104 height 17
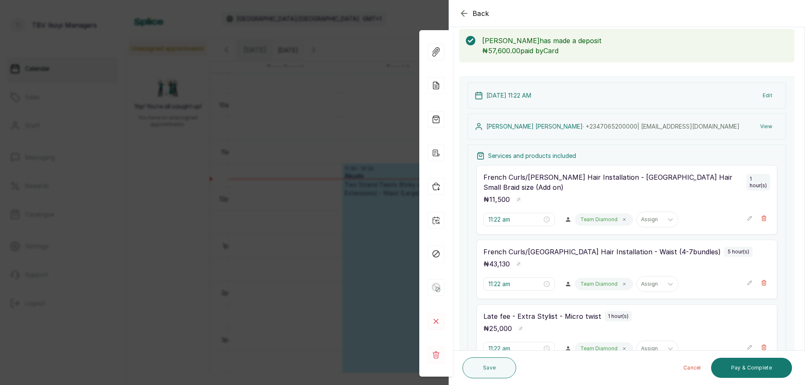
scroll to position [0, 0]
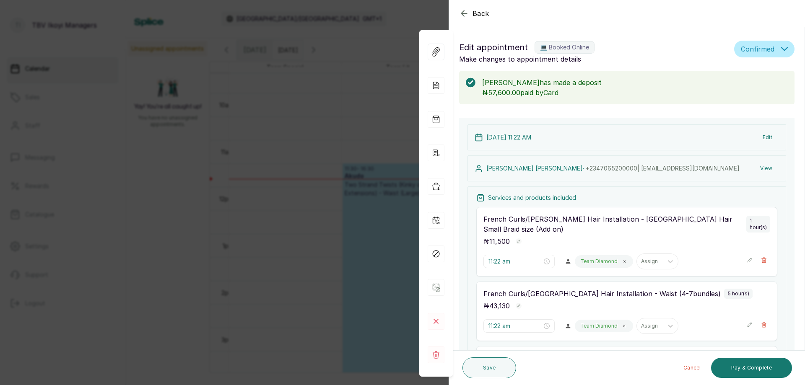
click at [463, 12] on icon "button" at bounding box center [463, 12] width 5 height 5
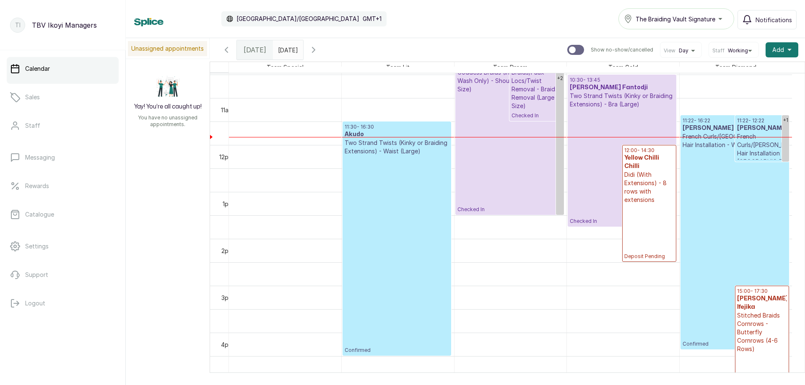
scroll to position [408, 0]
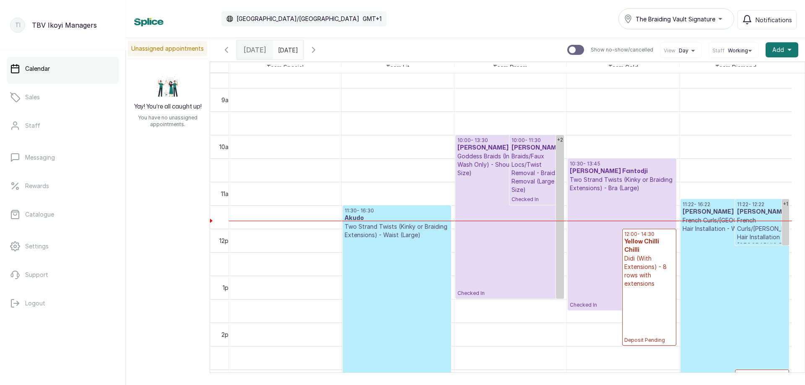
click at [383, 236] on p "Two Strand Twists (Kinky or Braiding Extensions) - Waist (Large)" at bounding box center [397, 231] width 104 height 17
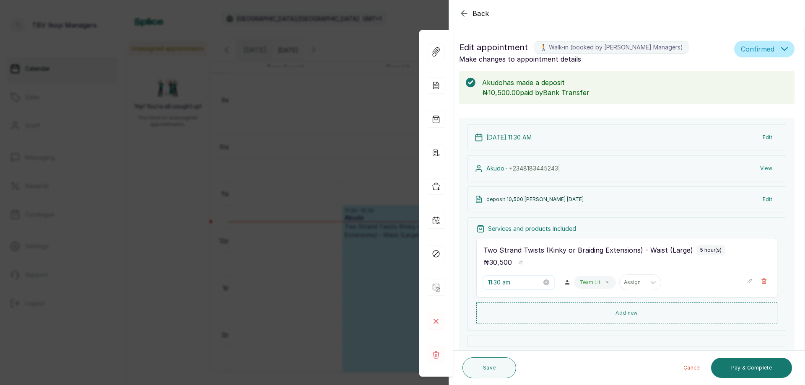
click at [525, 283] on input "11:30 am" at bounding box center [515, 282] width 54 height 9
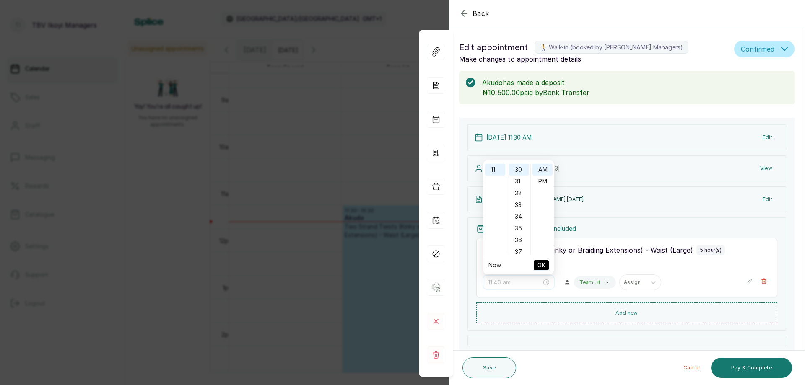
scroll to position [436, 0]
click at [517, 207] on div "40" at bounding box center [519, 204] width 20 height 12
type input "11:40 am"
click at [541, 268] on span "OK" at bounding box center [541, 265] width 8 height 16
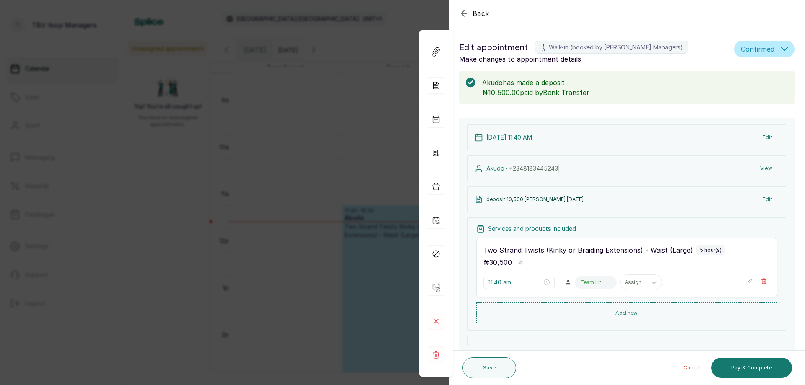
click at [747, 283] on icon "button" at bounding box center [750, 281] width 6 height 6
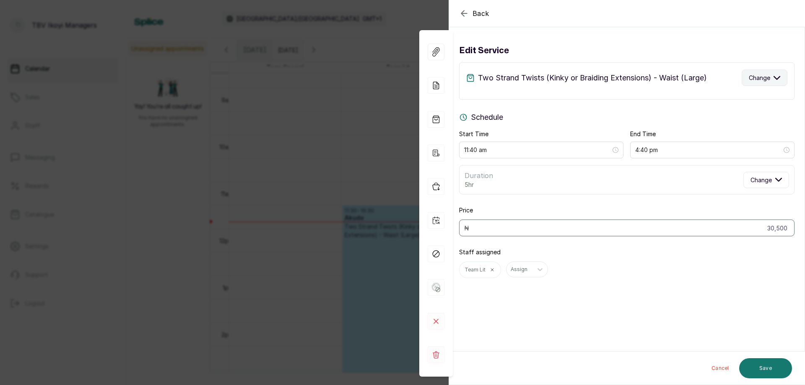
click at [754, 81] on span "Change" at bounding box center [759, 77] width 21 height 9
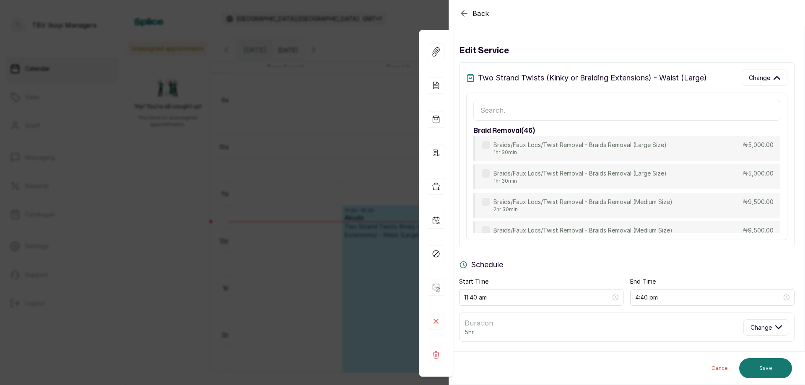
click at [596, 116] on input "text" at bounding box center [626, 110] width 307 height 21
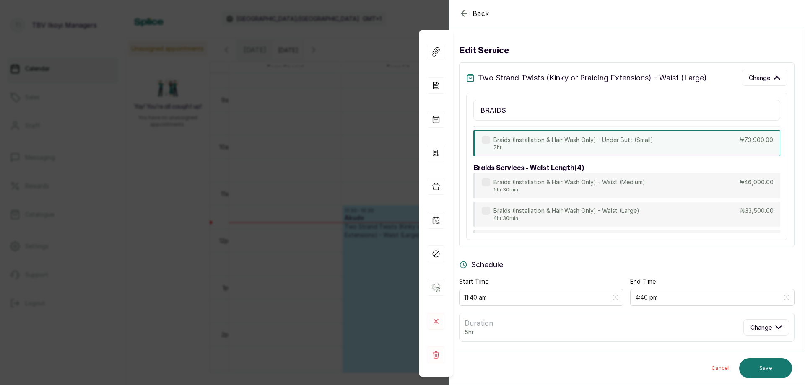
scroll to position [2994, 0]
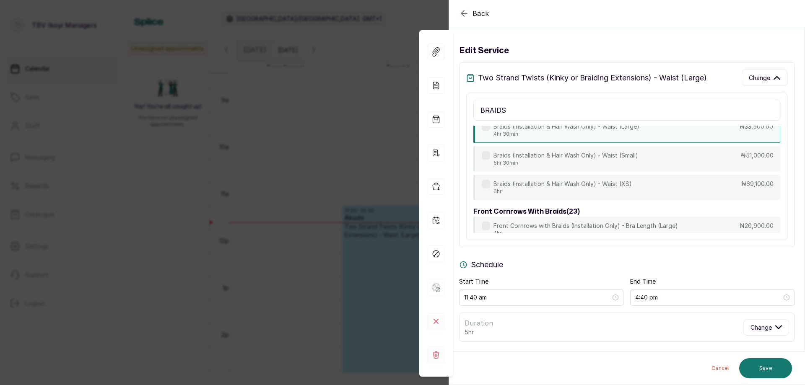
type input "BRAIDS"
click at [592, 131] on p "Braids (Installation & Hair Wash Only) - Waist (Large)" at bounding box center [567, 126] width 146 height 8
type input "4:10 pm"
type input "33,500"
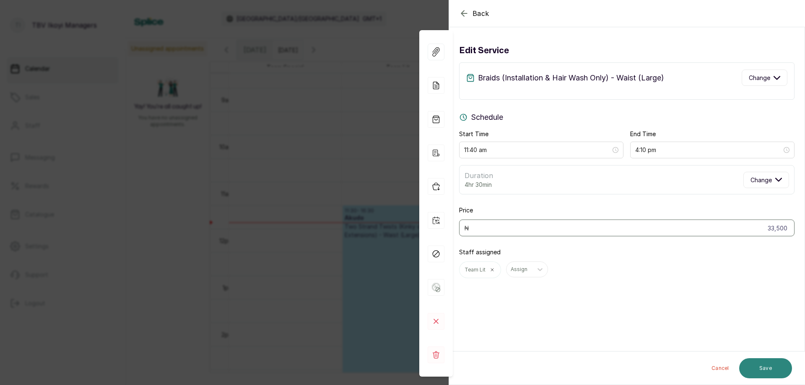
click at [760, 361] on button "Save" at bounding box center [765, 369] width 53 height 20
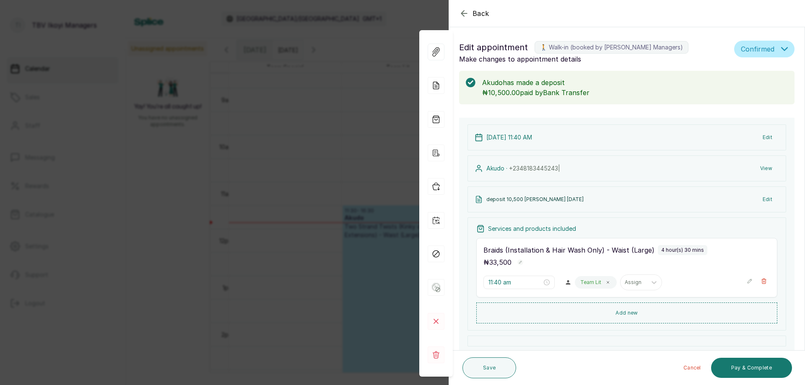
scroll to position [42, 0]
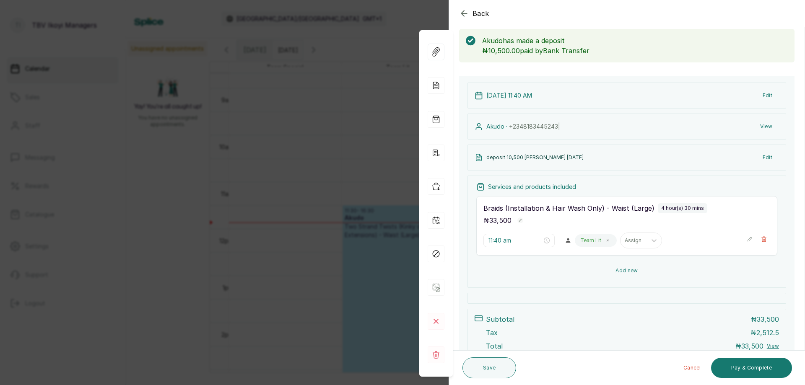
click at [633, 268] on button "Add new" at bounding box center [626, 271] width 301 height 20
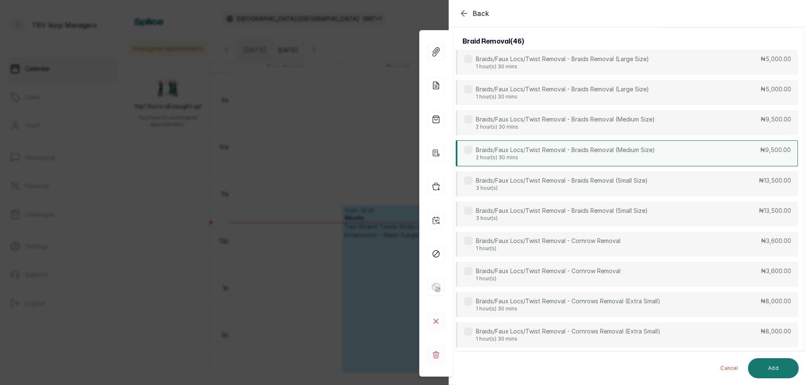
scroll to position [0, 0]
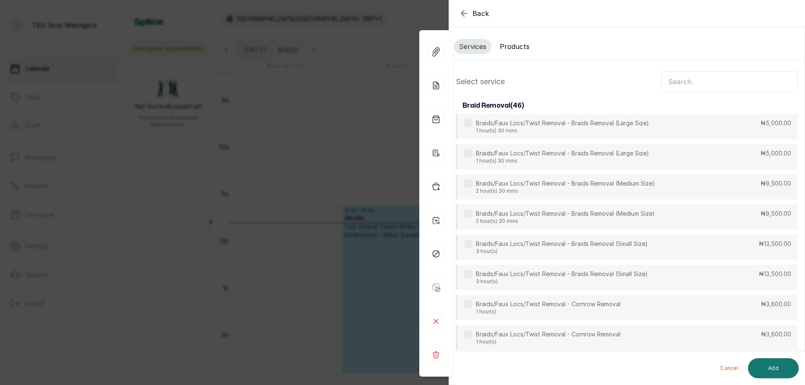
click at [700, 80] on input "text" at bounding box center [729, 81] width 137 height 21
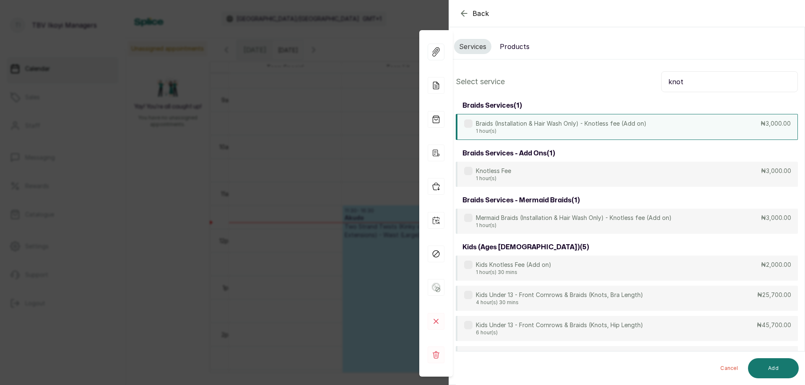
type input "knot"
click at [636, 131] on p "1 hour(s)" at bounding box center [561, 131] width 171 height 7
click at [787, 372] on button "Add" at bounding box center [773, 369] width 51 height 20
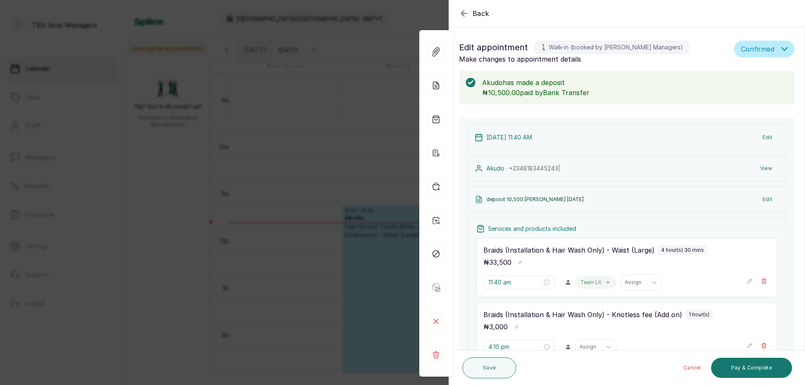
scroll to position [126, 0]
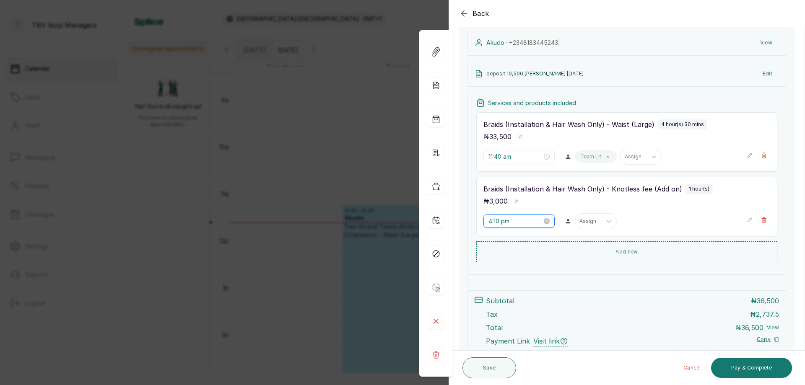
click at [534, 220] on input "4:10 pm" at bounding box center [516, 221] width 54 height 9
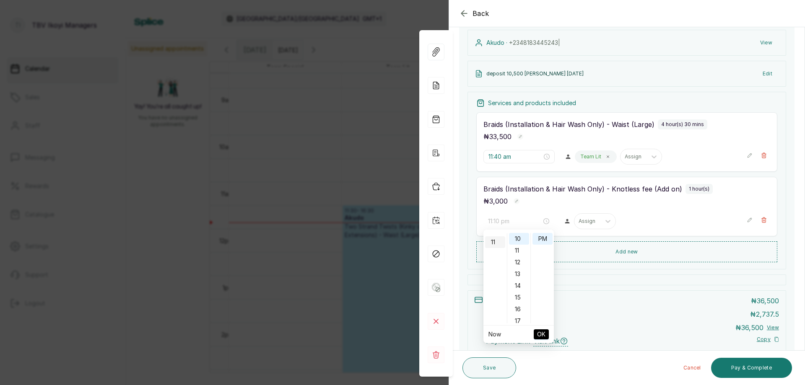
click at [491, 240] on div "11" at bounding box center [495, 242] width 20 height 12
click at [520, 245] on div "40" at bounding box center [519, 248] width 20 height 12
click at [543, 239] on div "PM" at bounding box center [543, 239] width 20 height 12
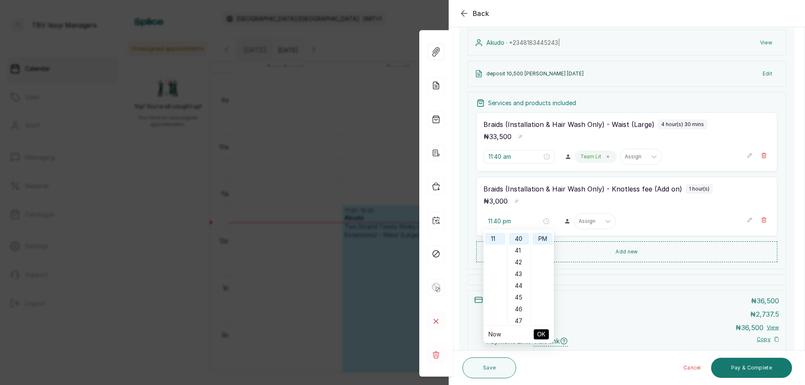
scroll to position [0, 0]
click at [540, 239] on div "AM" at bounding box center [543, 239] width 20 height 12
type input "11:40 am"
click at [540, 336] on span "OK" at bounding box center [541, 335] width 8 height 16
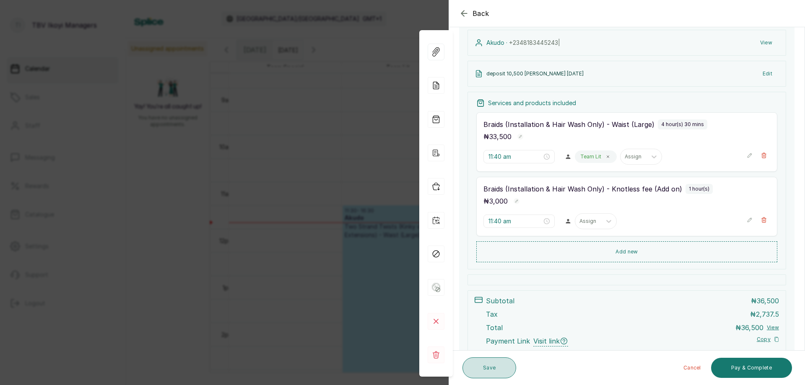
click at [465, 363] on button "Save" at bounding box center [490, 368] width 54 height 21
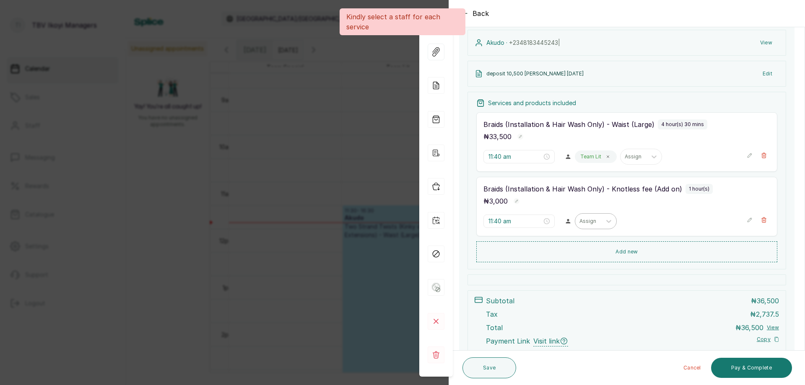
click at [593, 222] on div "Assign" at bounding box center [588, 221] width 26 height 11
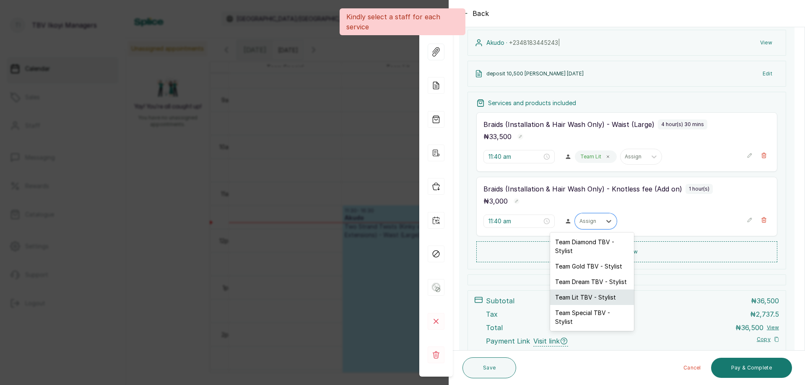
click at [578, 299] on div "Team Lit TBV - Stylist" at bounding box center [592, 298] width 84 height 16
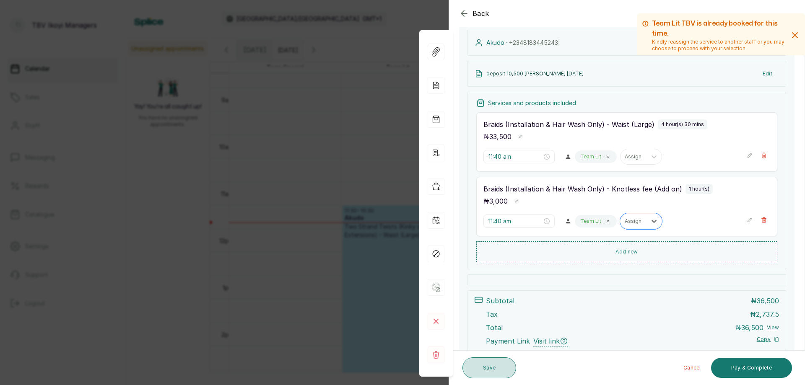
click at [489, 372] on button "Save" at bounding box center [490, 368] width 54 height 21
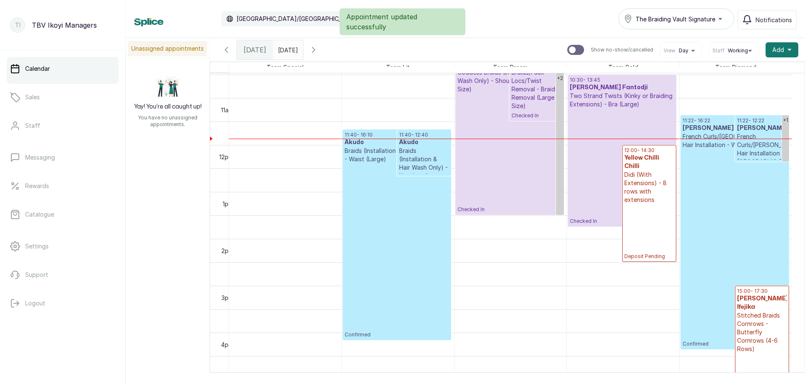
scroll to position [450, 0]
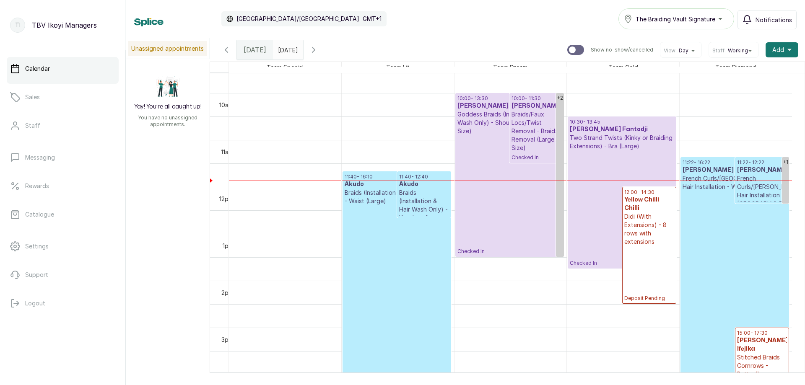
click at [606, 202] on p "Checked In" at bounding box center [622, 209] width 104 height 116
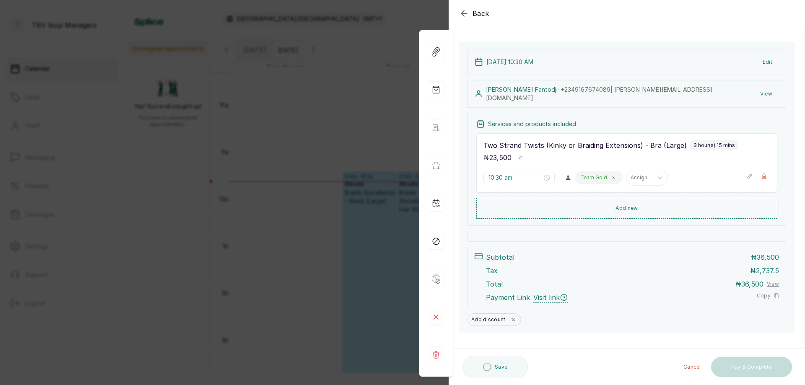
scroll to position [0, 0]
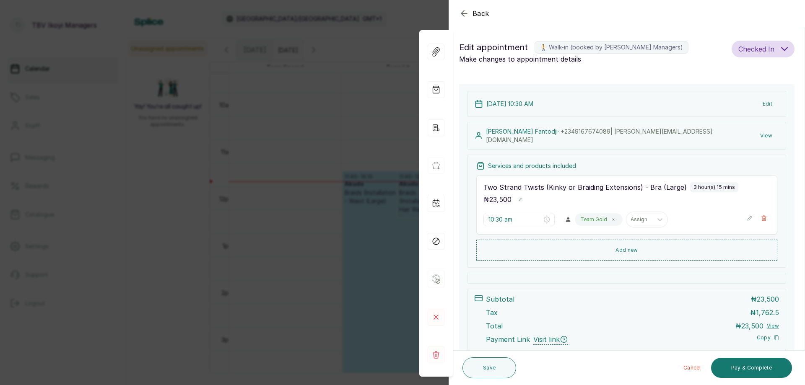
click at [747, 217] on icon "button" at bounding box center [750, 219] width 6 height 6
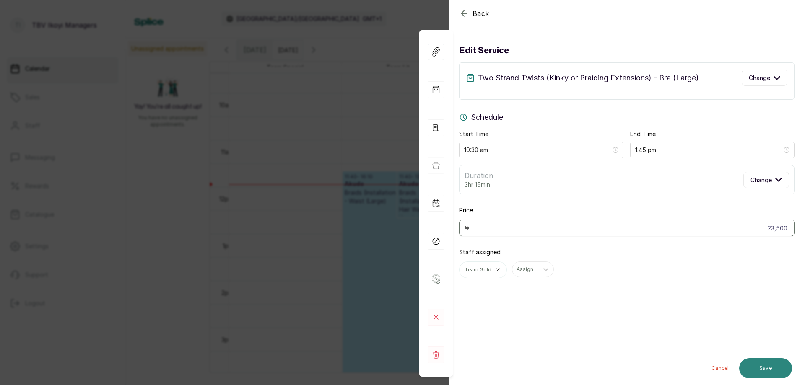
click at [754, 364] on button "Save" at bounding box center [765, 369] width 53 height 20
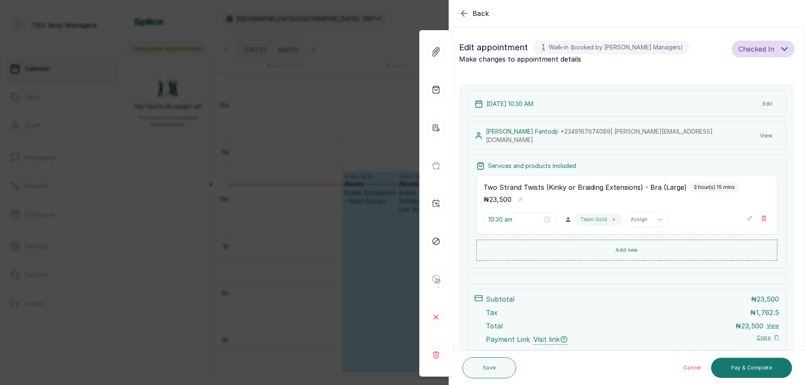
click at [465, 14] on icon "button" at bounding box center [464, 13] width 10 height 10
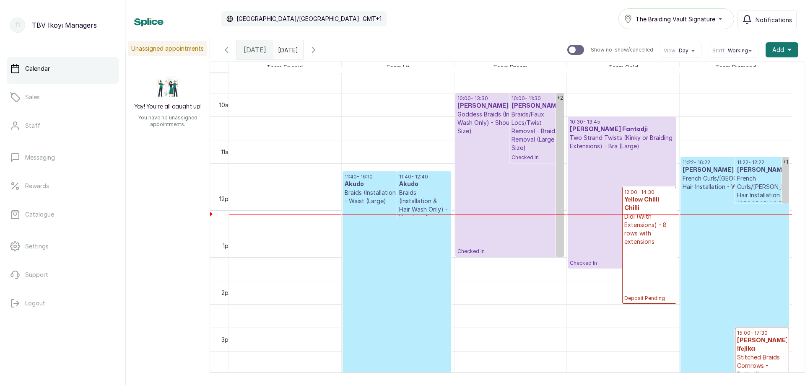
click at [613, 146] on p "Two Strand Twists (Kinky or Braiding Extensions) - Bra (Large)" at bounding box center [622, 142] width 104 height 17
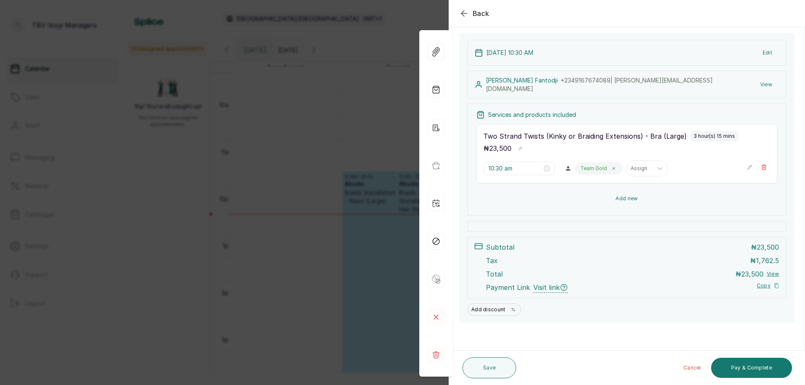
scroll to position [9, 0]
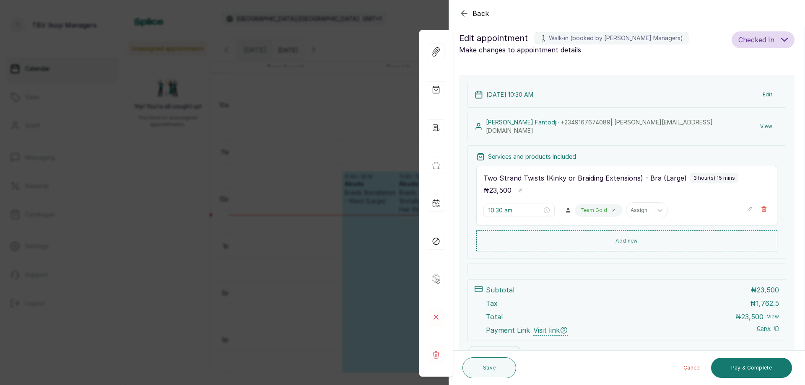
click at [748, 208] on icon "button" at bounding box center [750, 209] width 4 height 4
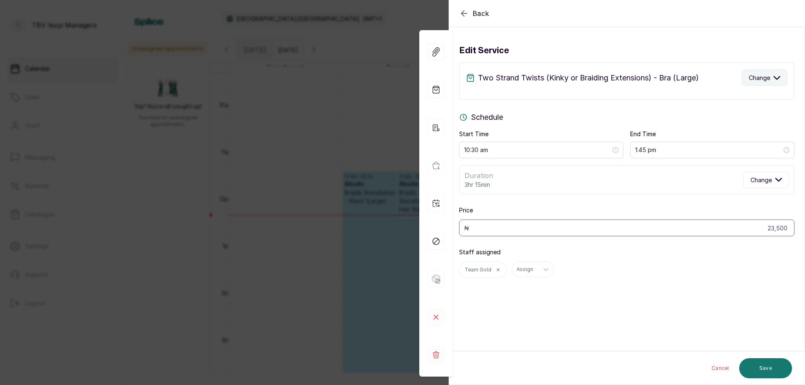
click at [757, 80] on span "Change" at bounding box center [759, 77] width 21 height 9
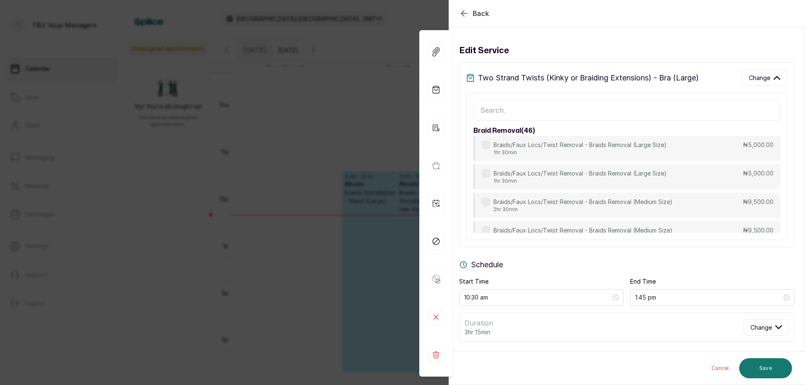
click at [600, 116] on input "text" at bounding box center [626, 110] width 307 height 21
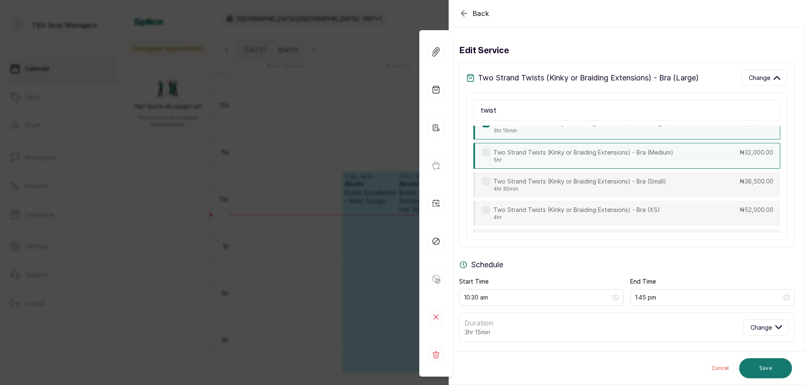
scroll to position [2333, 0]
type input "twist"
click at [636, 164] on p "5hr" at bounding box center [584, 161] width 180 height 7
type input "3:30 pm"
type input "32,000"
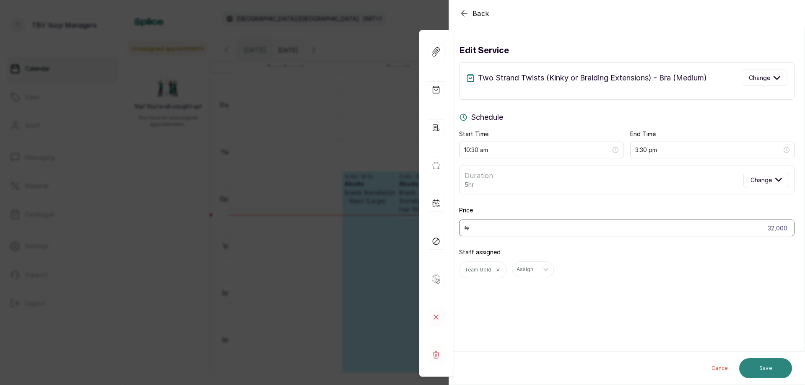
click at [759, 369] on button "Save" at bounding box center [765, 369] width 53 height 20
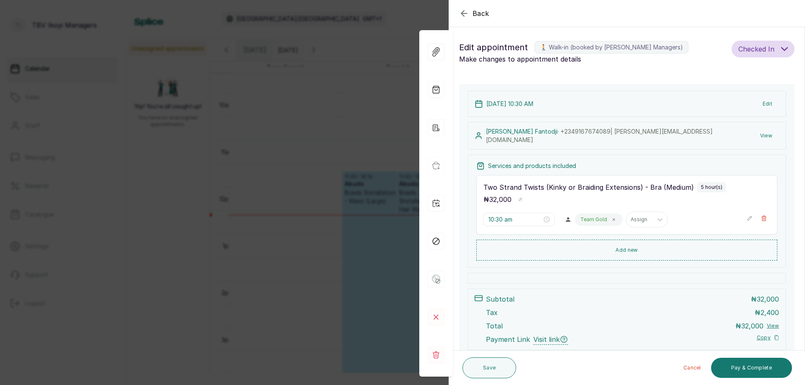
scroll to position [52, 0]
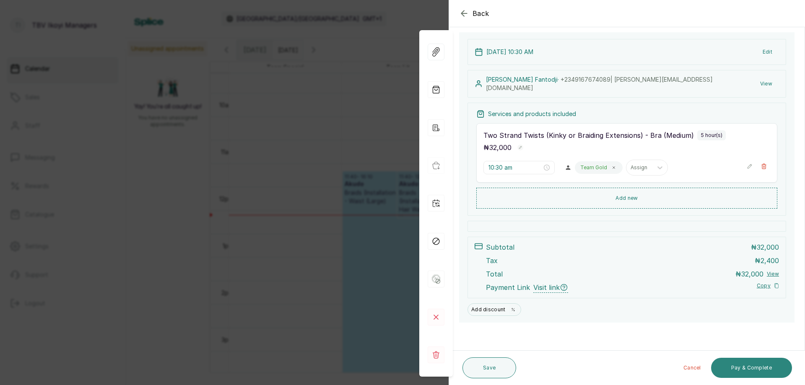
click at [740, 369] on button "Pay & Complete" at bounding box center [751, 368] width 81 height 20
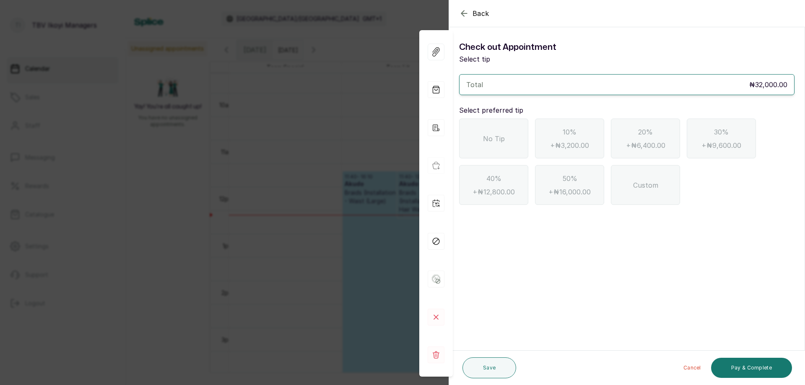
click at [508, 142] on div "No Tip" at bounding box center [493, 139] width 69 height 40
click at [651, 186] on span "Custom" at bounding box center [645, 185] width 25 height 10
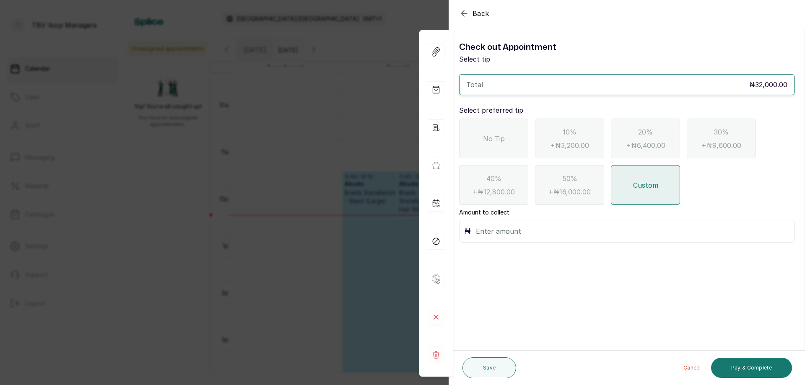
click at [561, 234] on input "text" at bounding box center [632, 232] width 313 height 12
type input "5,000"
click at [752, 369] on button "Pay & Complete" at bounding box center [751, 368] width 81 height 20
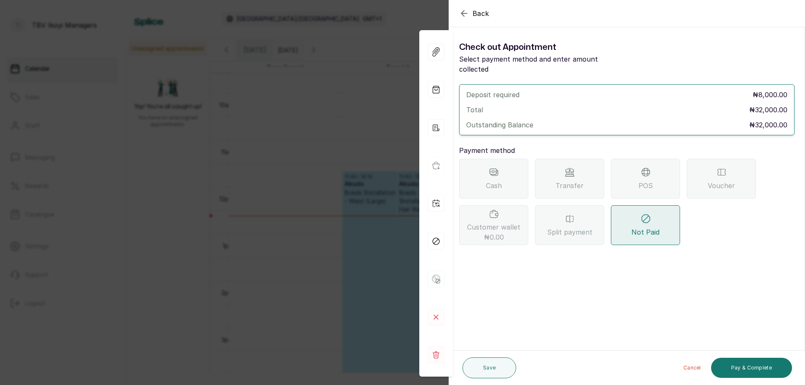
click at [584, 170] on div "Transfer" at bounding box center [569, 179] width 69 height 40
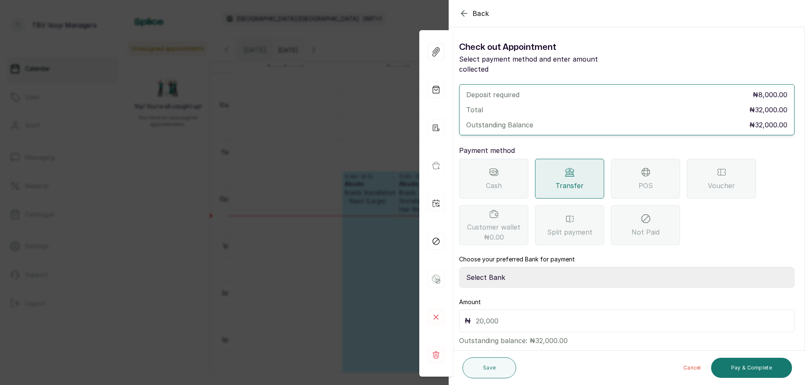
click at [508, 315] on input "text" at bounding box center [632, 321] width 313 height 12
type input "32,000"
click at [747, 370] on button "Pay & Complete" at bounding box center [751, 368] width 81 height 20
click at [525, 267] on select "Select Bank TRACTION/TBV IKOYI Paystack-Titan AJSKYLAR LTD - TBV IKOYI Providus…" at bounding box center [626, 277] width 335 height 21
select select "37460b99-c85c-4cd3-891f-592518af968d"
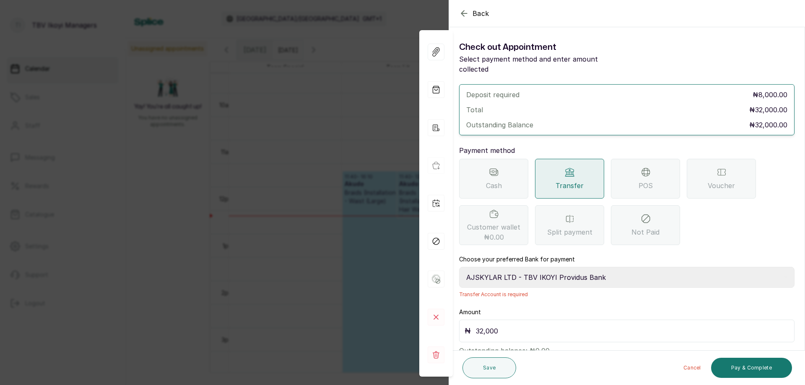
click at [459, 267] on select "Select Bank TRACTION/TBV IKOYI Paystack-Titan AJSKYLAR LTD - TBV IKOYI Providus…" at bounding box center [626, 277] width 335 height 21
click at [662, 172] on div "POS" at bounding box center [645, 179] width 69 height 40
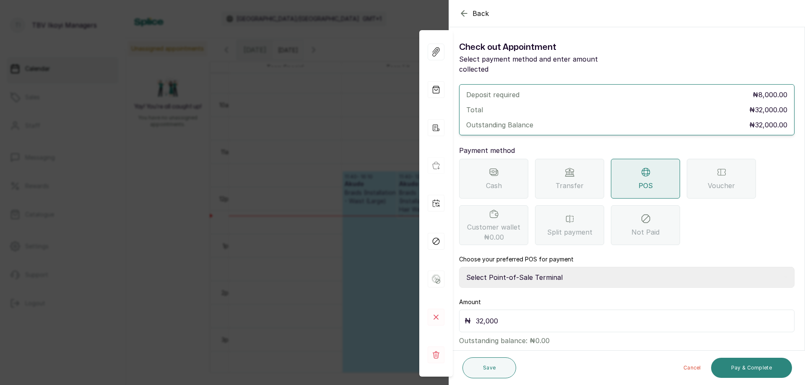
click at [749, 371] on button "Pay & Complete" at bounding box center [751, 368] width 81 height 20
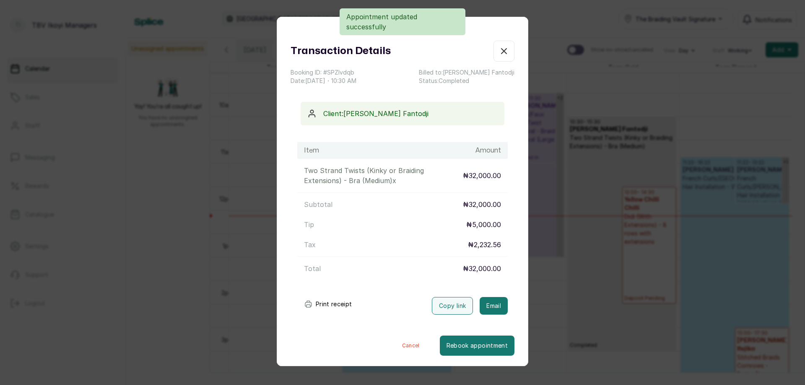
click at [331, 303] on button "Print receipt" at bounding box center [328, 304] width 62 height 17
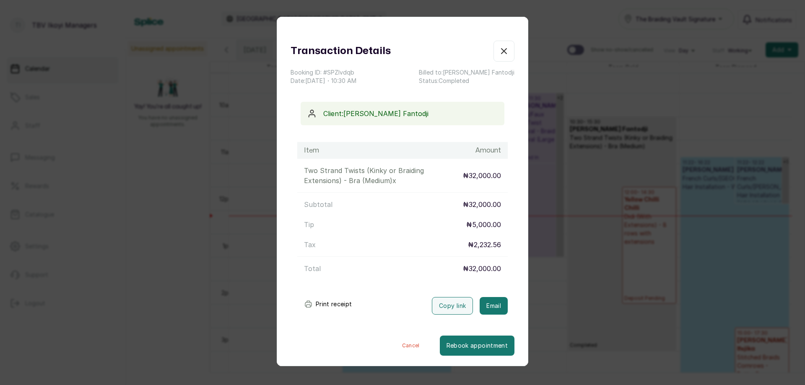
click at [499, 47] on icon "button" at bounding box center [504, 51] width 10 height 10
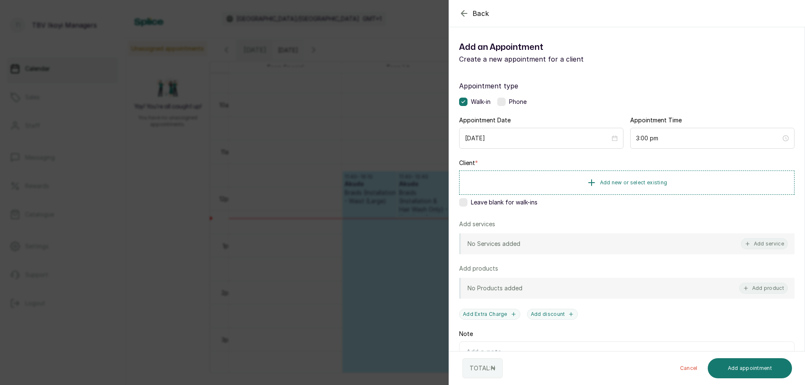
click at [470, 11] on button "Back" at bounding box center [474, 13] width 30 height 10
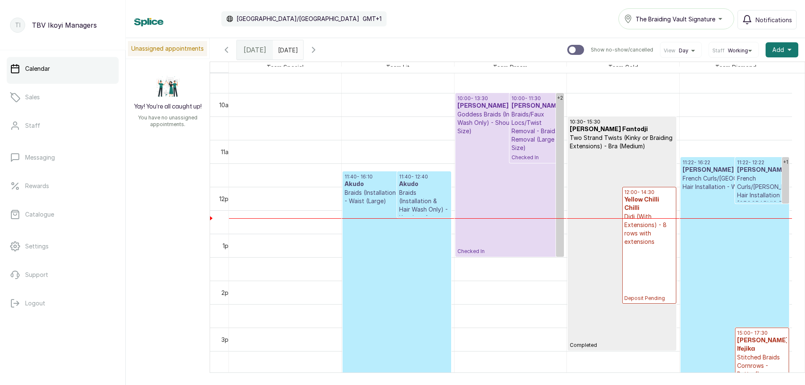
click at [287, 44] on input "17/10/2025" at bounding box center [279, 48] width 13 height 14
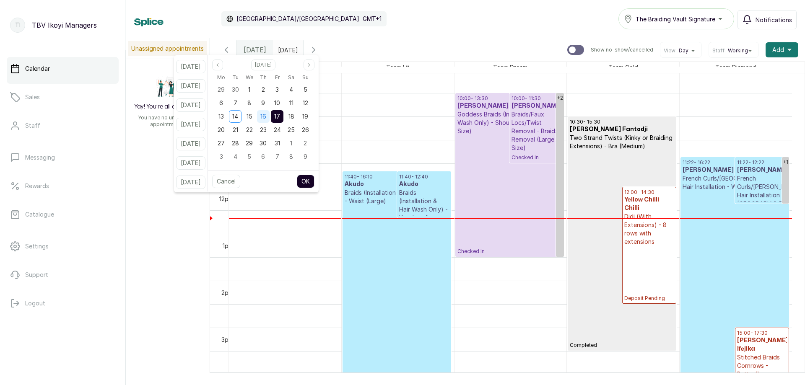
click at [270, 122] on div "16" at bounding box center [263, 116] width 13 height 13
click at [280, 119] on span "17" at bounding box center [277, 116] width 6 height 7
click at [314, 179] on button "OK" at bounding box center [306, 181] width 18 height 13
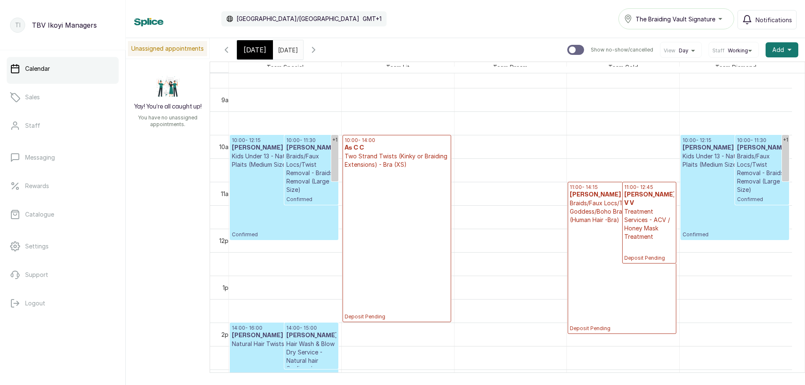
scroll to position [492, 0]
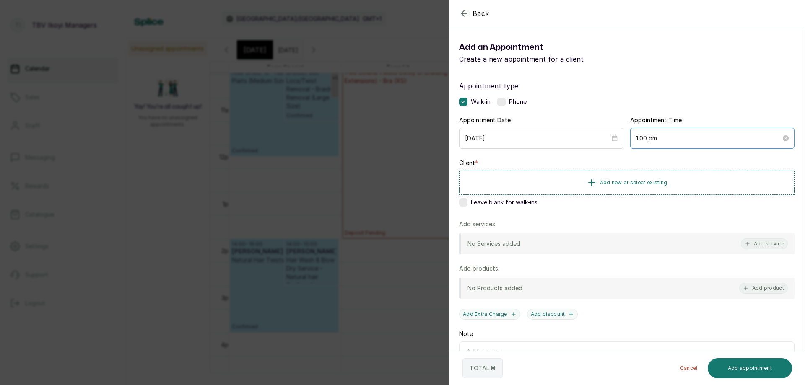
click at [700, 133] on div "1:00 pm" at bounding box center [712, 138] width 164 height 21
click at [639, 195] on div "03" at bounding box center [639, 194] width 20 height 12
click at [669, 172] on div "30" at bounding box center [663, 176] width 20 height 12
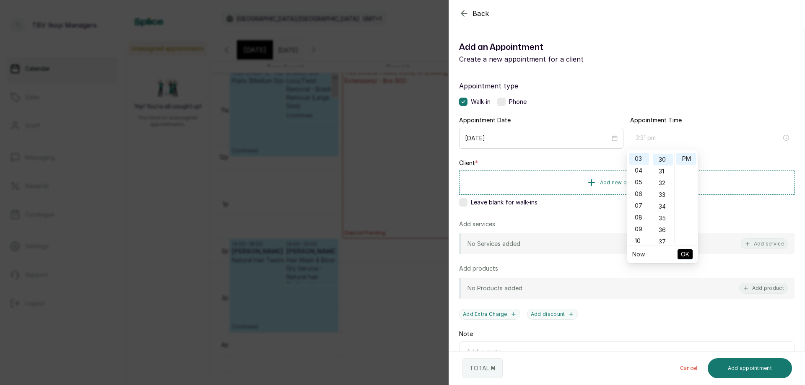
type input "3:30 pm"
click at [682, 254] on span "OK" at bounding box center [685, 255] width 8 height 16
click at [621, 186] on button "Add new or select existing" at bounding box center [626, 182] width 335 height 23
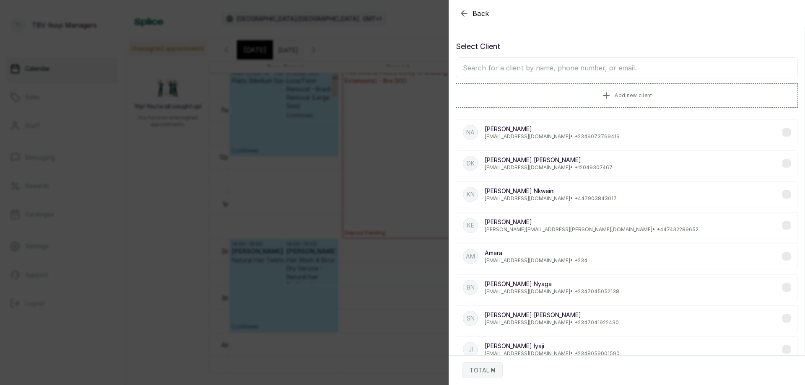
click at [558, 70] on input "text" at bounding box center [627, 67] width 342 height 21
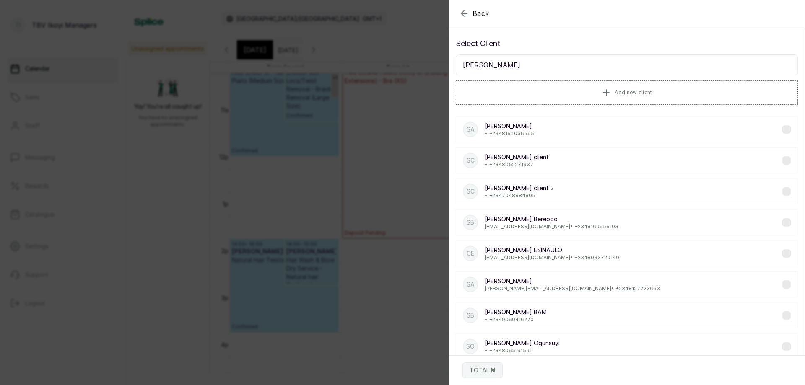
scroll to position [0, 0]
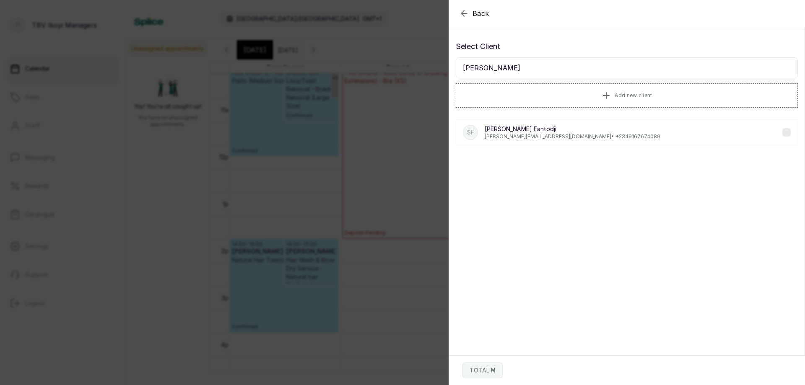
type input "sandra fan"
click at [544, 141] on div "SF Sandra Fantodji Fantodji sandraayo@hotmail.com • +234 9167674089" at bounding box center [627, 133] width 342 height 26
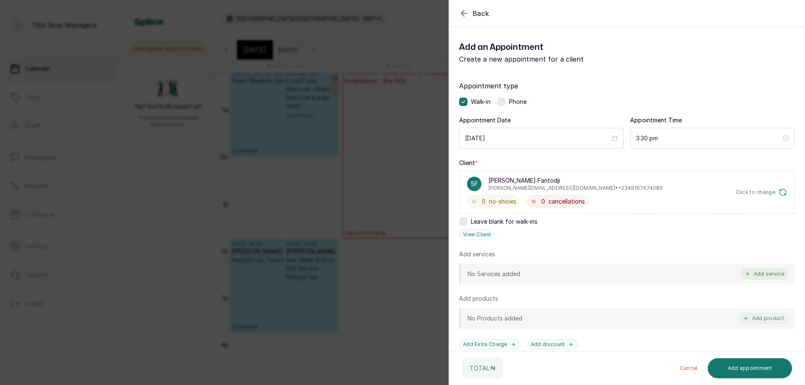
click at [763, 276] on button "Add service" at bounding box center [764, 274] width 47 height 11
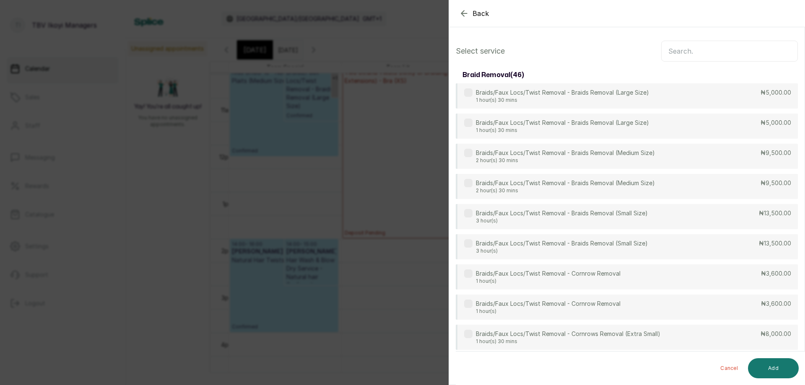
click at [689, 54] on input "text" at bounding box center [729, 51] width 137 height 21
type input "b"
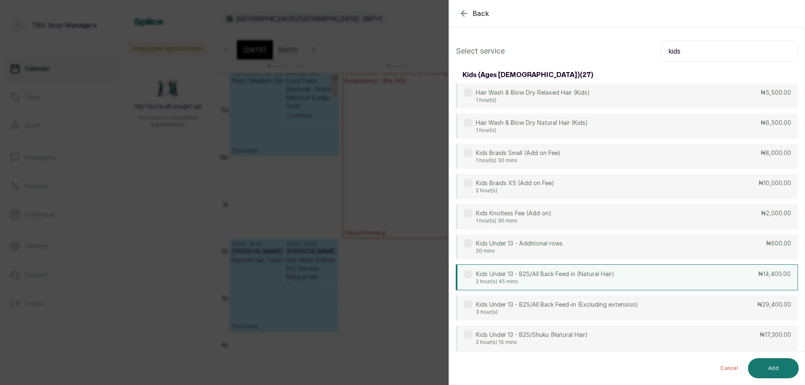
scroll to position [84, 0]
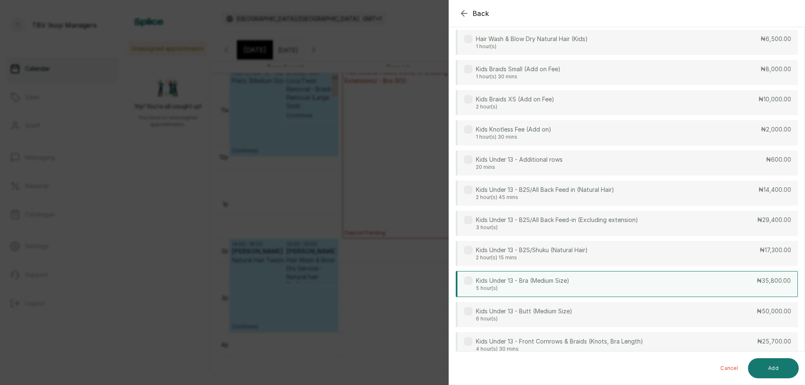
type input "kids"
click at [632, 283] on div "Kids Under 13 - Bra (Medium Size) 5 hour(s) ₦35,800.00" at bounding box center [627, 284] width 342 height 26
click at [470, 343] on label at bounding box center [468, 342] width 8 height 8
click at [761, 367] on button "Add" at bounding box center [773, 369] width 51 height 20
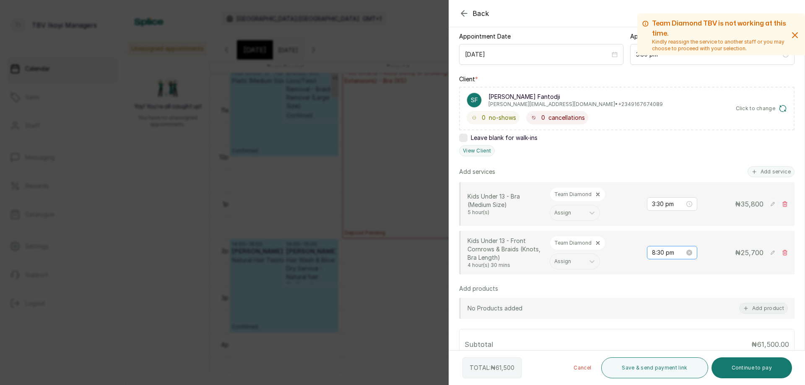
click at [660, 257] on div "8:30 pm" at bounding box center [672, 252] width 50 height 13
click at [649, 309] on div "03" at bounding box center [652, 305] width 20 height 12
type input "3:30 pm"
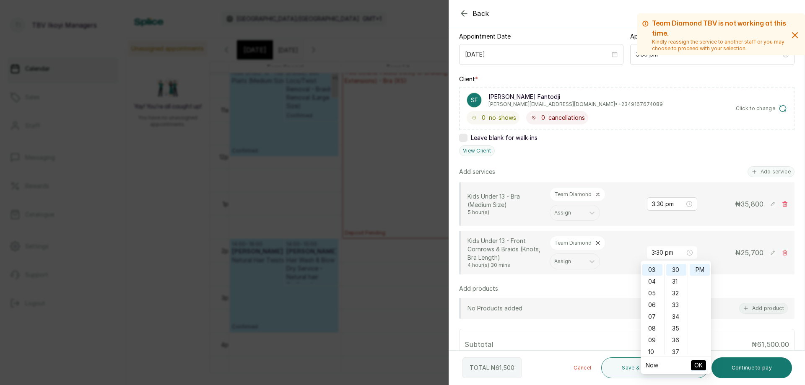
click at [698, 366] on span "OK" at bounding box center [698, 366] width 8 height 16
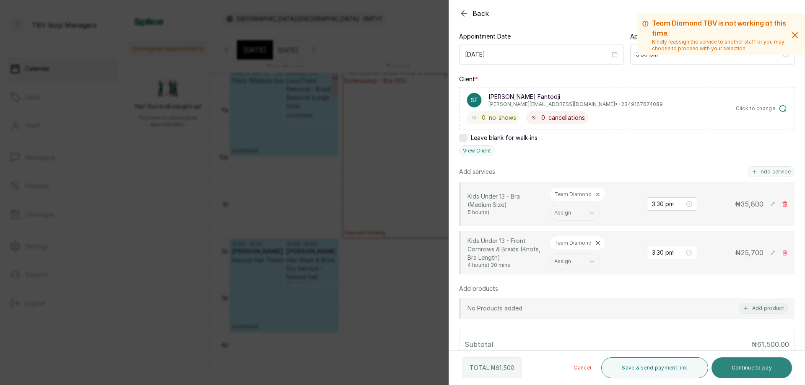
click at [746, 368] on button "Continue to pay" at bounding box center [752, 368] width 81 height 21
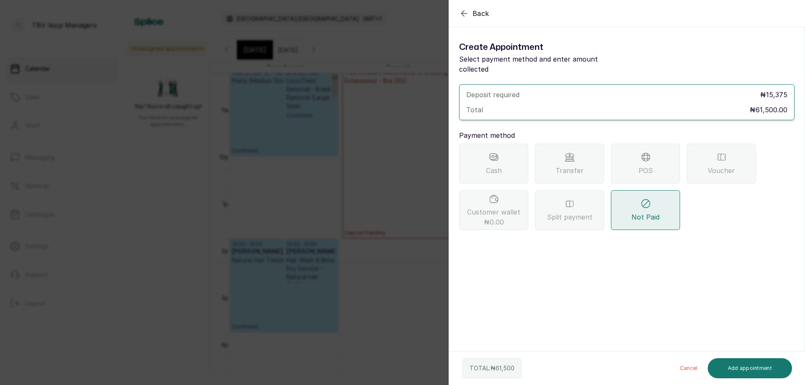
click at [633, 156] on div "POS" at bounding box center [645, 164] width 69 height 40
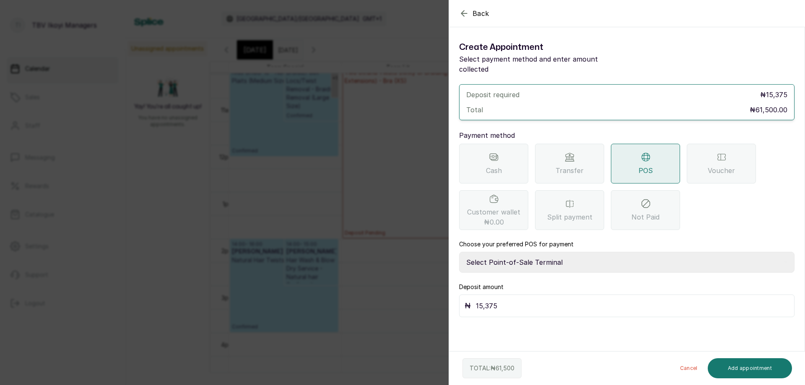
click at [511, 300] on input "15,375" at bounding box center [632, 306] width 313 height 12
type input "1"
type input "10,500"
click at [741, 364] on button "Add appointment" at bounding box center [750, 369] width 85 height 20
click at [584, 263] on div "Choose your preferred POS for payment Select Point-of-Sale Terminal Traction TB…" at bounding box center [626, 261] width 335 height 43
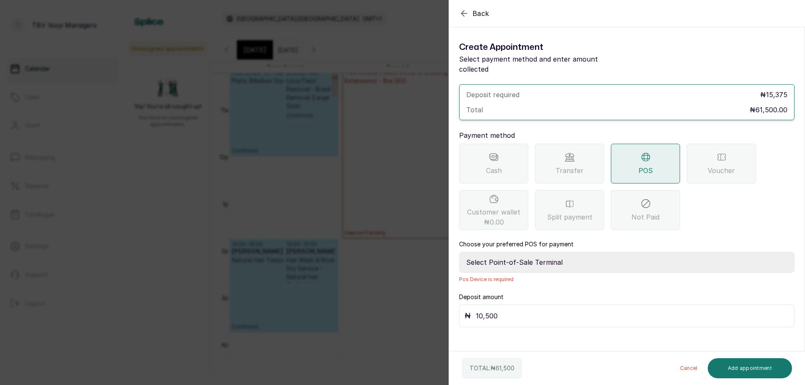
click at [584, 258] on select "Select Point-of-Sale Terminal Traction TBV Ikoyi Wema Bank" at bounding box center [626, 262] width 335 height 21
select select "39210e6c-3b8d-4b88-bda6-239acd35150f"
click at [459, 252] on select "Select Point-of-Sale Terminal Traction TBV Ikoyi Wema Bank" at bounding box center [626, 262] width 335 height 21
click at [725, 366] on button "Add appointment" at bounding box center [750, 369] width 85 height 20
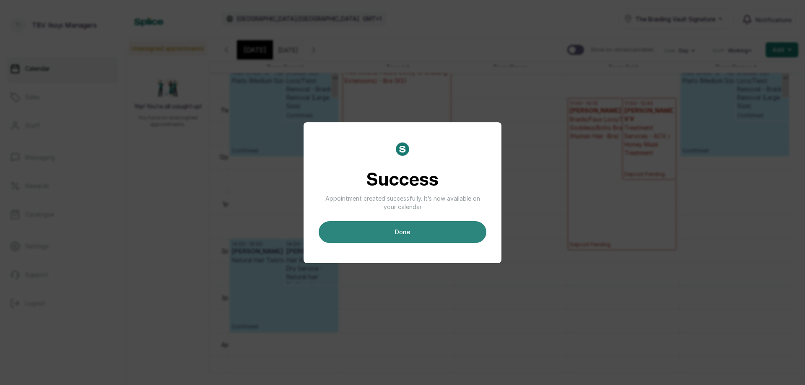
click at [377, 229] on button "done" at bounding box center [403, 232] width 168 height 22
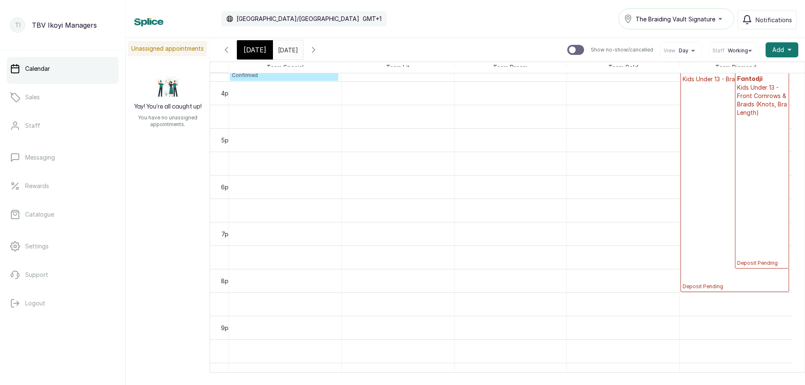
scroll to position [702, 0]
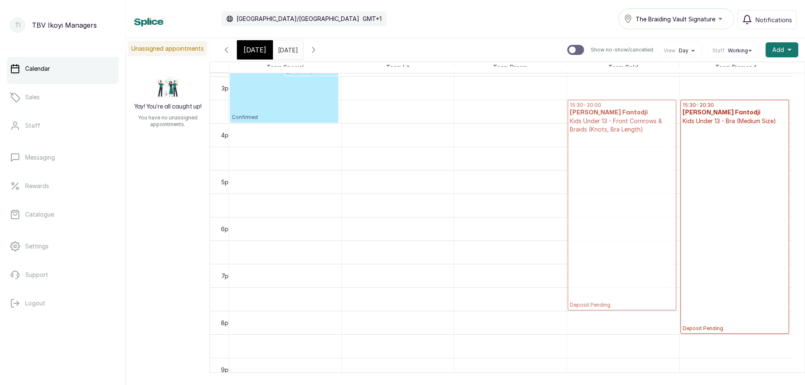
drag, startPoint x: 755, startPoint y: 151, endPoint x: 648, endPoint y: 150, distance: 106.5
click at [722, 158] on p "Deposit Pending" at bounding box center [735, 228] width 104 height 207
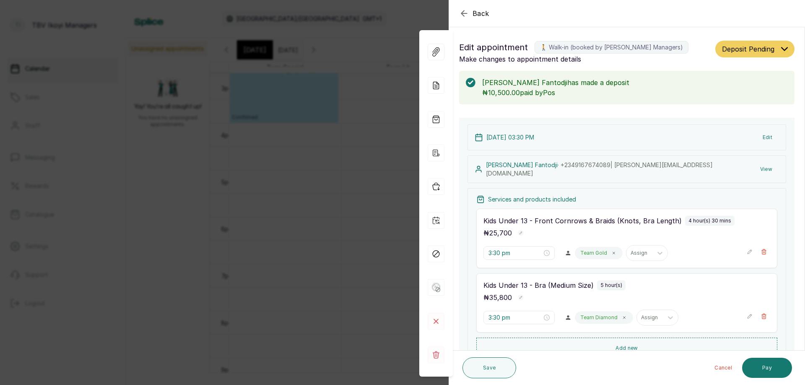
click at [746, 50] on span "Deposit Pending" at bounding box center [748, 49] width 52 height 10
click at [746, 92] on div "Confirmed" at bounding box center [754, 95] width 65 height 9
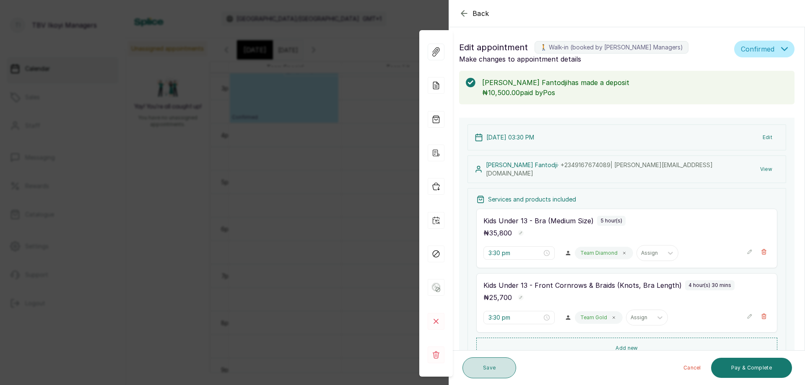
click at [499, 370] on button "Save" at bounding box center [490, 368] width 54 height 21
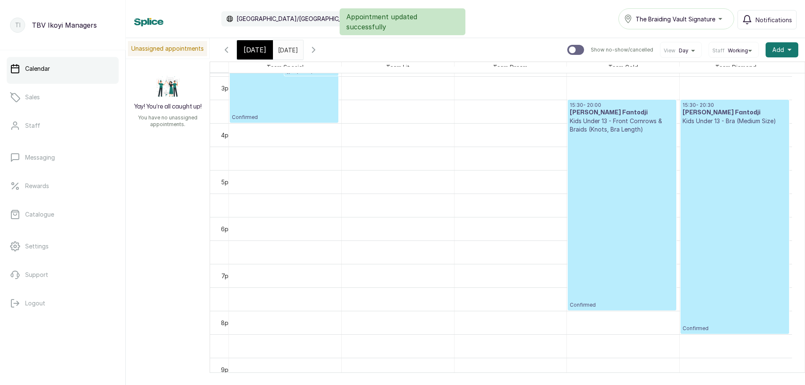
click at [621, 238] on p "Confirmed" at bounding box center [622, 221] width 104 height 175
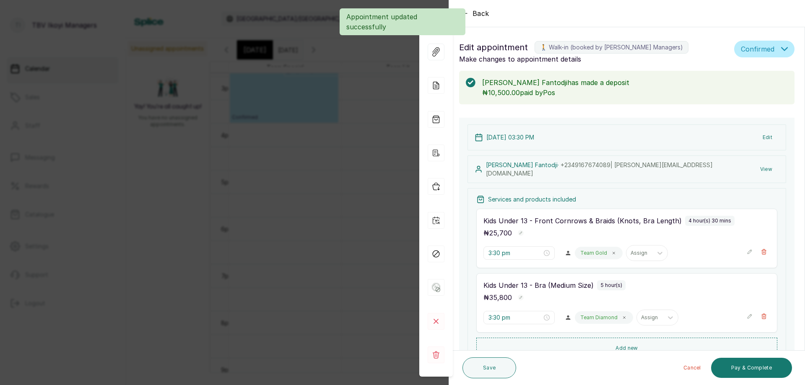
scroll to position [42, 0]
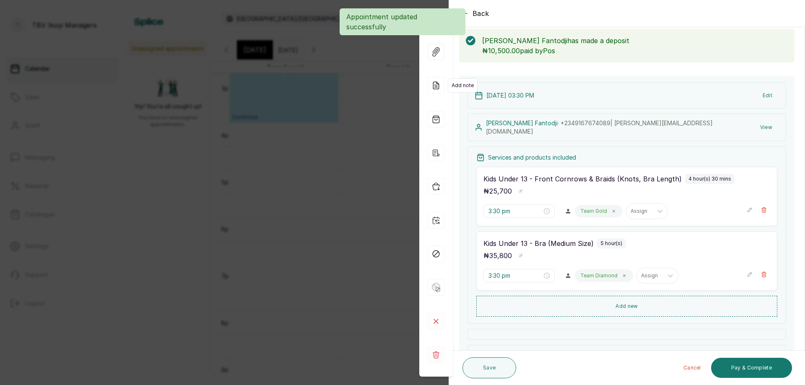
click at [432, 81] on icon at bounding box center [436, 85] width 17 height 17
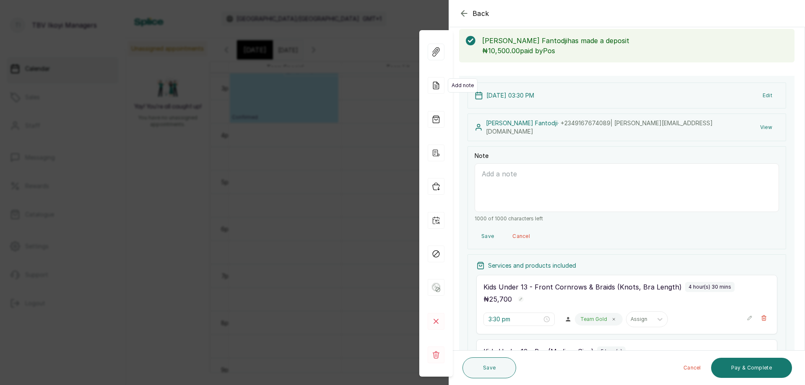
click at [433, 85] on icon at bounding box center [435, 85] width 5 height 7
click at [489, 186] on textarea "Note" at bounding box center [627, 188] width 304 height 49
type textarea "deposit 10,500 14/10/2025 with card"
click at [476, 361] on button "Save" at bounding box center [490, 368] width 54 height 21
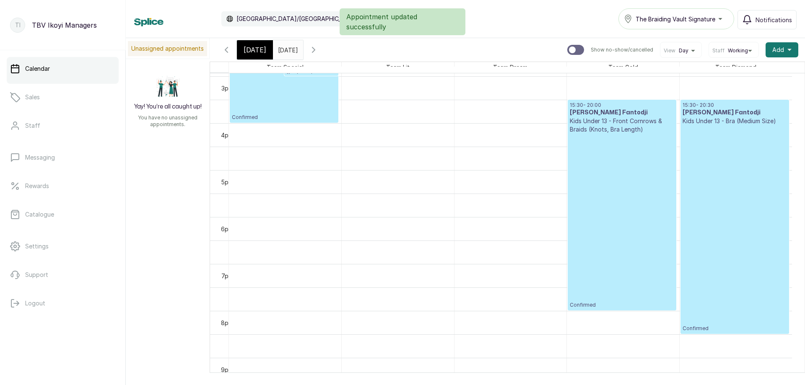
click at [714, 268] on p "Confirmed" at bounding box center [735, 228] width 104 height 207
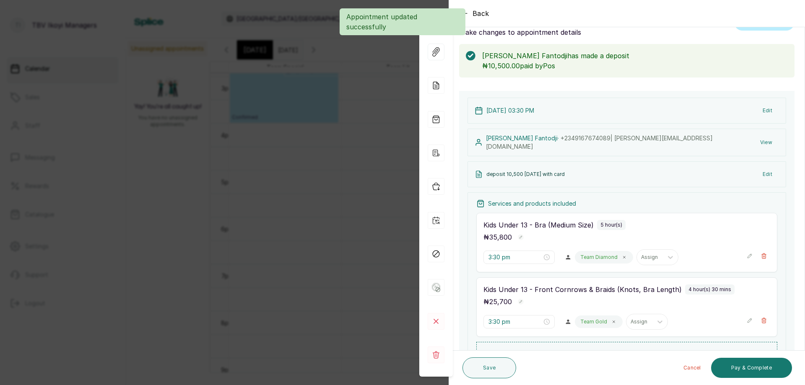
scroll to position [0, 0]
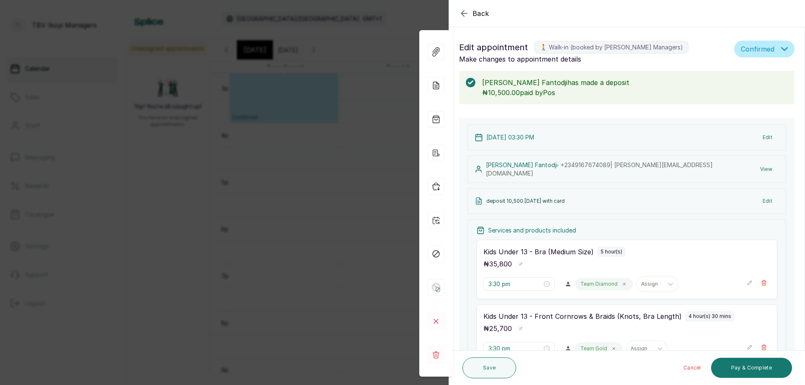
click at [463, 14] on icon "button" at bounding box center [464, 13] width 10 height 10
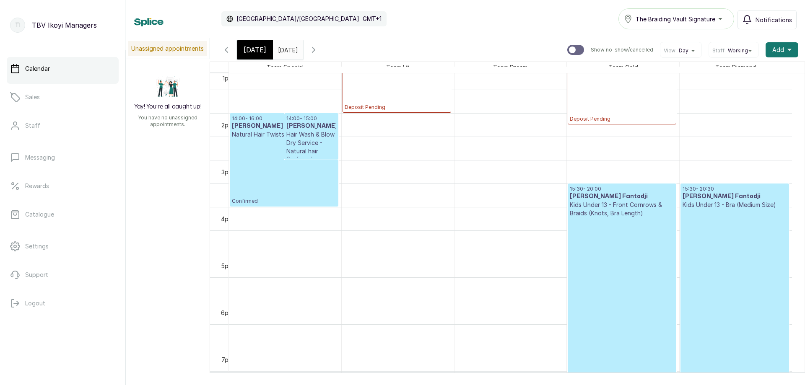
scroll to position [576, 0]
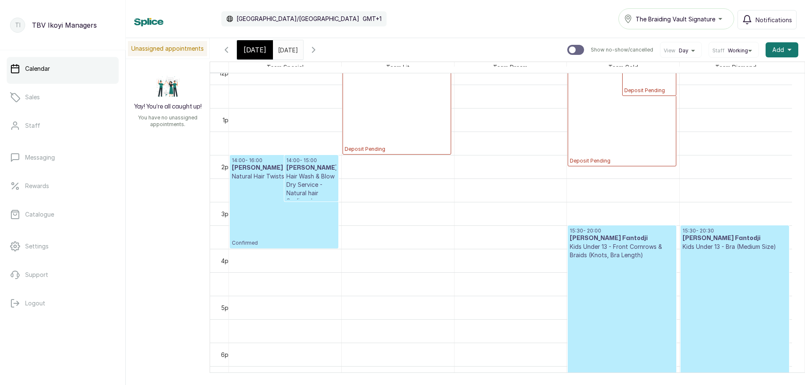
click at [255, 49] on span "Today" at bounding box center [255, 50] width 23 height 10
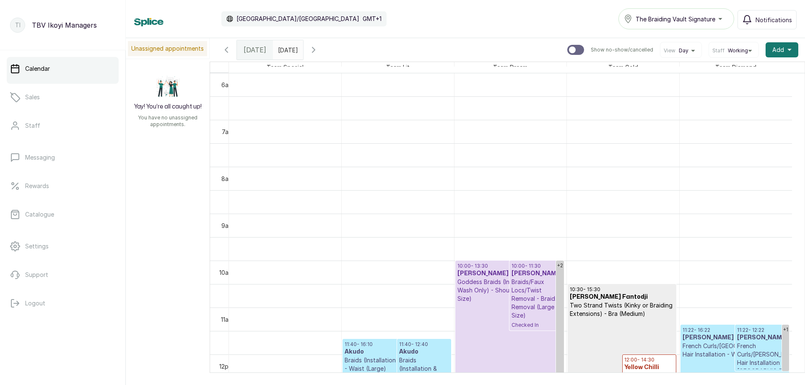
scroll to position [450, 0]
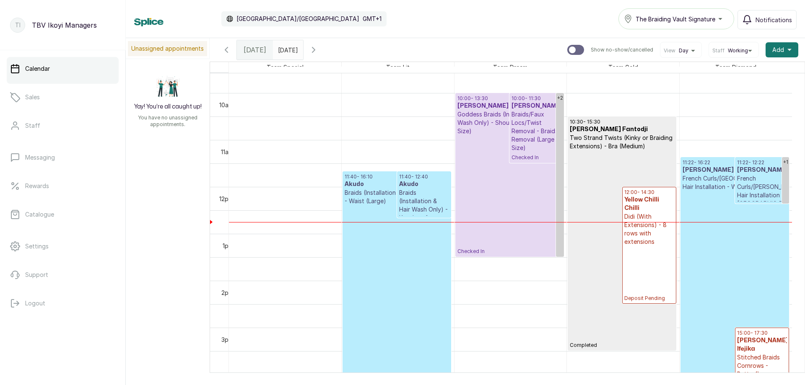
drag, startPoint x: 294, startPoint y: 47, endPoint x: 291, endPoint y: 52, distance: 5.6
click at [287, 49] on input "17/10/2025" at bounding box center [279, 48] width 13 height 14
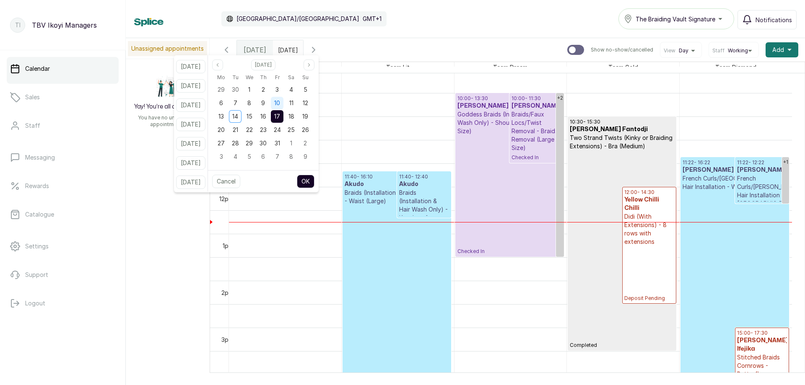
click at [283, 107] on div "10" at bounding box center [277, 103] width 13 height 13
click at [270, 106] on div "9" at bounding box center [263, 103] width 13 height 13
click at [251, 103] on span "8" at bounding box center [249, 102] width 4 height 7
click at [312, 178] on button "OK" at bounding box center [306, 181] width 18 height 13
type input "08/10/2025"
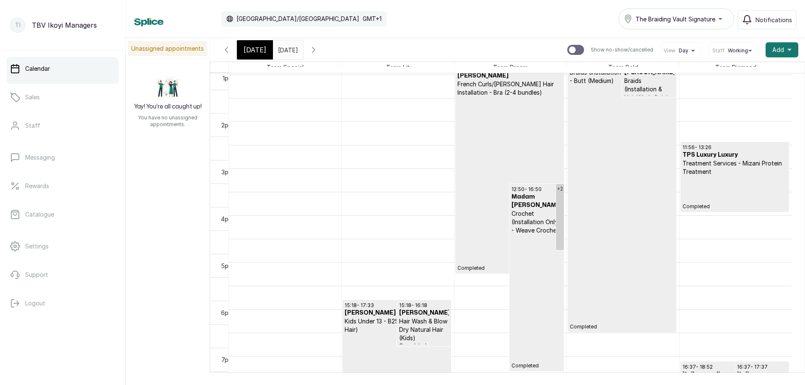
scroll to position [492, 0]
click at [319, 53] on icon "button" at bounding box center [314, 50] width 10 height 10
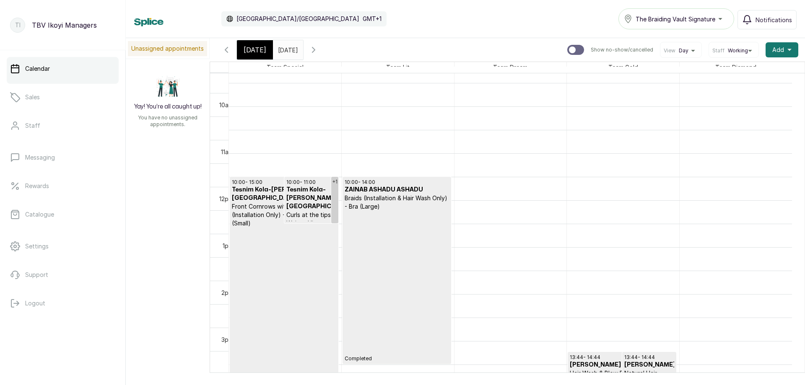
scroll to position [366, 0]
click at [319, 51] on icon "button" at bounding box center [314, 50] width 10 height 10
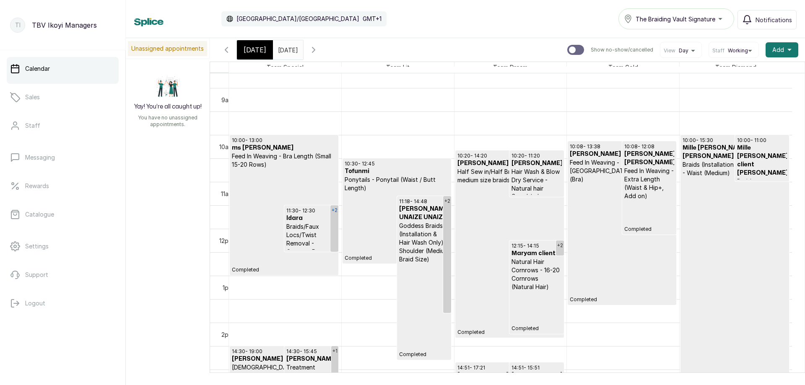
scroll to position [408, 0]
click at [251, 39] on div "Today Fri Oct 10, 2025 08/10/2025 Show no-show/cancelled View Day Staff Working…" at bounding box center [507, 49] width 595 height 23
click at [258, 47] on span "Today" at bounding box center [255, 50] width 23 height 10
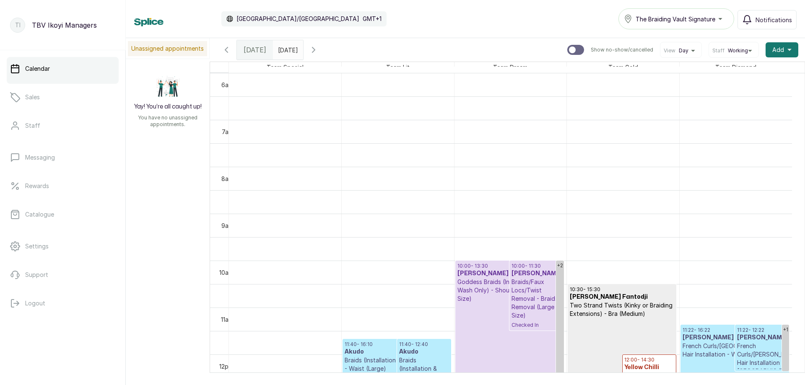
scroll to position [450, 0]
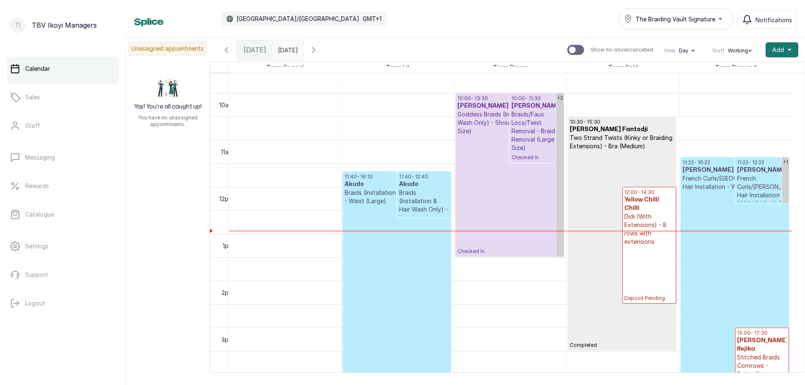
click at [721, 201] on p "Confirmed" at bounding box center [735, 290] width 104 height 198
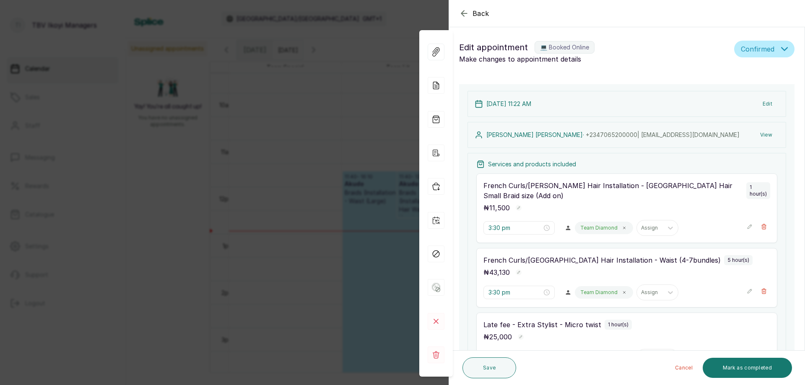
type input "11:22 am"
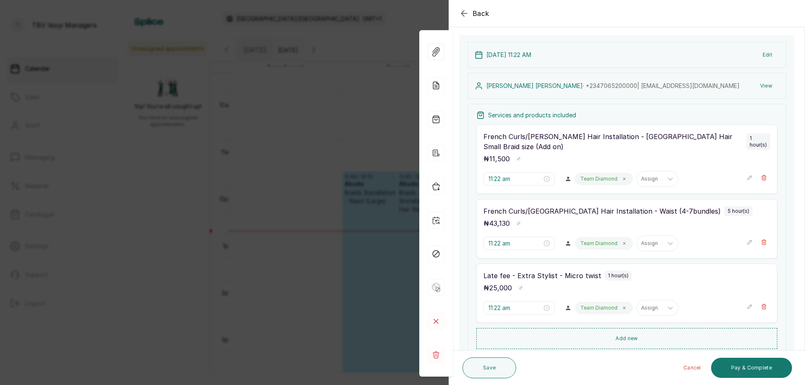
scroll to position [116, 0]
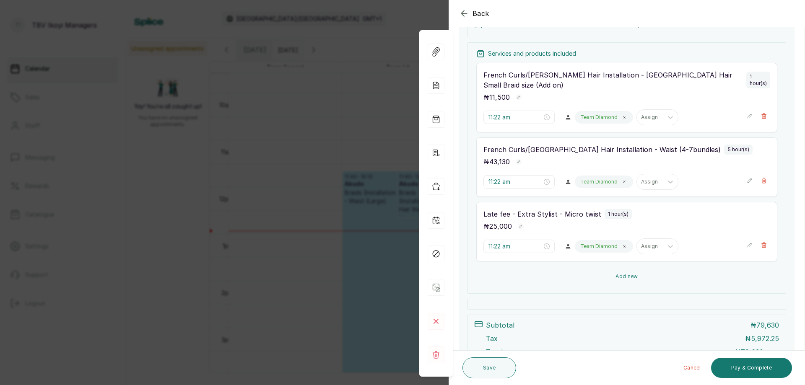
click at [644, 269] on button "Add new" at bounding box center [626, 277] width 301 height 20
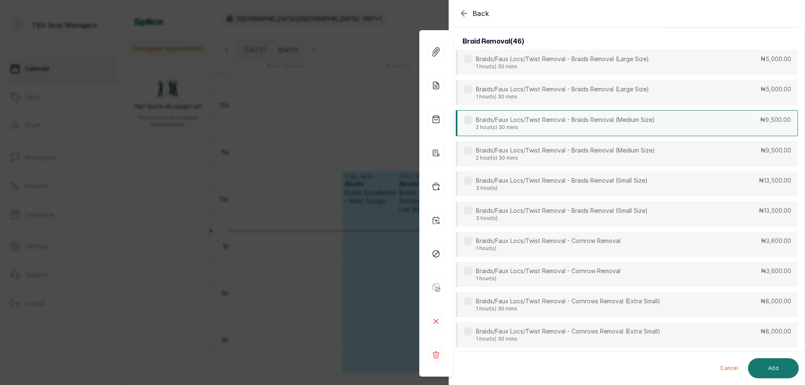
scroll to position [0, 0]
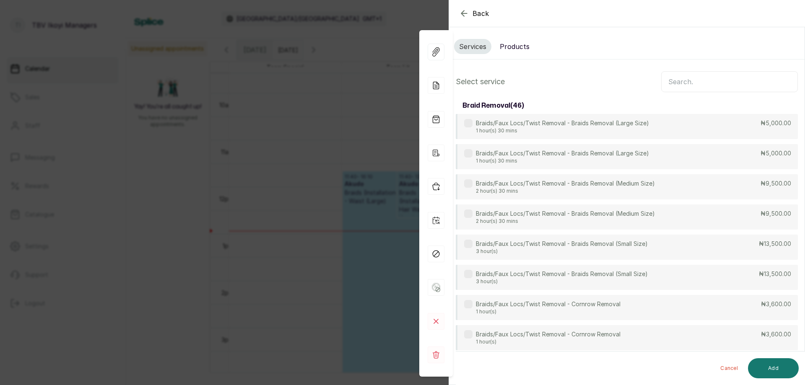
click at [729, 80] on input "text" at bounding box center [729, 81] width 137 height 21
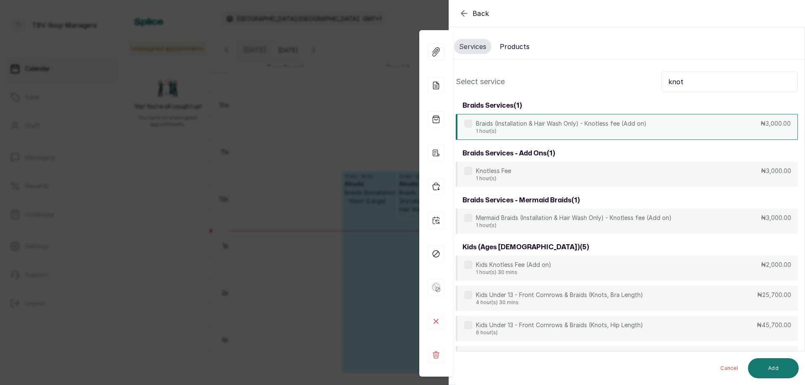
type input "knot"
click at [579, 128] on p "1 hour(s)" at bounding box center [561, 131] width 171 height 7
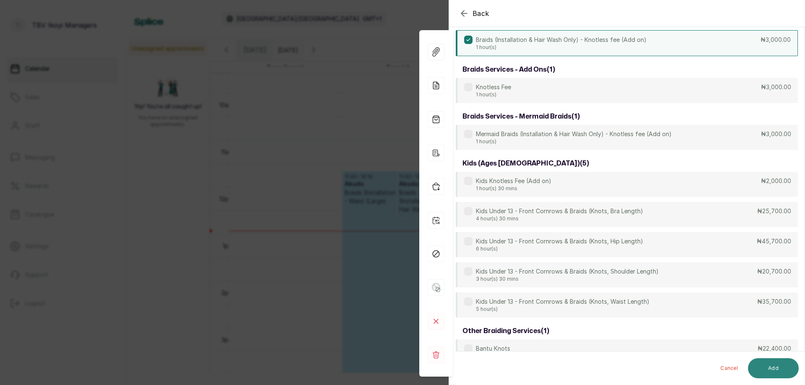
click at [780, 363] on button "Add" at bounding box center [773, 369] width 51 height 20
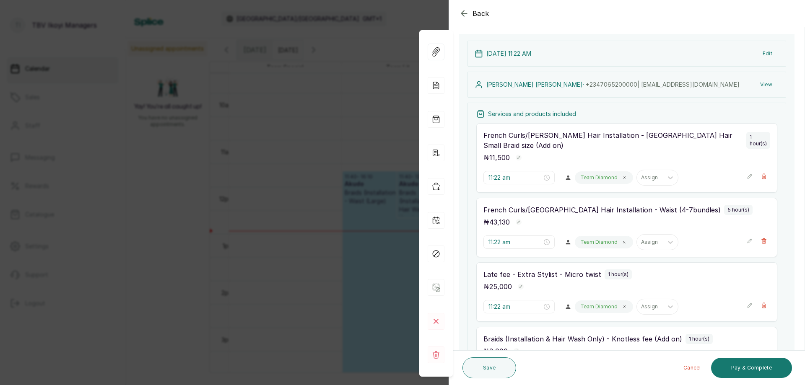
scroll to position [168, 0]
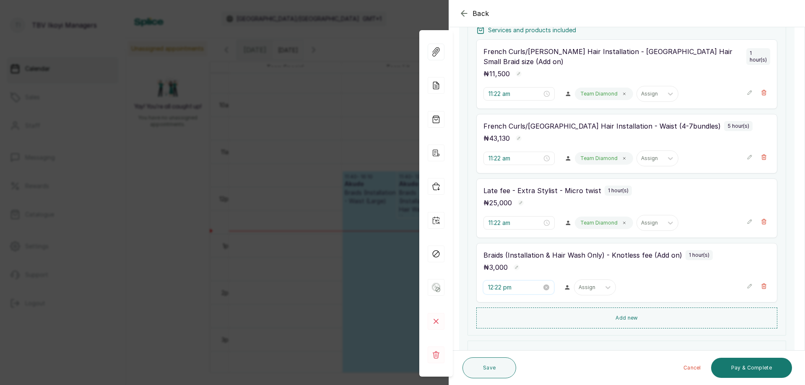
click at [522, 283] on input "12:22 pm" at bounding box center [515, 287] width 54 height 9
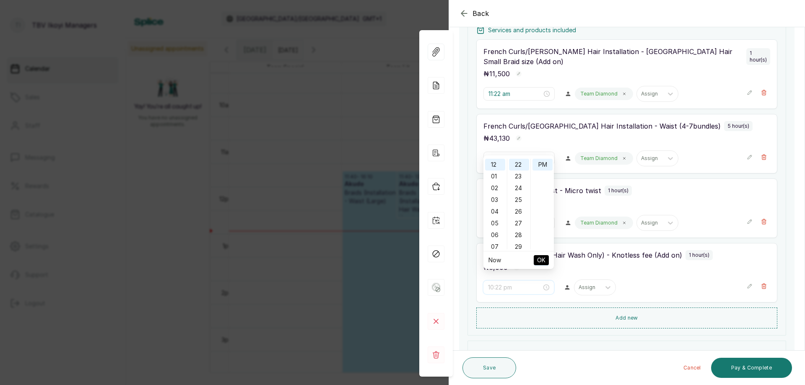
scroll to position [84, 0]
click at [491, 208] on div "11" at bounding box center [495, 210] width 20 height 12
click at [542, 166] on div "AM" at bounding box center [543, 165] width 20 height 12
type input "11:22 am"
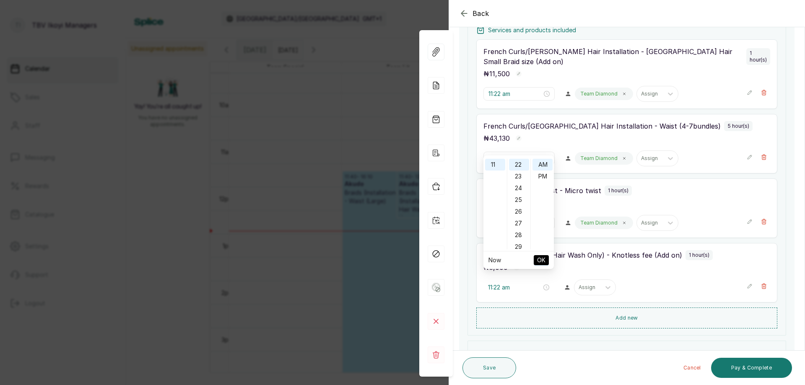
click at [541, 260] on span "OK" at bounding box center [541, 260] width 8 height 16
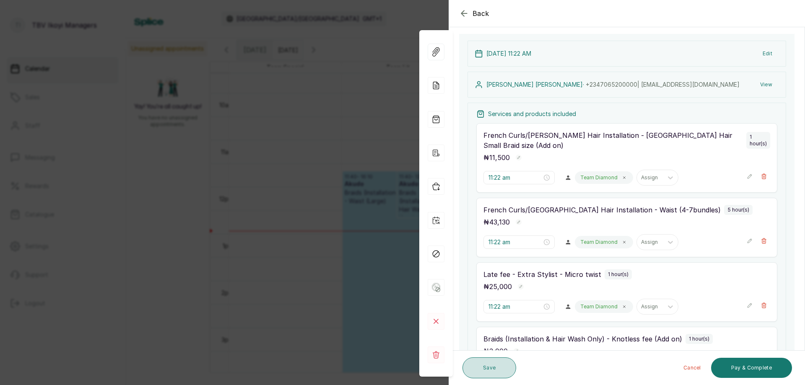
click at [499, 366] on button "Save" at bounding box center [490, 368] width 54 height 21
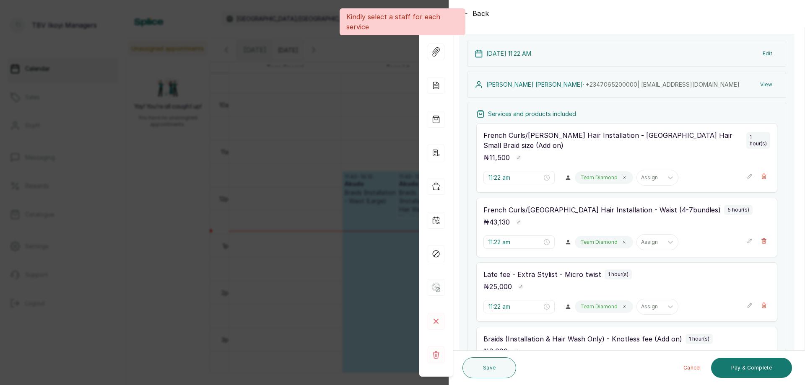
scroll to position [252, 0]
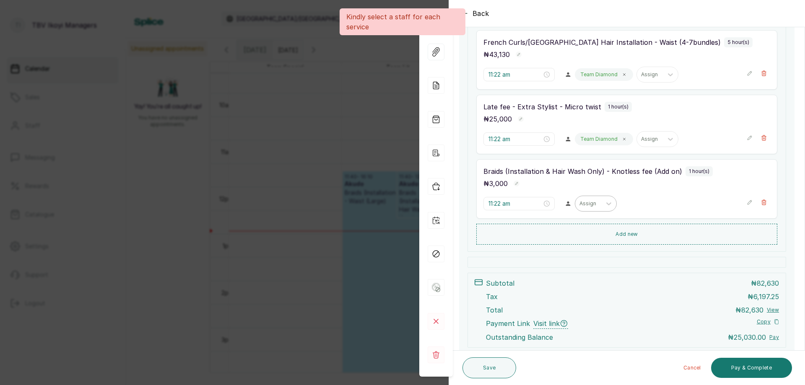
click at [593, 201] on div "Assign" at bounding box center [596, 204] width 42 height 16
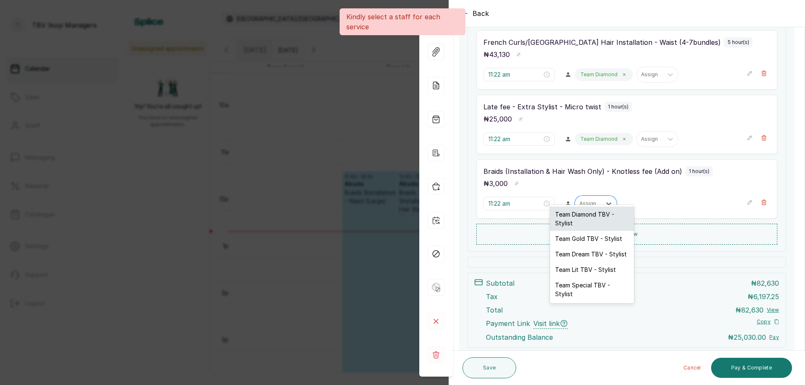
click at [608, 213] on div "Team Diamond TBV - Stylist" at bounding box center [592, 219] width 84 height 24
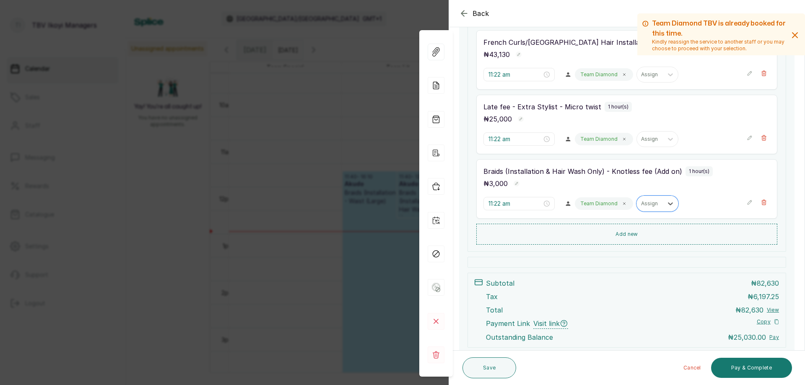
scroll to position [168, 0]
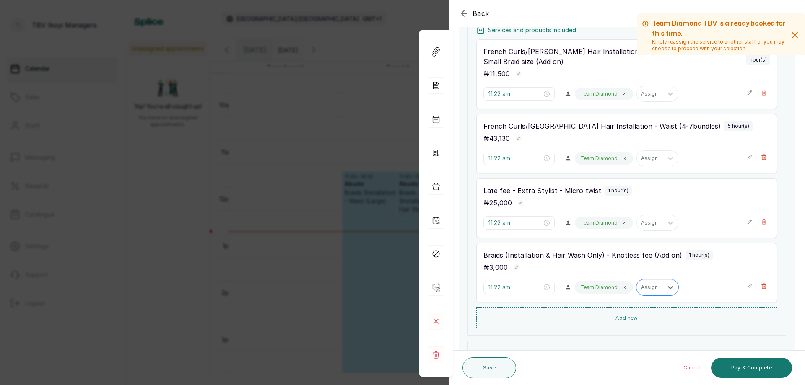
click at [603, 220] on p "Team Diamond" at bounding box center [598, 223] width 37 height 7
click at [621, 220] on span at bounding box center [624, 223] width 7 height 7
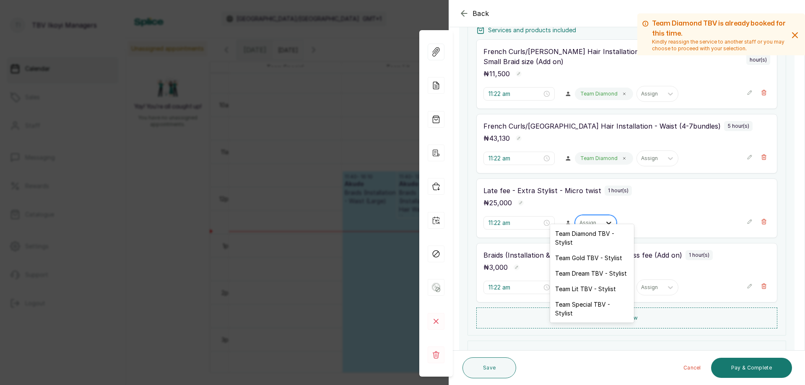
click at [601, 216] on div at bounding box center [608, 223] width 15 height 15
click at [582, 254] on div "Team Gold TBV - Stylist" at bounding box center [592, 258] width 84 height 16
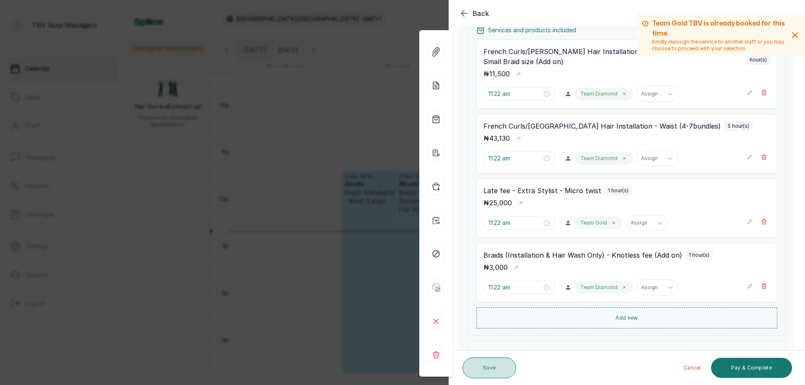
click at [491, 369] on button "Save" at bounding box center [490, 368] width 54 height 21
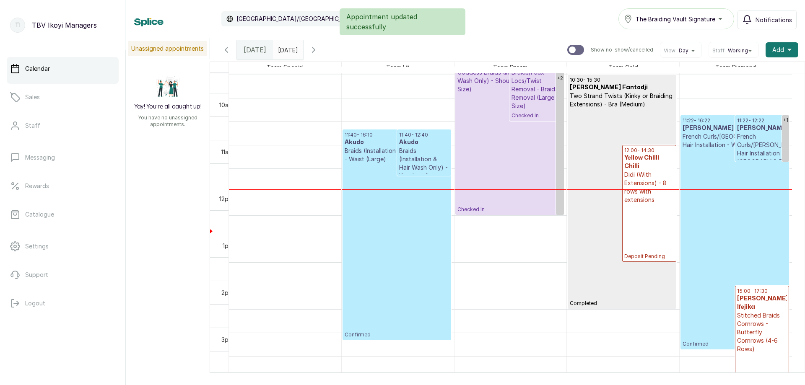
scroll to position [492, 0]
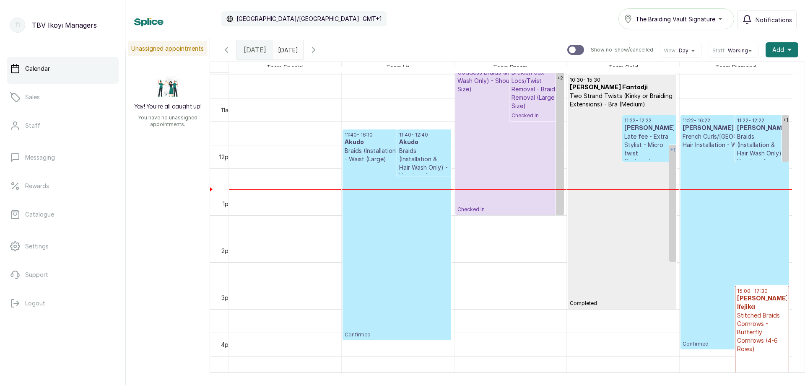
click at [674, 196] on link "+1" at bounding box center [672, 203] width 7 height 117
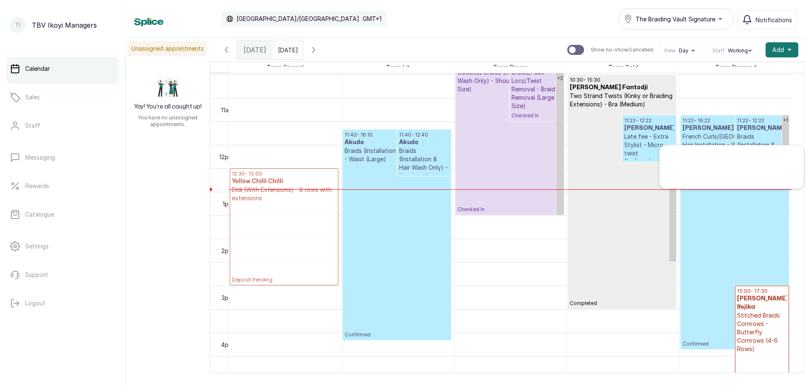
drag, startPoint x: 679, startPoint y: 176, endPoint x: 330, endPoint y: 185, distance: 348.6
click at [330, 185] on div "Team Special Team Lit Team Dream Team Gold Team Diamond 12am 1am 2am 3am 4am 5a…" at bounding box center [507, 225] width 595 height 327
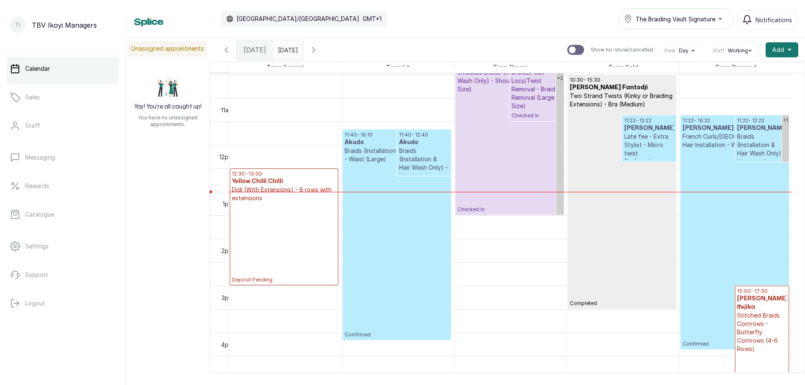
scroll to position [450, 0]
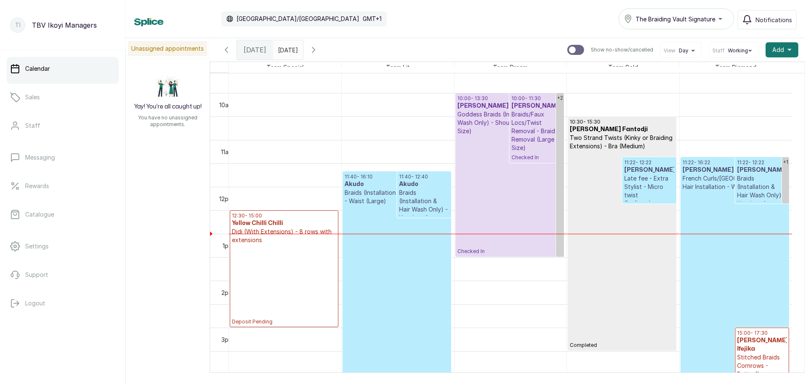
click at [284, 50] on input "08/10/2025" at bounding box center [279, 48] width 13 height 14
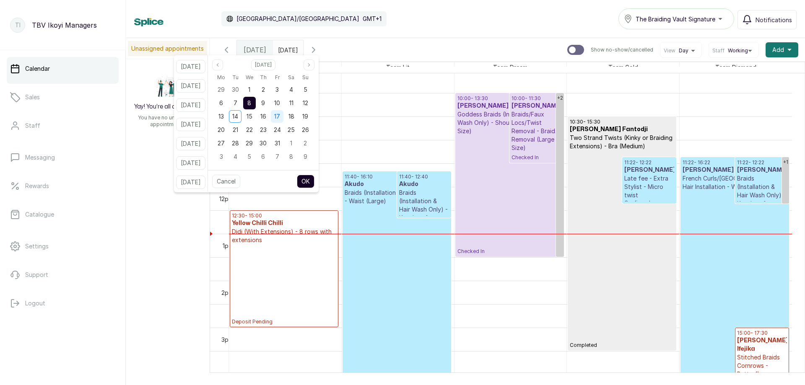
click at [283, 116] on div "17" at bounding box center [277, 116] width 13 height 13
click at [314, 186] on button "OK" at bounding box center [306, 181] width 18 height 13
type input "17/10/2025"
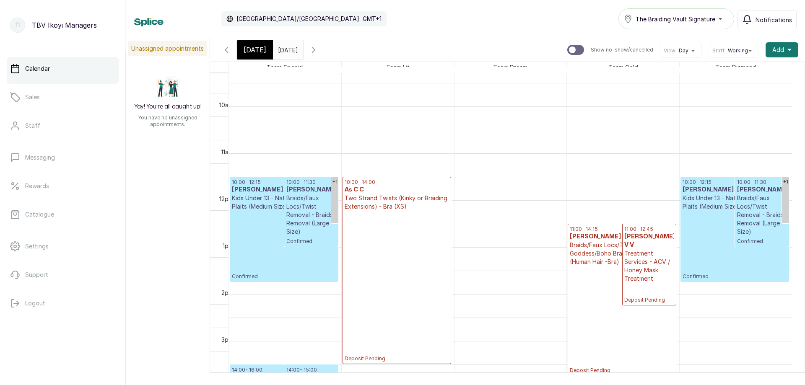
scroll to position [366, 0]
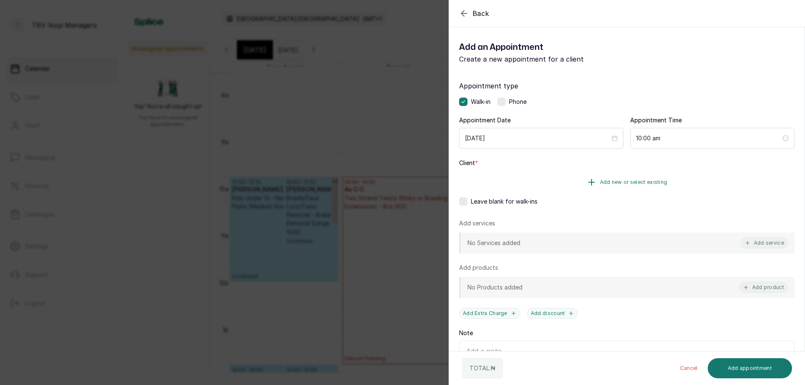
click at [672, 186] on button "Add new or select existing" at bounding box center [626, 182] width 335 height 23
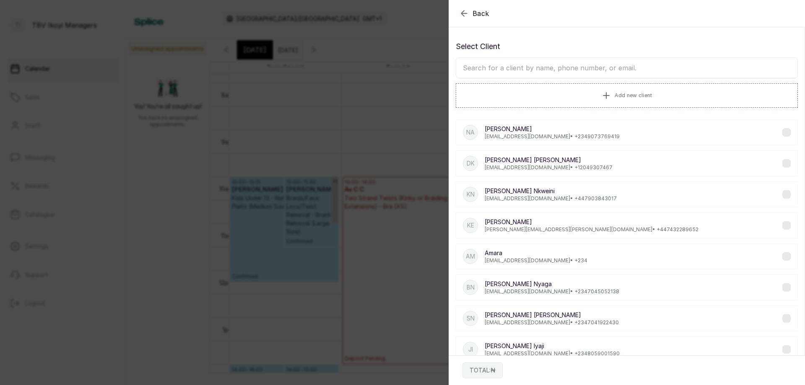
click at [467, 9] on icon "button" at bounding box center [464, 13] width 10 height 10
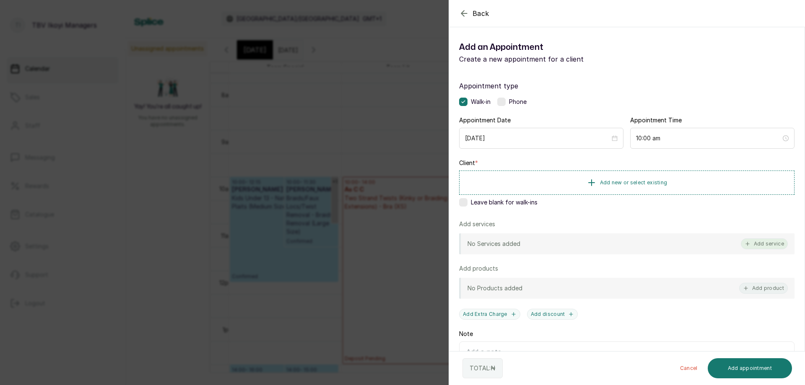
click at [750, 242] on button "Add service" at bounding box center [764, 244] width 47 height 11
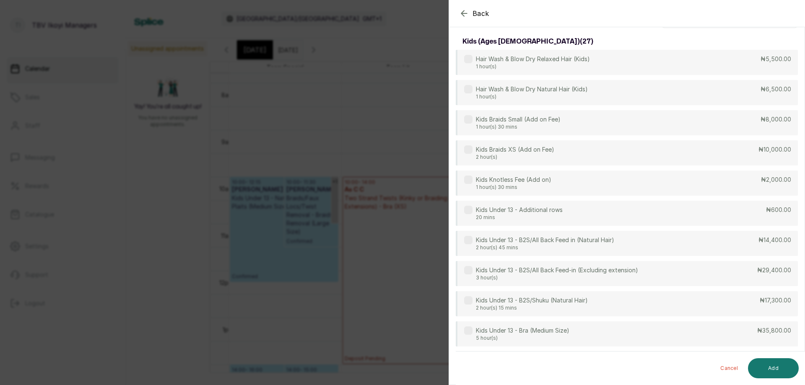
scroll to position [0, 0]
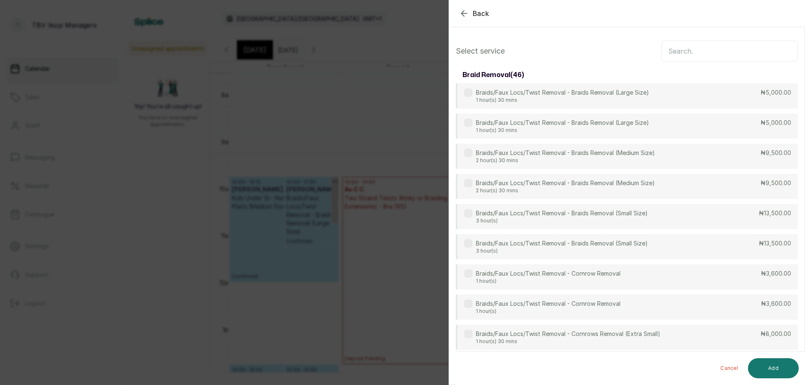
click at [689, 55] on input "text" at bounding box center [729, 51] width 137 height 21
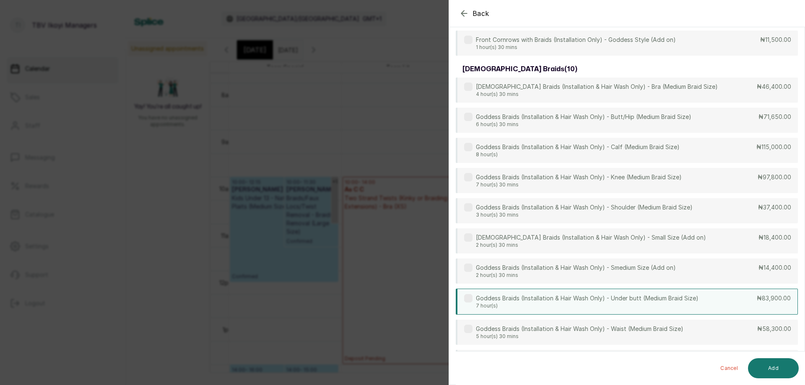
scroll to position [293, 0]
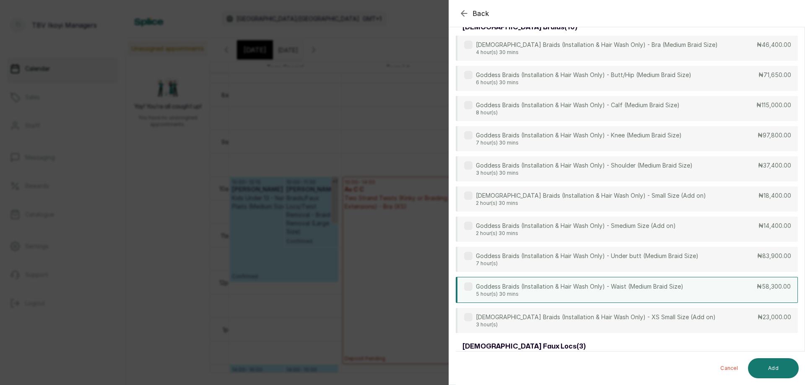
click at [633, 292] on p "5 hour(s) 30 mins" at bounding box center [580, 294] width 208 height 7
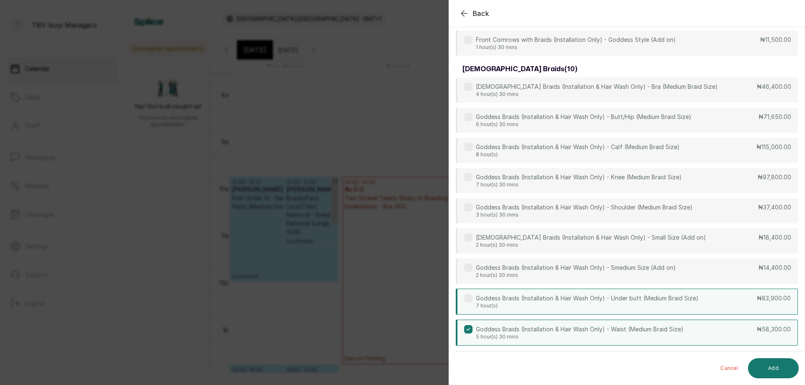
scroll to position [209, 0]
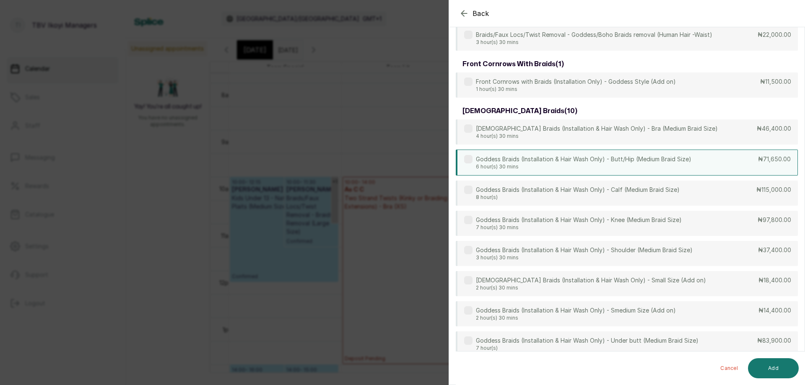
click at [612, 166] on p "6 hour(s) 30 mins" at bounding box center [584, 167] width 216 height 7
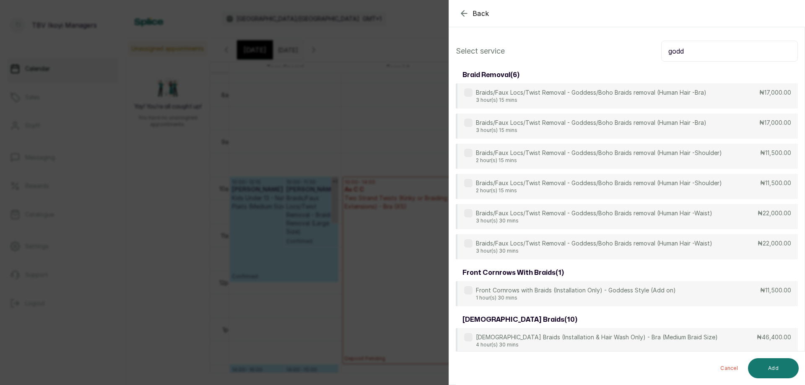
click at [707, 51] on input "godd" at bounding box center [729, 51] width 137 height 21
type input "g"
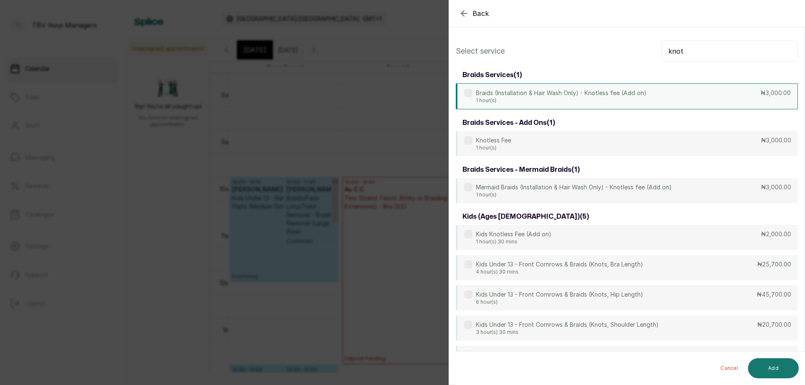
type input "knot"
click at [632, 102] on p "1 hour(s)" at bounding box center [561, 100] width 171 height 7
click at [596, 97] on p "1 hour(s)" at bounding box center [561, 100] width 171 height 7
click at [773, 364] on button "Add" at bounding box center [773, 369] width 51 height 20
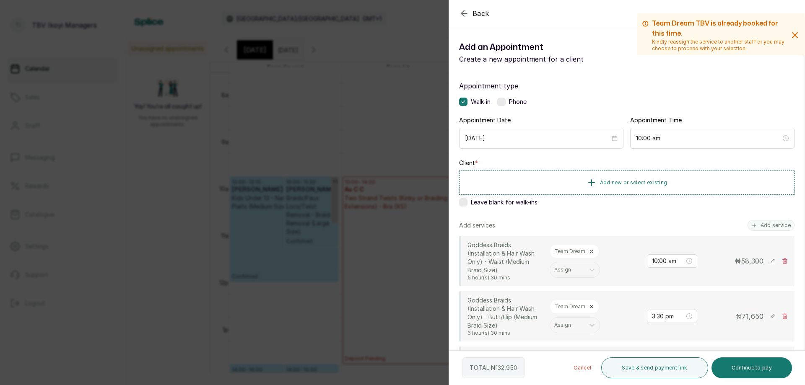
scroll to position [126, 0]
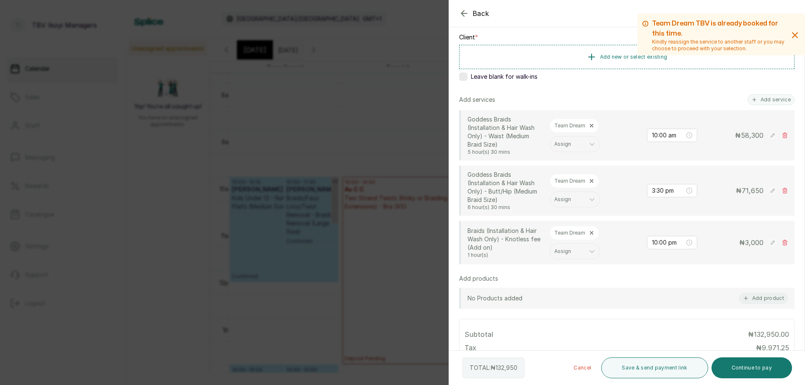
click at [582, 126] on p "Team Dream" at bounding box center [569, 125] width 31 height 7
click at [590, 126] on icon at bounding box center [592, 126] width 6 height 6
click at [592, 131] on icon at bounding box center [592, 135] width 8 height 8
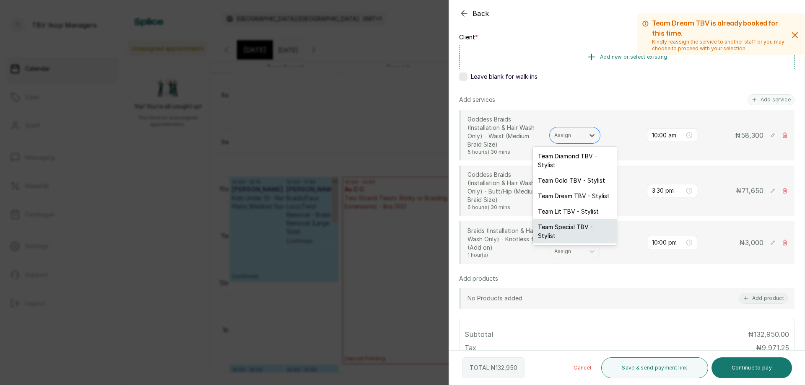
click at [562, 225] on div "Team Special TBV - Stylist" at bounding box center [575, 231] width 84 height 24
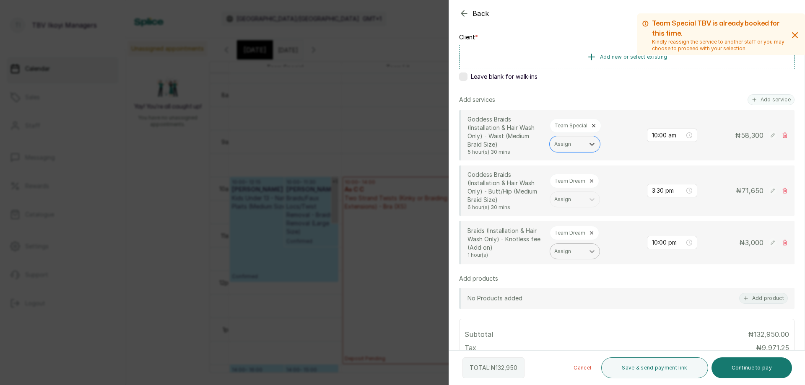
click at [585, 255] on div at bounding box center [592, 251] width 15 height 15
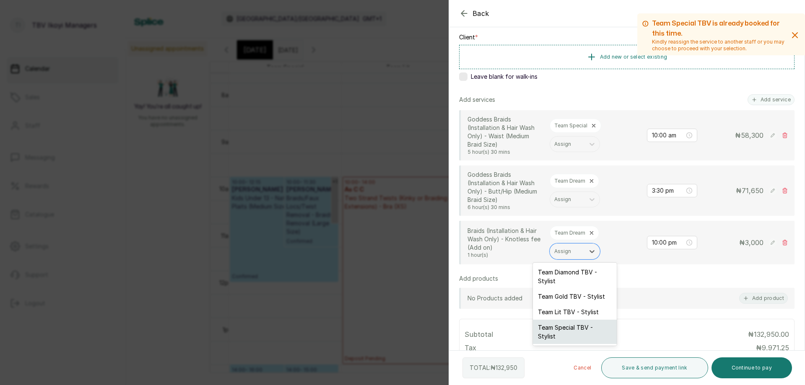
click at [565, 326] on div "Team Special TBV - Stylist" at bounding box center [575, 332] width 84 height 24
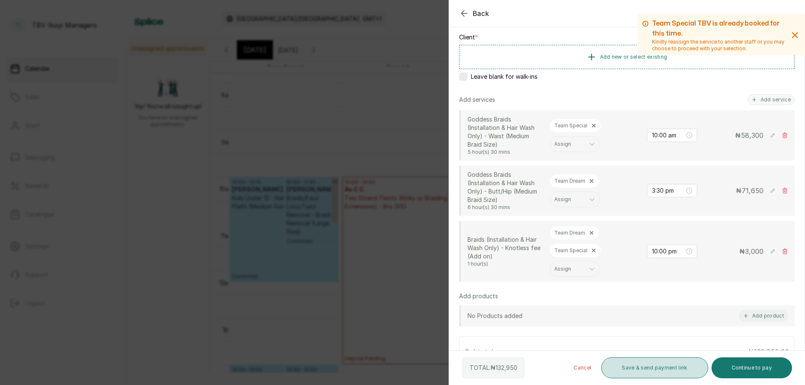
click at [620, 366] on button "Save & send payment link" at bounding box center [654, 368] width 107 height 21
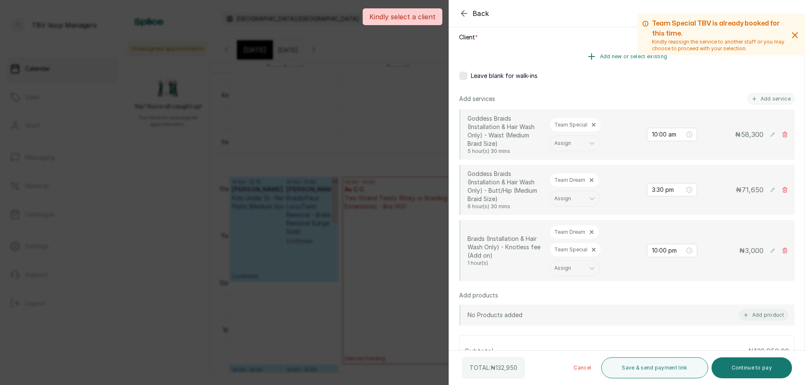
scroll to position [0, 0]
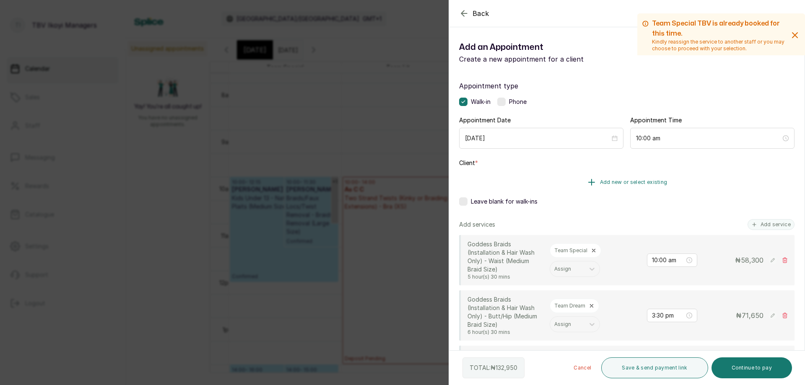
click at [638, 182] on span "Add new or select existing" at bounding box center [634, 182] width 68 height 7
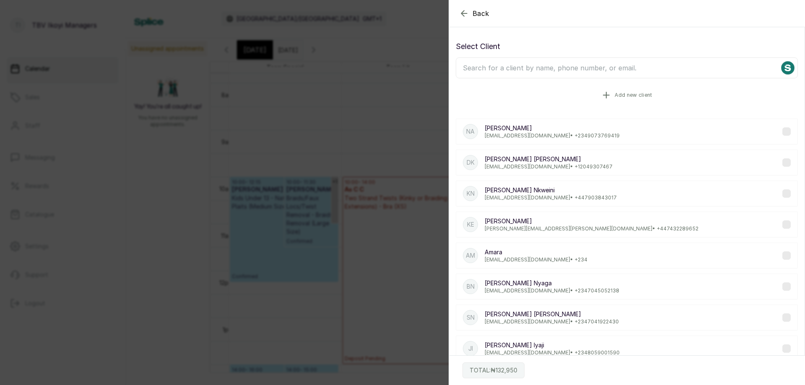
click at [603, 97] on icon "button" at bounding box center [606, 95] width 10 height 10
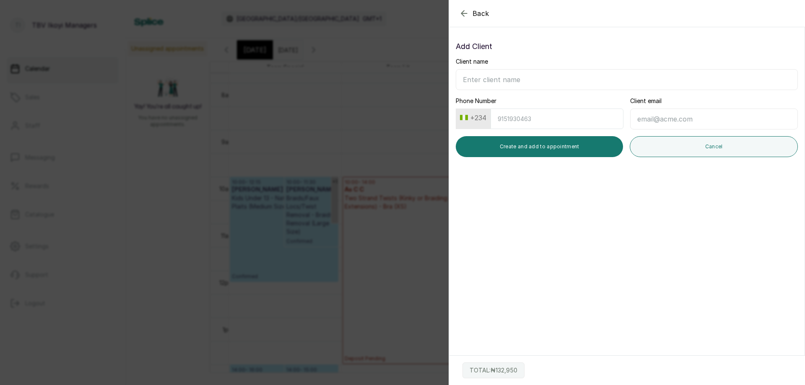
click at [519, 75] on input "Client name" at bounding box center [627, 79] width 342 height 21
type input "t"
type input "Tilay Olagunju"
click at [514, 116] on input "Phone Number" at bounding box center [557, 119] width 133 height 21
click at [480, 115] on button "+234" at bounding box center [473, 117] width 33 height 13
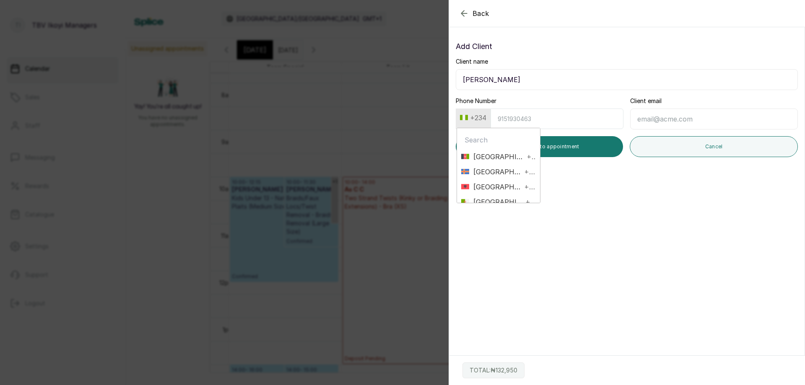
click at [477, 137] on input "text" at bounding box center [498, 140] width 75 height 17
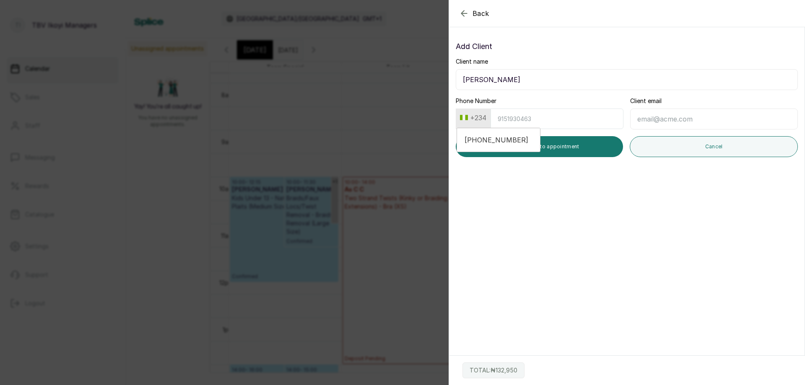
click at [503, 144] on input "+447727455833" at bounding box center [498, 140] width 75 height 17
click at [518, 141] on input "+447727455833" at bounding box center [498, 140] width 75 height 17
drag, startPoint x: 465, startPoint y: 140, endPoint x: 530, endPoint y: 141, distance: 65.0
click at [530, 141] on input "+447727455833" at bounding box center [498, 140] width 75 height 17
type input "+447727455833"
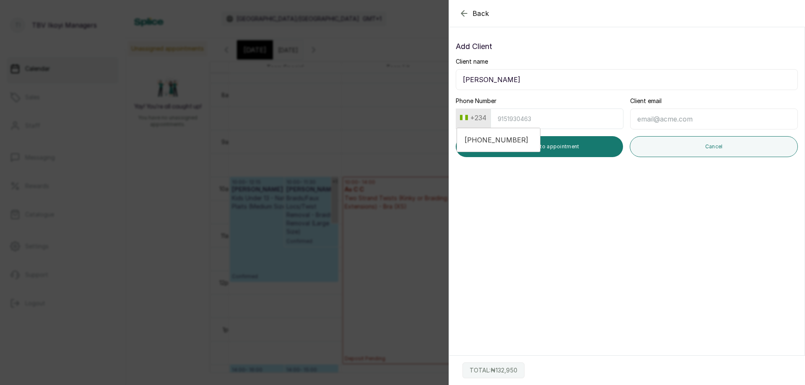
click at [510, 117] on input "Phone Number" at bounding box center [557, 119] width 133 height 21
paste input "447727455833"
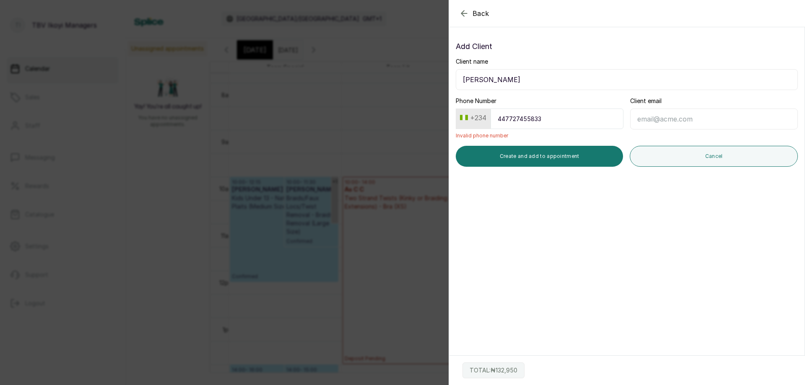
click at [504, 120] on input "447727455833" at bounding box center [557, 119] width 133 height 21
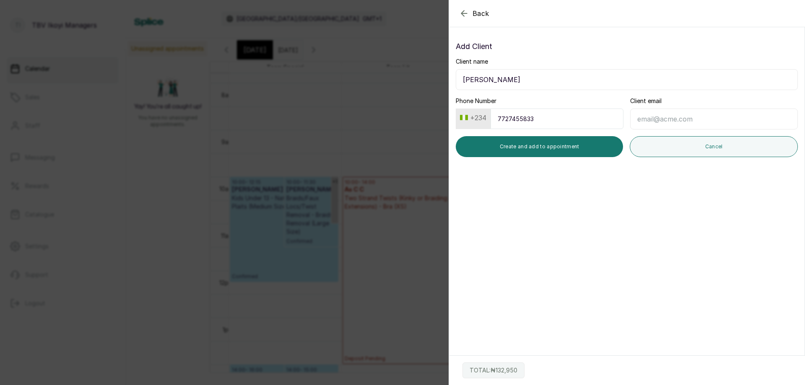
type input "7727455833"
click at [466, 118] on button "+234" at bounding box center [473, 117] width 33 height 13
click at [478, 122] on button "+234" at bounding box center [473, 117] width 33 height 13
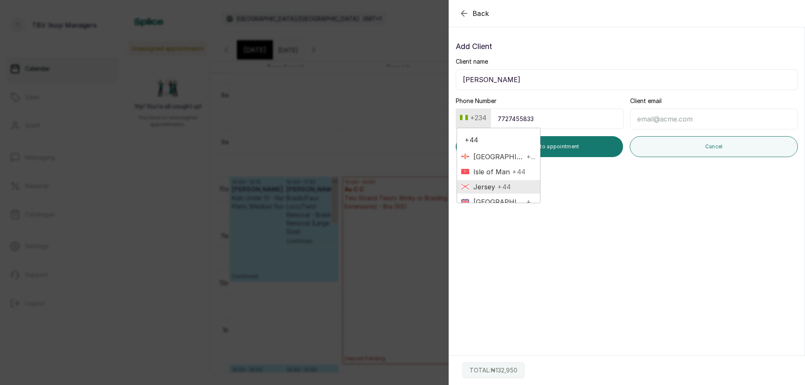
scroll to position [11, 0]
type input "+44"
click at [491, 188] on span "United Kingdom" at bounding box center [496, 191] width 55 height 10
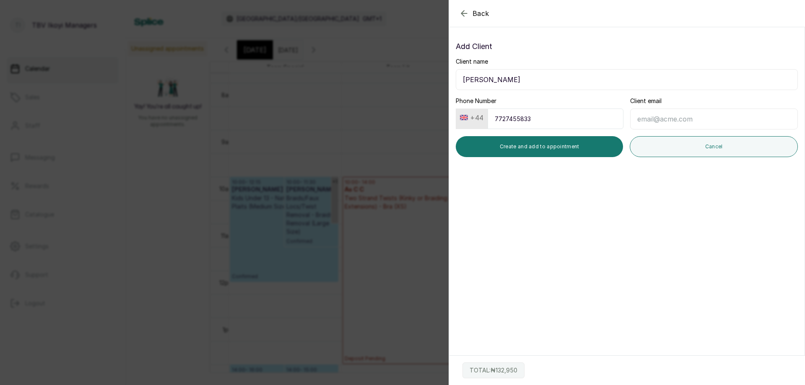
click at [643, 120] on input "Client email" at bounding box center [714, 119] width 168 height 21
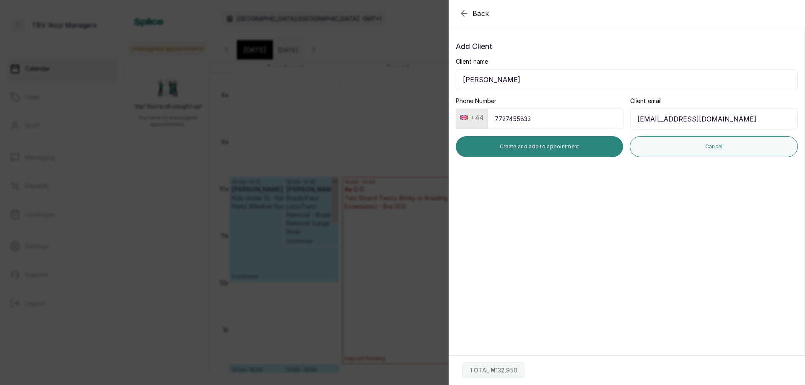
type input "christianah_olagunju@hotmail.co.uk"
click at [586, 145] on button "Create and add to appointment" at bounding box center [539, 146] width 167 height 21
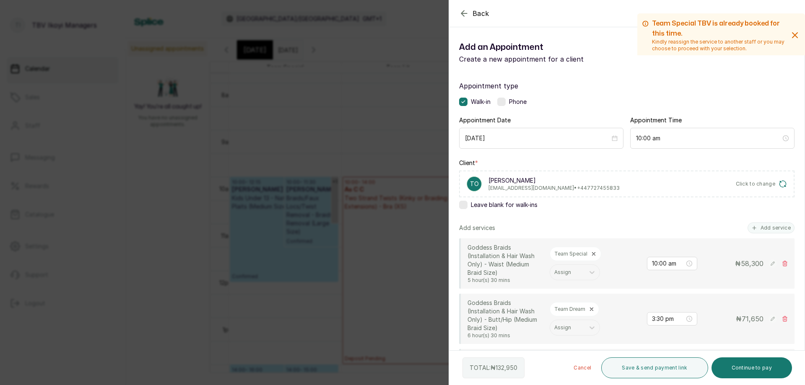
click at [779, 183] on icon "button" at bounding box center [783, 184] width 8 height 8
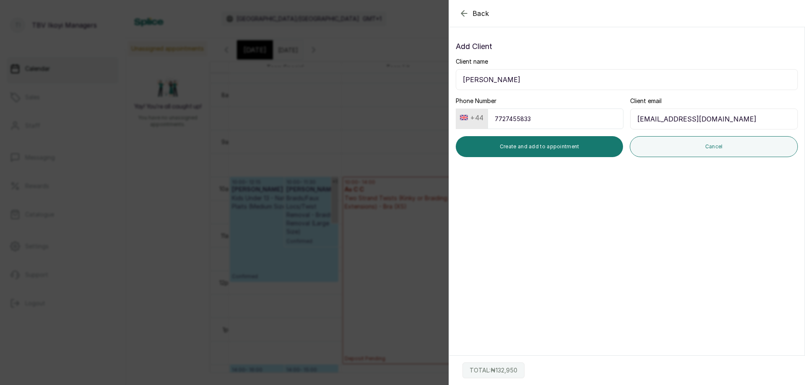
click at [477, 77] on input "Tilay Olagunju" at bounding box center [627, 79] width 342 height 21
type input "Tilayo Olagunju"
click at [470, 189] on section "Back Add Appointment Add Client Client name Tilayo Olagunju Phone Number +44 77…" at bounding box center [627, 192] width 356 height 385
click at [538, 146] on button "Create and add to appointment" at bounding box center [539, 146] width 167 height 21
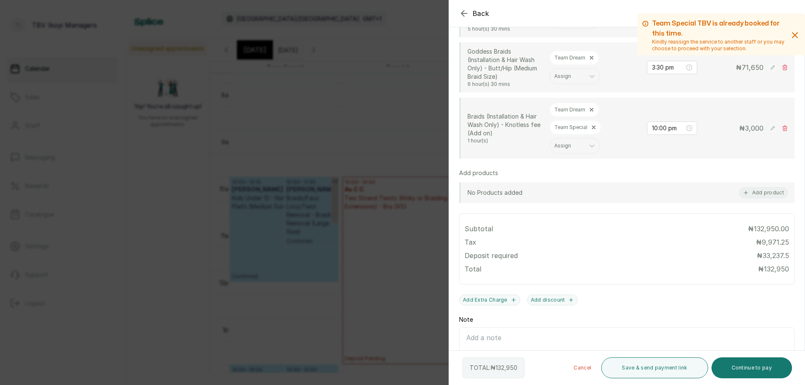
scroll to position [126, 0]
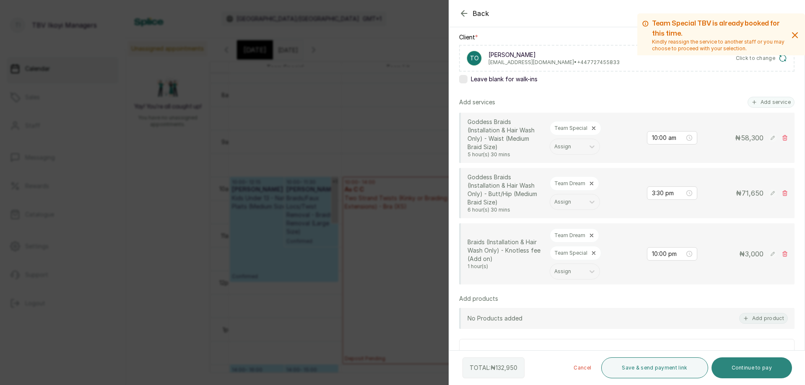
click at [764, 368] on button "Continue to pay" at bounding box center [752, 368] width 81 height 21
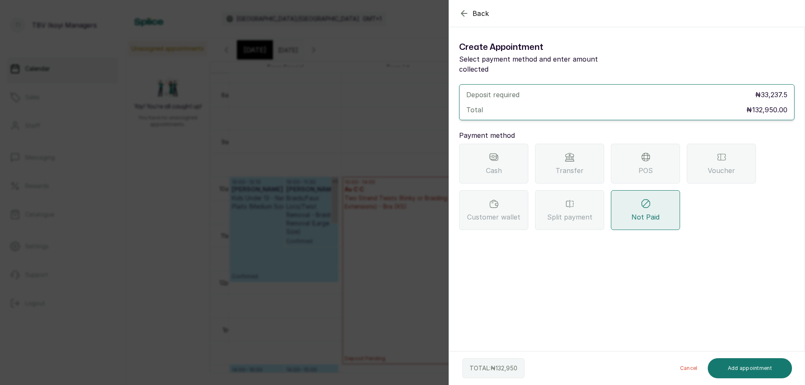
click at [571, 152] on div "Transfer" at bounding box center [569, 164] width 69 height 40
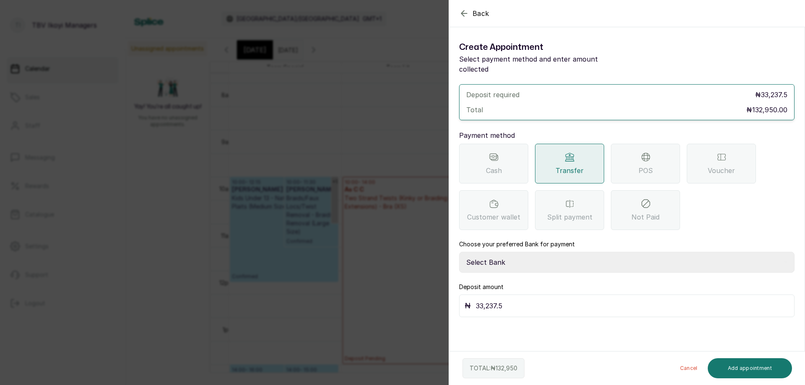
click at [511, 300] on input "33,237.5" at bounding box center [632, 306] width 313 height 12
type input "3"
type input "21,000"
drag, startPoint x: 543, startPoint y: 247, endPoint x: 541, endPoint y: 258, distance: 11.3
click at [543, 252] on select "Select Bank TRACTION/TBV IKOYI Paystack-Titan AJSKYLAR LTD - TBV IKOYI Providus…" at bounding box center [626, 262] width 335 height 21
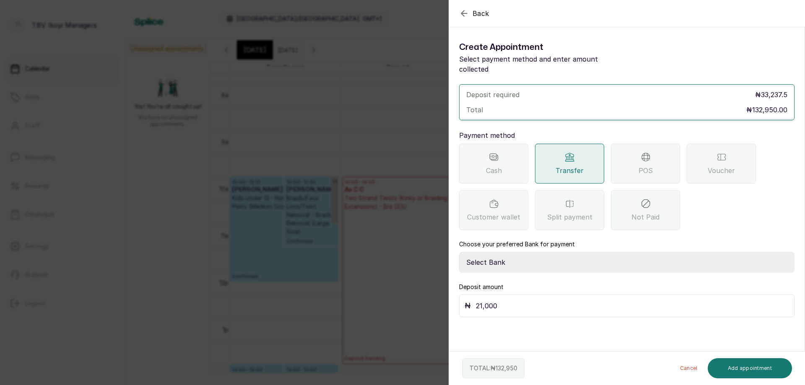
select select "37460b99-c85c-4cd3-891f-592518af968d"
click at [459, 252] on select "Select Bank TRACTION/TBV IKOYI Paystack-Titan AJSKYLAR LTD - TBV IKOYI Providus…" at bounding box center [626, 262] width 335 height 21
click at [748, 368] on button "Add appointment" at bounding box center [750, 369] width 85 height 20
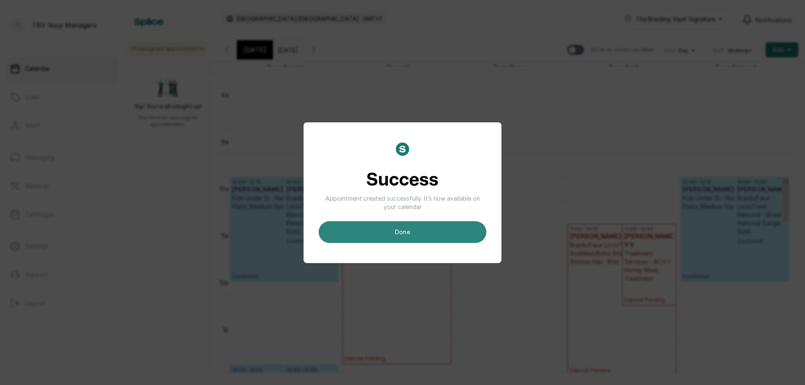
click at [432, 229] on button "done" at bounding box center [403, 232] width 168 height 22
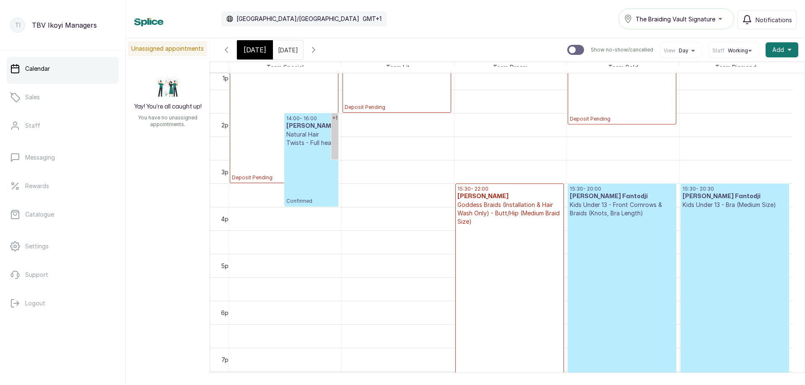
scroll to position [492, 0]
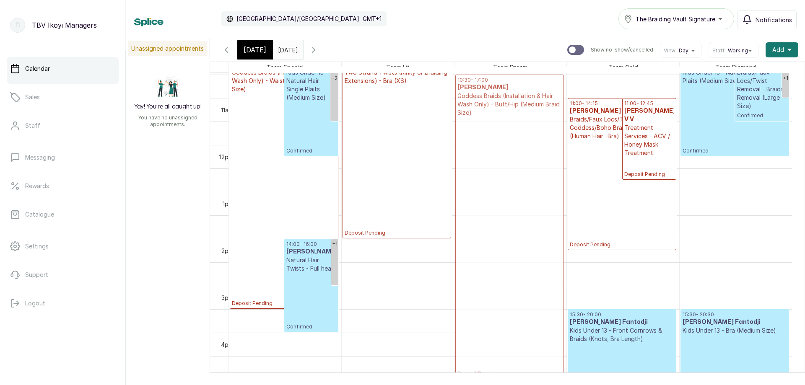
drag, startPoint x: 503, startPoint y: 341, endPoint x: 522, endPoint y: 107, distance: 234.8
click at [522, 107] on div "15:30 - 22:00 Tilayo Olagunju Goddess Braids (Installation & Hair Wash Only) - …" at bounding box center [511, 145] width 112 height 1127
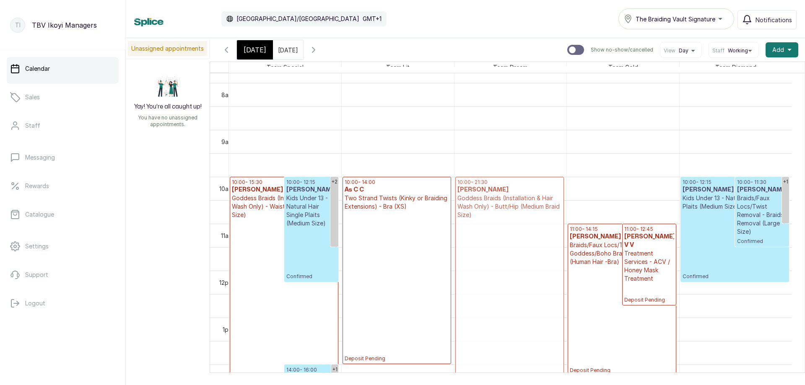
click at [514, 239] on div "10:30 - 22:00 Tilayo Olagunju Goddess Braids (Installation & Hair Wash Only) - …" at bounding box center [511, 270] width 112 height 1127
click at [269, 262] on p "Deposit Pending" at bounding box center [284, 325] width 104 height 213
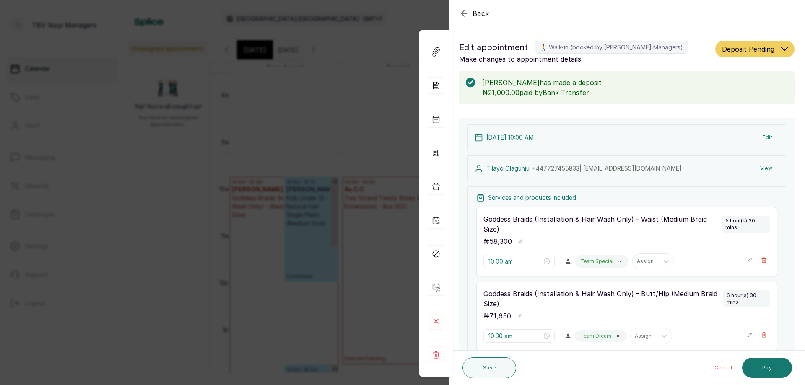
click at [743, 49] on span "Deposit Pending" at bounding box center [748, 49] width 52 height 10
click at [733, 94] on span "Confirmed" at bounding box center [736, 95] width 29 height 9
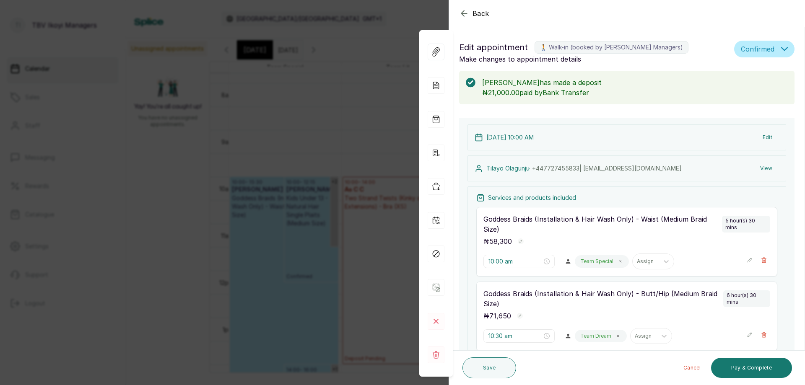
click at [463, 12] on icon "button" at bounding box center [463, 12] width 5 height 5
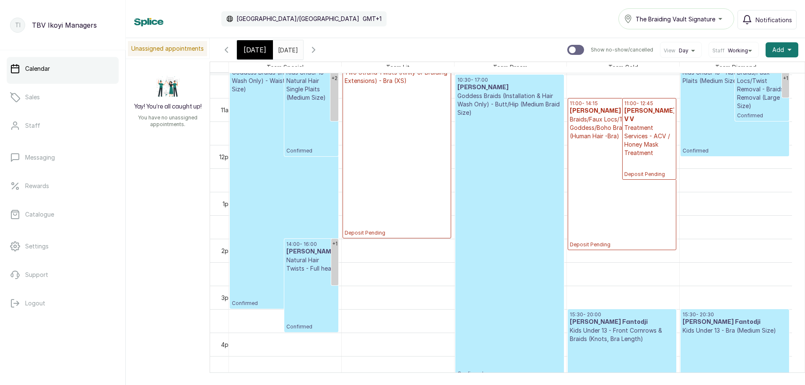
scroll to position [450, 0]
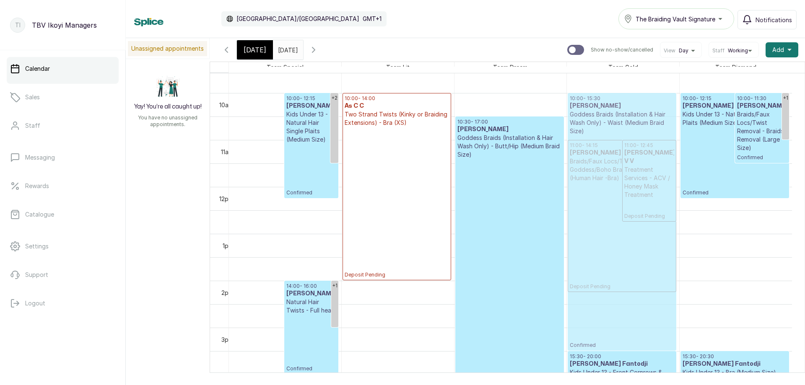
drag, startPoint x: 253, startPoint y: 131, endPoint x: 571, endPoint y: 134, distance: 317.4
click at [571, 134] on tr "+2 +1 10:00 - 15:30 Tilayo Olagunju Goddess Braids (Installation & Hair Wash On…" at bounding box center [510, 186] width 563 height 1127
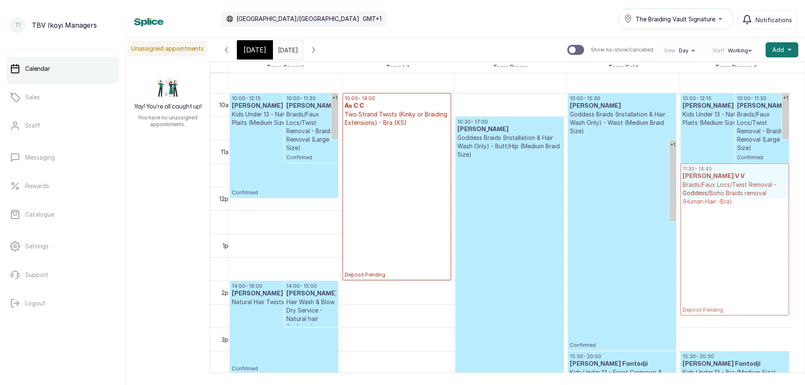
drag, startPoint x: 651, startPoint y: 193, endPoint x: 690, endPoint y: 222, distance: 48.8
click at [690, 222] on tr "+1 10:00 - 12:15 Isioma Ovia Ovia Kids Under 13 - Natural Hair Single Plaits (M…" at bounding box center [510, 186] width 563 height 1127
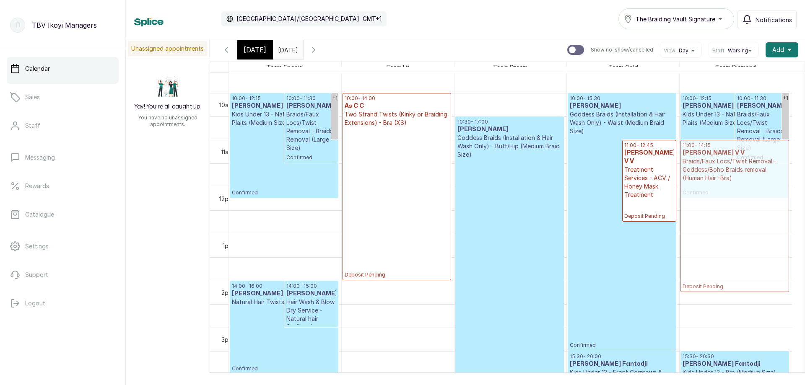
drag, startPoint x: 751, startPoint y: 179, endPoint x: 755, endPoint y: 159, distance: 20.5
click at [755, 159] on div "+1 10:00 - 12:15 Isioma Ovia Ovia Kids Under 13 - Natural Hair Single Plaits (M…" at bounding box center [736, 186] width 112 height 1127
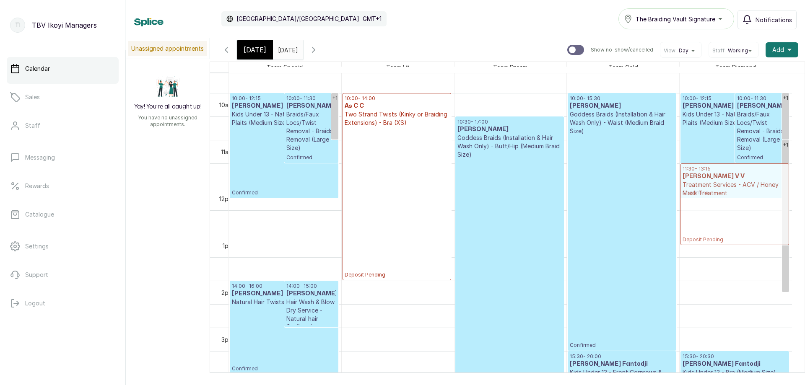
drag, startPoint x: 648, startPoint y: 165, endPoint x: 697, endPoint y: 190, distance: 55.3
click at [697, 190] on tr "+1 10:00 - 12:15 Isioma Ovia Ovia Kids Under 13 - Natural Hair Single Plaits (M…" at bounding box center [510, 186] width 563 height 1127
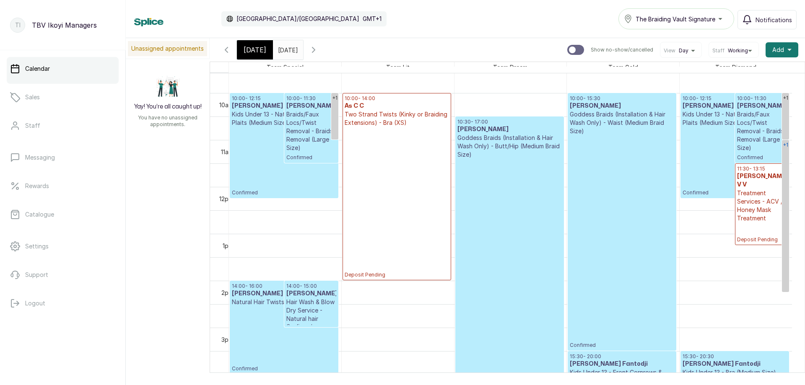
click at [787, 151] on link "+1" at bounding box center [785, 216] width 7 height 152
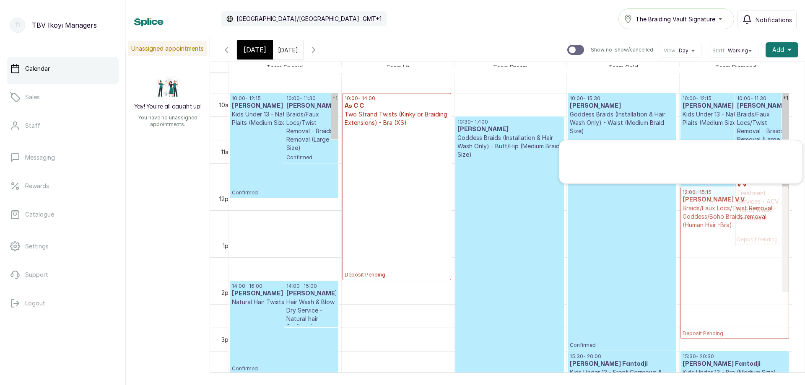
drag, startPoint x: 677, startPoint y: 161, endPoint x: 717, endPoint y: 200, distance: 56.0
click at [717, 200] on div "Team Special Team Lit Team Dream Team Gold Team Diamond 12am 1am 2am 3am 4am 5a…" at bounding box center [507, 225] width 595 height 327
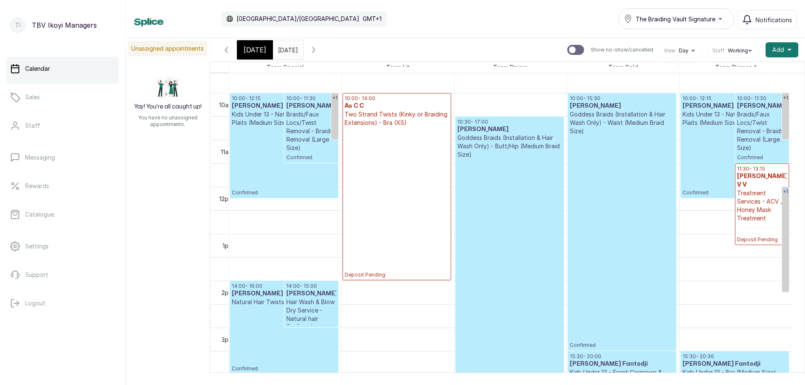
click at [785, 196] on div "+1" at bounding box center [785, 192] width 7 height 10
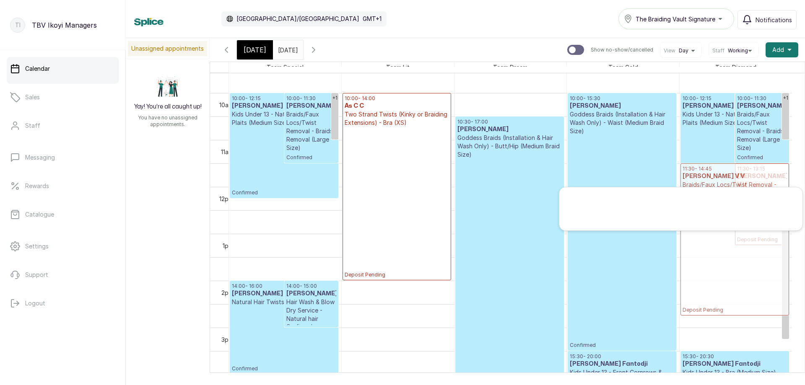
drag, startPoint x: 641, startPoint y: 211, endPoint x: 737, endPoint y: 179, distance: 101.7
click at [737, 179] on div "Team Special Team Lit Team Dream Team Gold Team Diamond 12am 1am 2am 3am 4am 5a…" at bounding box center [507, 225] width 595 height 327
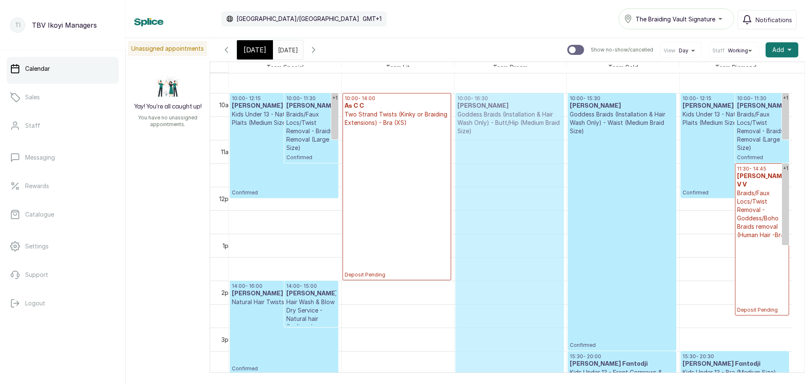
drag, startPoint x: 516, startPoint y: 177, endPoint x: 516, endPoint y: 153, distance: 24.3
click at [516, 153] on div "10:30 - 17:00 Tilayo Olagunju Goddess Braids (Installation & Hair Wash Only) - …" at bounding box center [511, 186] width 112 height 1127
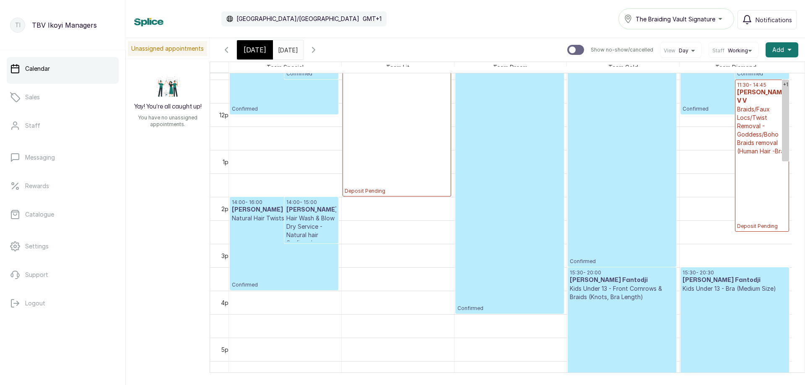
scroll to position [408, 0]
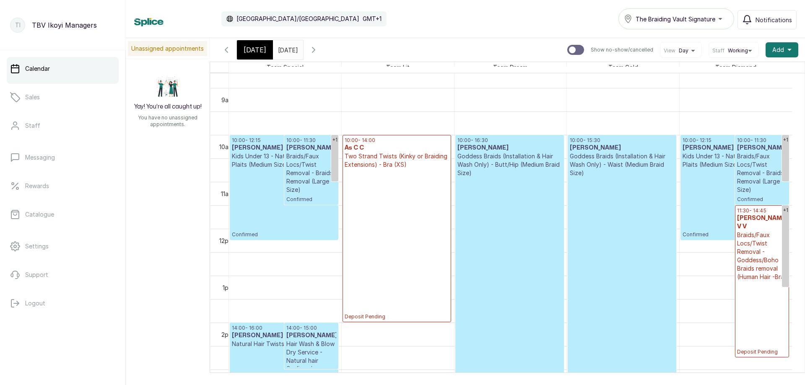
click at [636, 229] on p "Confirmed" at bounding box center [622, 283] width 104 height 213
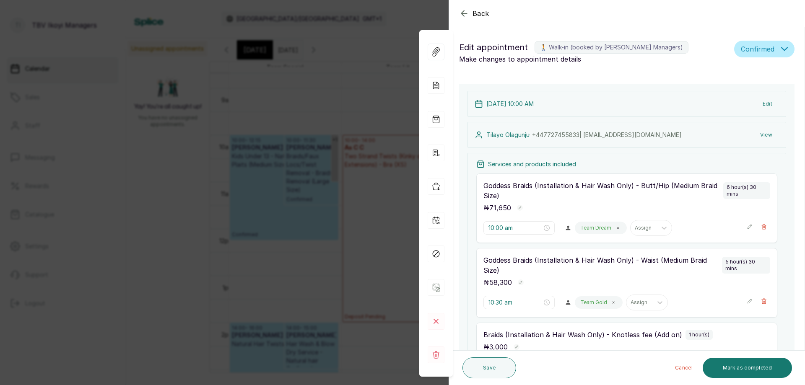
type input "10:00 am"
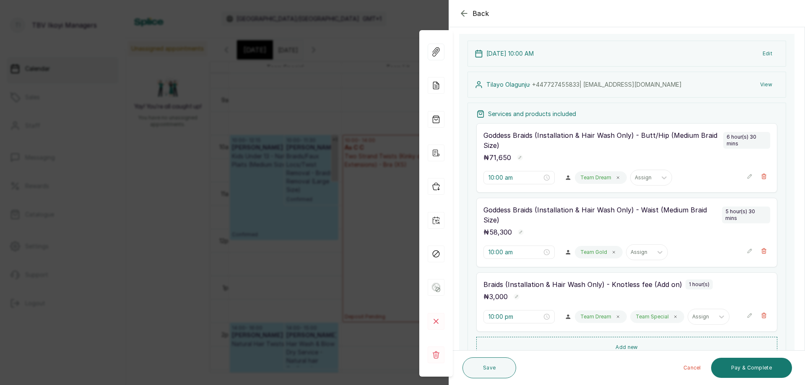
scroll to position [117, 0]
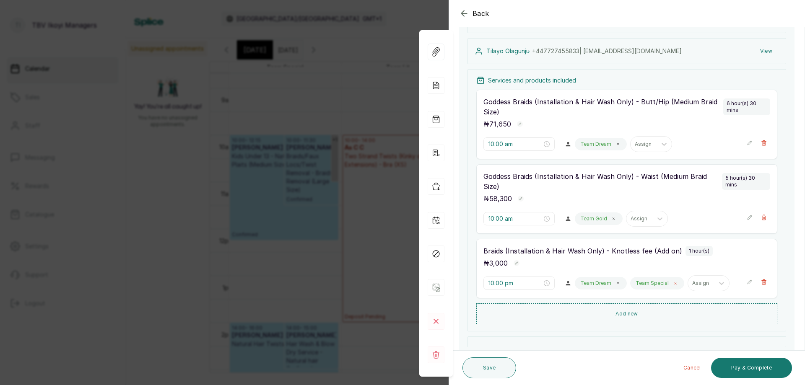
click at [673, 282] on icon at bounding box center [675, 283] width 4 height 4
click at [642, 283] on div at bounding box center [644, 284] width 18 height 8
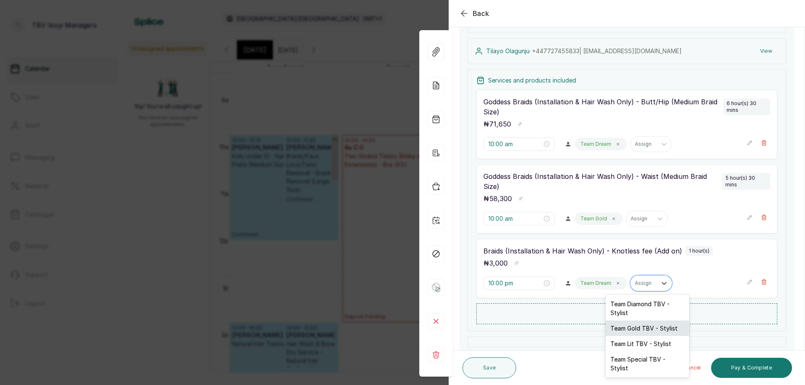
click at [648, 334] on div "Team Gold TBV - Stylist" at bounding box center [647, 329] width 84 height 16
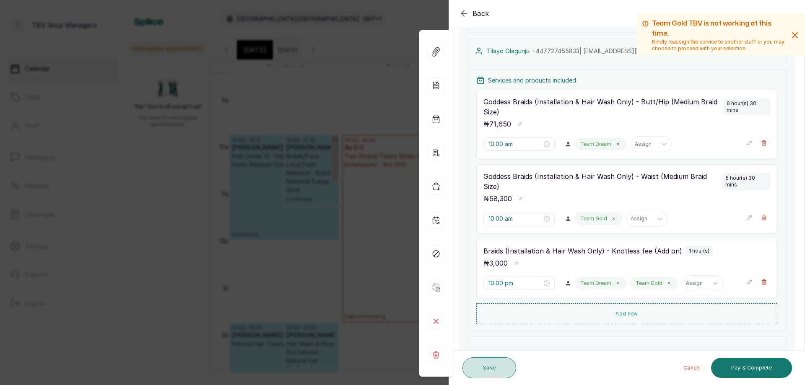
click at [477, 374] on button "Save" at bounding box center [490, 368] width 54 height 21
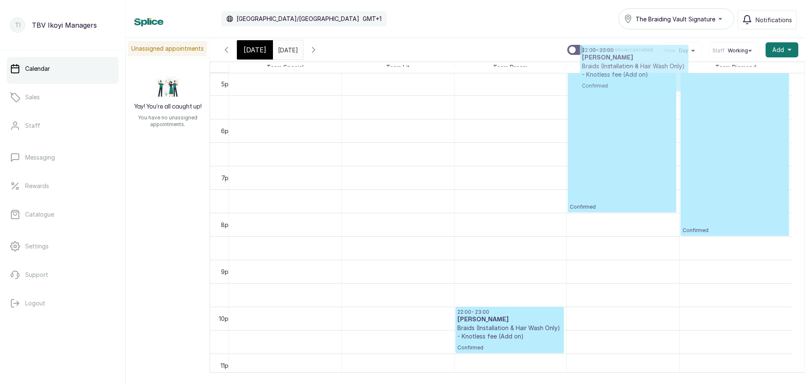
scroll to position [795, 0]
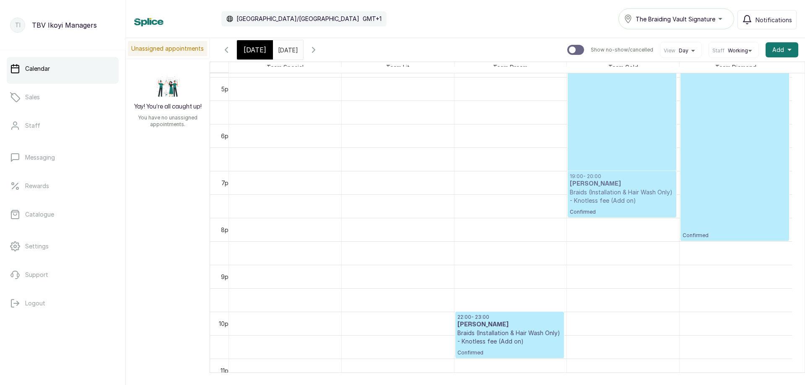
drag, startPoint x: 614, startPoint y: 315, endPoint x: 606, endPoint y: 191, distance: 124.0
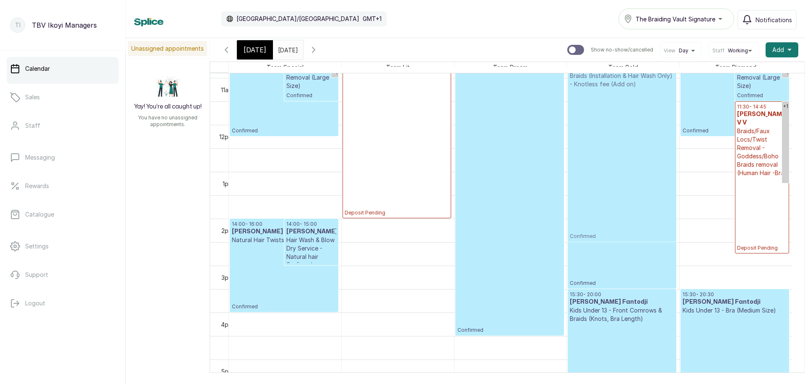
drag, startPoint x: 660, startPoint y: 326, endPoint x: 637, endPoint y: 93, distance: 233.9
click at [637, 93] on div "15:30 - 20:00 Sandra Fantodji Fantodji Kids Under 13 - Front Cornrows & Braids …" at bounding box center [623, 124] width 112 height 1127
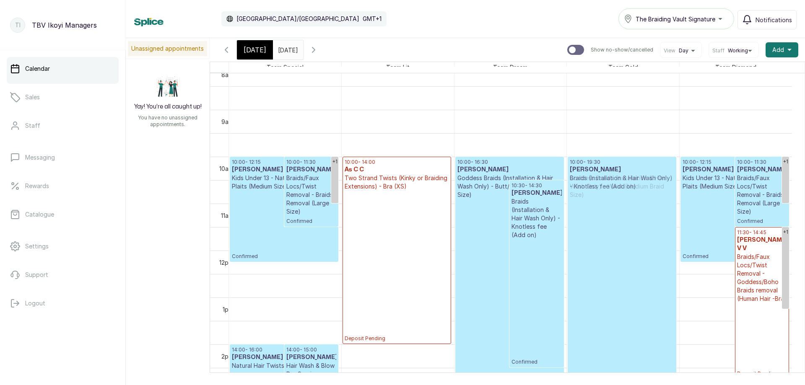
drag, startPoint x: 640, startPoint y: 191, endPoint x: 640, endPoint y: 166, distance: 25.2
click at [640, 166] on div "10:00 - 15:30 Tilayo Olagunju Goddess Braids (Installation & Hair Wash Only) - …" at bounding box center [623, 250] width 112 height 1127
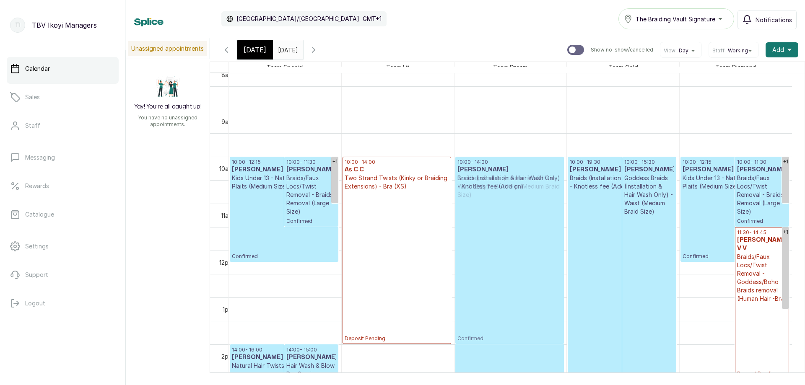
drag, startPoint x: 515, startPoint y: 217, endPoint x: 525, endPoint y: 188, distance: 30.8
click at [525, 188] on div "10:00 - 16:30 Tilayo Olagunju Goddess Braids (Installation & Hair Wash Only) - …" at bounding box center [511, 250] width 112 height 1127
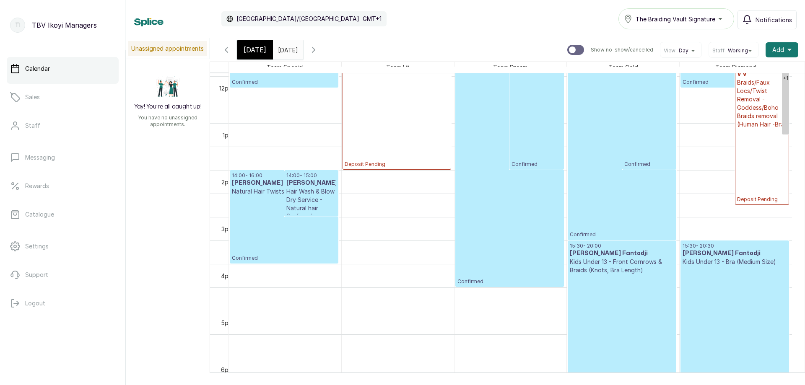
click at [491, 269] on p "Confirmed" at bounding box center [509, 155] width 104 height 260
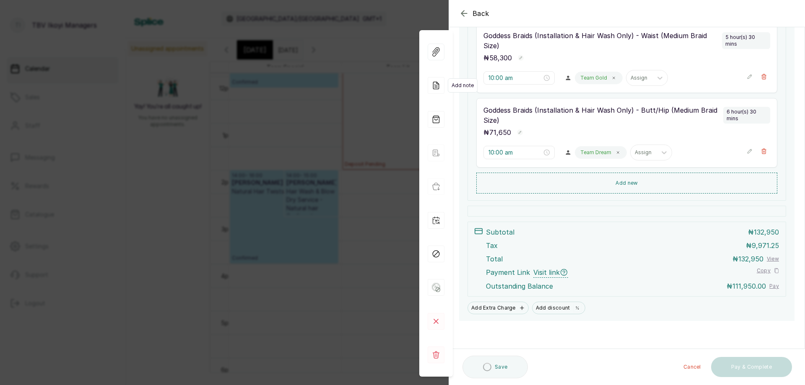
click at [437, 80] on icon at bounding box center [436, 85] width 17 height 17
click at [442, 86] on icon at bounding box center [436, 85] width 17 height 17
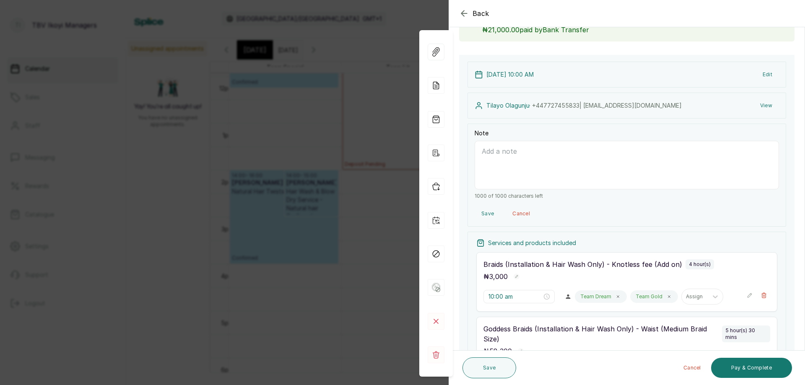
click at [497, 174] on textarea "Note" at bounding box center [627, 165] width 304 height 49
type textarea "deposit 21,000 olagujun yewande 14/10/2025"
click at [497, 372] on button "Save" at bounding box center [490, 368] width 54 height 21
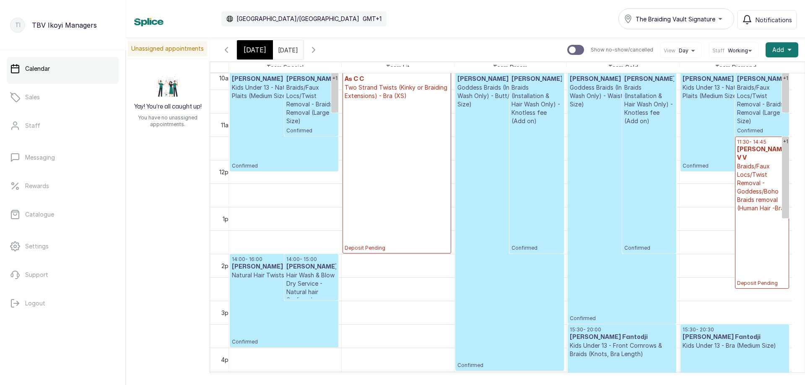
scroll to position [393, 0]
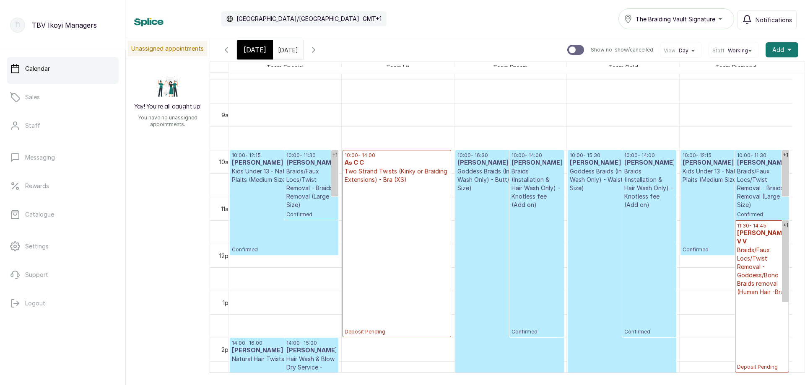
click at [250, 51] on span "Today" at bounding box center [255, 50] width 23 height 10
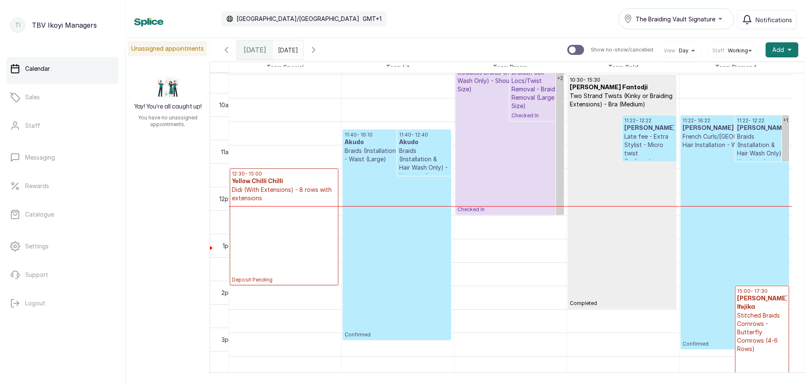
scroll to position [492, 0]
click at [767, 340] on p "Stitched Braids Cornrows - Butterfly Cornrows (4-6 Rows)" at bounding box center [762, 333] width 50 height 42
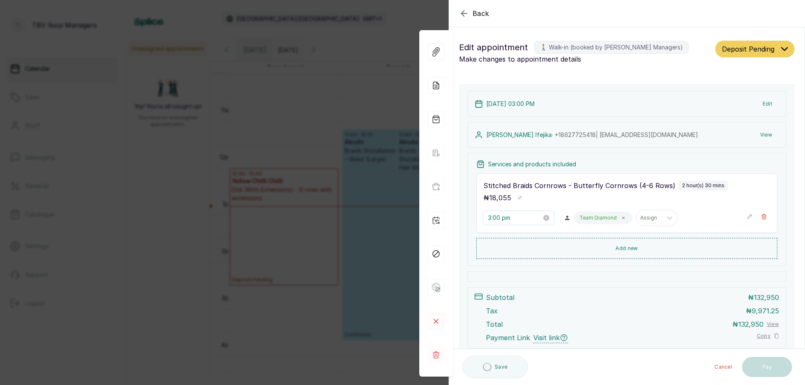
click at [523, 219] on input "3:00 pm" at bounding box center [515, 217] width 54 height 9
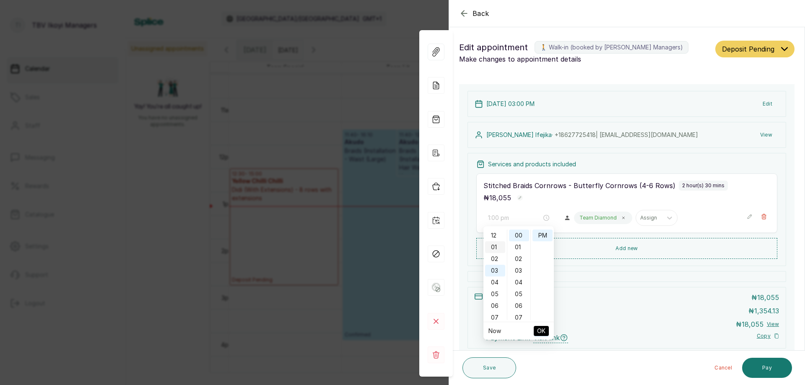
click at [496, 251] on div "01" at bounding box center [495, 248] width 20 height 12
click at [519, 284] on div "15" at bounding box center [519, 286] width 20 height 12
type input "1:15 pm"
click at [543, 328] on span "OK" at bounding box center [541, 331] width 8 height 16
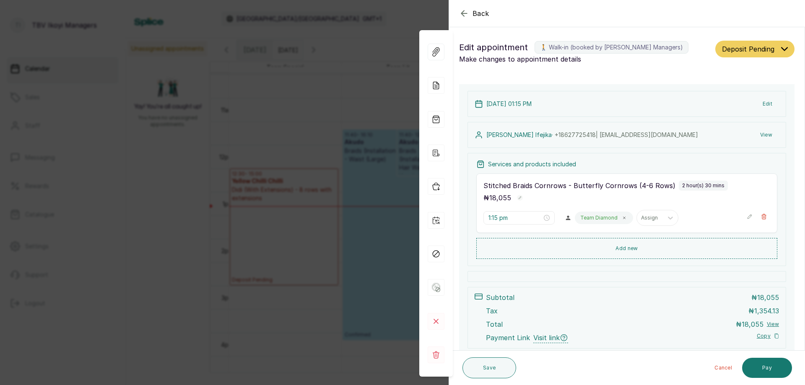
click at [773, 55] on button "Deposit Pending" at bounding box center [754, 49] width 79 height 17
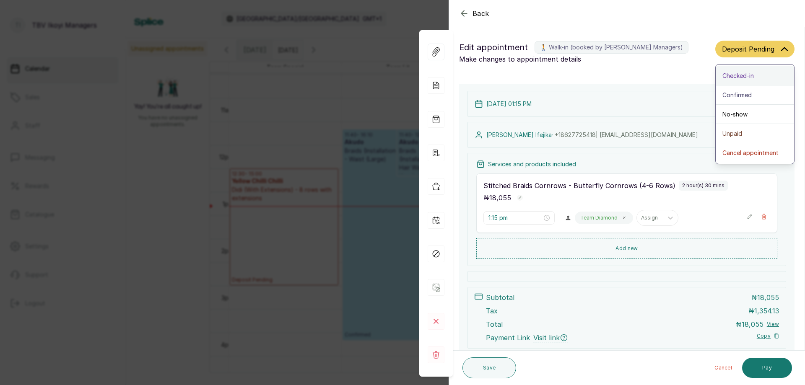
click at [749, 77] on div "Checked-in" at bounding box center [754, 75] width 65 height 9
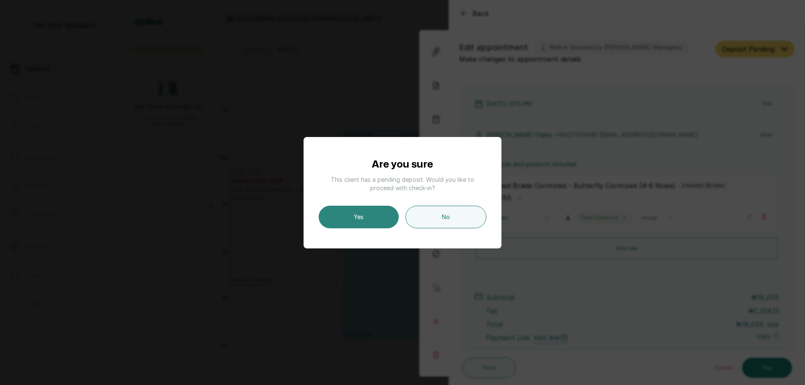
click at [370, 215] on button "Yes" at bounding box center [359, 217] width 80 height 23
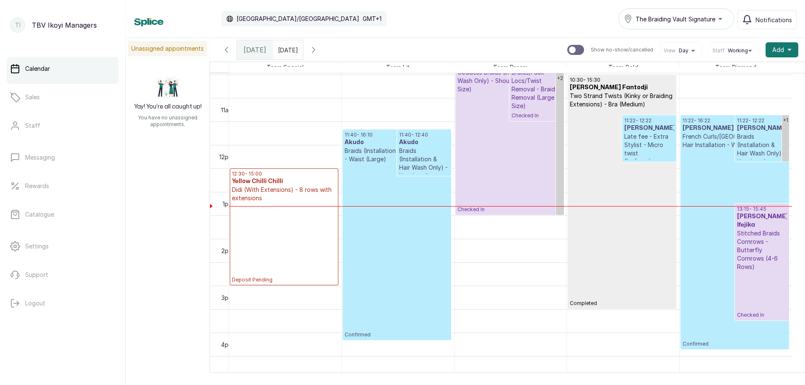
click at [746, 244] on p "Stitched Braids Cornrows - Butterfly Cornrows (4-6 Rows)" at bounding box center [762, 250] width 50 height 42
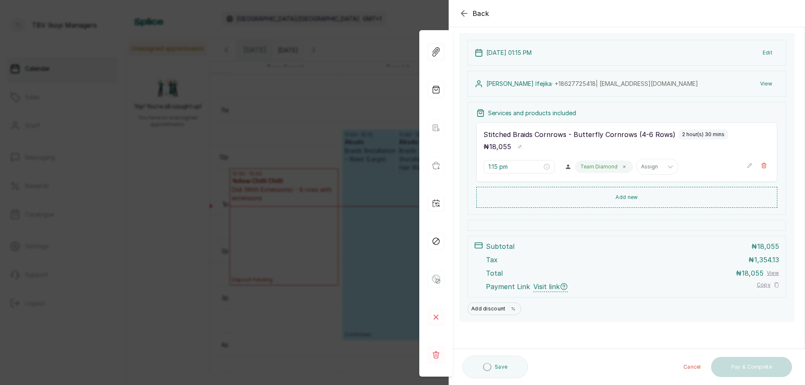
scroll to position [9, 0]
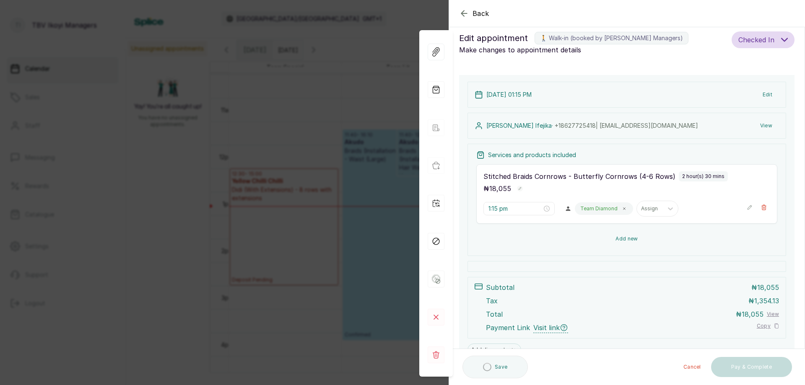
click at [617, 238] on button "Add new" at bounding box center [626, 239] width 301 height 20
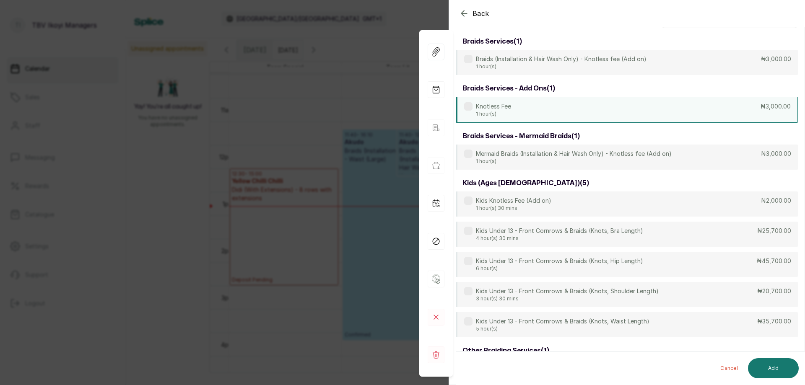
scroll to position [0, 0]
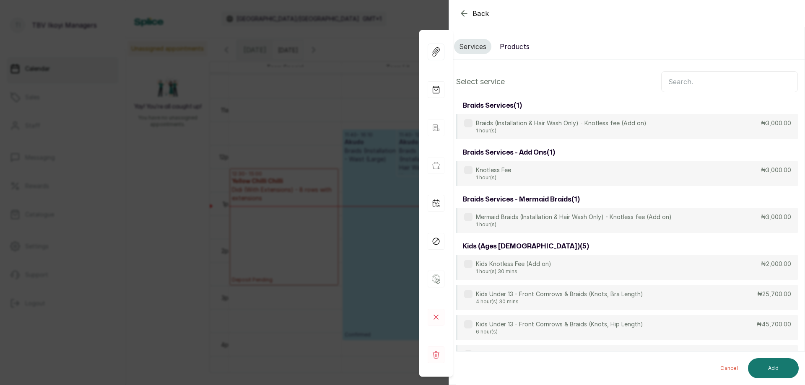
click at [721, 76] on input "text" at bounding box center [729, 81] width 137 height 21
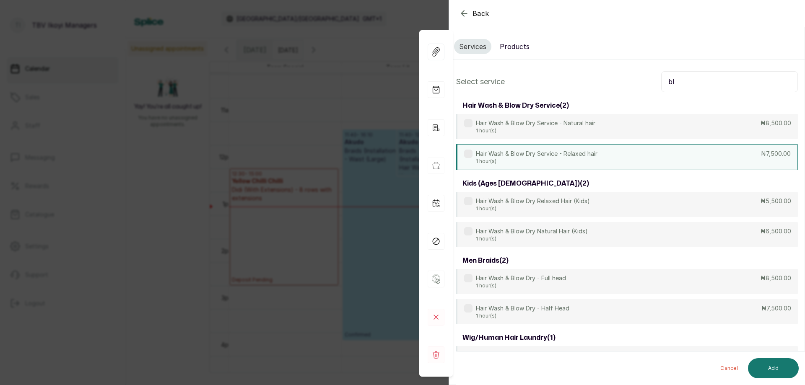
type input "b"
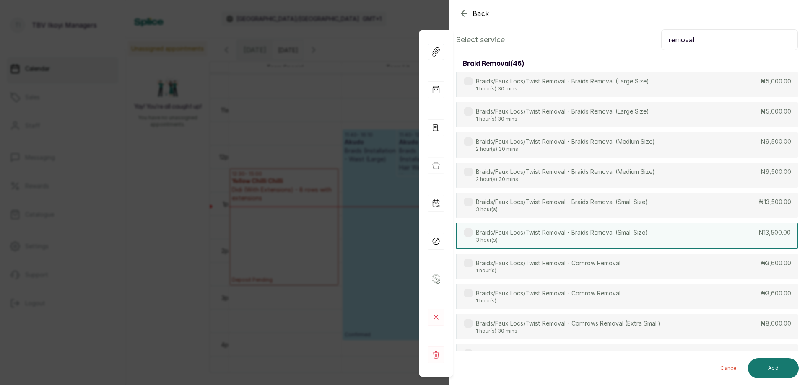
scroll to position [84, 0]
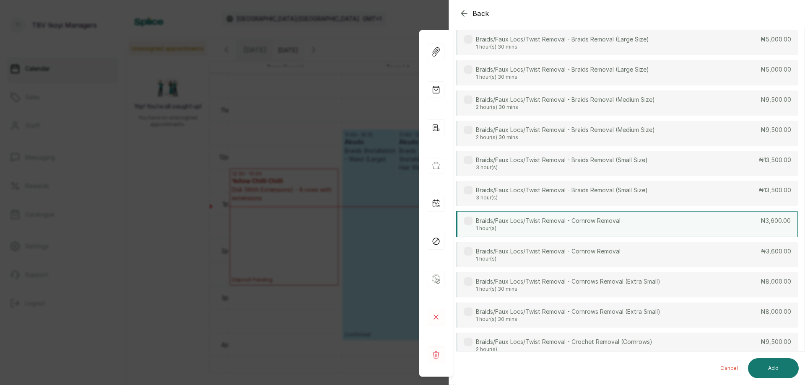
type input "removal"
click at [603, 222] on p "Braids/Faux Locs/Twist Removal - Cornrow Removal" at bounding box center [548, 221] width 145 height 8
click at [778, 371] on button "Add" at bounding box center [773, 369] width 51 height 20
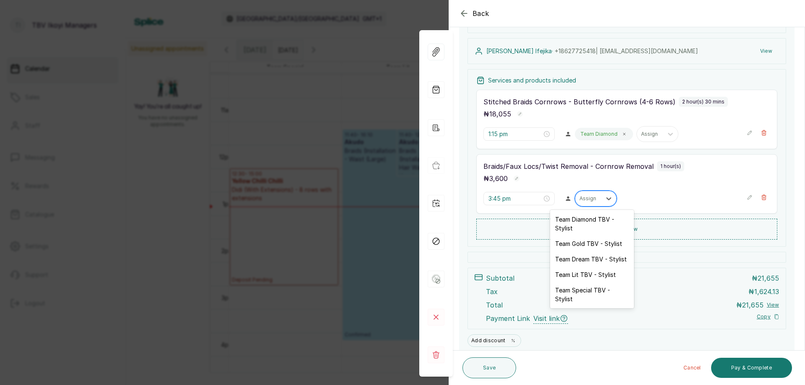
click at [597, 199] on div "Assign" at bounding box center [588, 198] width 26 height 11
click at [597, 219] on div "Team Diamond TBV - Stylist" at bounding box center [592, 224] width 84 height 24
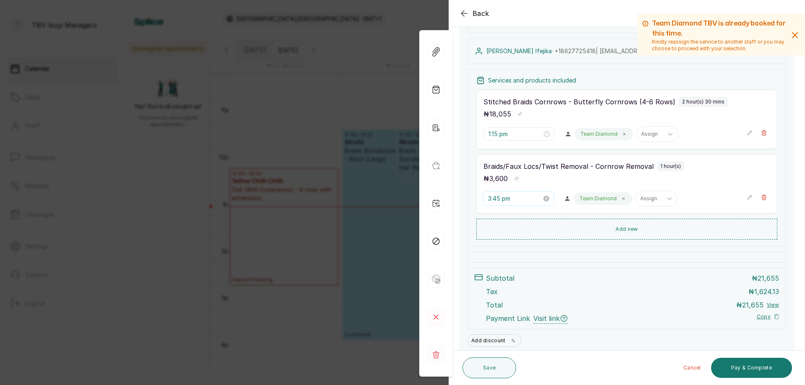
click at [530, 199] on input "3:45 pm" at bounding box center [515, 198] width 54 height 9
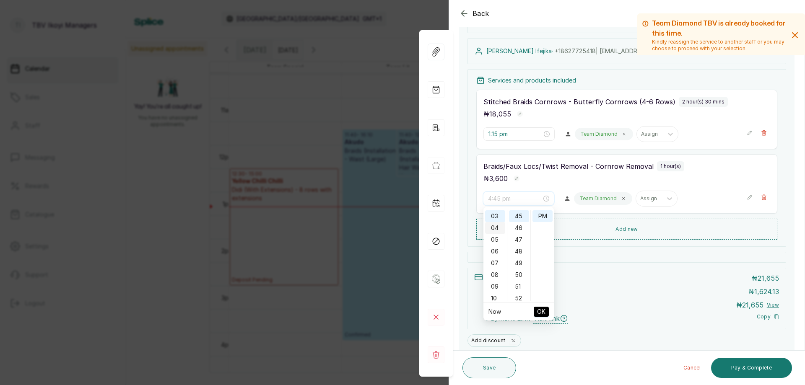
scroll to position [0, 0]
click at [494, 230] on div "01" at bounding box center [495, 228] width 20 height 12
click at [517, 286] on div "15" at bounding box center [519, 284] width 20 height 12
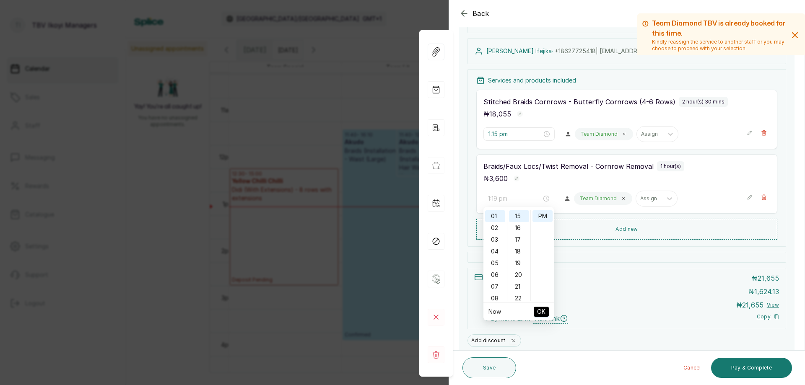
type input "1:15 pm"
click at [539, 312] on span "OK" at bounding box center [541, 312] width 8 height 16
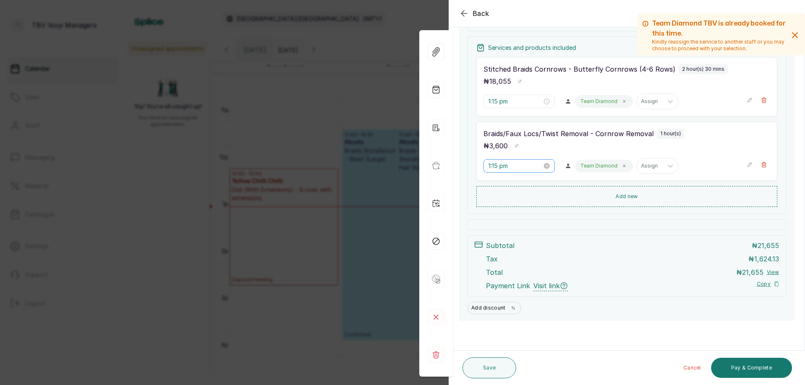
scroll to position [33, 0]
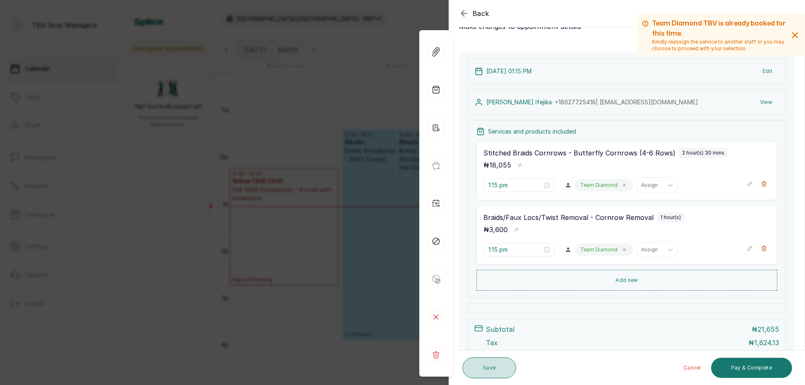
click at [486, 368] on button "Save" at bounding box center [490, 368] width 54 height 21
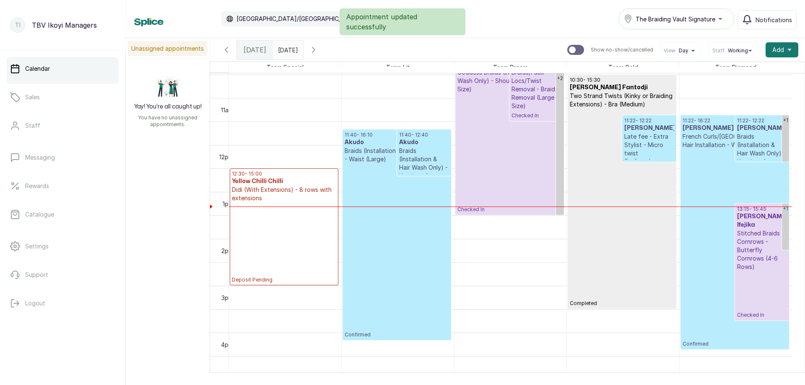
click at [783, 212] on div "+1" at bounding box center [785, 209] width 7 height 10
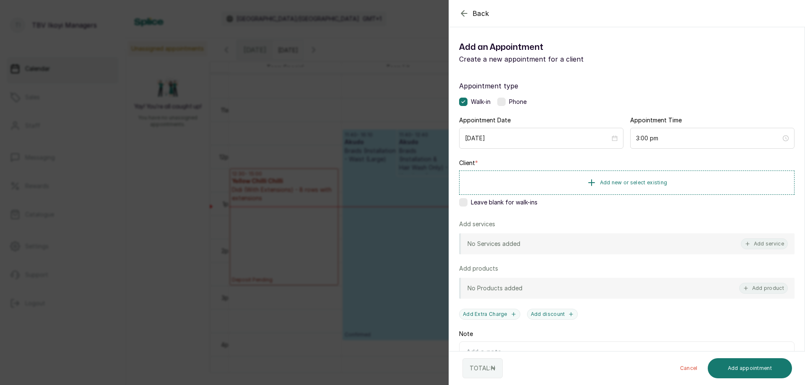
click at [466, 12] on icon "button" at bounding box center [464, 13] width 10 height 10
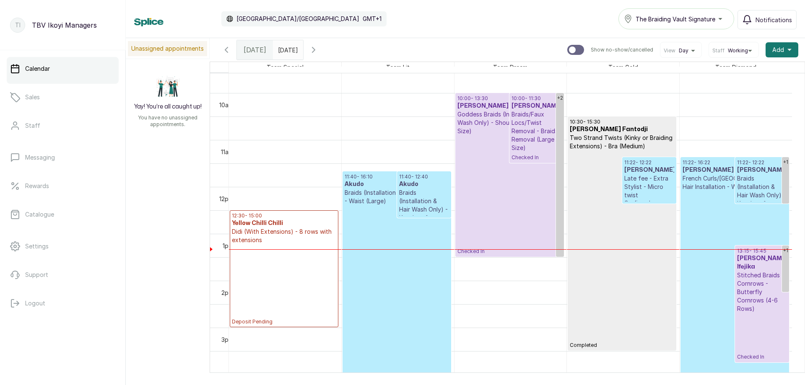
scroll to position [408, 0]
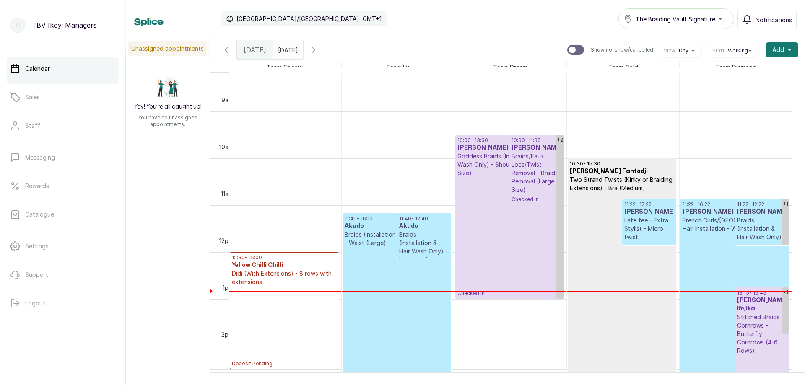
click at [360, 258] on p "Confirmed" at bounding box center [397, 334] width 104 height 175
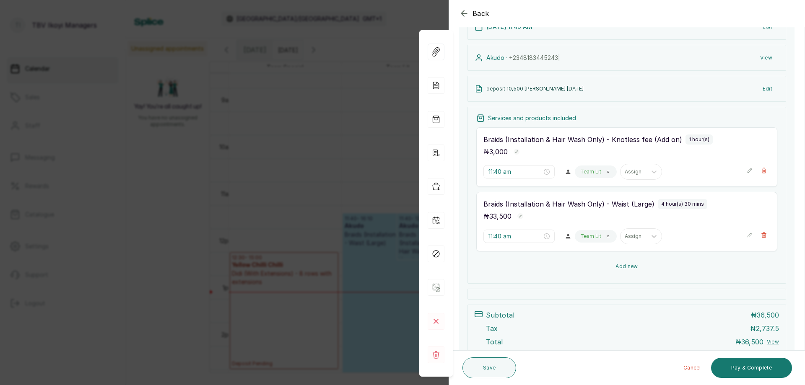
scroll to position [111, 0]
click at [465, 8] on icon "button" at bounding box center [464, 13] width 10 height 10
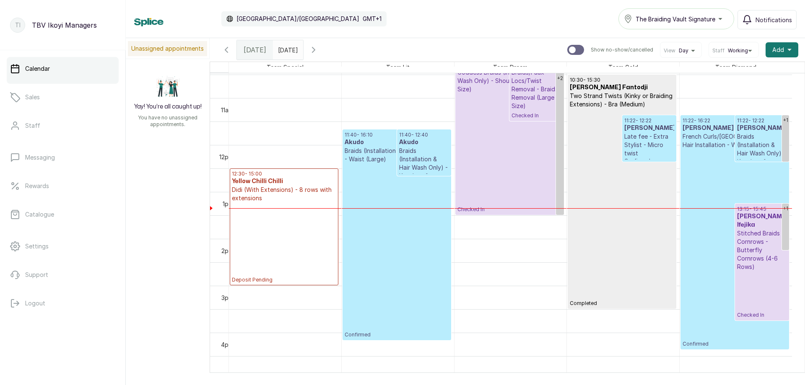
scroll to position [450, 0]
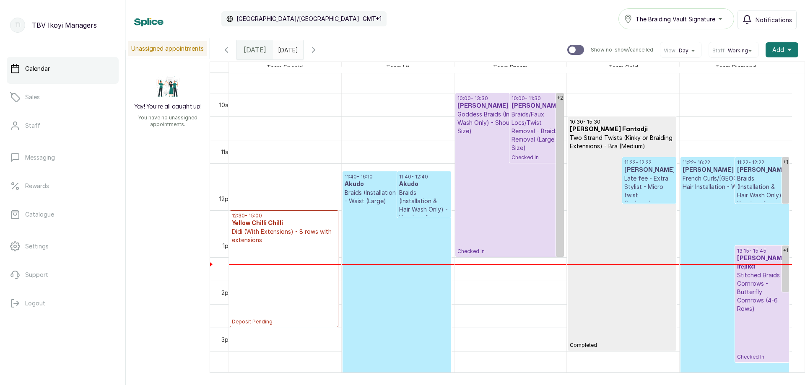
click at [733, 294] on p "Confirmed" at bounding box center [735, 290] width 104 height 198
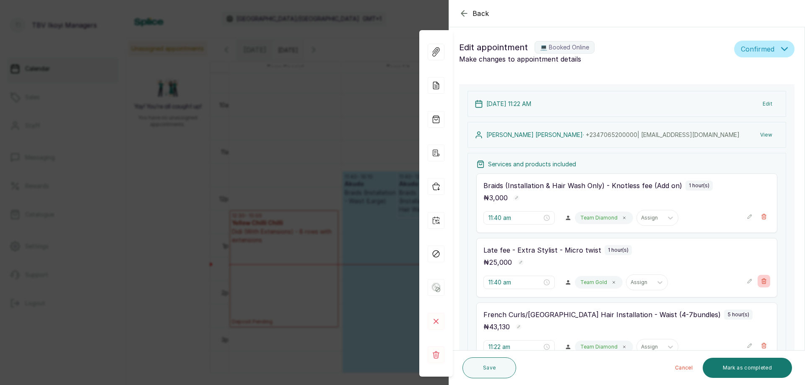
type input "11:22 am"
click at [460, 12] on icon "button" at bounding box center [464, 13] width 10 height 10
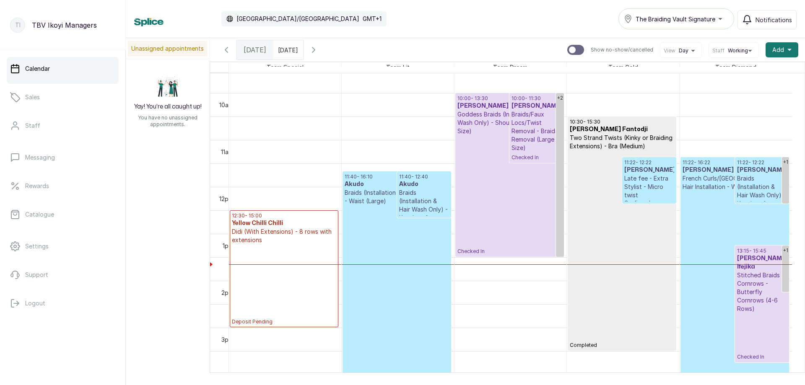
click at [460, 12] on div "Calendar Africa/Lagos GMT+1 The Braiding Vault Signature Notifications" at bounding box center [465, 18] width 663 height 21
click at [762, 317] on p "Checked In" at bounding box center [762, 336] width 50 height 47
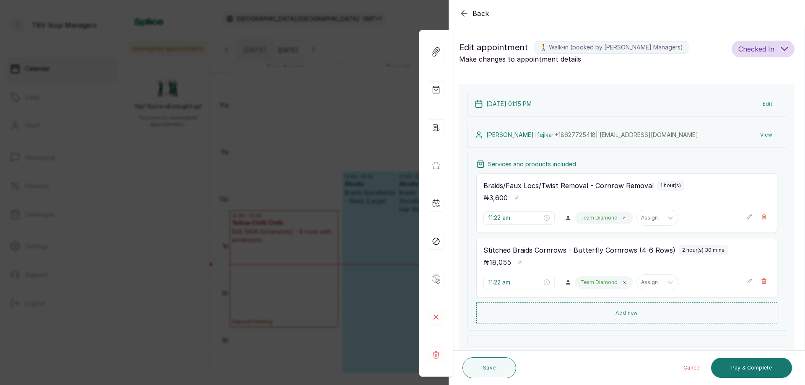
type input "1:15 pm"
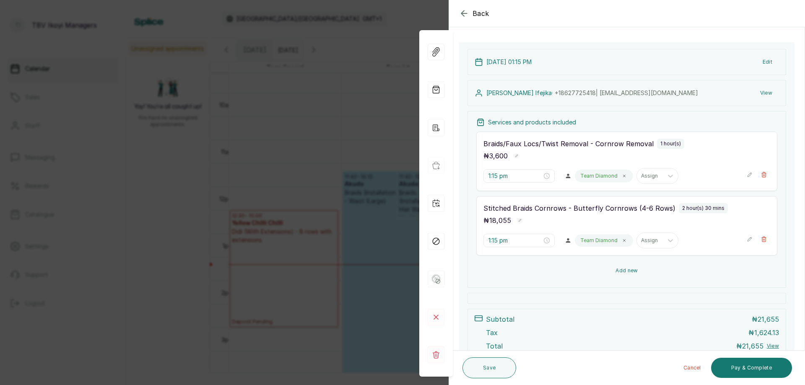
click at [695, 268] on button "Add new" at bounding box center [626, 271] width 301 height 20
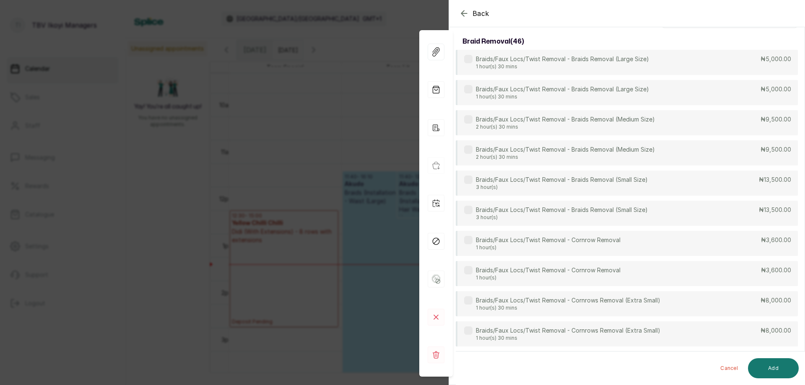
scroll to position [0, 0]
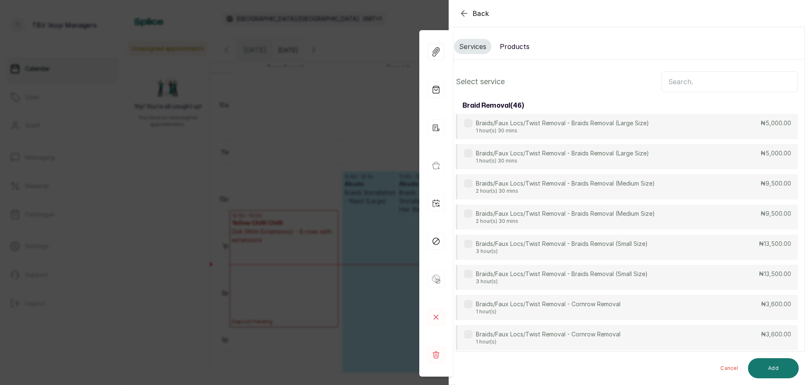
click at [671, 83] on input "text" at bounding box center [729, 81] width 137 height 21
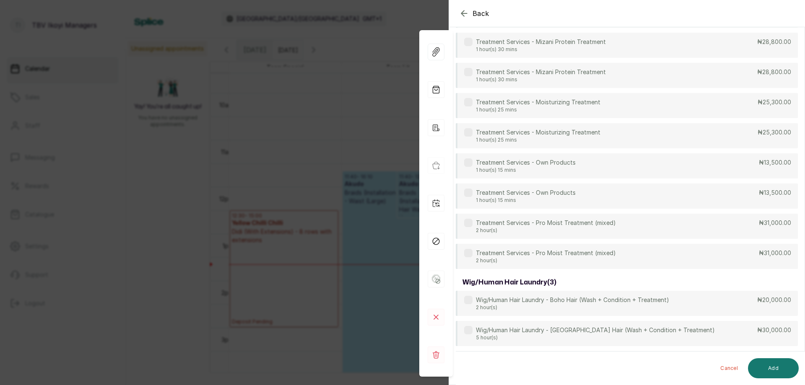
scroll to position [796, 0]
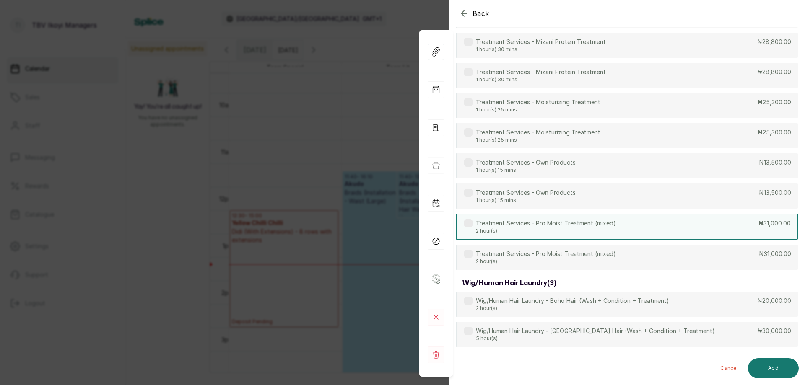
type input "trea"
click at [639, 222] on div "Treatment Services - Pro Moist Treatment (mixed) 2 hour(s) ₦31,000.00" at bounding box center [627, 227] width 342 height 26
click at [768, 372] on button "Add" at bounding box center [773, 369] width 51 height 20
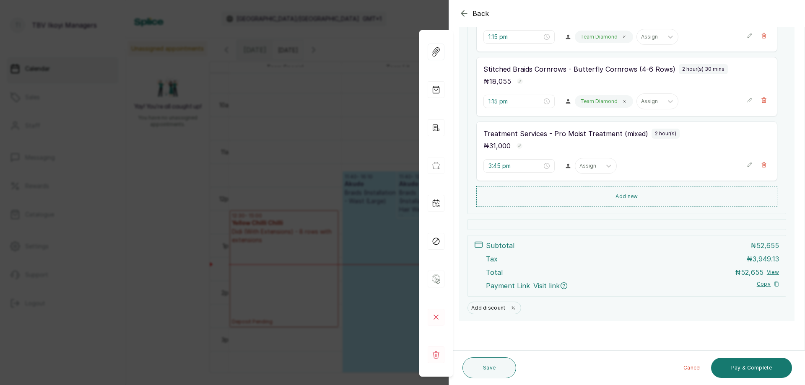
scroll to position [181, 0]
click at [504, 170] on input "3:45 pm" at bounding box center [515, 165] width 54 height 9
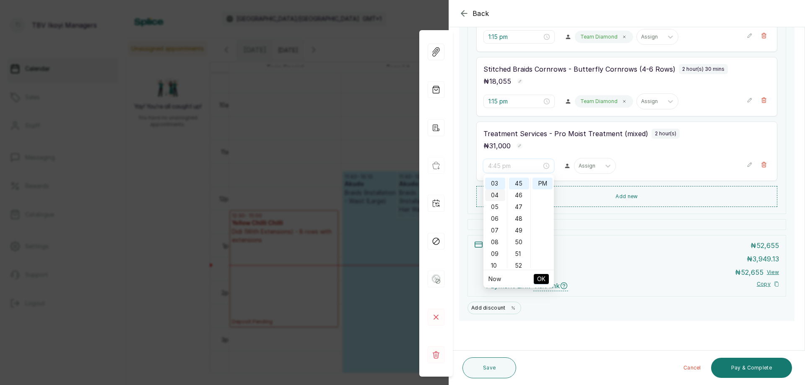
scroll to position [0, 0]
click at [497, 196] on div "01" at bounding box center [495, 196] width 20 height 12
click at [515, 208] on div "15" at bounding box center [519, 209] width 20 height 12
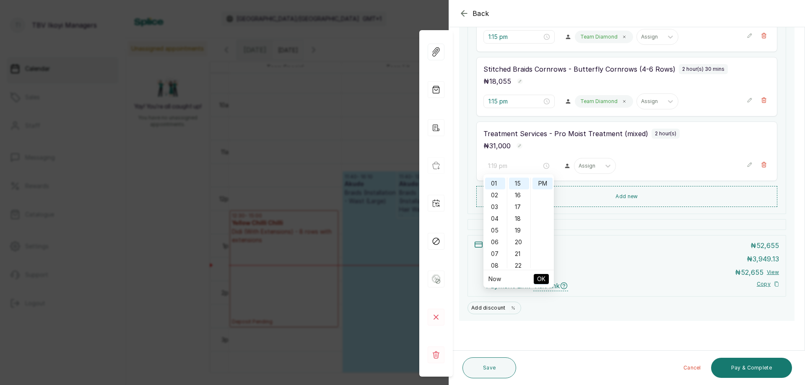
type input "1:15 pm"
click at [540, 274] on span "OK" at bounding box center [541, 279] width 8 height 16
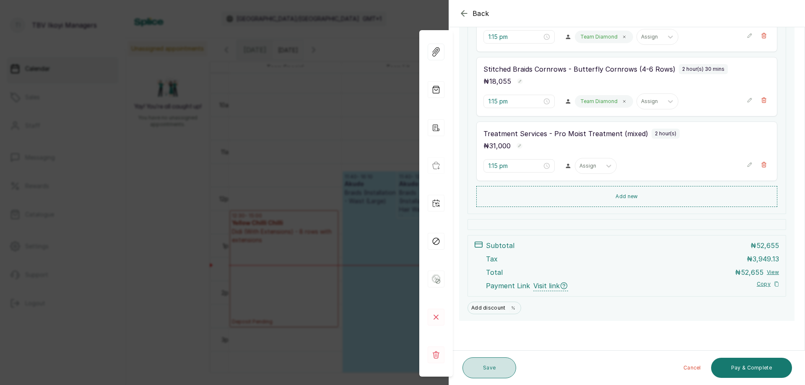
click at [489, 372] on button "Save" at bounding box center [490, 368] width 54 height 21
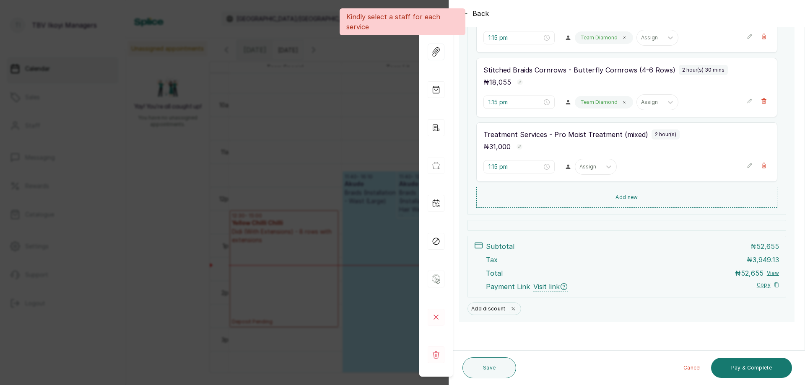
scroll to position [181, 0]
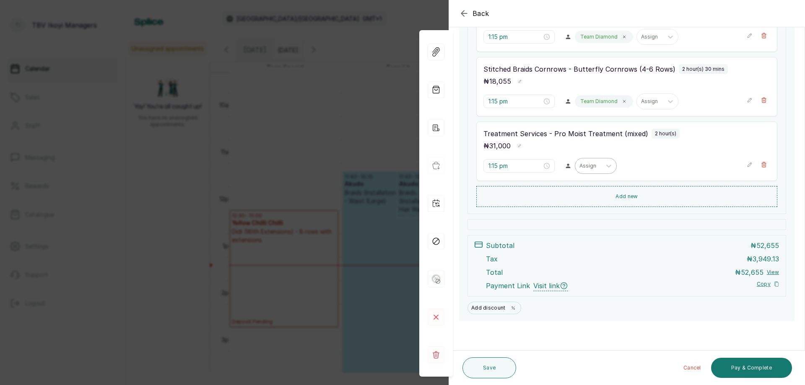
click at [580, 169] on div at bounding box center [589, 166] width 18 height 8
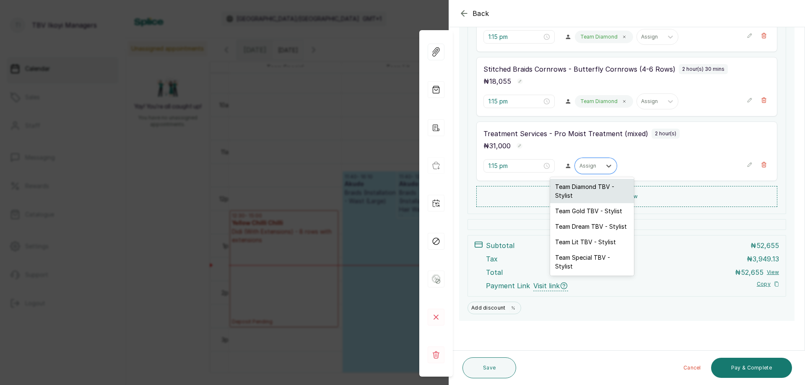
click at [580, 193] on div "Team Diamond TBV - Stylist" at bounding box center [592, 191] width 84 height 24
click at [580, 193] on button "Add new" at bounding box center [626, 196] width 301 height 21
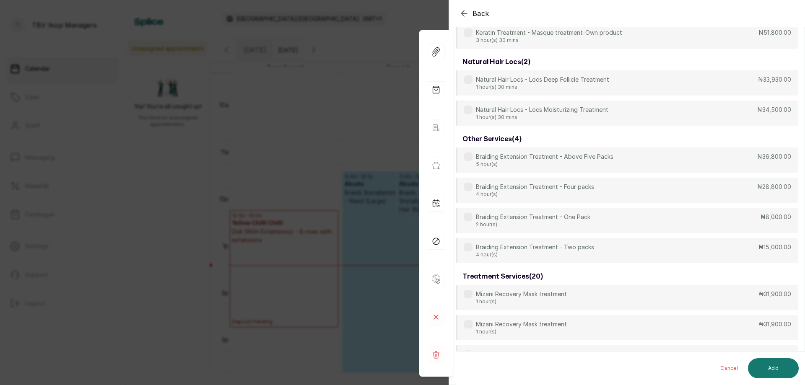
scroll to position [64, 0]
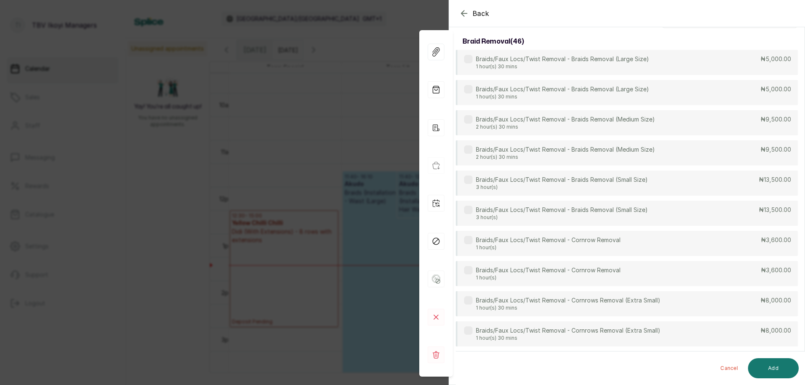
drag, startPoint x: 464, startPoint y: 10, endPoint x: 477, endPoint y: 27, distance: 20.9
click at [464, 12] on icon "button" at bounding box center [464, 13] width 10 height 10
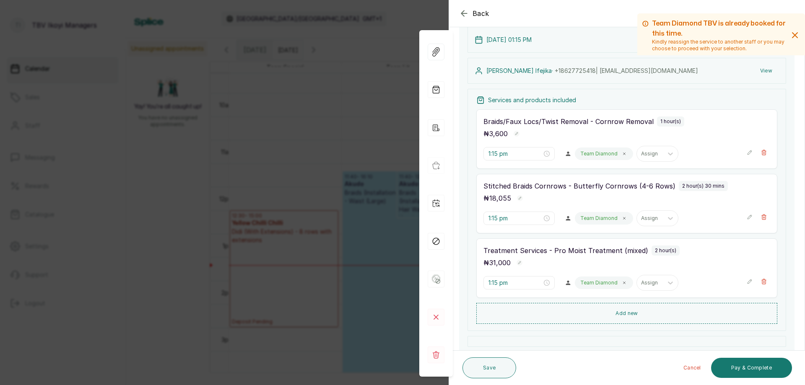
scroll to position [148, 0]
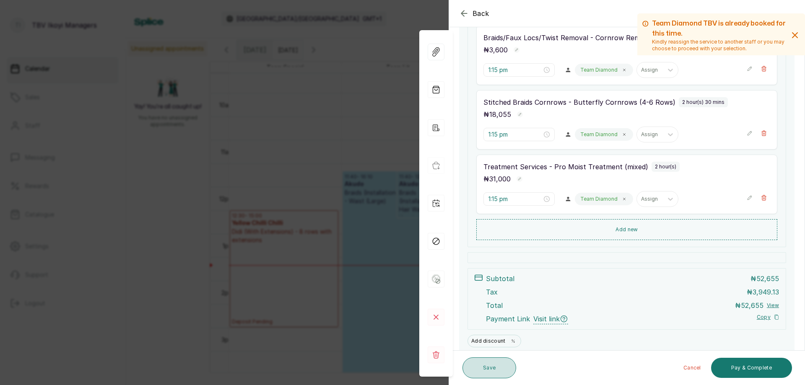
click at [502, 371] on button "Save" at bounding box center [490, 368] width 54 height 21
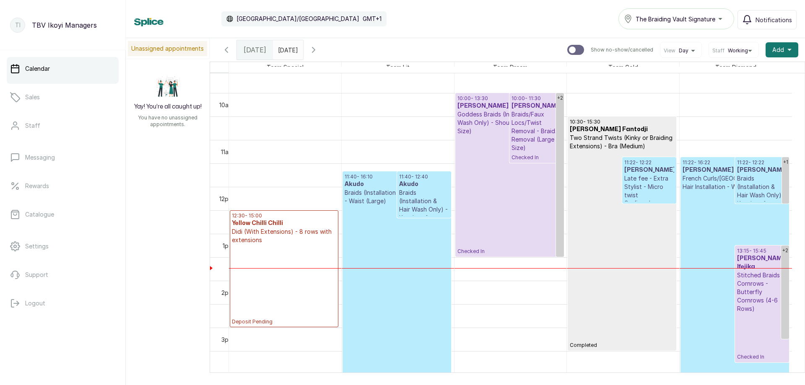
click at [372, 257] on p "Confirmed" at bounding box center [397, 292] width 104 height 175
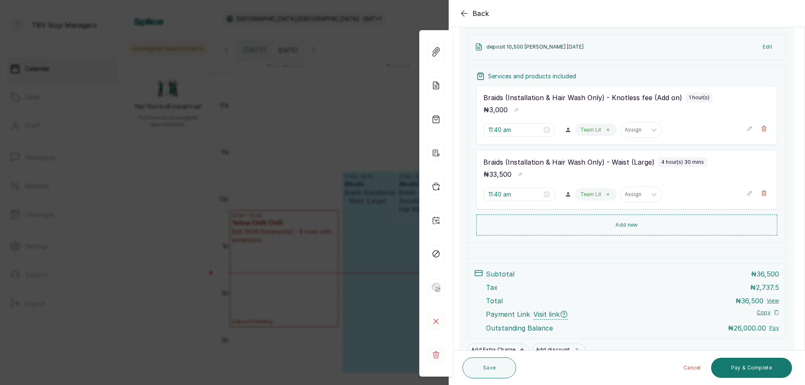
scroll to position [195, 0]
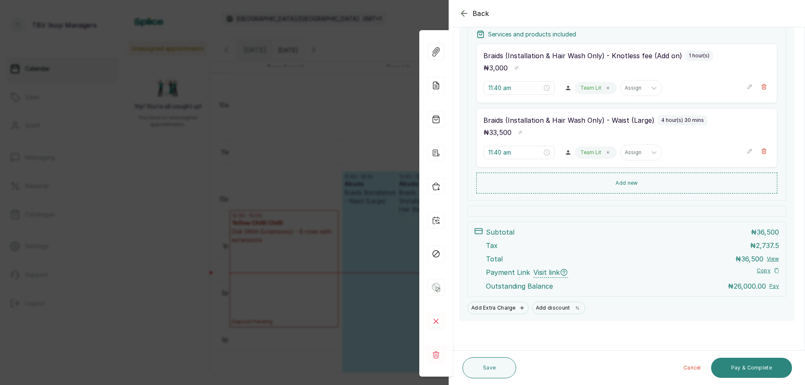
click at [746, 371] on button "Pay & Complete" at bounding box center [751, 368] width 81 height 20
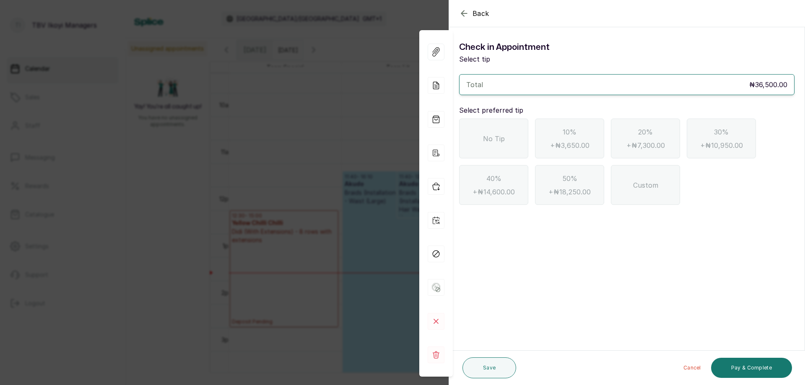
scroll to position [0, 0]
click at [491, 130] on div "No Tip" at bounding box center [493, 139] width 69 height 40
click at [639, 190] on span "Custom" at bounding box center [645, 185] width 25 height 10
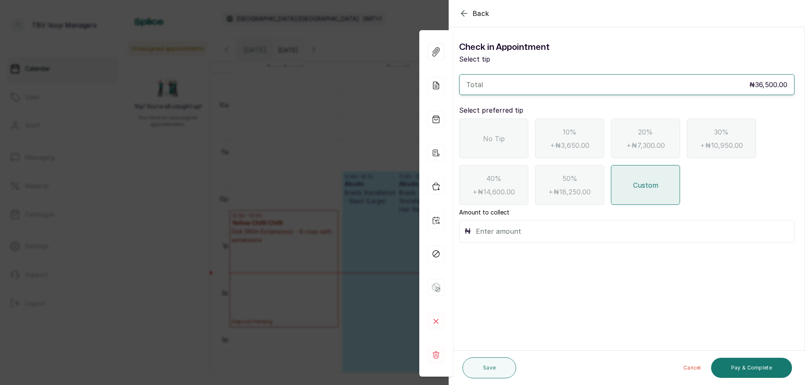
click at [483, 236] on input "text" at bounding box center [632, 232] width 313 height 12
type input "6,000"
click at [756, 363] on button "Pay & Complete" at bounding box center [751, 368] width 81 height 20
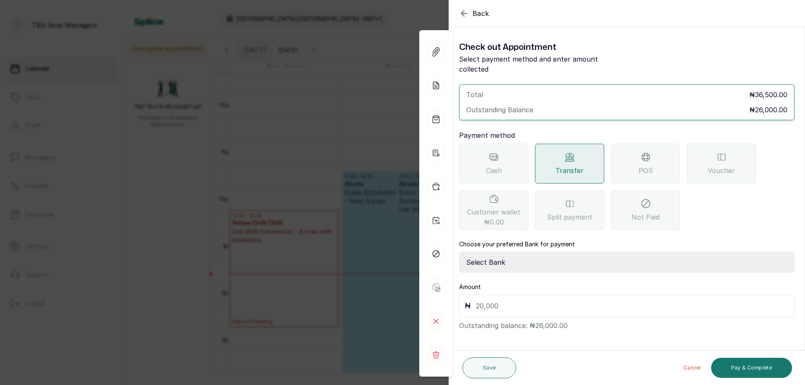
click at [578, 166] on span "Transfer" at bounding box center [570, 171] width 28 height 10
click at [497, 300] on input "text" at bounding box center [632, 306] width 313 height 12
type input "26,000"
click at [751, 367] on button "Pay & Complete" at bounding box center [751, 368] width 81 height 20
drag, startPoint x: 529, startPoint y: 253, endPoint x: 527, endPoint y: 258, distance: 5.3
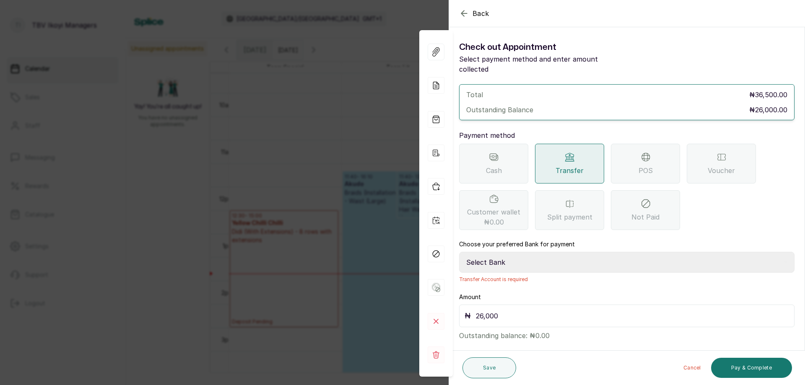
click at [529, 253] on select "Select Bank TRACTION/TBV IKOYI Paystack-Titan AJSKYLAR LTD - TBV IKOYI Providus…" at bounding box center [626, 262] width 335 height 21
select select "37460b99-c85c-4cd3-891f-592518af968d"
click at [459, 252] on select "Select Bank TRACTION/TBV IKOYI Paystack-Titan AJSKYLAR LTD - TBV IKOYI Providus…" at bounding box center [626, 262] width 335 height 21
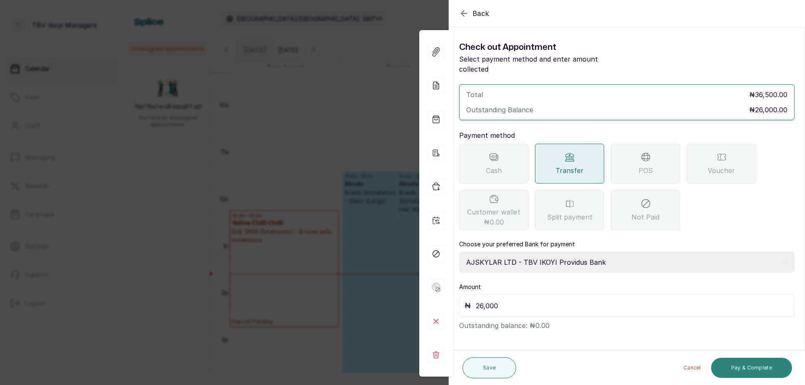
click at [765, 366] on button "Pay & Complete" at bounding box center [751, 368] width 81 height 20
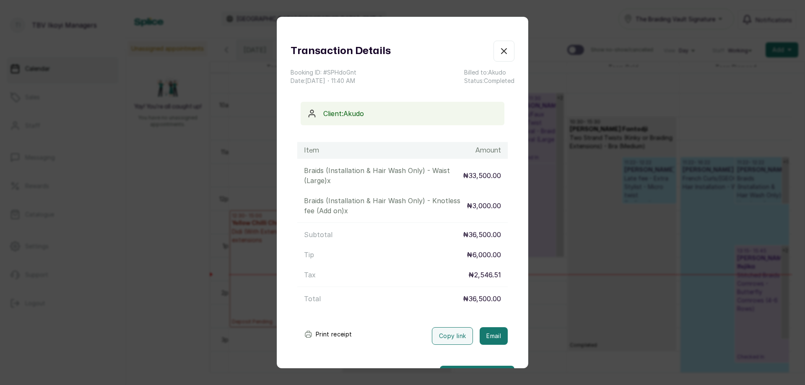
click at [329, 336] on button "Print receipt" at bounding box center [328, 334] width 62 height 17
drag, startPoint x: 494, startPoint y: 47, endPoint x: 525, endPoint y: 92, distance: 54.0
click at [499, 48] on icon "button" at bounding box center [504, 51] width 10 height 10
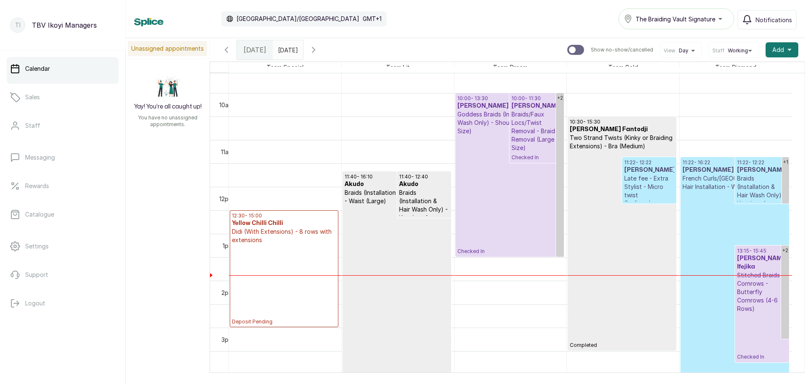
scroll to position [492, 0]
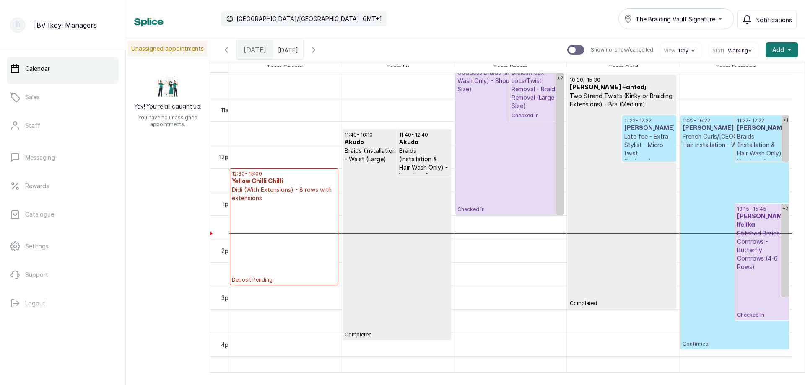
click at [386, 205] on p "Completed" at bounding box center [397, 251] width 104 height 175
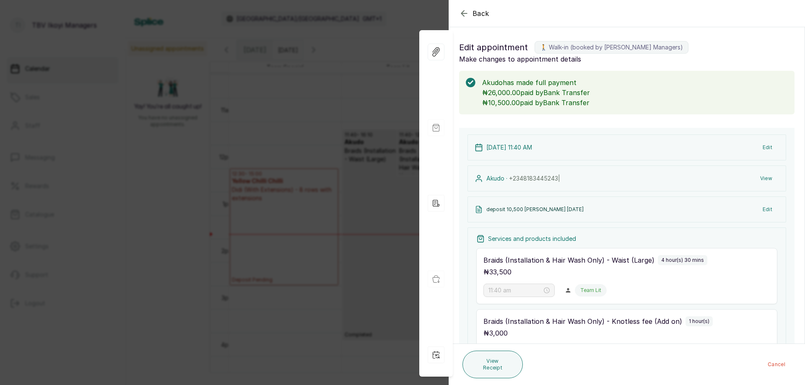
click at [467, 14] on icon "button" at bounding box center [464, 13] width 10 height 10
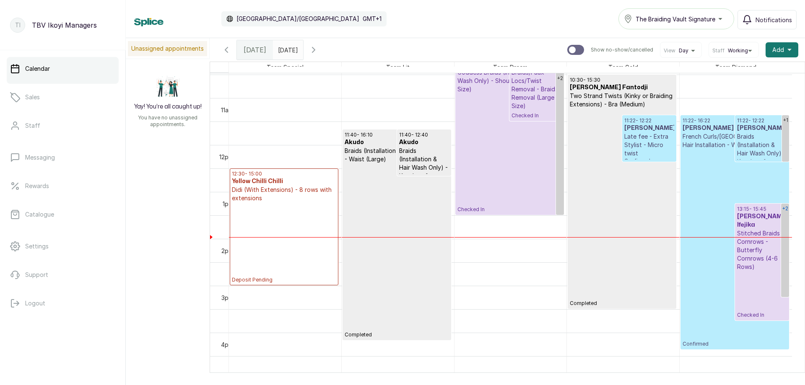
click at [787, 225] on link "+2" at bounding box center [785, 251] width 8 height 94
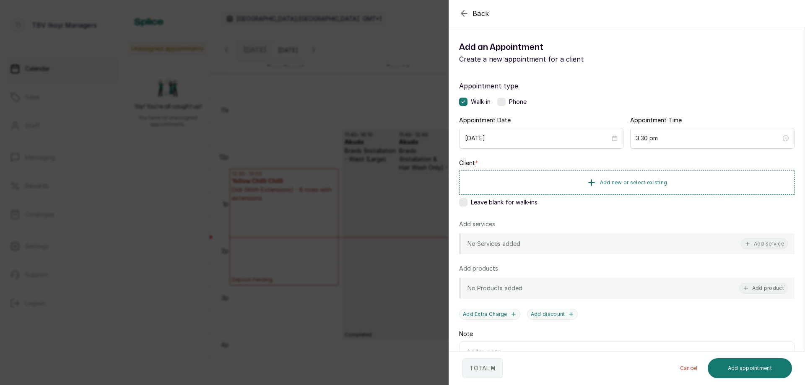
click at [464, 10] on icon "button" at bounding box center [464, 13] width 10 height 10
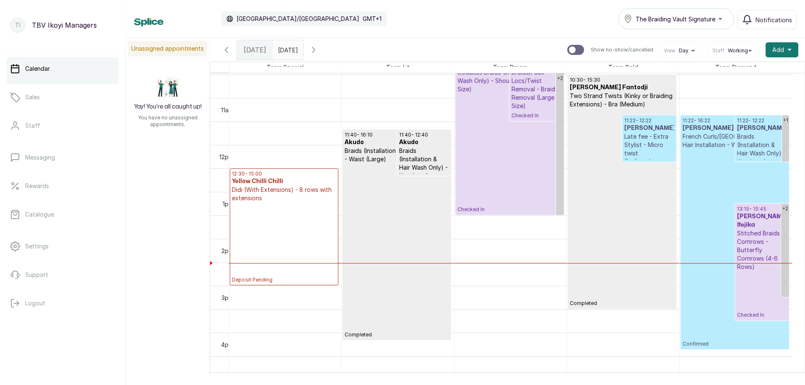
click at [696, 208] on p "Confirmed" at bounding box center [735, 248] width 104 height 198
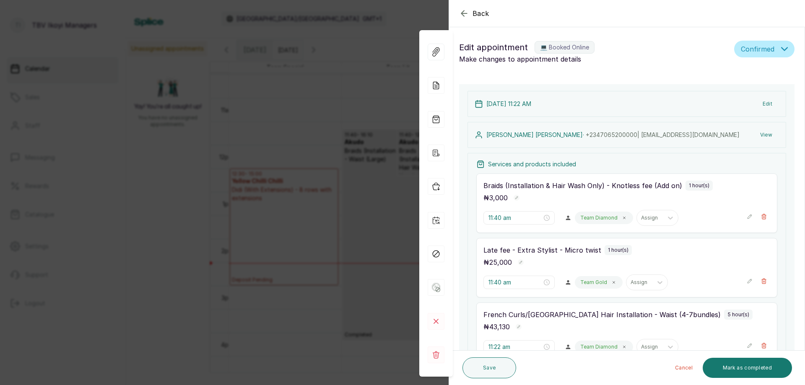
type input "11:22 am"
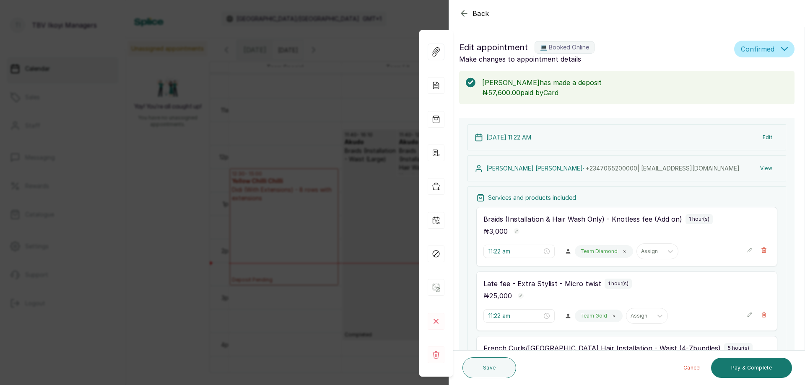
click at [465, 11] on icon "button" at bounding box center [464, 13] width 10 height 10
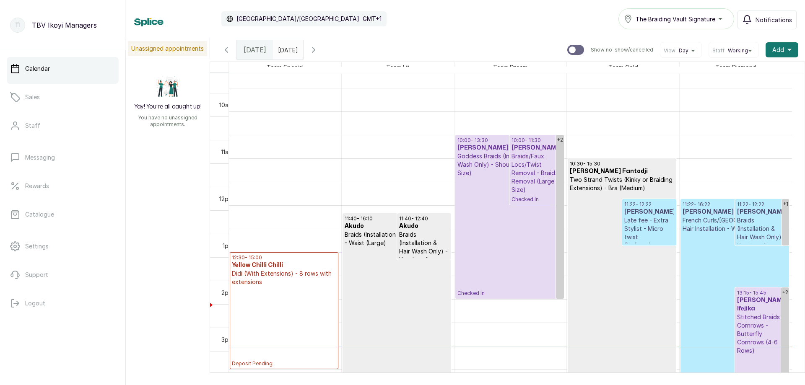
scroll to position [408, 0]
click at [494, 182] on p "Checked In" at bounding box center [509, 237] width 104 height 120
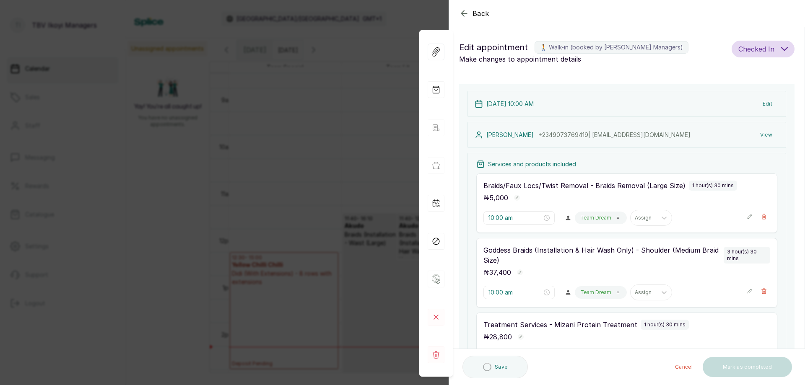
type input "10:00 am"
type input "11:00 am"
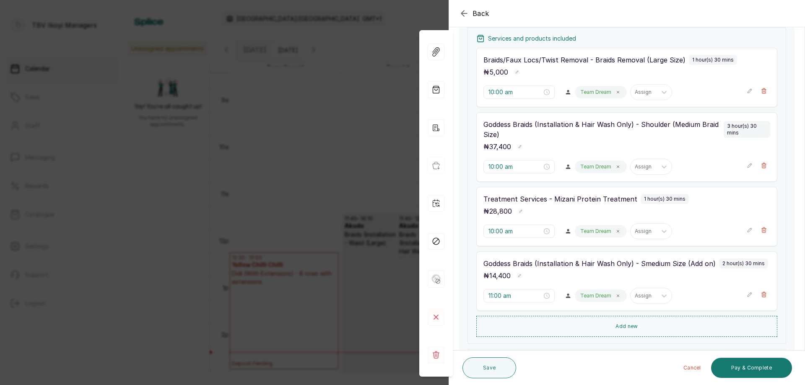
click at [463, 11] on icon "button" at bounding box center [463, 12] width 5 height 5
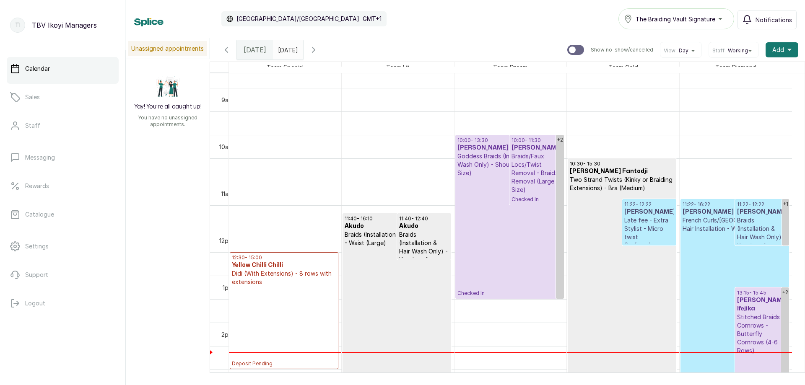
click at [705, 244] on p "Confirmed" at bounding box center [735, 332] width 104 height 198
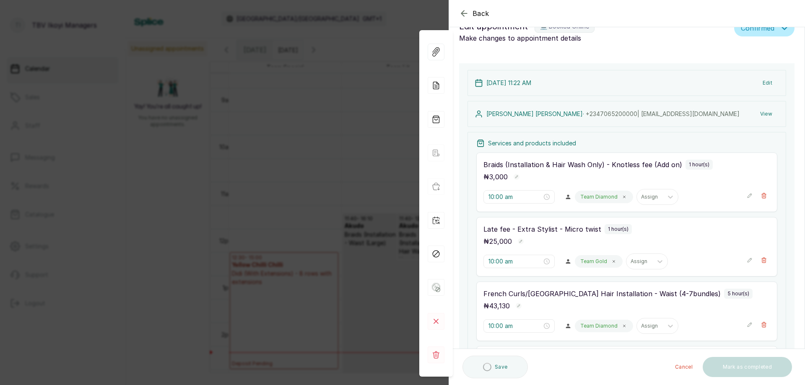
type input "11:22 am"
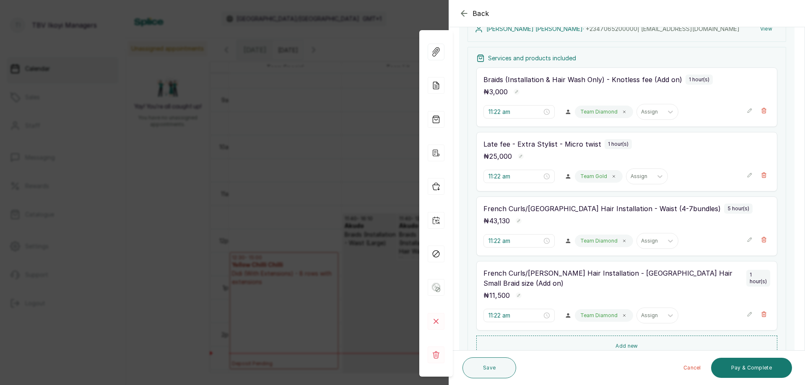
scroll to position [56, 0]
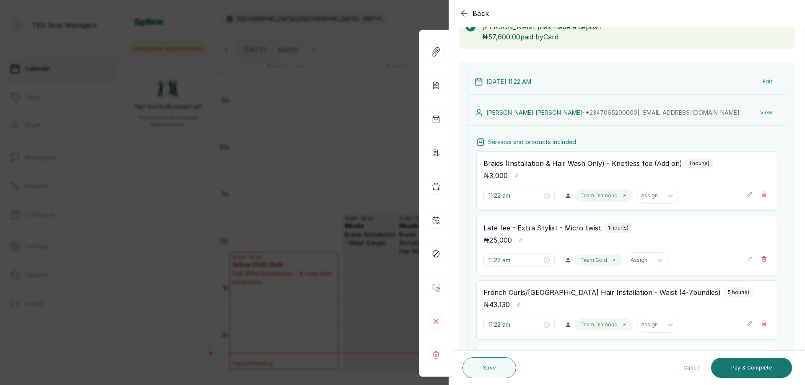
click at [463, 10] on icon "button" at bounding box center [464, 13] width 10 height 10
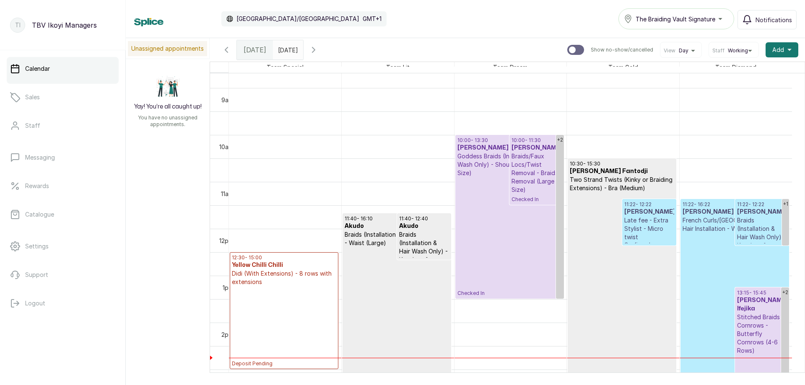
click at [486, 188] on p "Checked In" at bounding box center [509, 237] width 104 height 120
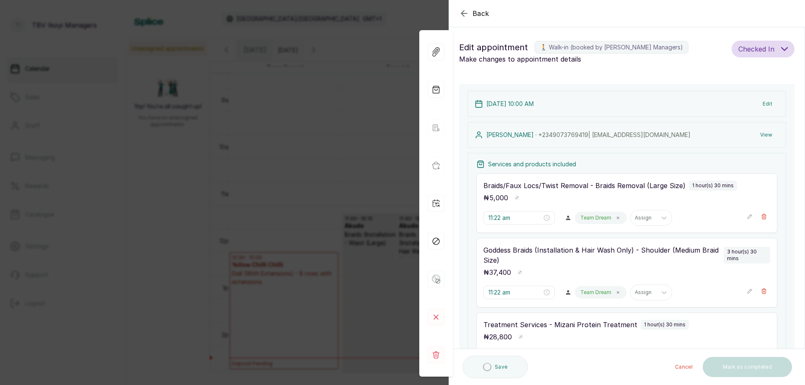
type input "10:00 am"
type input "11:00 am"
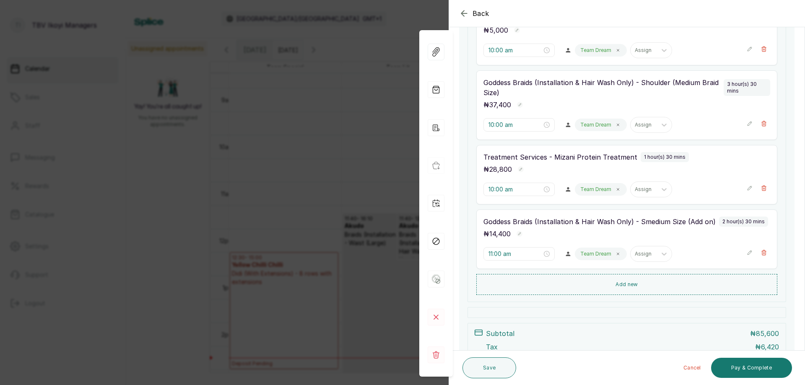
scroll to position [252, 0]
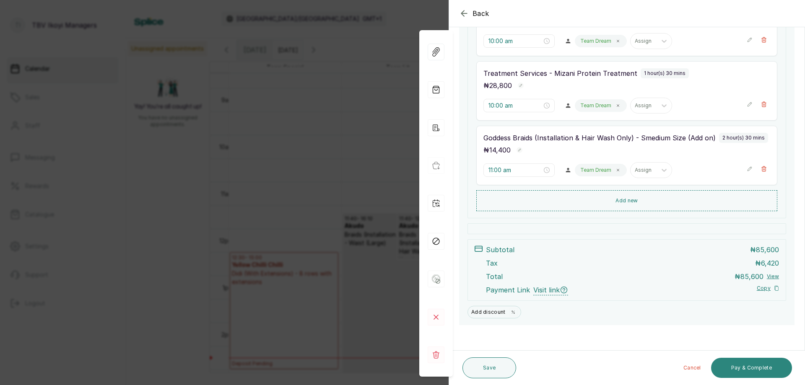
click at [741, 367] on button "Pay & Complete" at bounding box center [751, 368] width 81 height 20
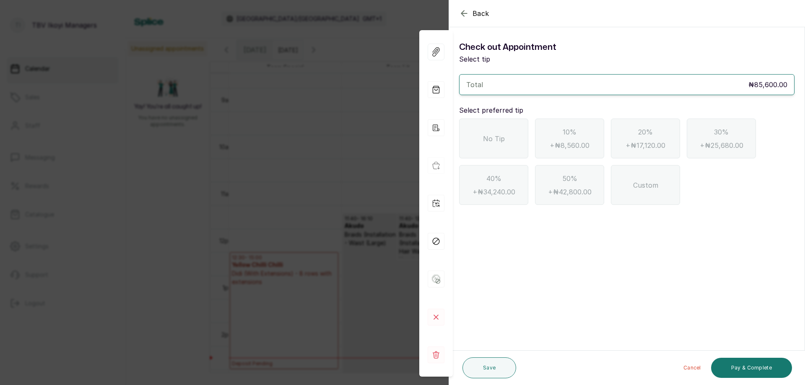
click at [468, 148] on div "No Tip" at bounding box center [493, 139] width 69 height 40
click at [749, 368] on button "Pay & Complete" at bounding box center [751, 368] width 81 height 20
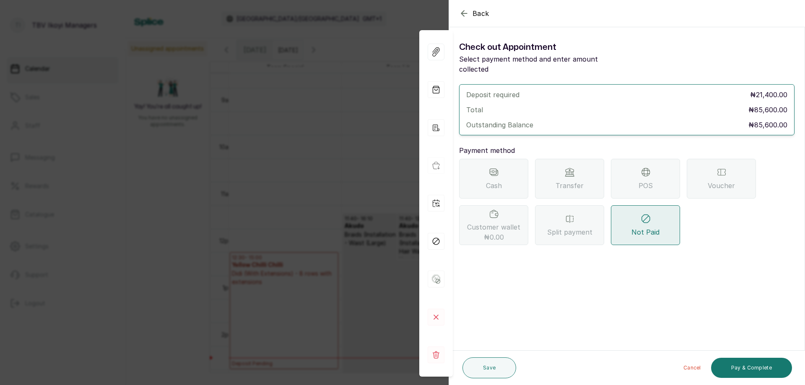
click at [624, 172] on div "POS" at bounding box center [645, 179] width 69 height 40
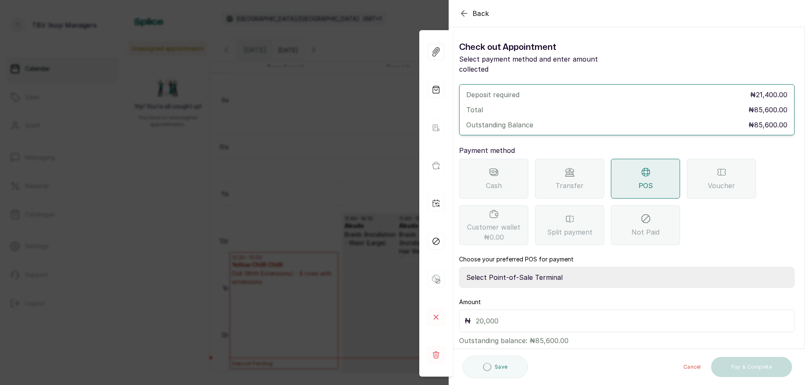
click at [520, 315] on input "text" at bounding box center [632, 321] width 313 height 12
type input "85,600"
click at [726, 367] on button "Pay & Complete" at bounding box center [751, 368] width 81 height 20
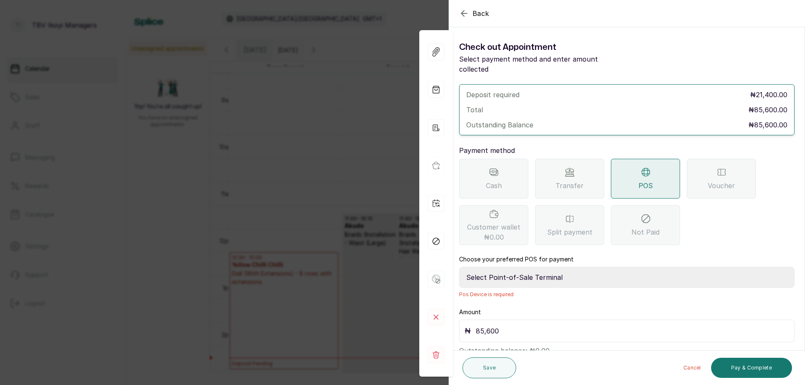
click at [548, 273] on select "Select Point-of-Sale Terminal Traction TBV Ikoyi Wema Bank" at bounding box center [626, 277] width 335 height 21
select select "39210e6c-3b8d-4b88-bda6-239acd35150f"
click at [459, 267] on select "Select Point-of-Sale Terminal Traction TBV Ikoyi Wema Bank" at bounding box center [626, 277] width 335 height 21
click at [750, 362] on button "Pay & Complete" at bounding box center [751, 368] width 81 height 20
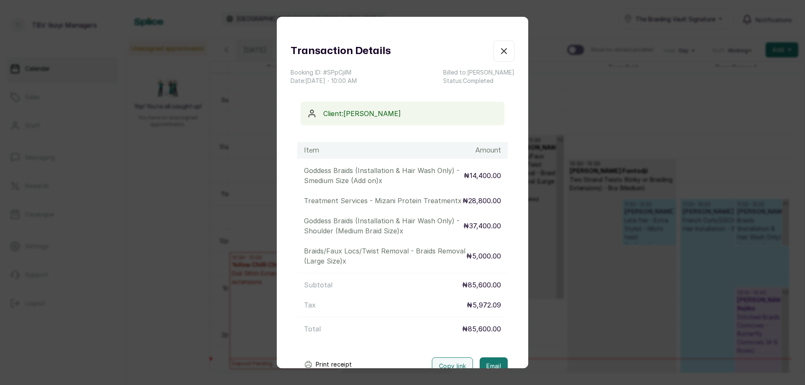
scroll to position [68, 0]
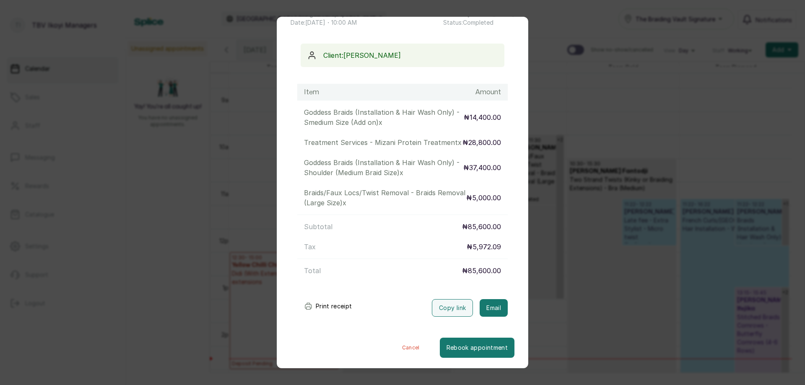
click at [334, 304] on button "Print receipt" at bounding box center [328, 306] width 62 height 17
click at [335, 304] on button "Print receipt" at bounding box center [328, 306] width 62 height 17
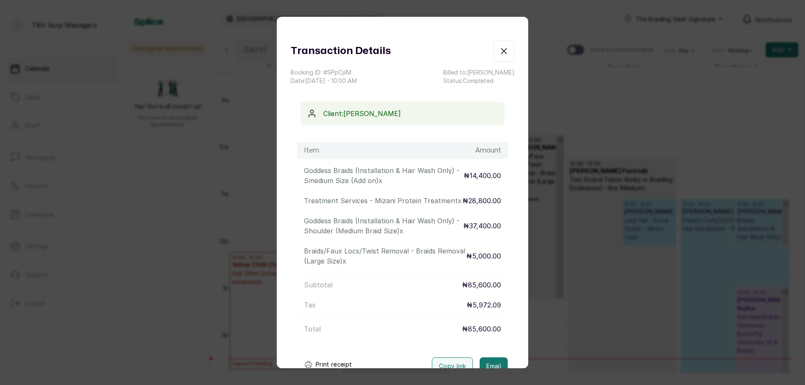
drag, startPoint x: 490, startPoint y: 49, endPoint x: 497, endPoint y: 60, distance: 13.2
click at [499, 49] on icon "button" at bounding box center [504, 51] width 10 height 10
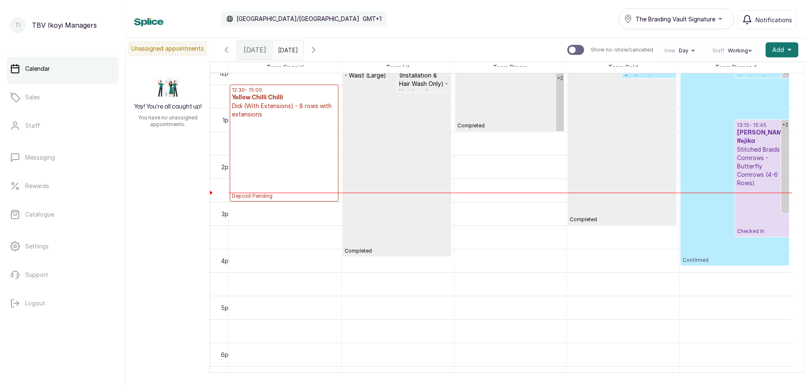
scroll to position [450, 0]
